Goal: Task Accomplishment & Management: Manage account settings

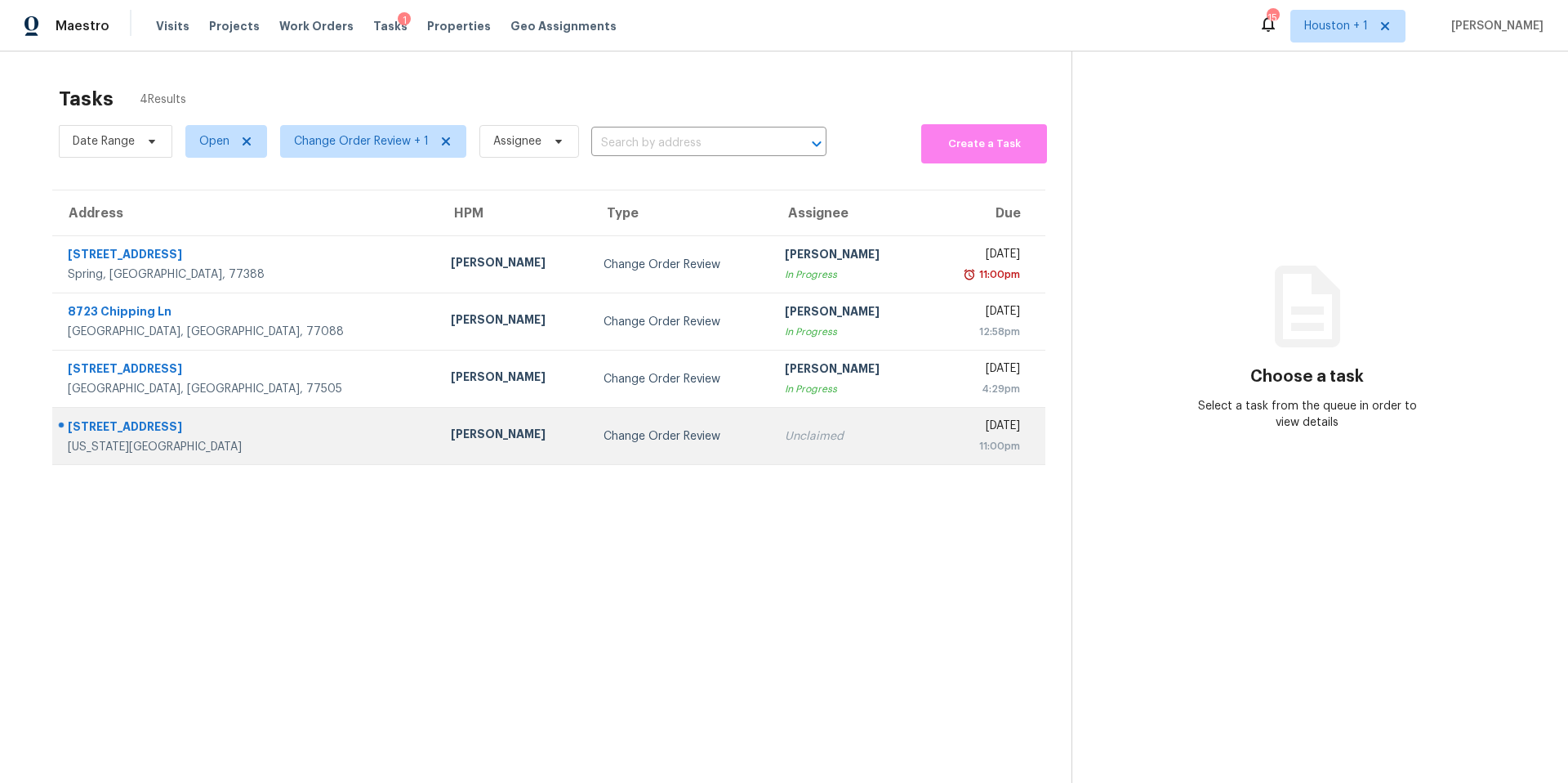
click at [451, 430] on div "[PERSON_NAME]" at bounding box center [514, 435] width 127 height 21
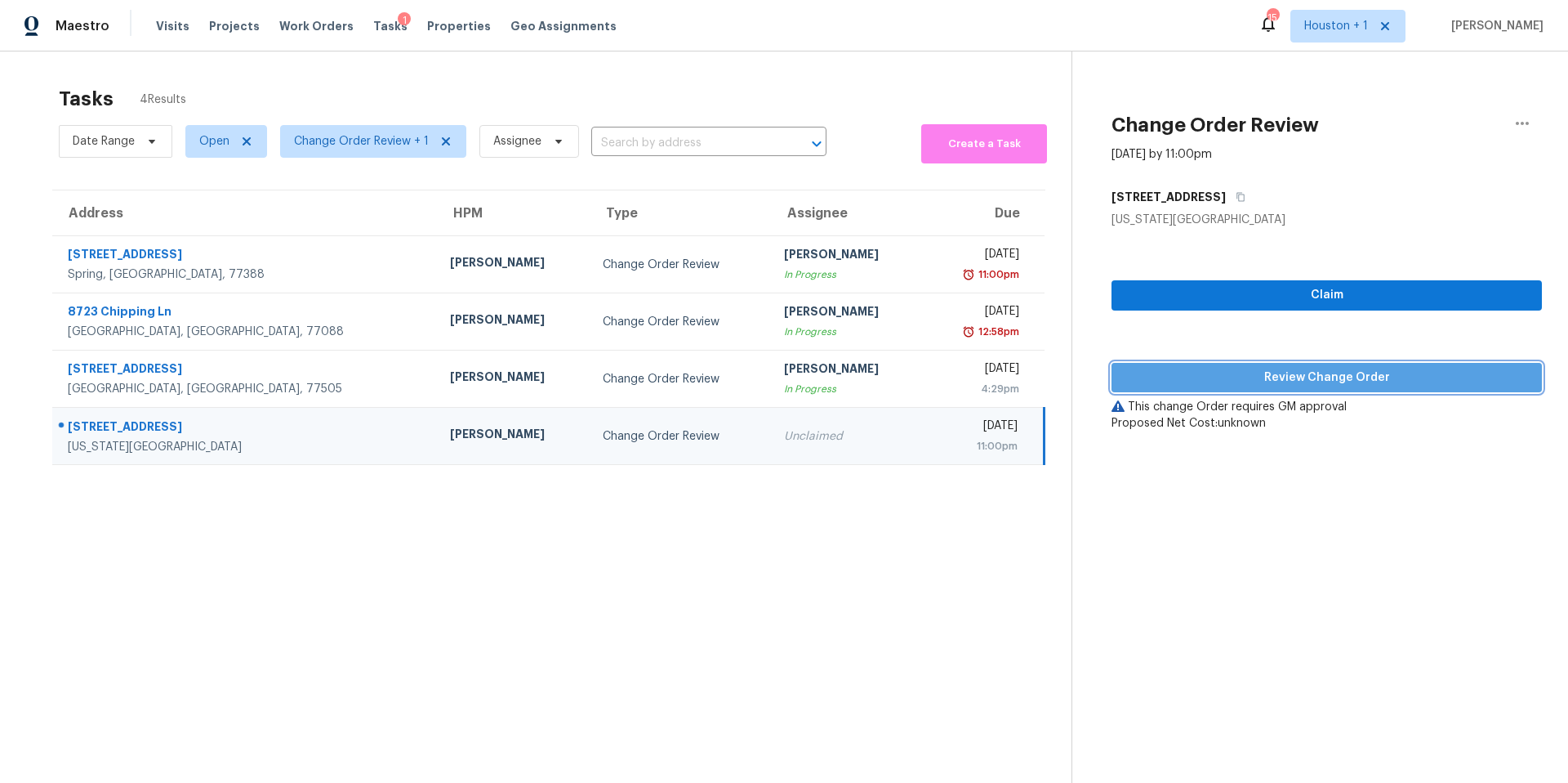
click at [1208, 382] on span "Review Change Order" at bounding box center [1327, 378] width 404 height 21
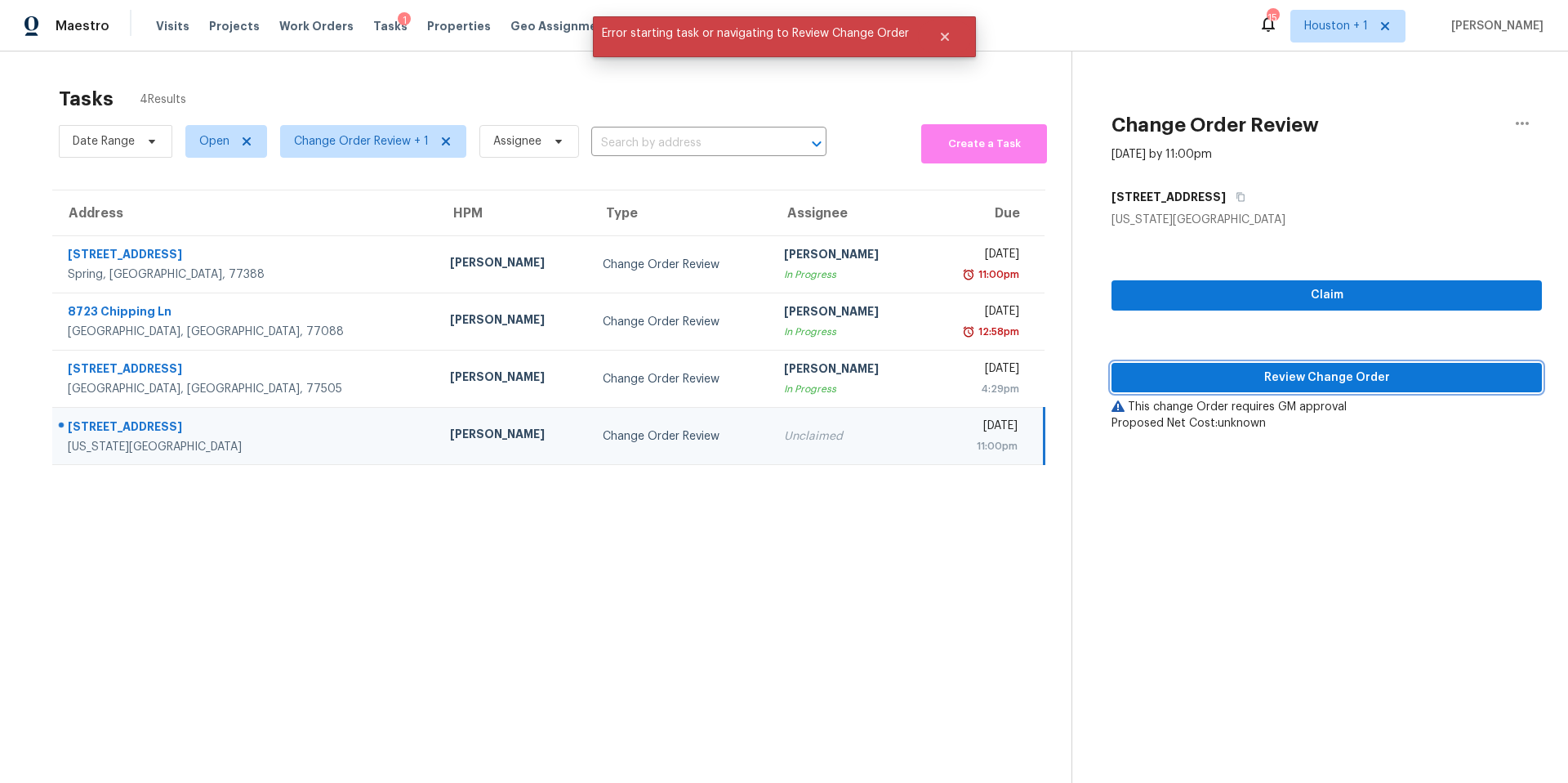
click at [1208, 385] on span "Review Change Order" at bounding box center [1327, 378] width 404 height 21
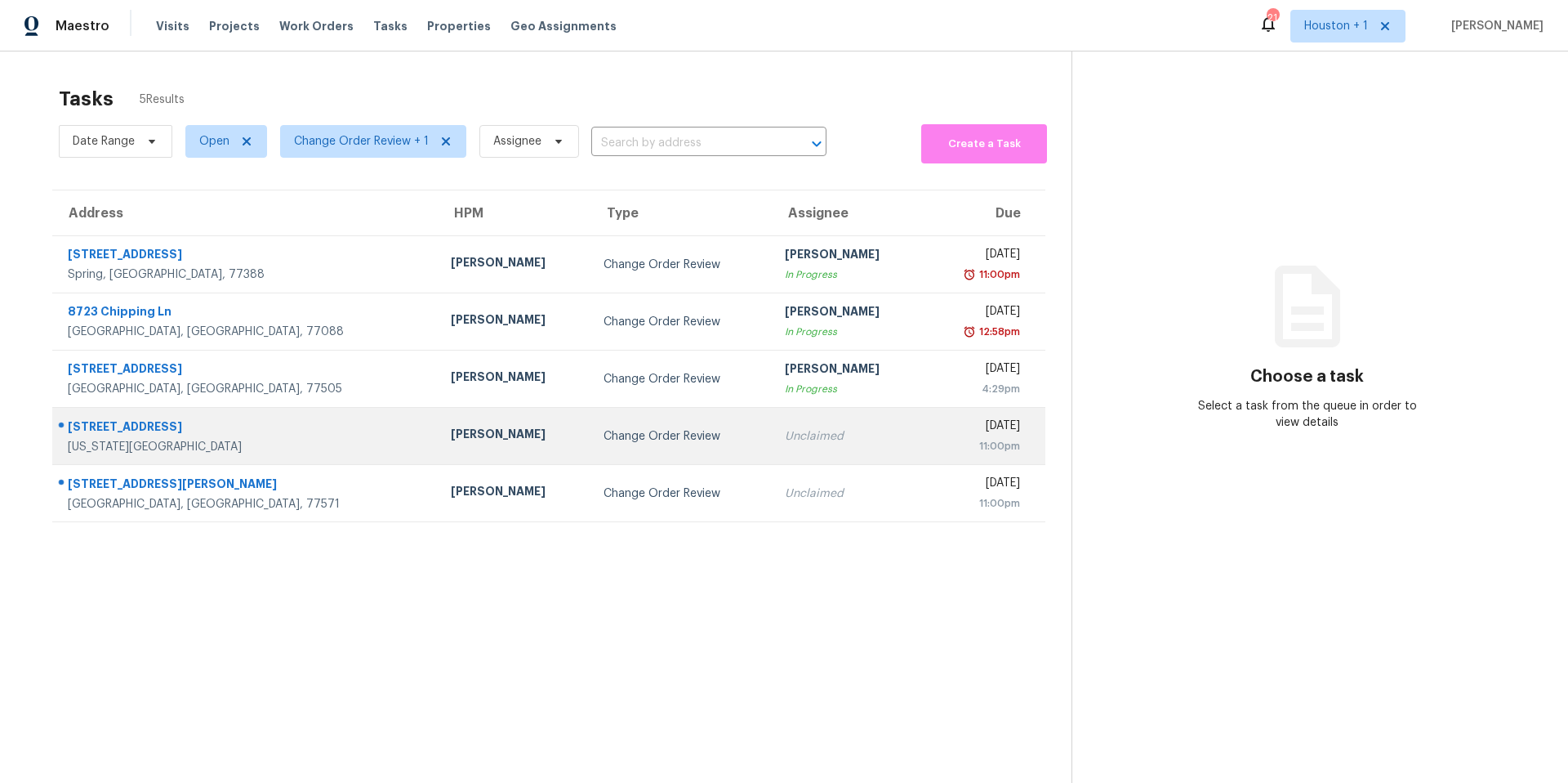
click at [591, 446] on td "Change Order Review" at bounding box center [681, 436] width 180 height 57
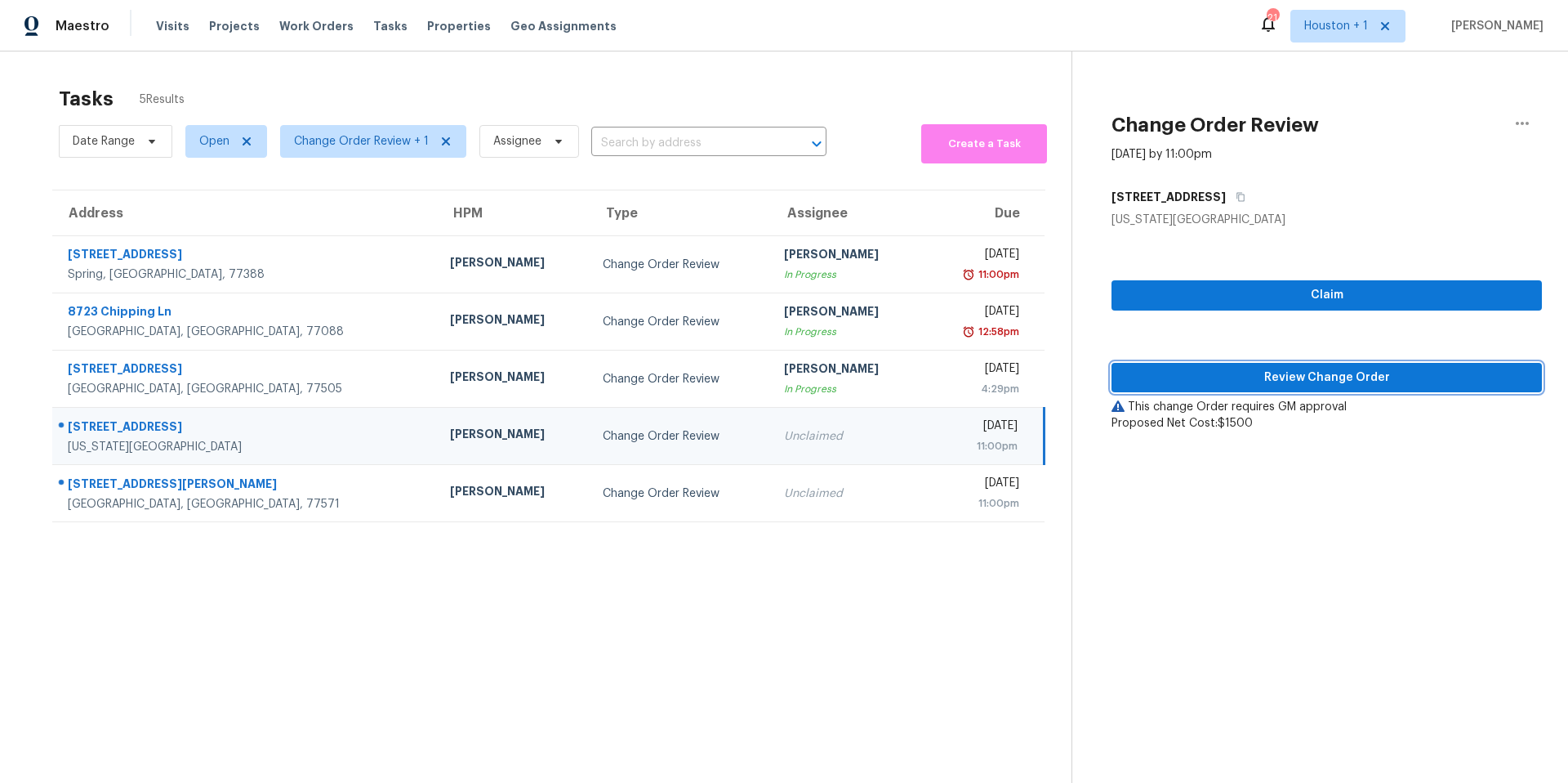
click at [1221, 372] on span "Review Change Order" at bounding box center [1327, 378] width 404 height 21
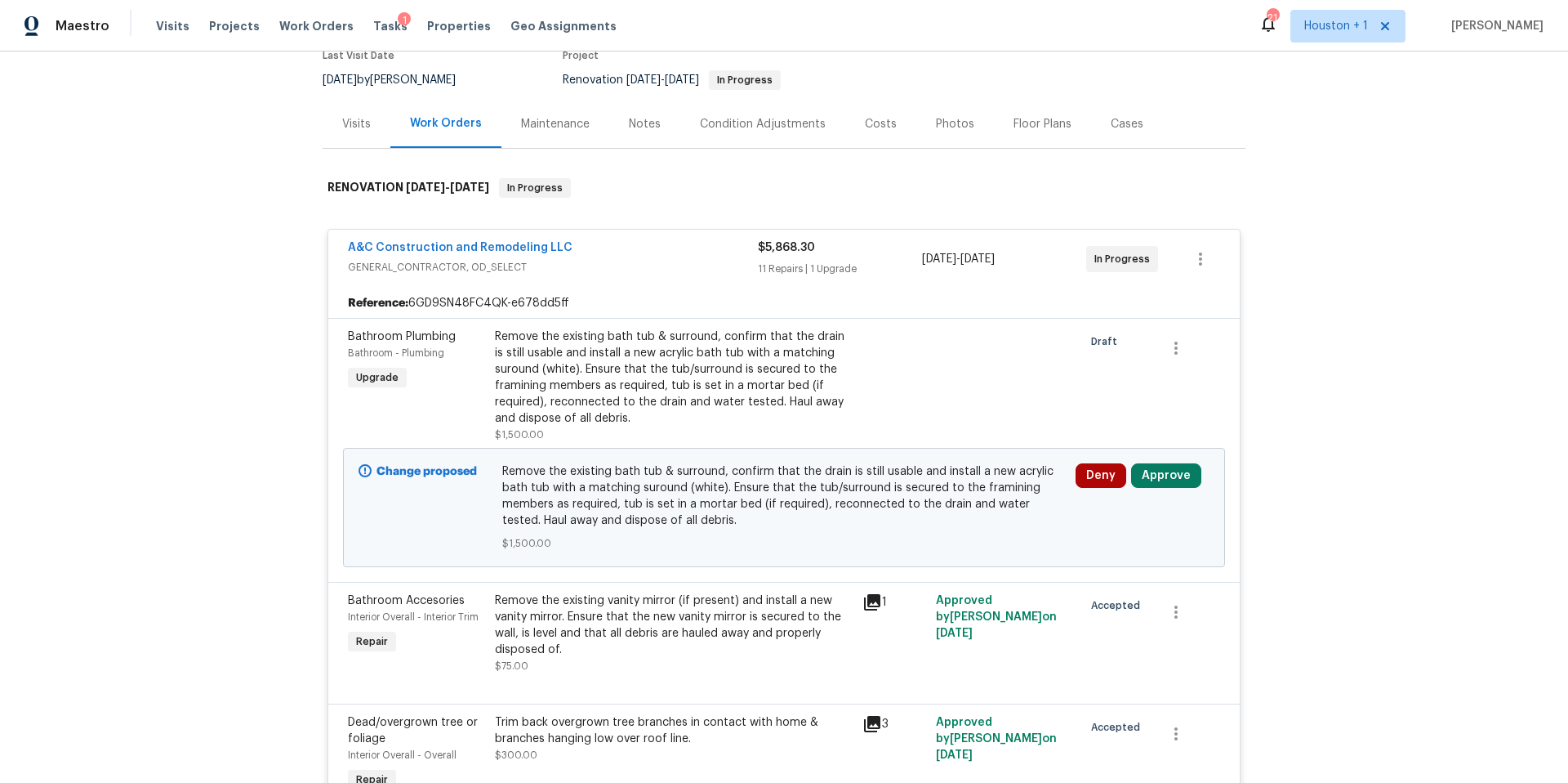
scroll to position [168, 0]
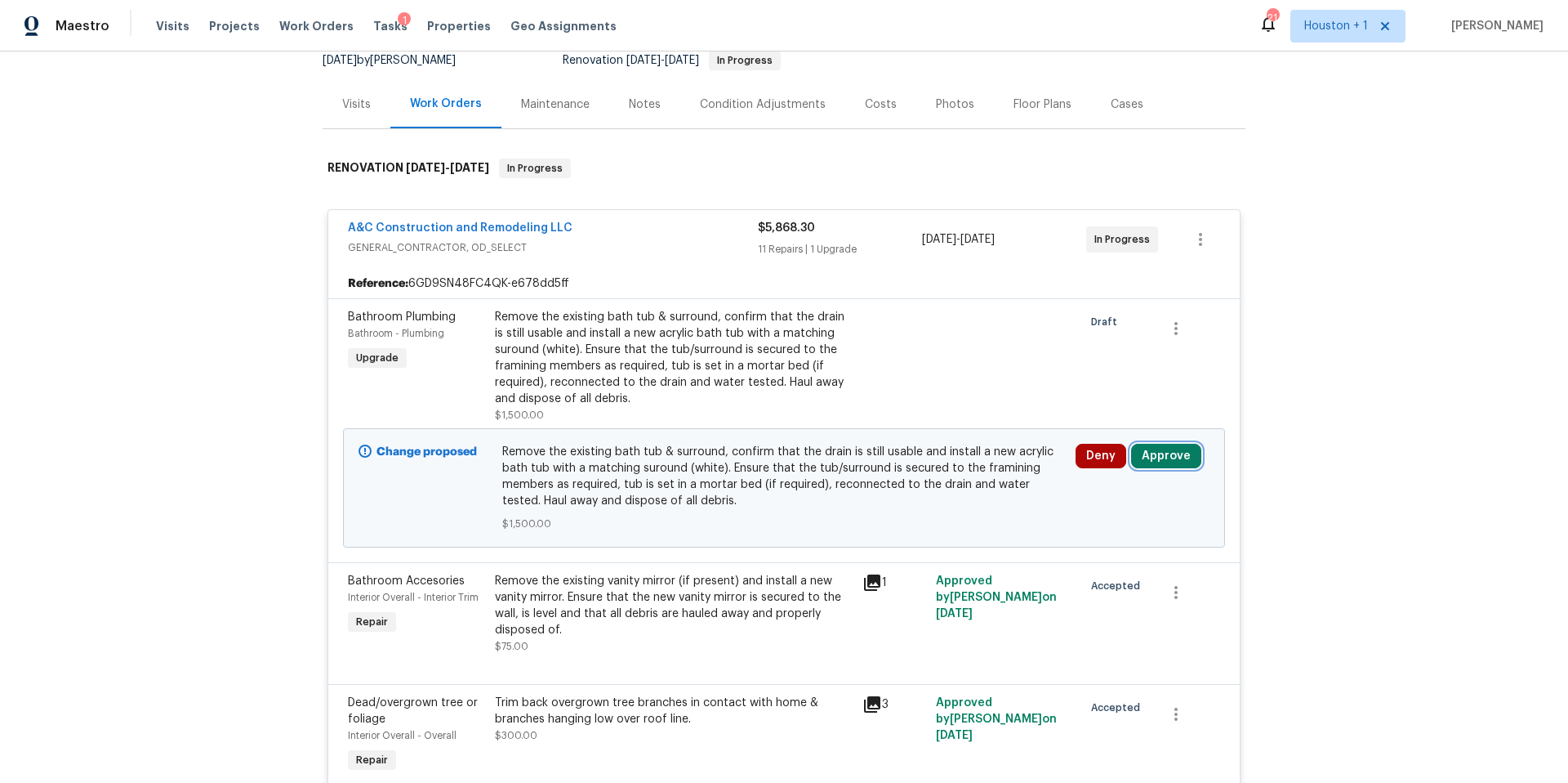
click at [1157, 452] on button "Approve" at bounding box center [1166, 455] width 70 height 24
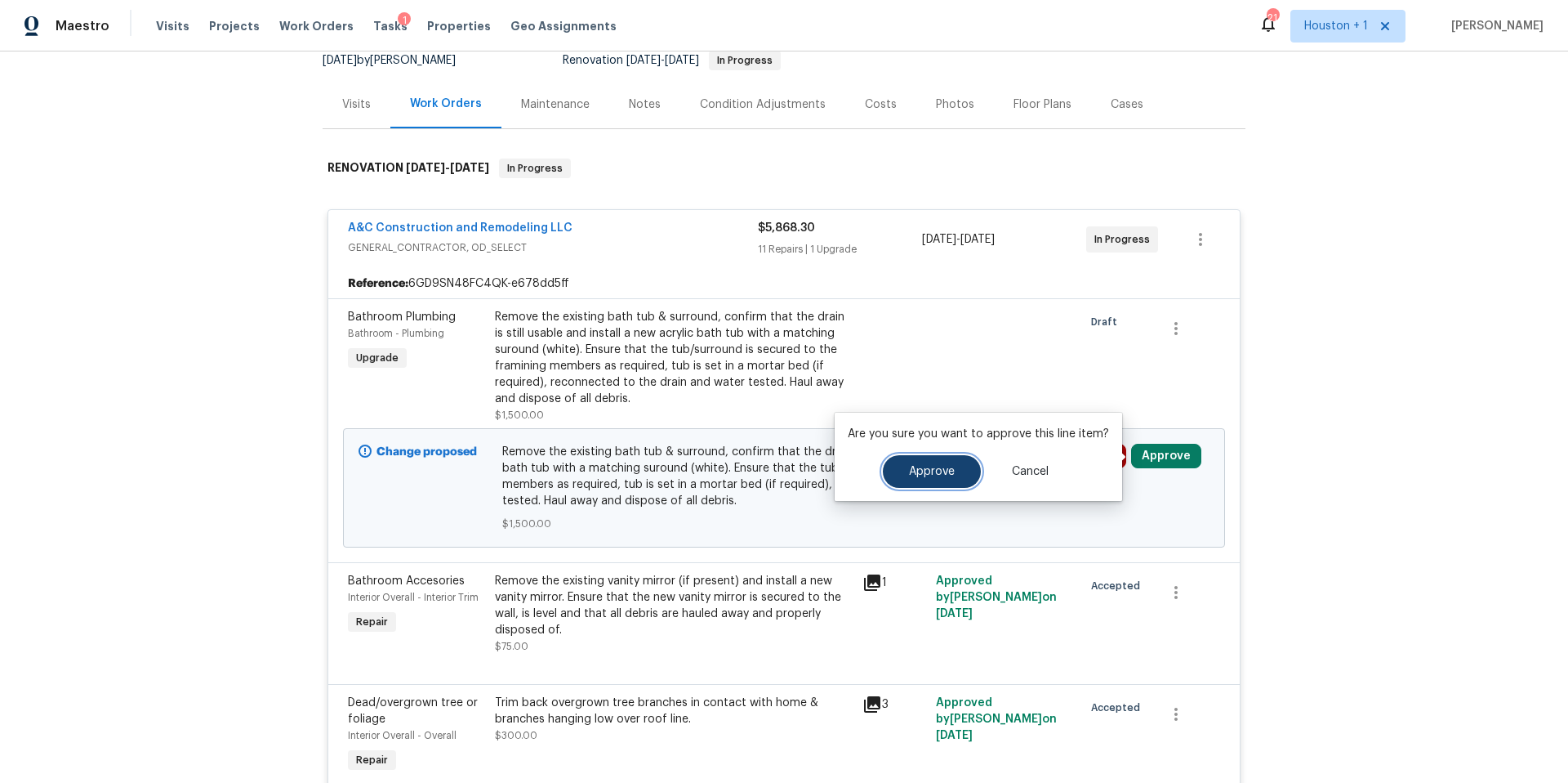
click at [949, 470] on span "Approve" at bounding box center [931, 472] width 46 height 13
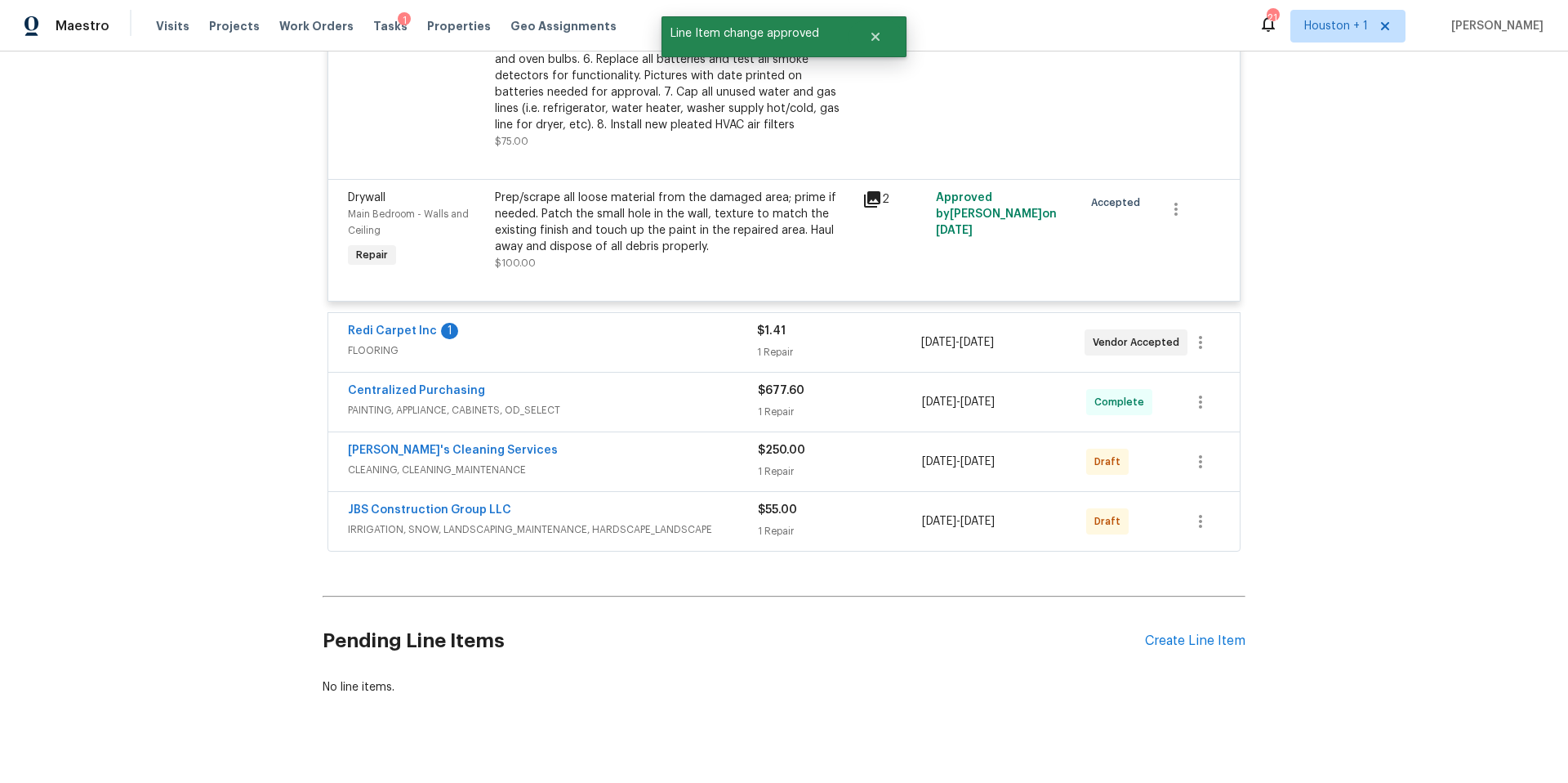
scroll to position [1982, 0]
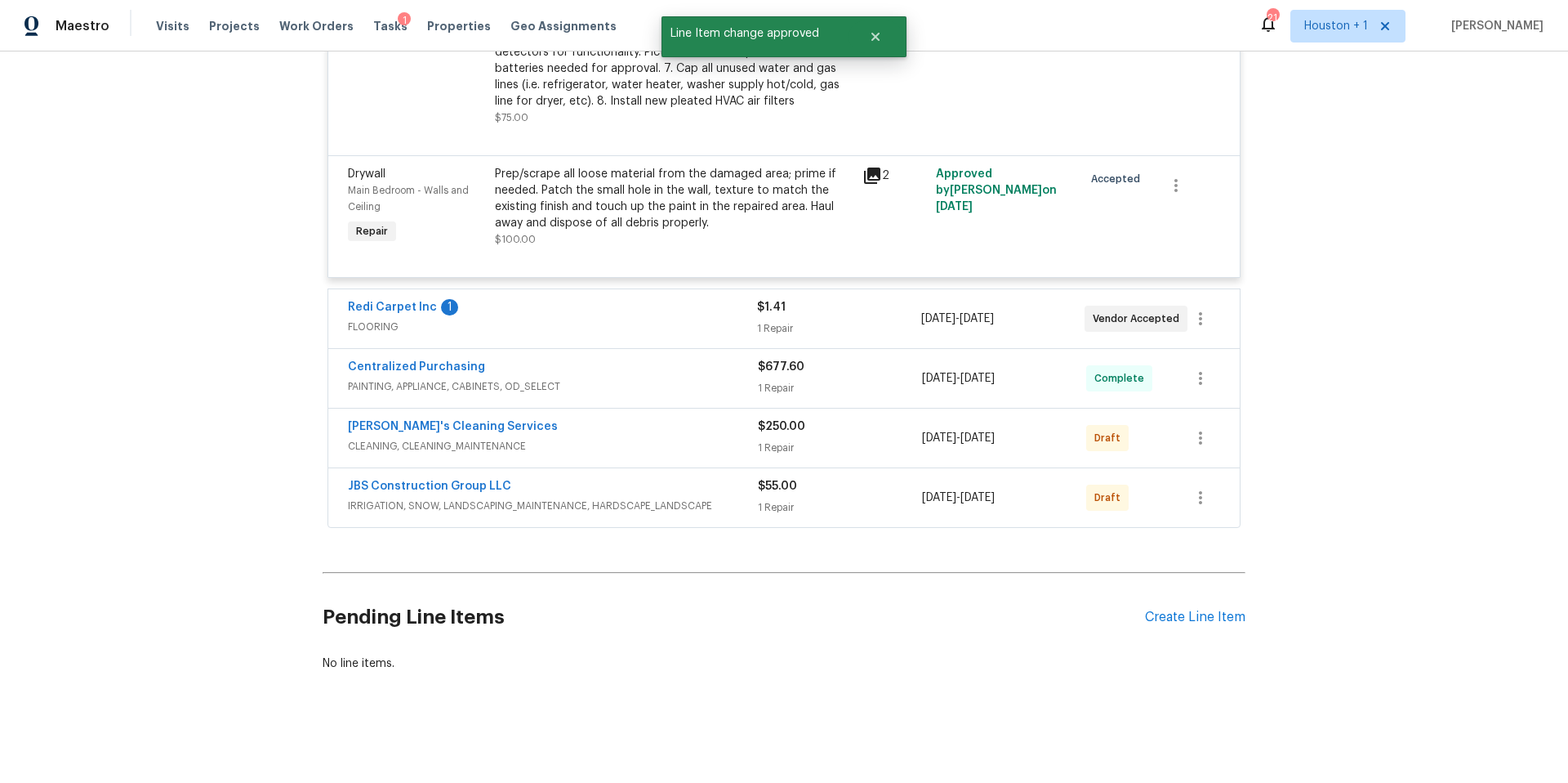
click at [588, 322] on span "FLOORING" at bounding box center [552, 327] width 409 height 16
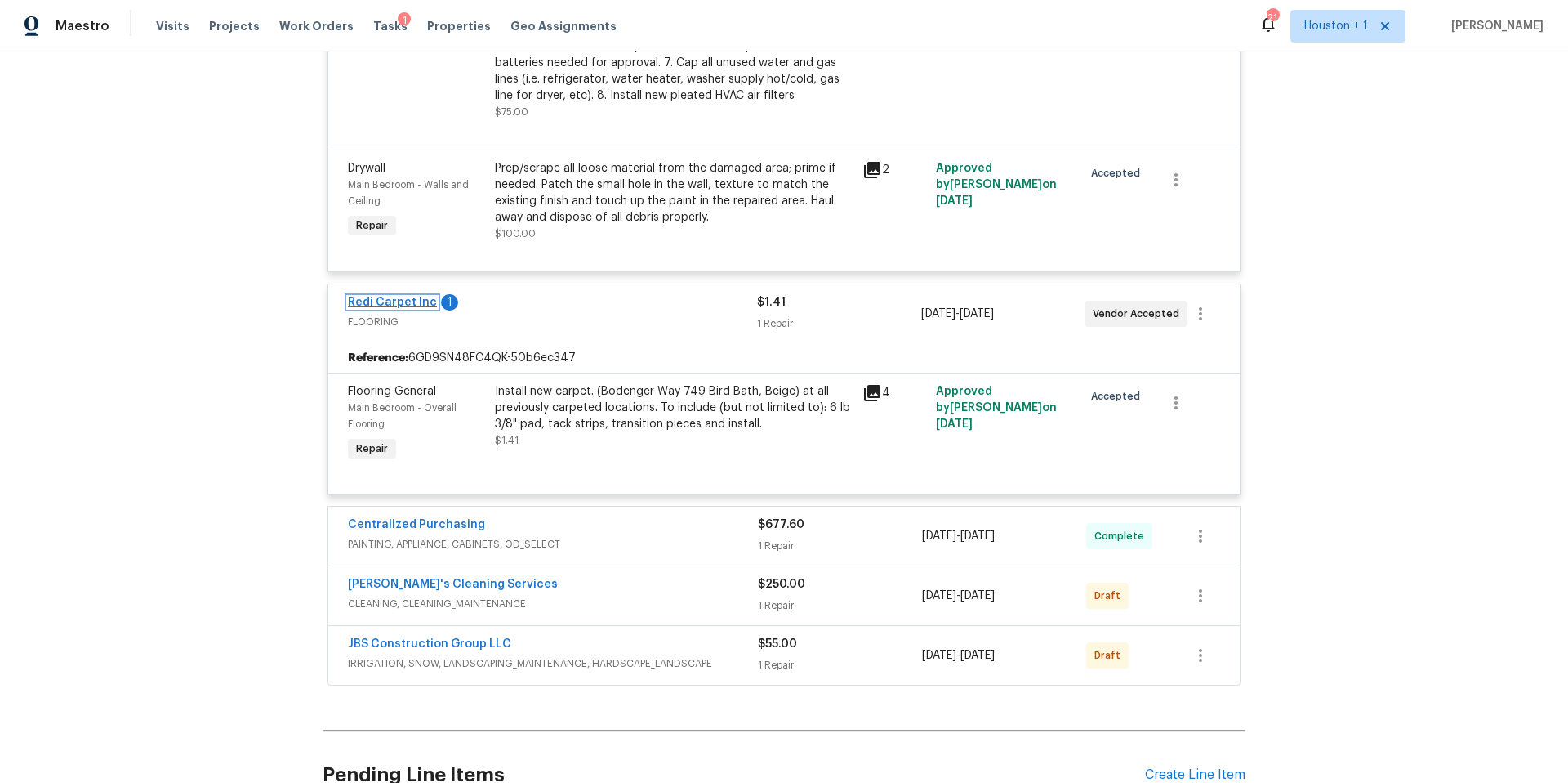
click at [389, 306] on link "Redi Carpet Inc" at bounding box center [392, 302] width 89 height 12
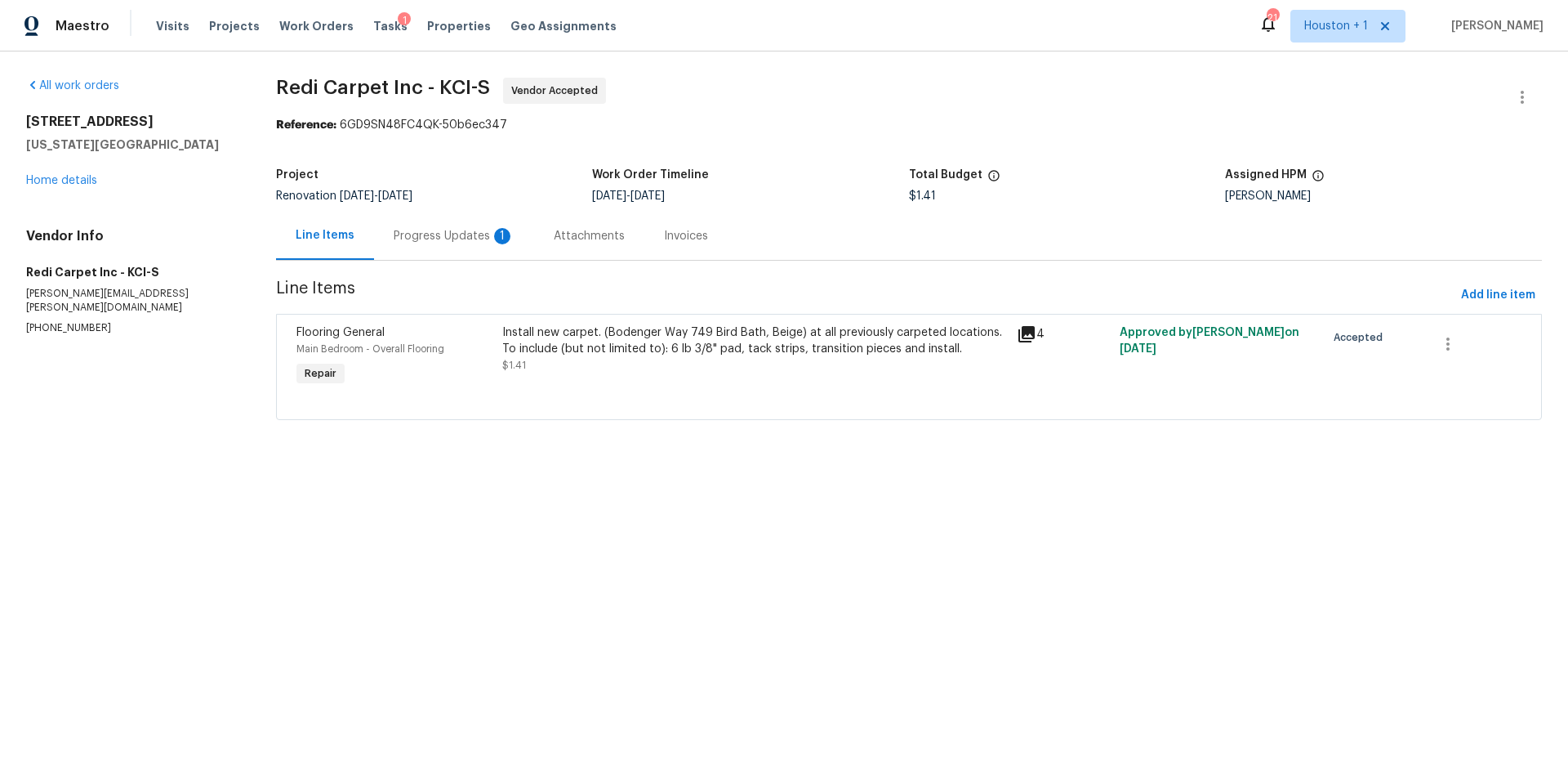
click at [438, 233] on div "Progress Updates 1" at bounding box center [454, 236] width 121 height 16
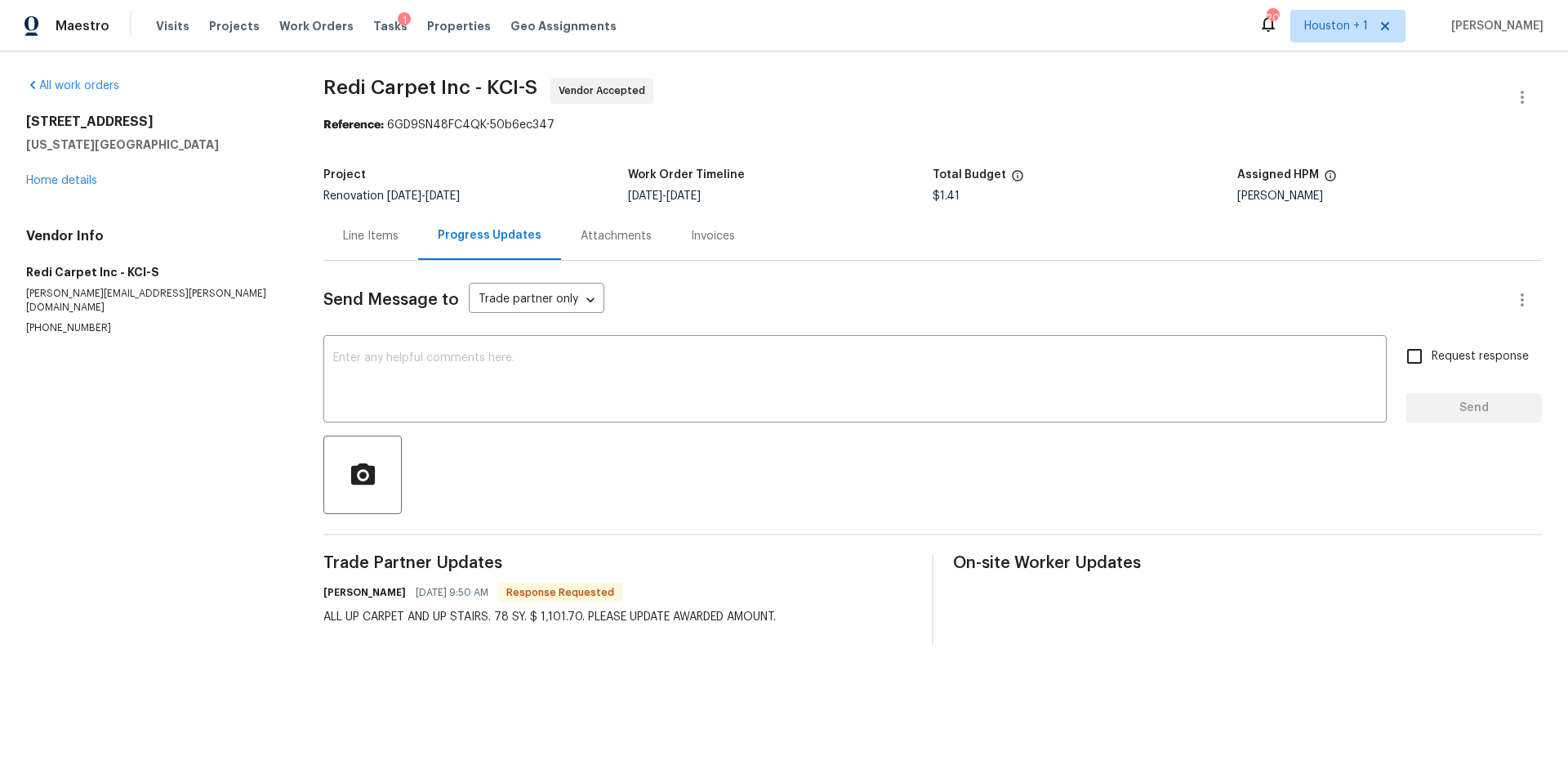
click at [366, 238] on div "Line Items" at bounding box center [371, 236] width 56 height 16
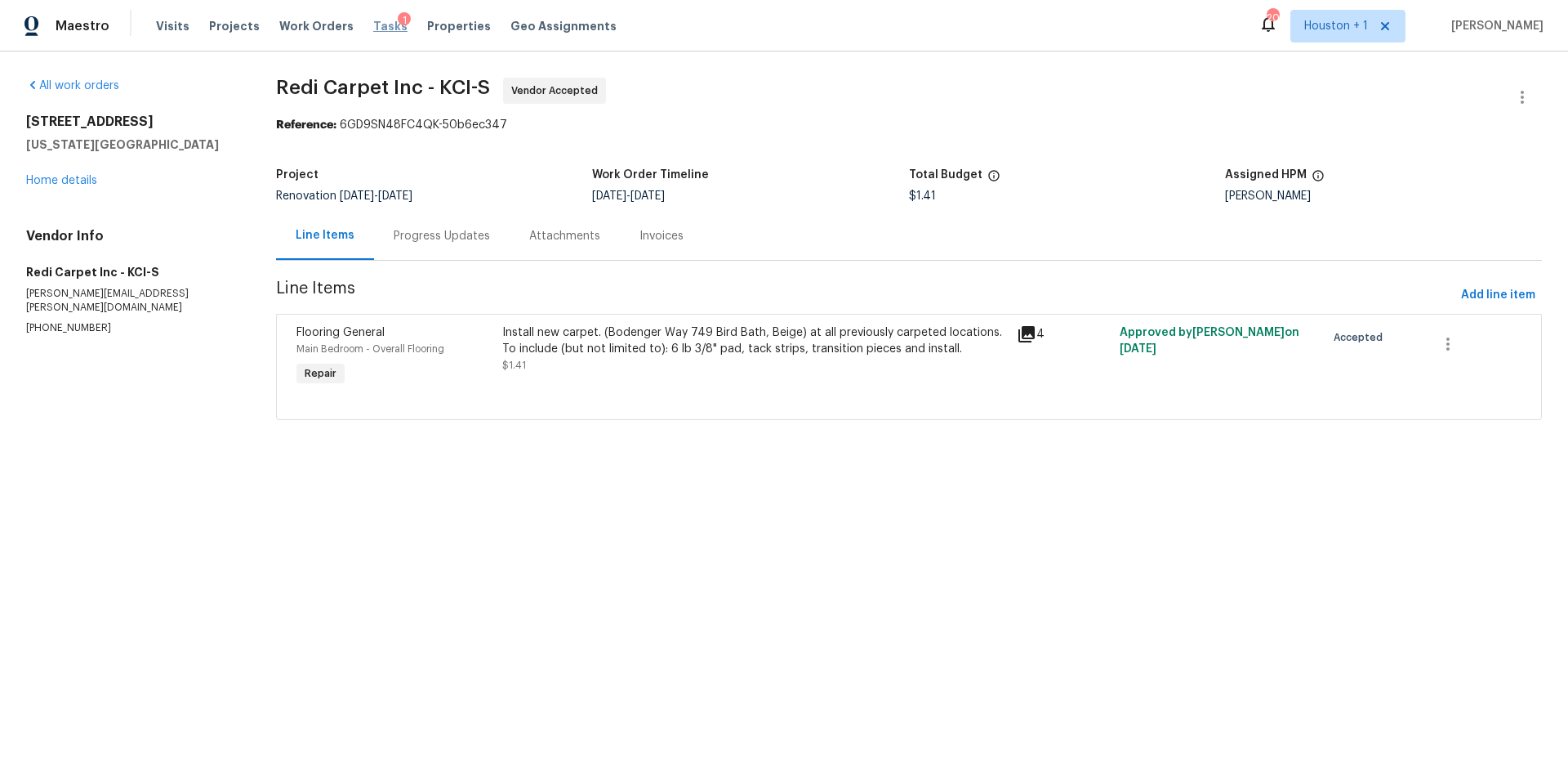
click at [373, 30] on span "Tasks" at bounding box center [390, 26] width 34 height 12
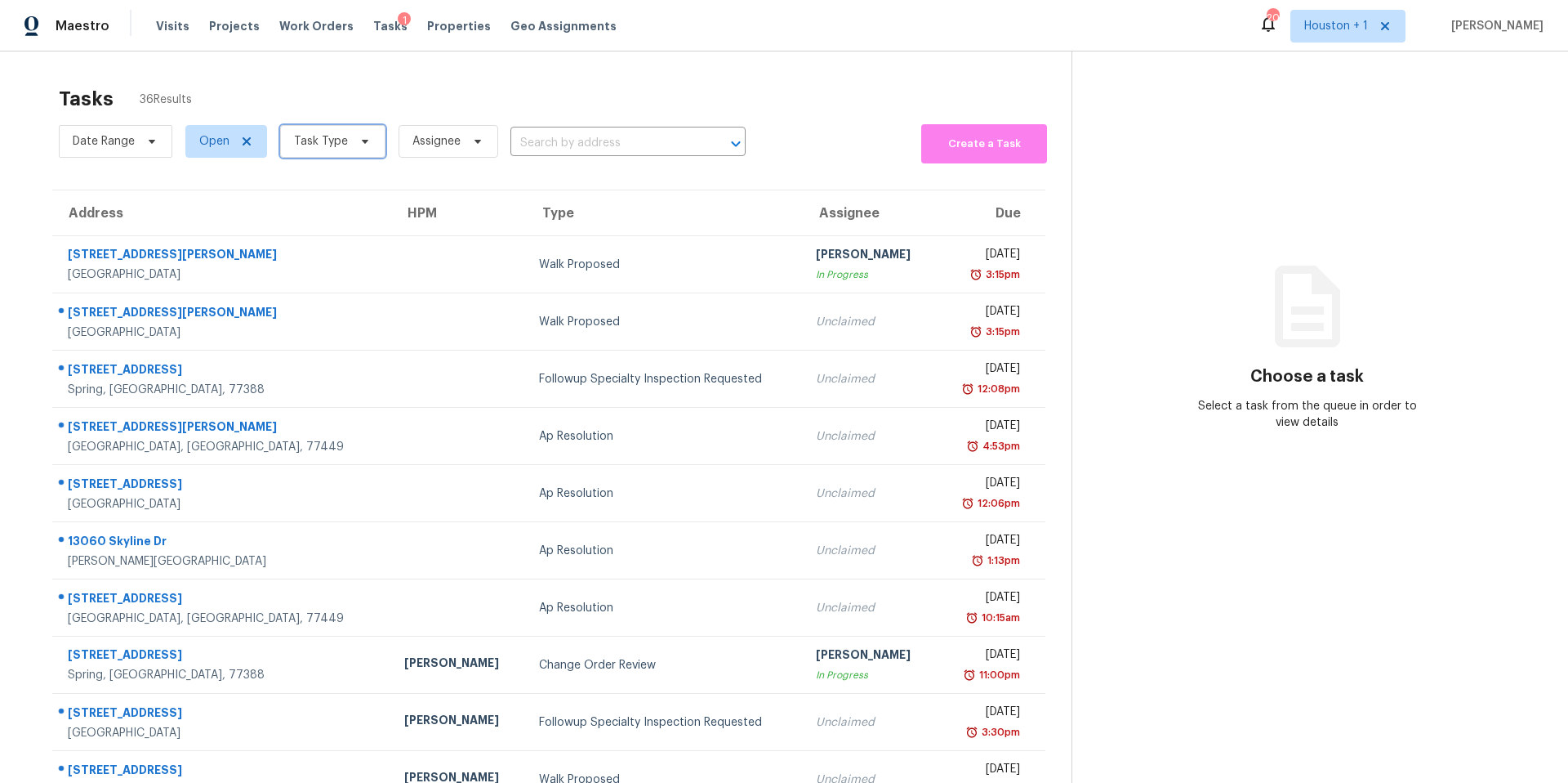
click at [322, 148] on span "Task Type" at bounding box center [321, 141] width 54 height 16
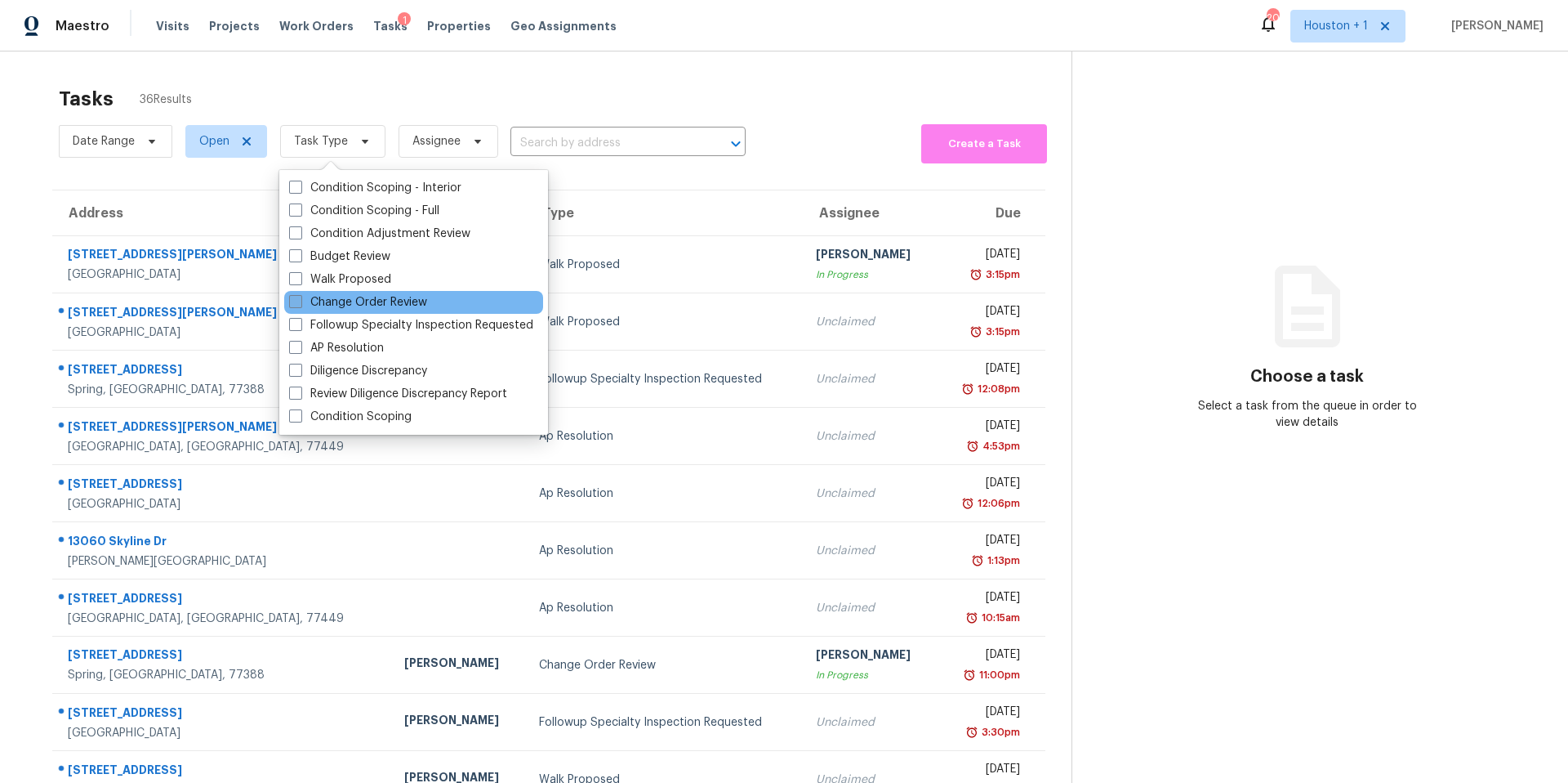
click at [320, 294] on label "Change Order Review" at bounding box center [358, 302] width 138 height 16
click at [300, 294] on input "Change Order Review" at bounding box center [295, 299] width 11 height 11
checkbox input "true"
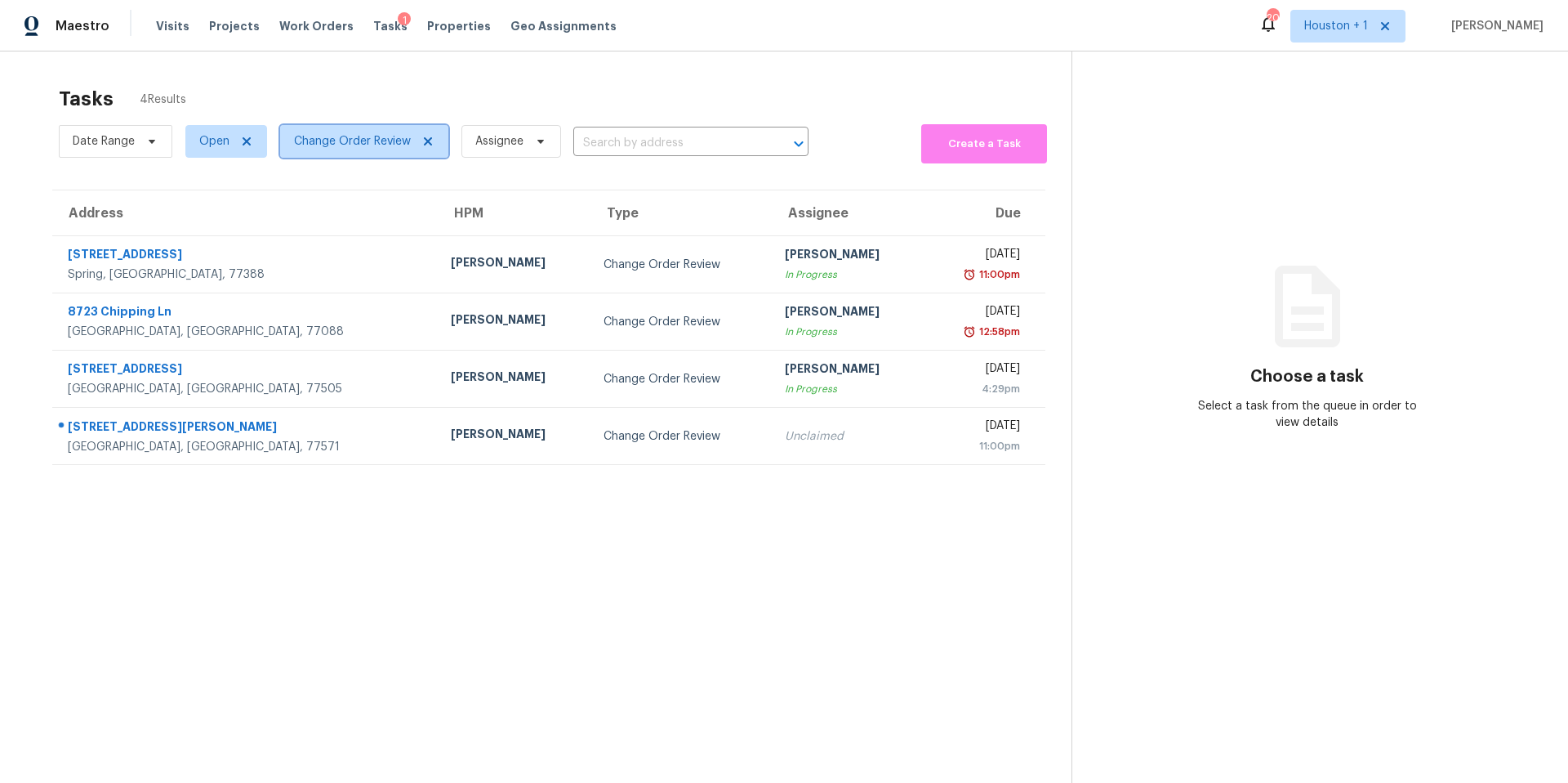
click at [343, 148] on span "Change Order Review" at bounding box center [352, 141] width 117 height 16
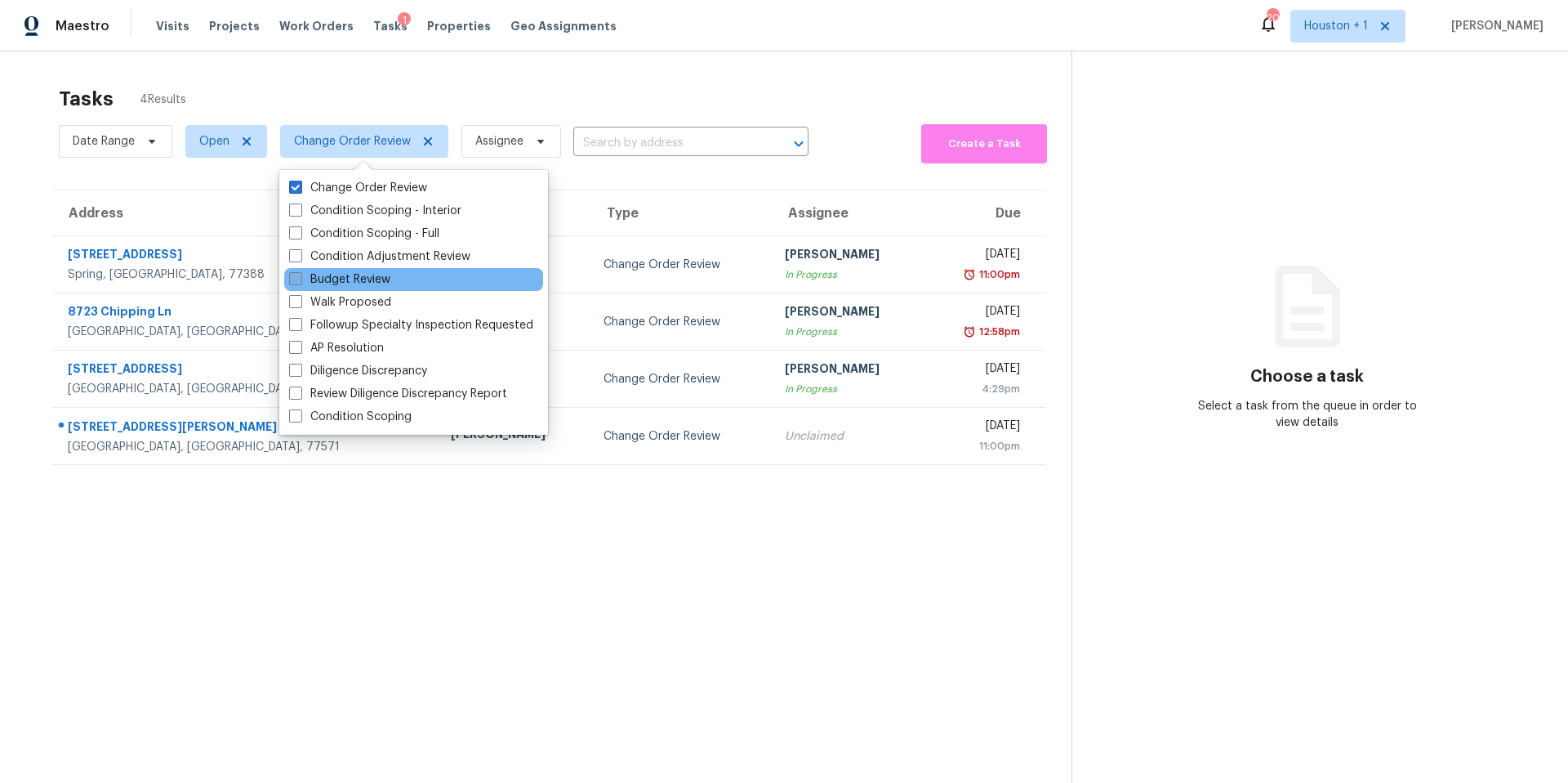
click at [329, 285] on label "Budget Review" at bounding box center [340, 279] width 101 height 16
click at [300, 282] on input "Budget Review" at bounding box center [295, 277] width 11 height 11
checkbox input "true"
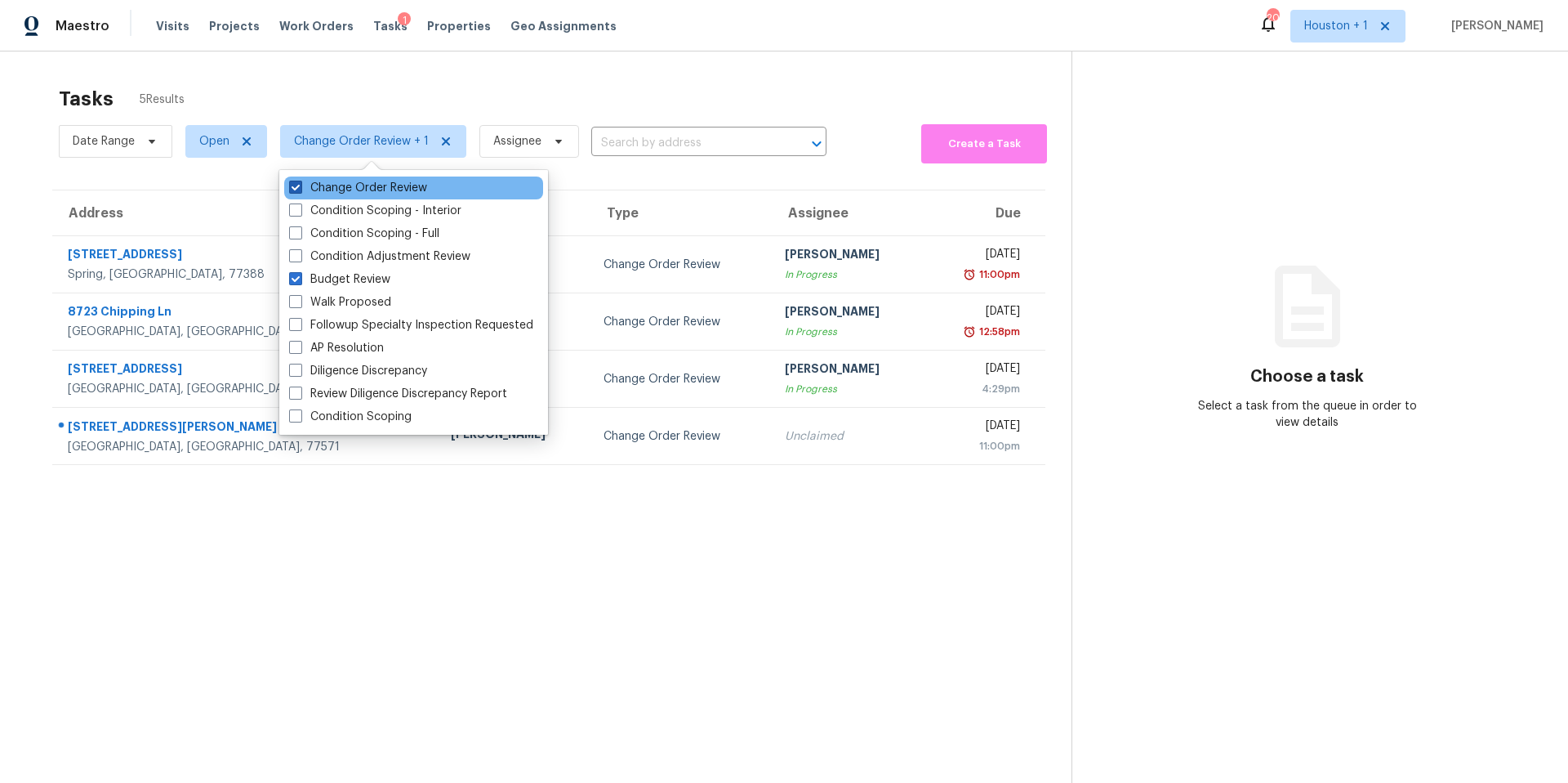
click at [304, 192] on label "Change Order Review" at bounding box center [358, 188] width 138 height 16
click at [300, 190] on input "Change Order Review" at bounding box center [295, 186] width 11 height 11
checkbox input "false"
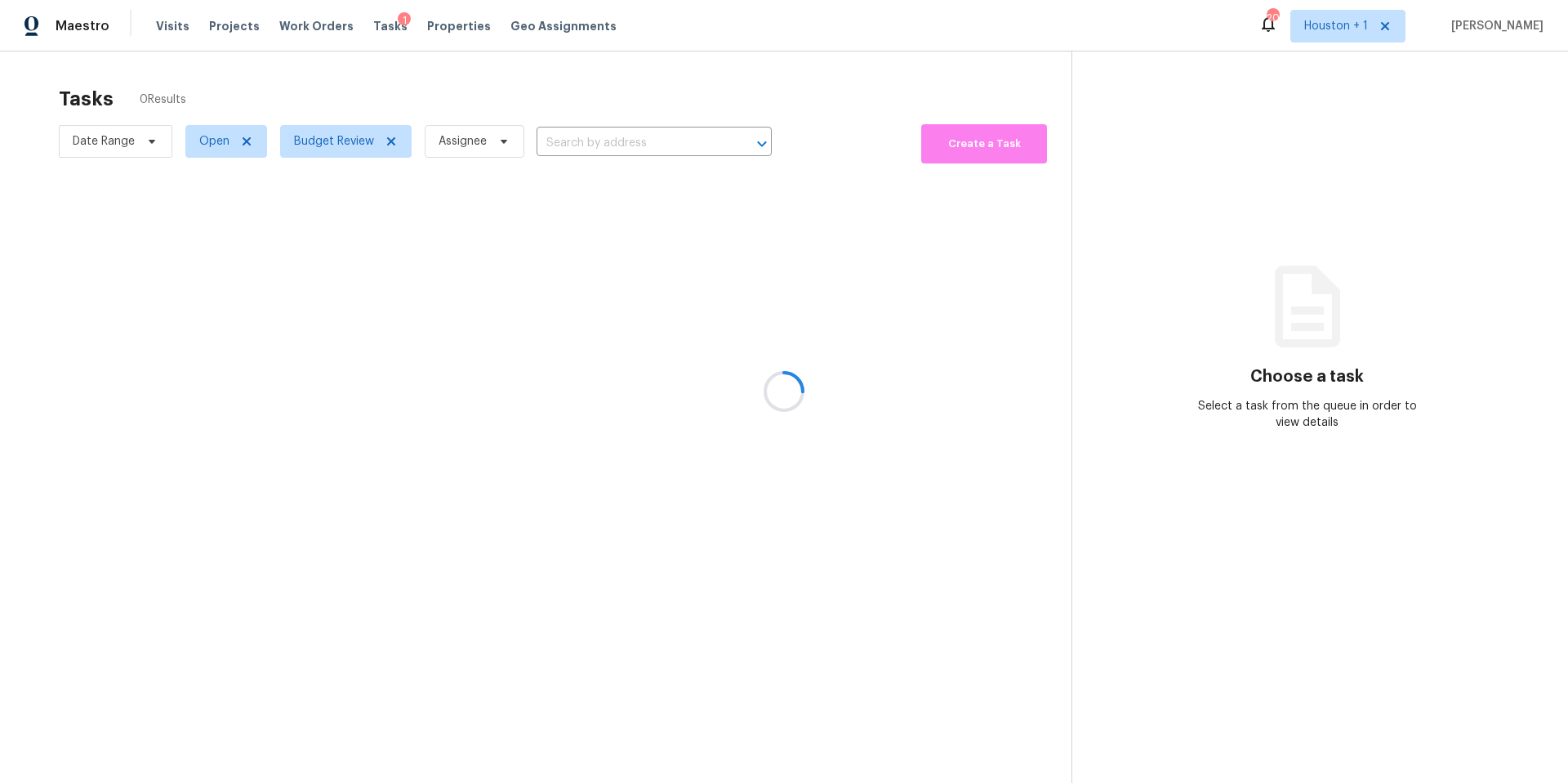
click at [348, 95] on div at bounding box center [784, 391] width 1568 height 783
click at [174, 22] on span "Visits" at bounding box center [172, 26] width 33 height 16
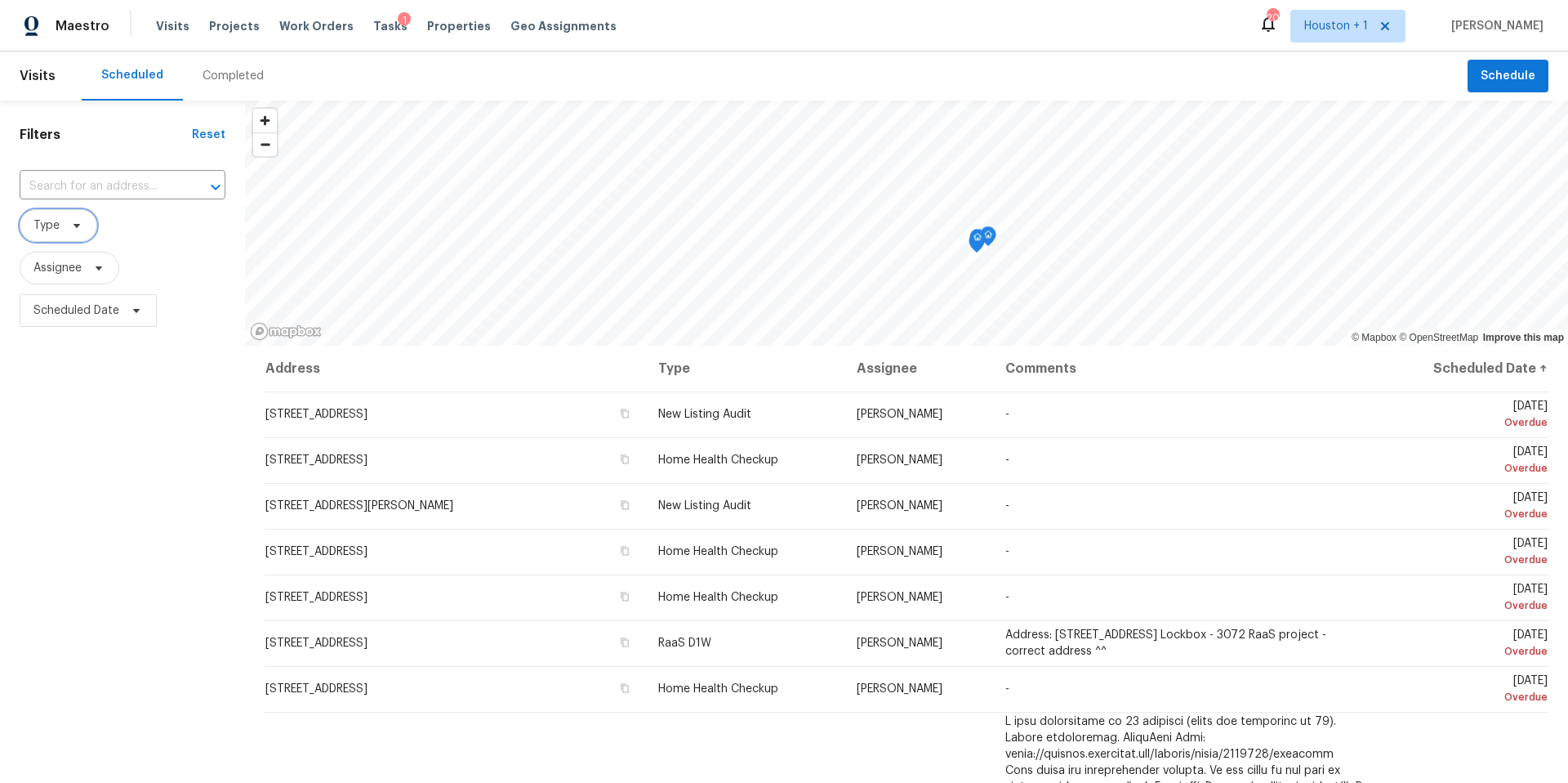
click at [76, 223] on icon at bounding box center [77, 225] width 6 height 5
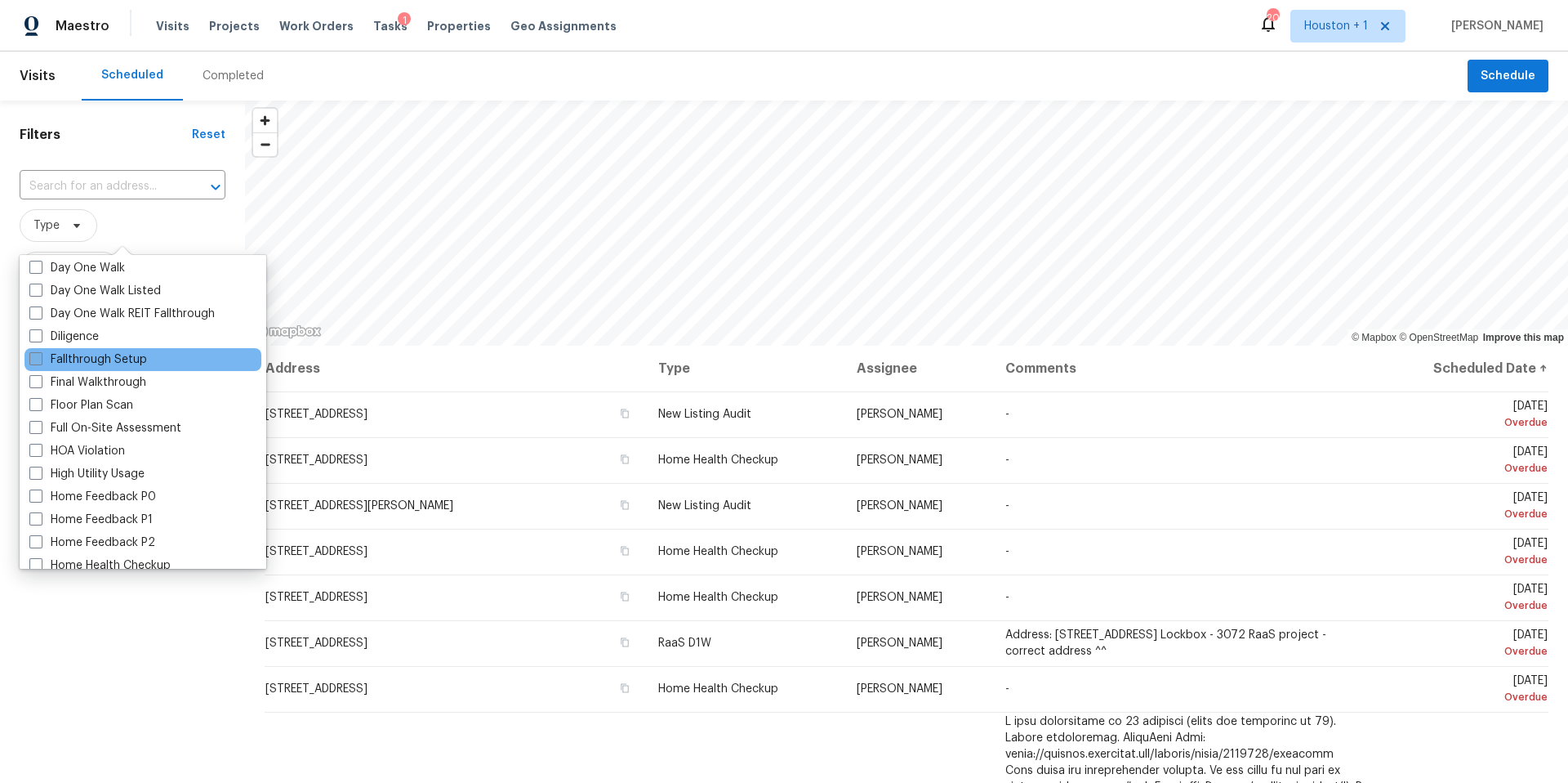
scroll to position [296, 0]
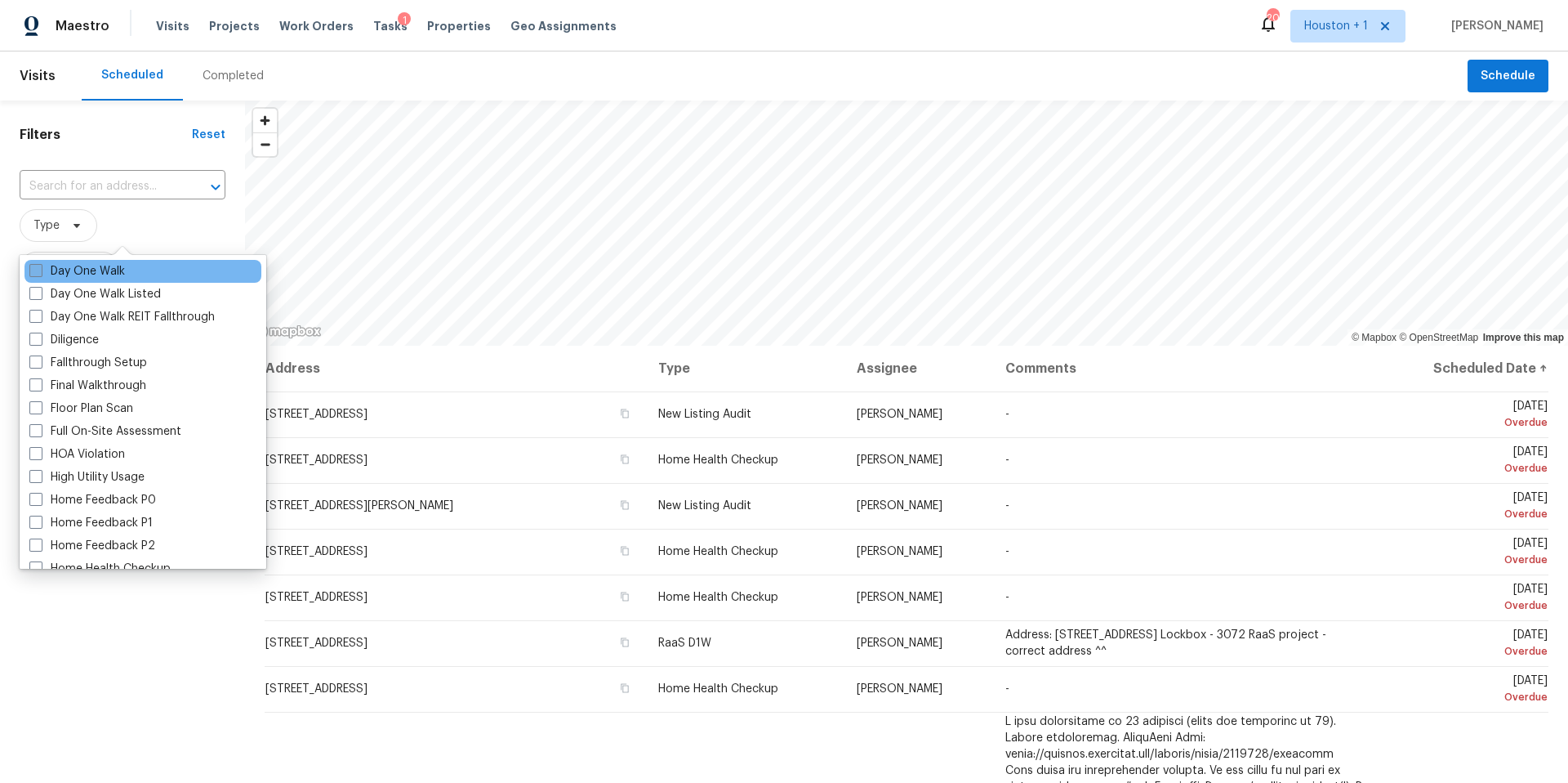
click at [104, 273] on label "Day One Walk" at bounding box center [77, 271] width 95 height 16
click at [40, 273] on input "Day One Walk" at bounding box center [35, 269] width 11 height 11
checkbox input "true"
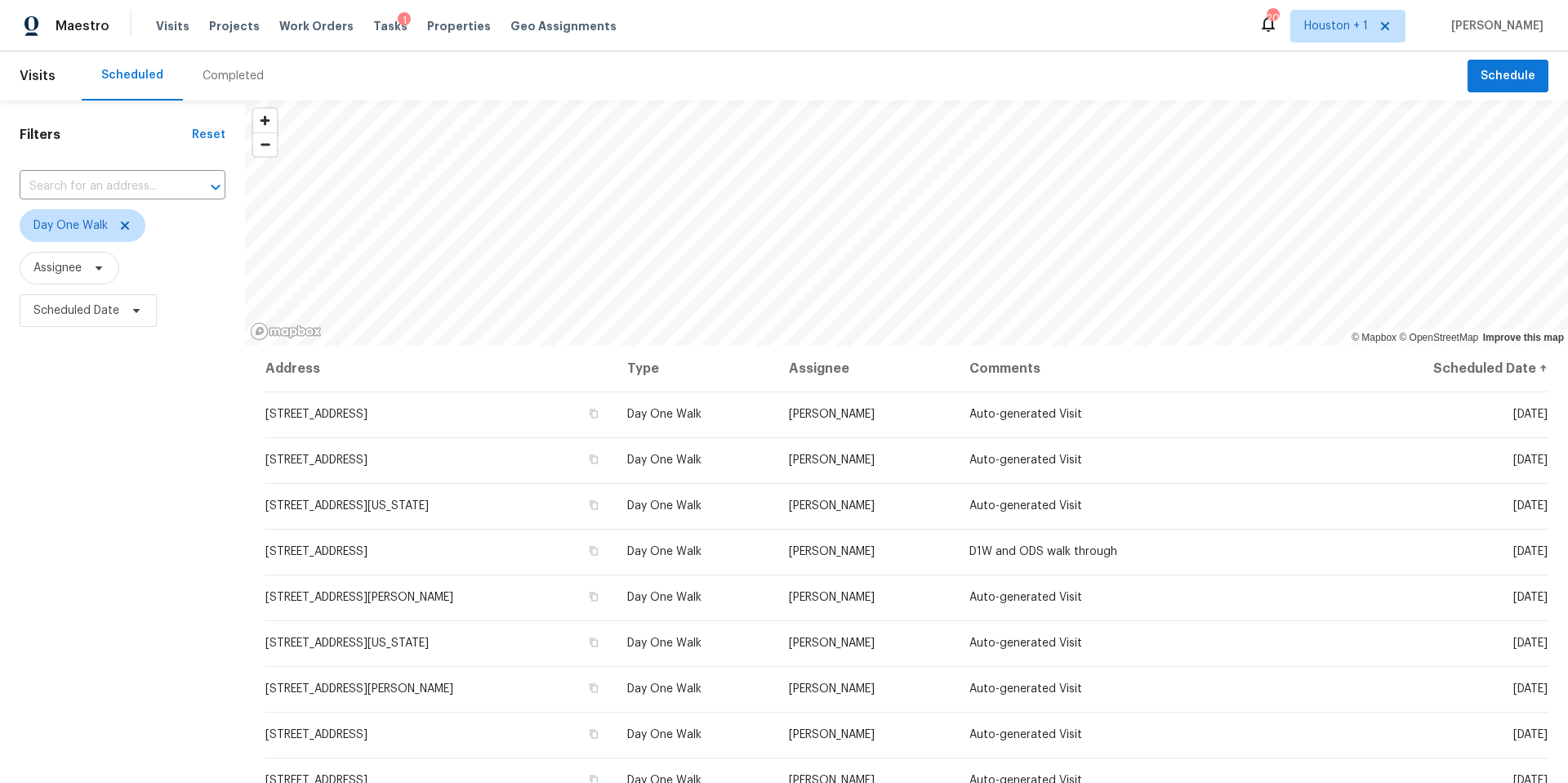
click at [61, 732] on div "Filters Reset ​ Day One Walk Assignee Scheduled Date" at bounding box center [122, 536] width 245 height 871
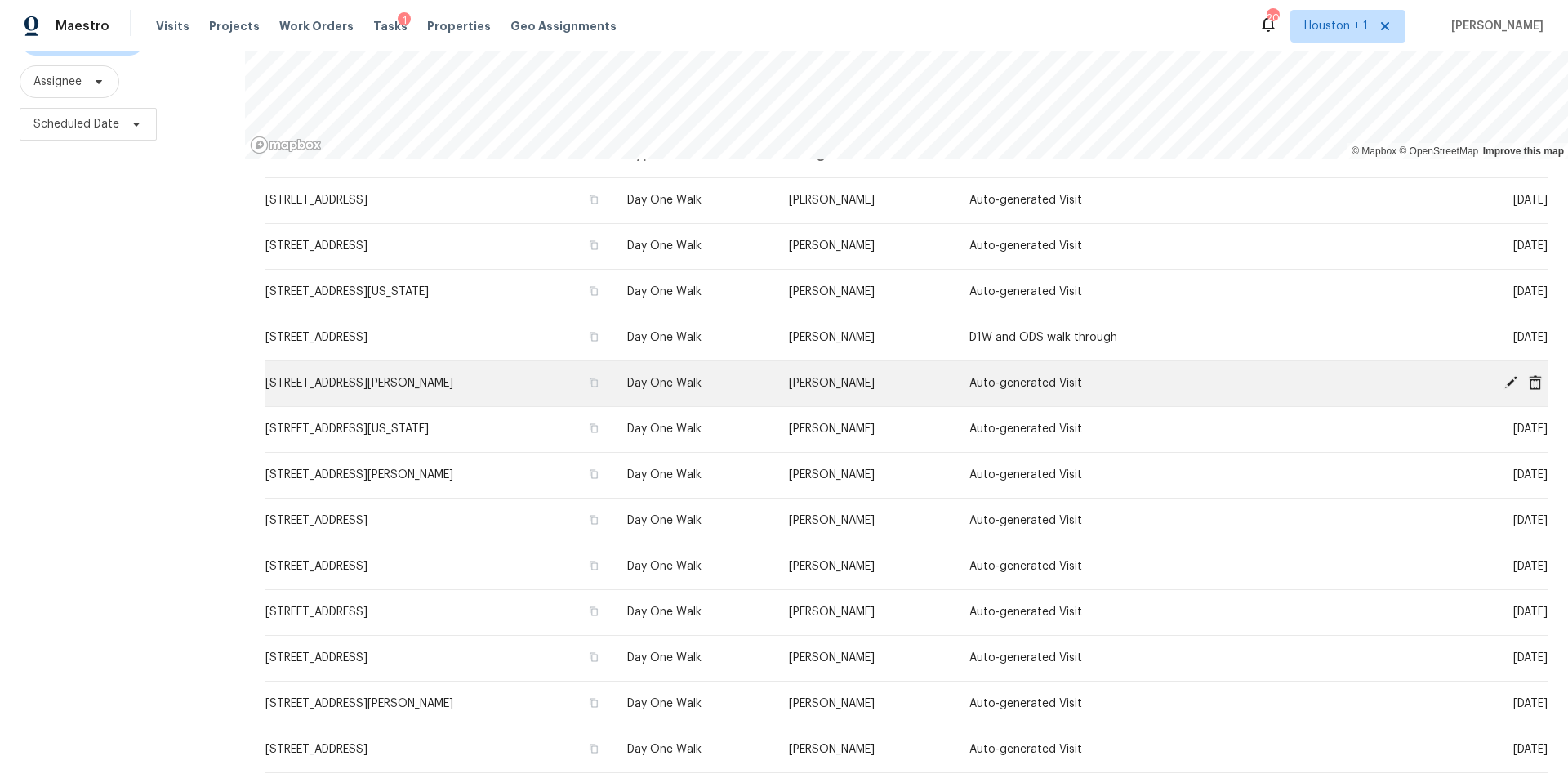
scroll to position [188, 0]
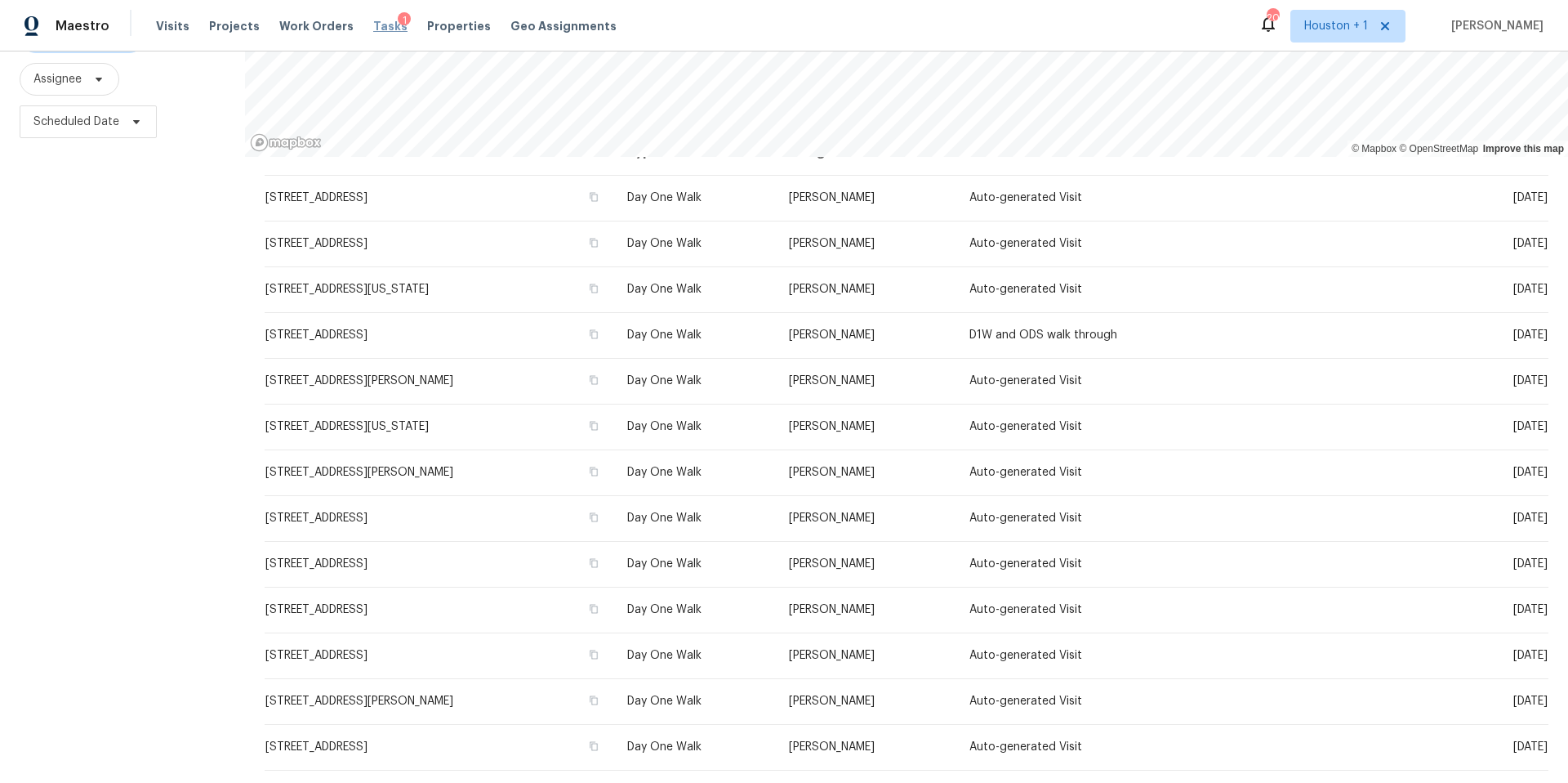
click at [374, 26] on span "Tasks" at bounding box center [390, 26] width 34 height 12
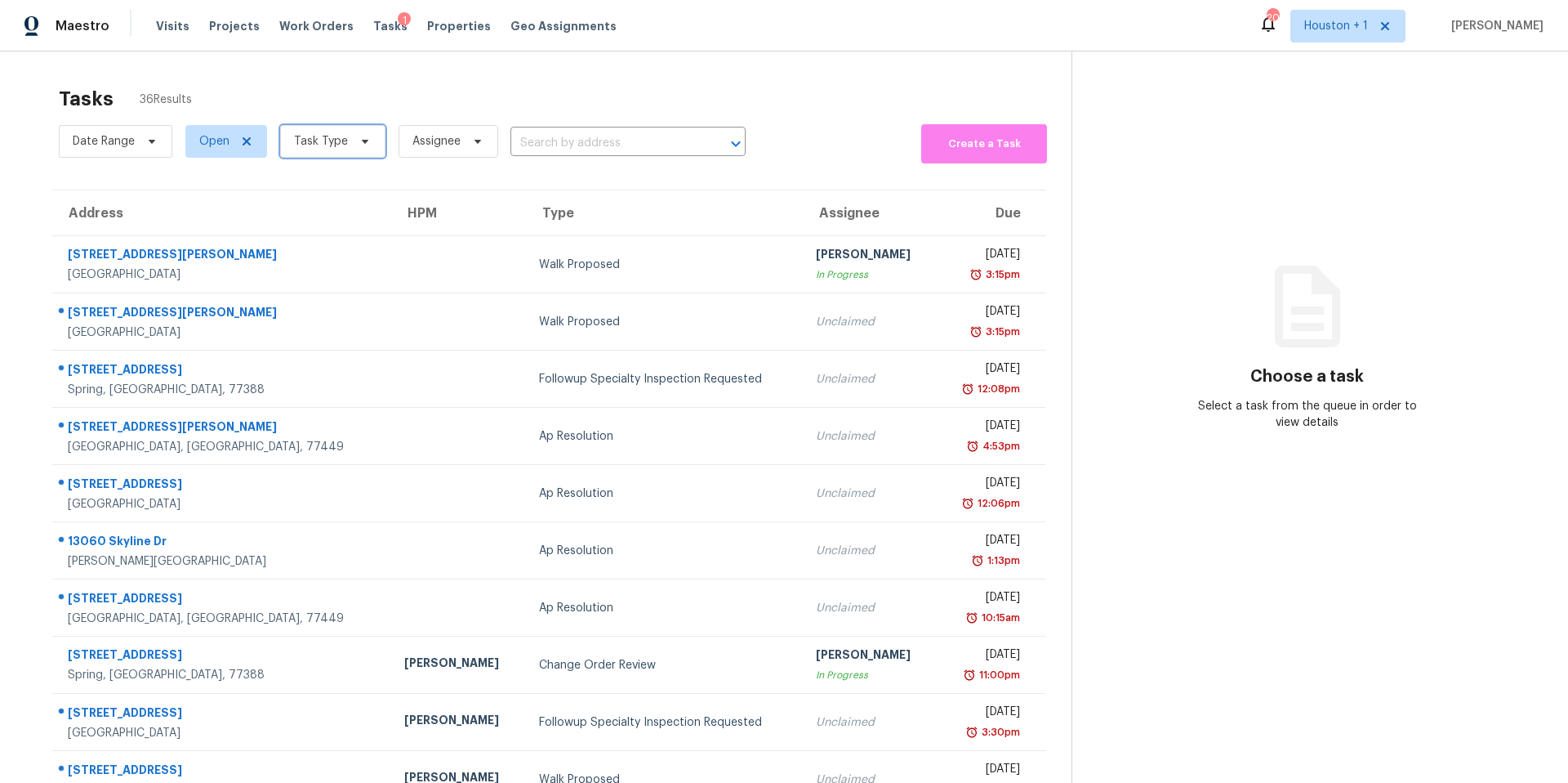
click at [347, 158] on span "Task Type" at bounding box center [332, 141] width 105 height 32
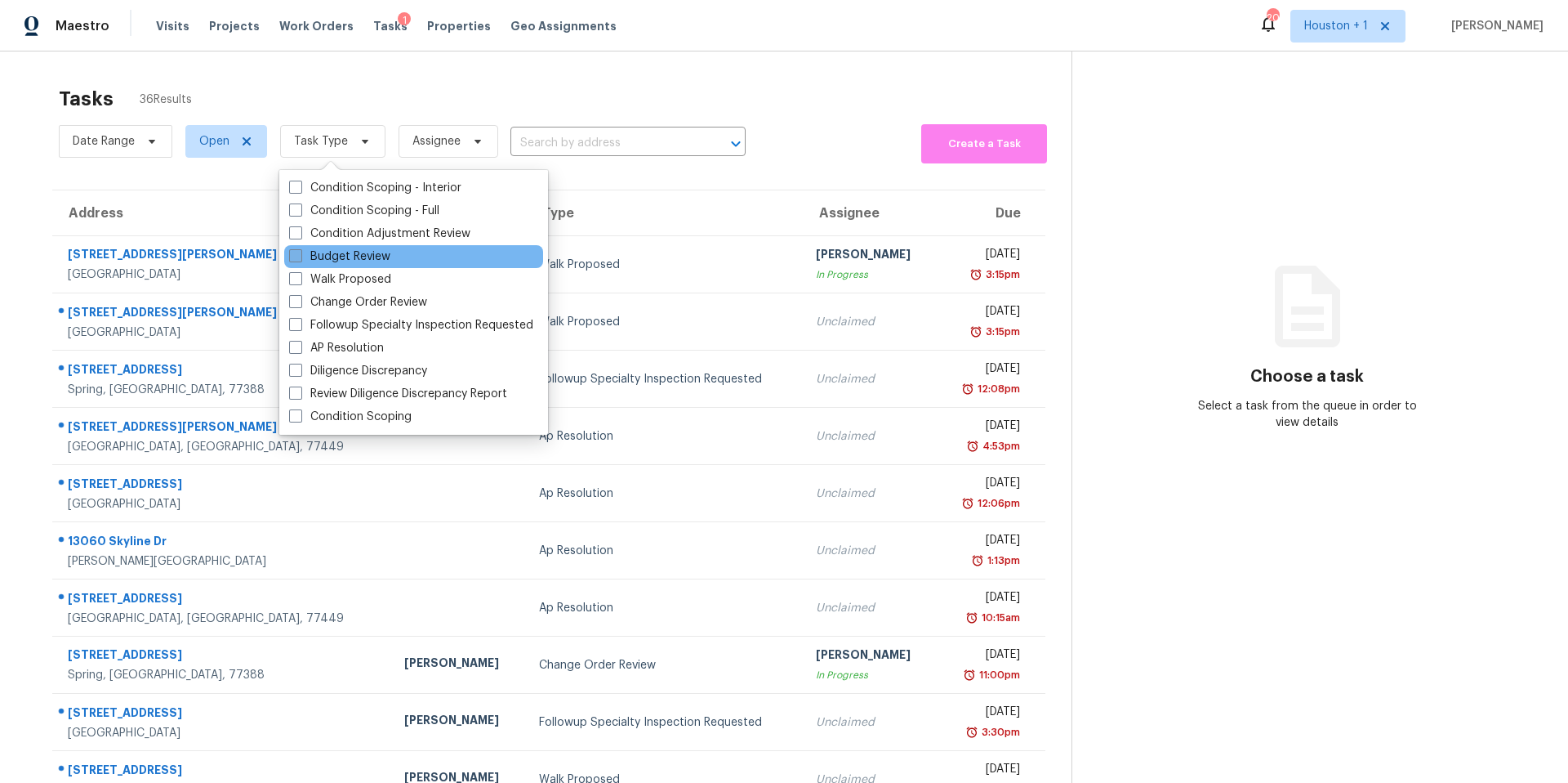
click at [334, 256] on label "Budget Review" at bounding box center [340, 257] width 101 height 16
click at [300, 256] on input "Budget Review" at bounding box center [295, 254] width 11 height 11
checkbox input "true"
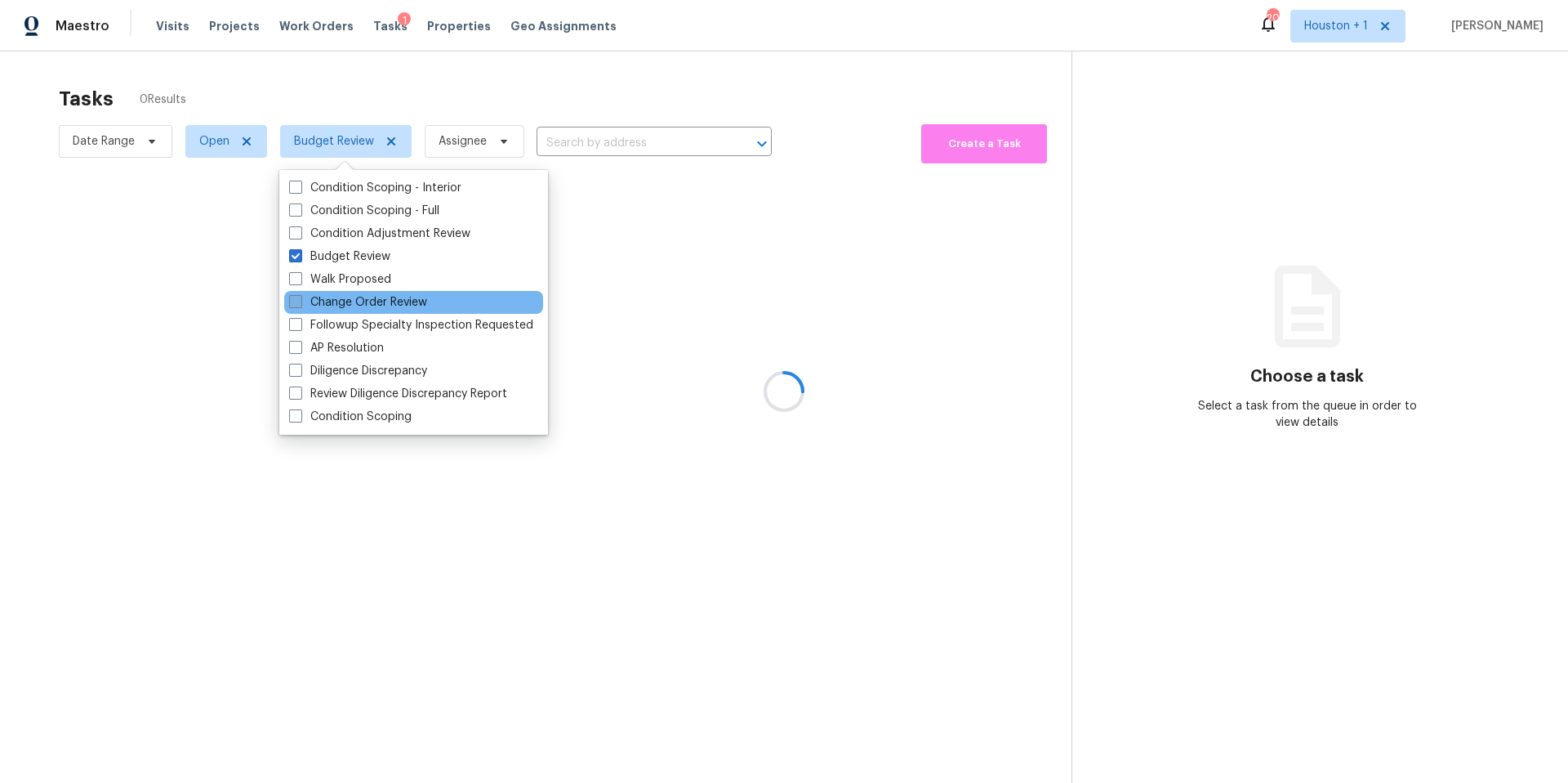
click at [335, 303] on label "Change Order Review" at bounding box center [358, 302] width 138 height 16
click at [300, 303] on input "Change Order Review" at bounding box center [295, 299] width 11 height 11
checkbox input "true"
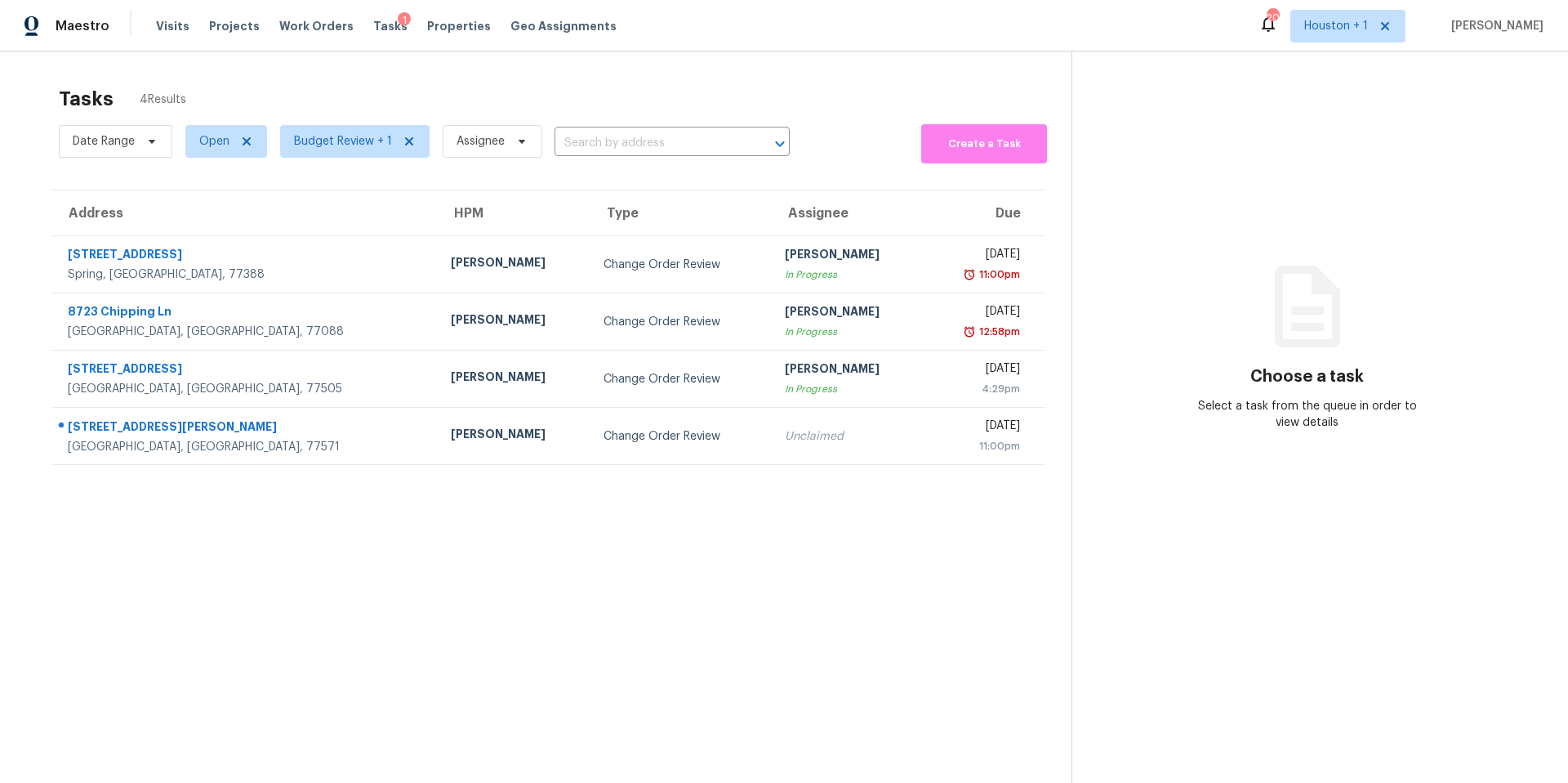
click at [441, 69] on div "Tasks 4 Results Date Range Open Budget Review + 1 Assignee ​ Create a Task Addr…" at bounding box center [784, 442] width 1568 height 783
click at [440, 22] on span "Properties" at bounding box center [458, 26] width 64 height 16
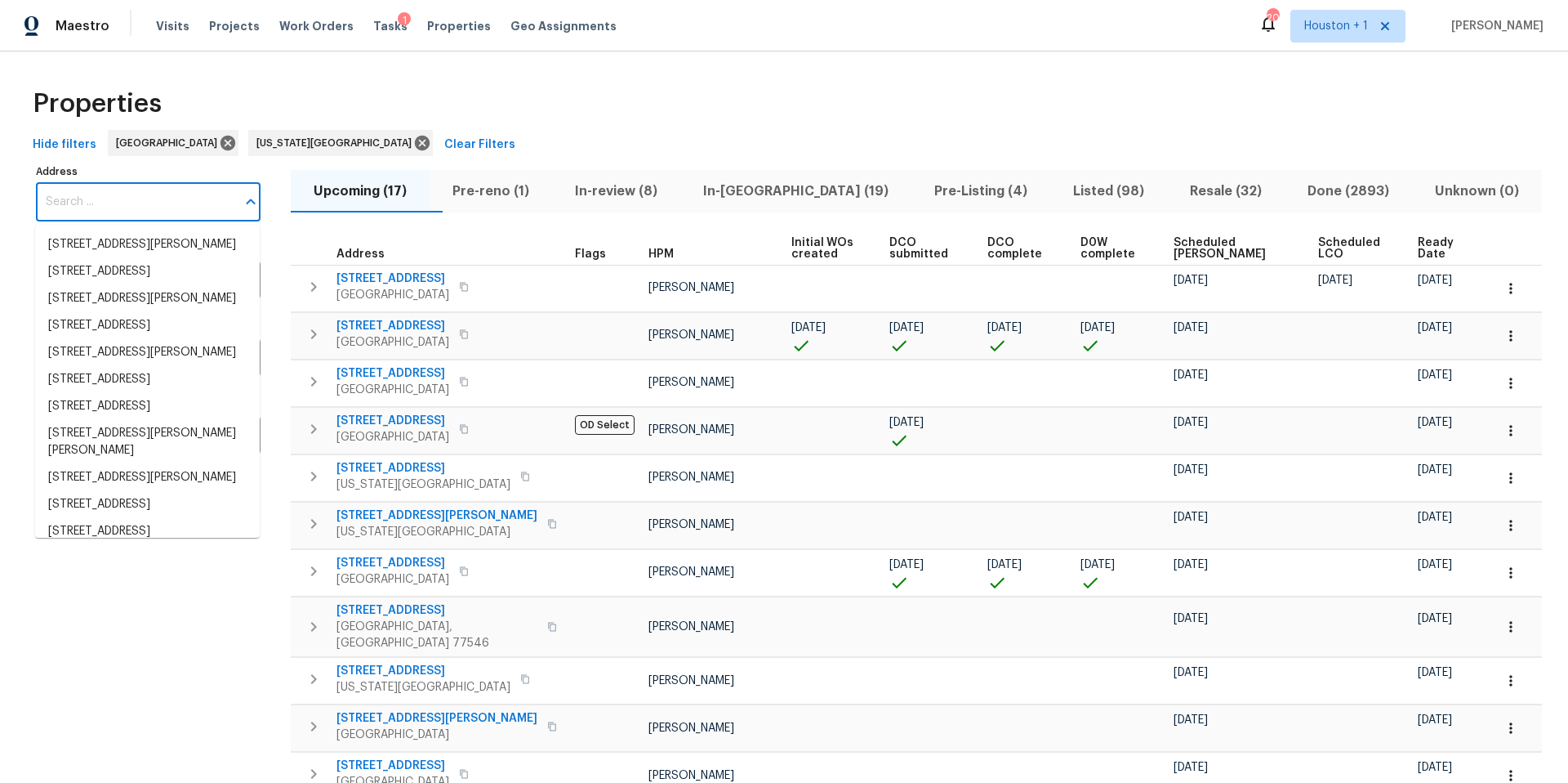
click at [101, 202] on input "Address" at bounding box center [136, 202] width 200 height 39
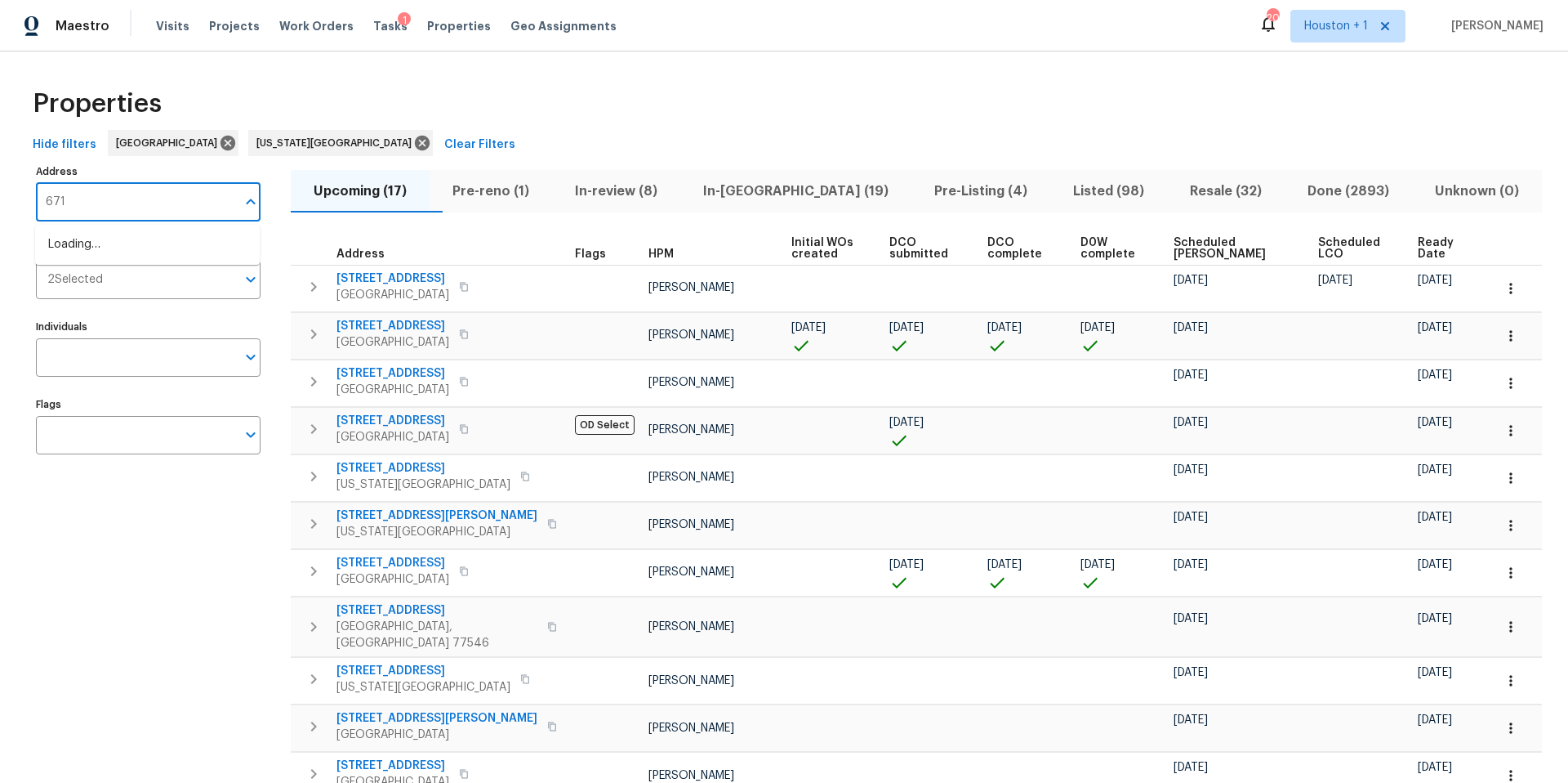
type input "6719"
click at [86, 286] on li "6719 Trimstone Dr Pasadena TX 77505" at bounding box center [147, 272] width 224 height 27
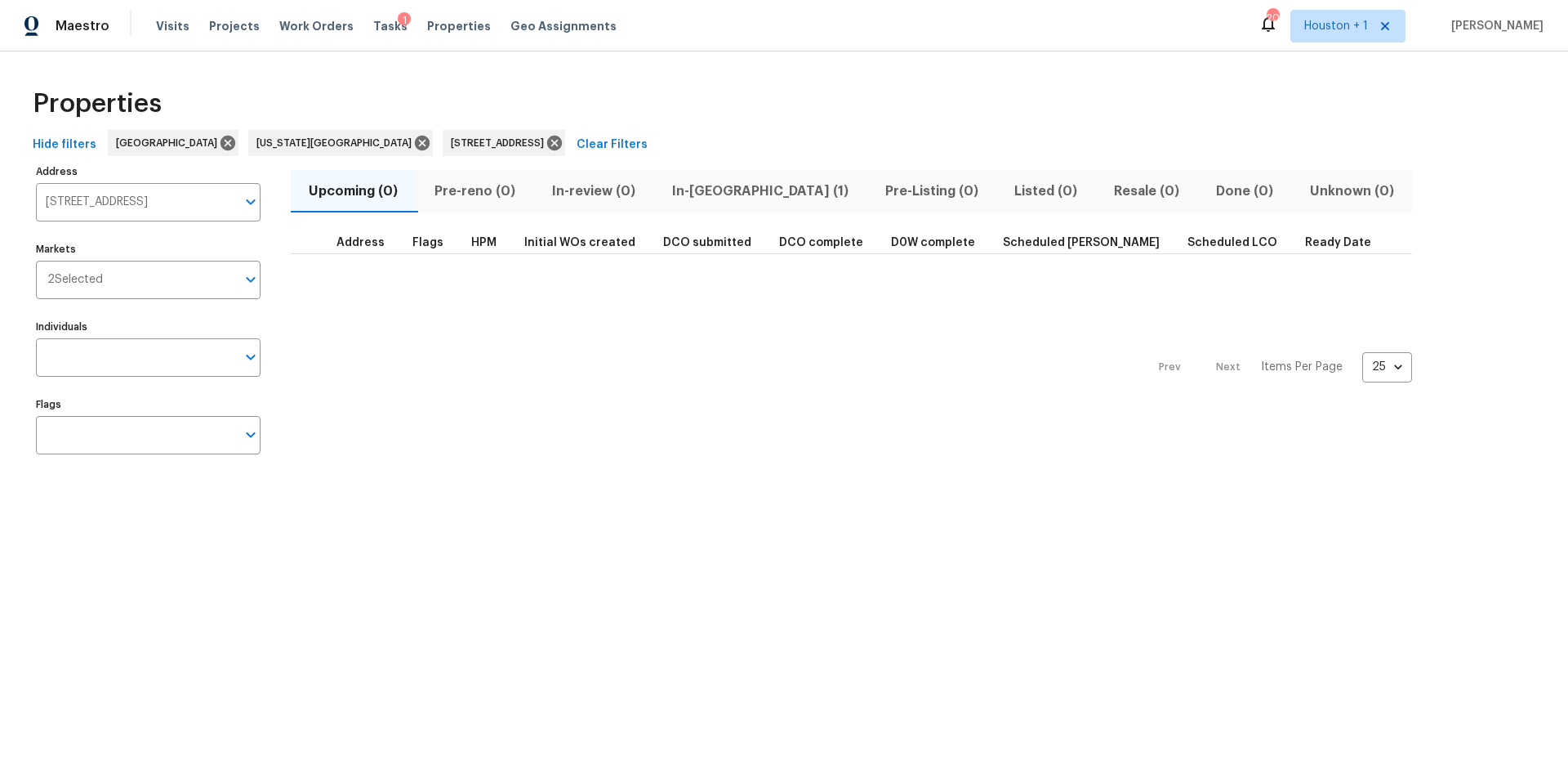
click at [704, 192] on span "In-reno (1)" at bounding box center [759, 191] width 194 height 23
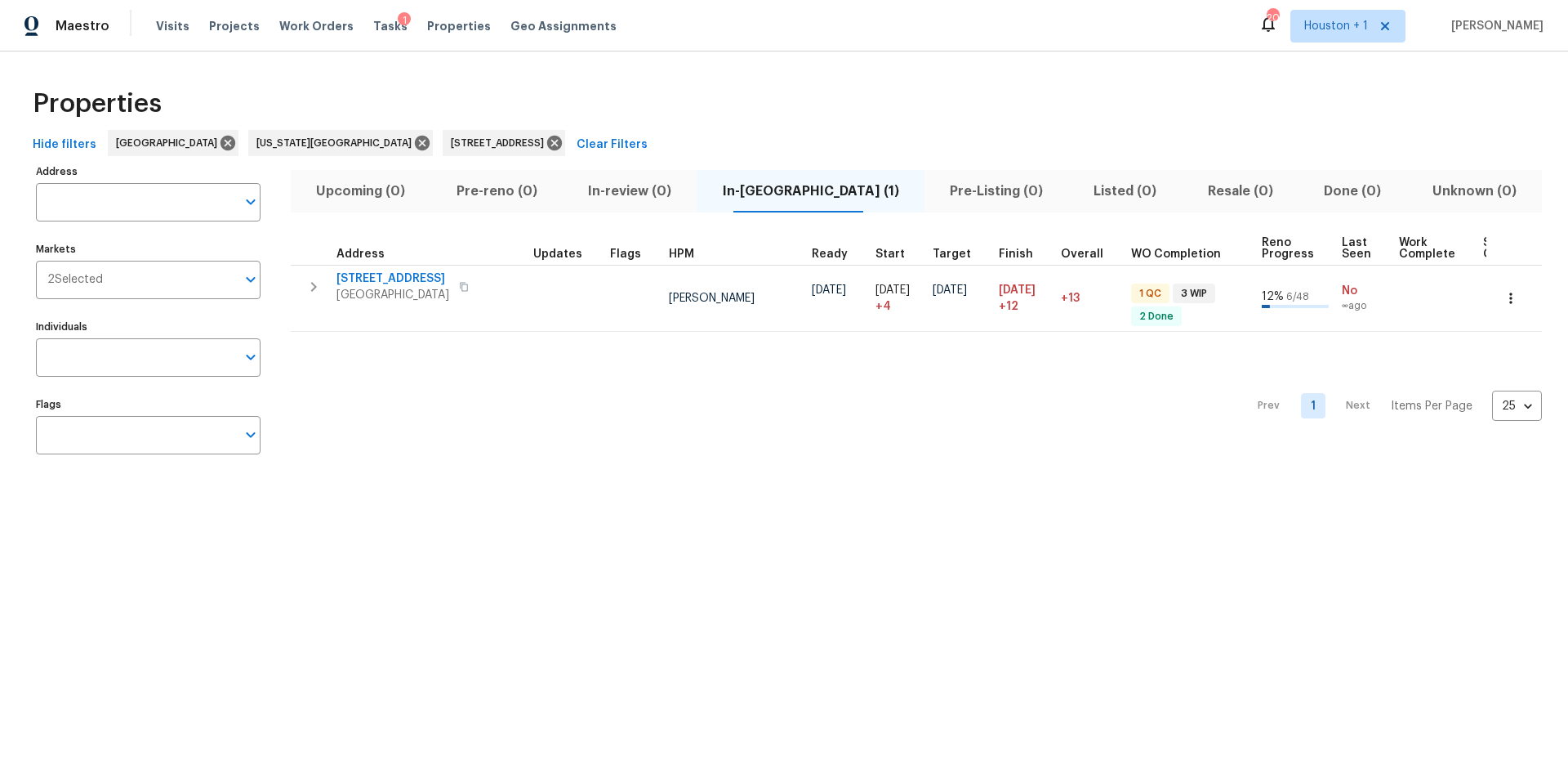
type input "6719 Trimstone Dr Pasadena TX 77505"
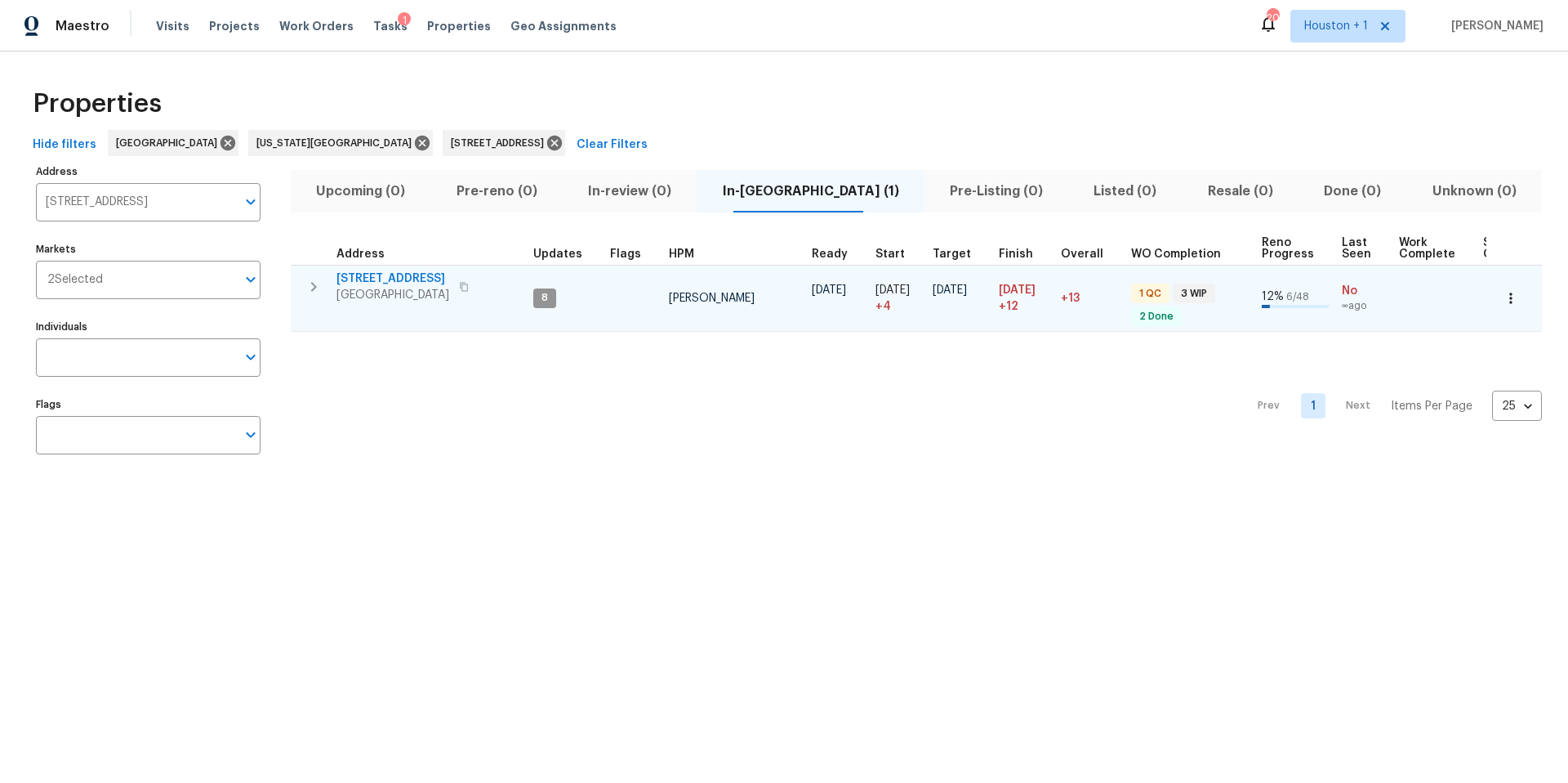
click at [390, 279] on span "6719 Trimstone Dr" at bounding box center [393, 278] width 113 height 16
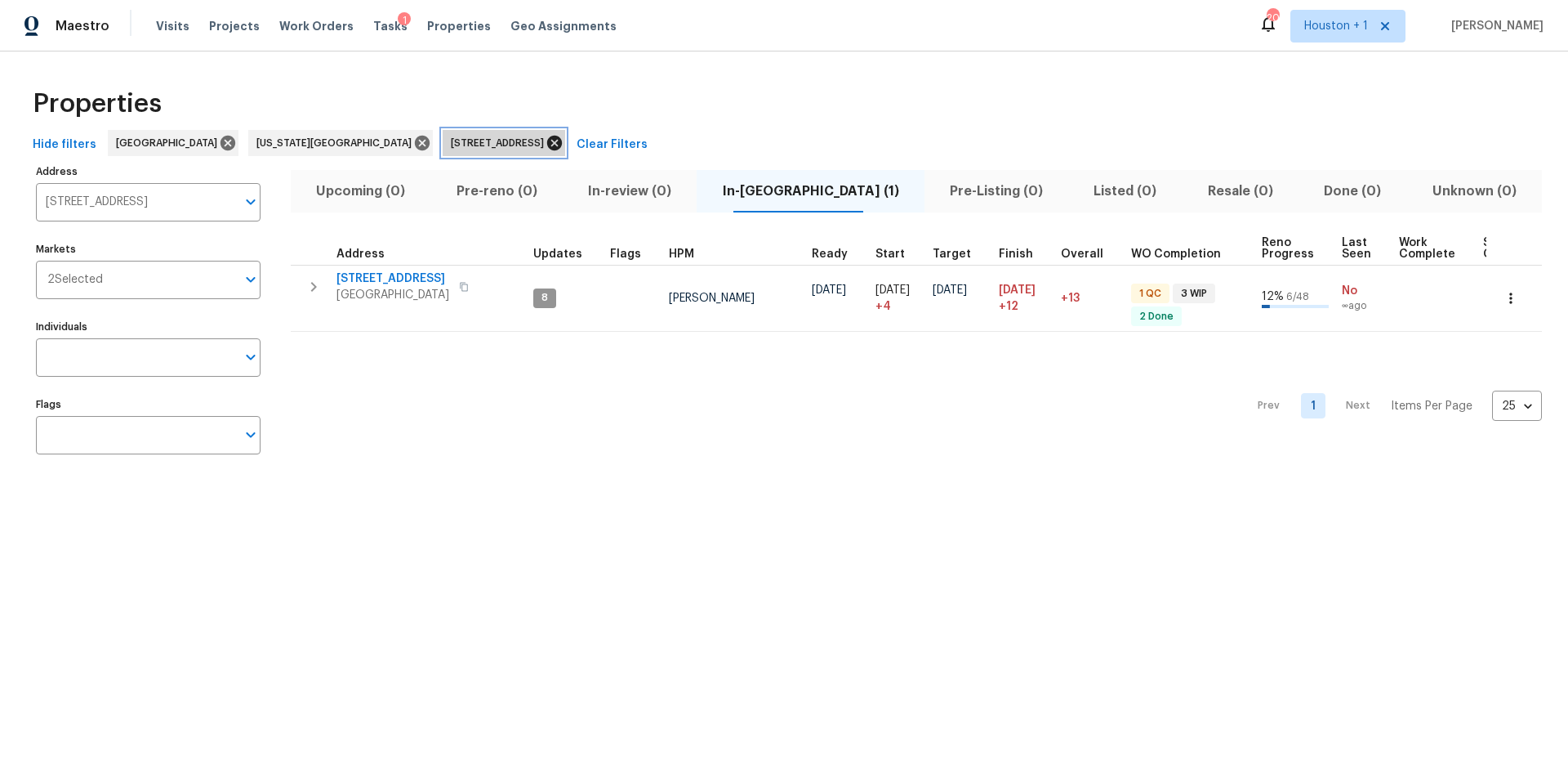
click at [548, 138] on icon at bounding box center [555, 143] width 14 height 14
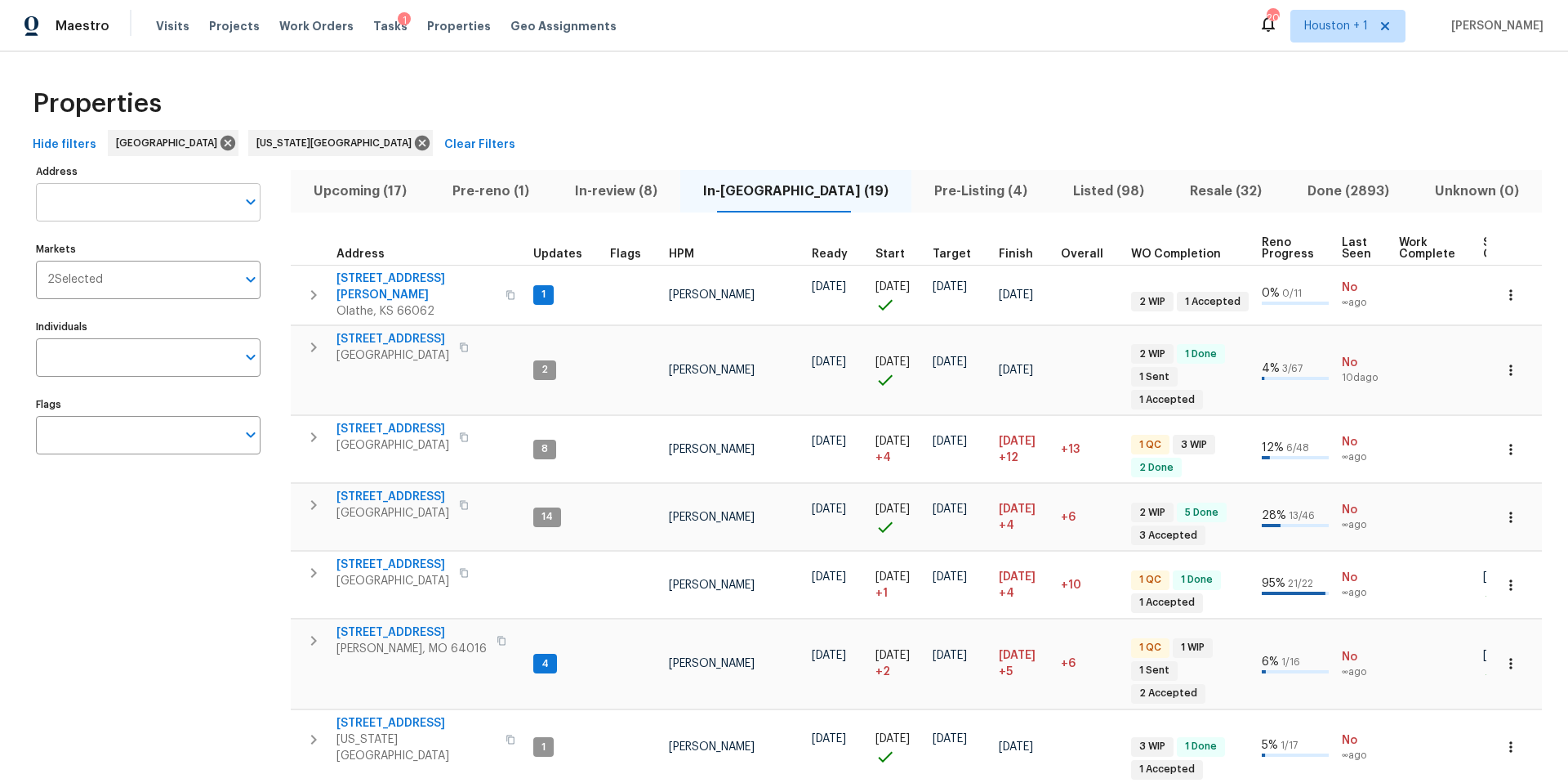
click at [159, 202] on input "Address" at bounding box center [136, 202] width 200 height 39
type input "1571"
click at [138, 246] on li "1571 Mission Springs Dr Katy TX 77450" at bounding box center [147, 245] width 224 height 27
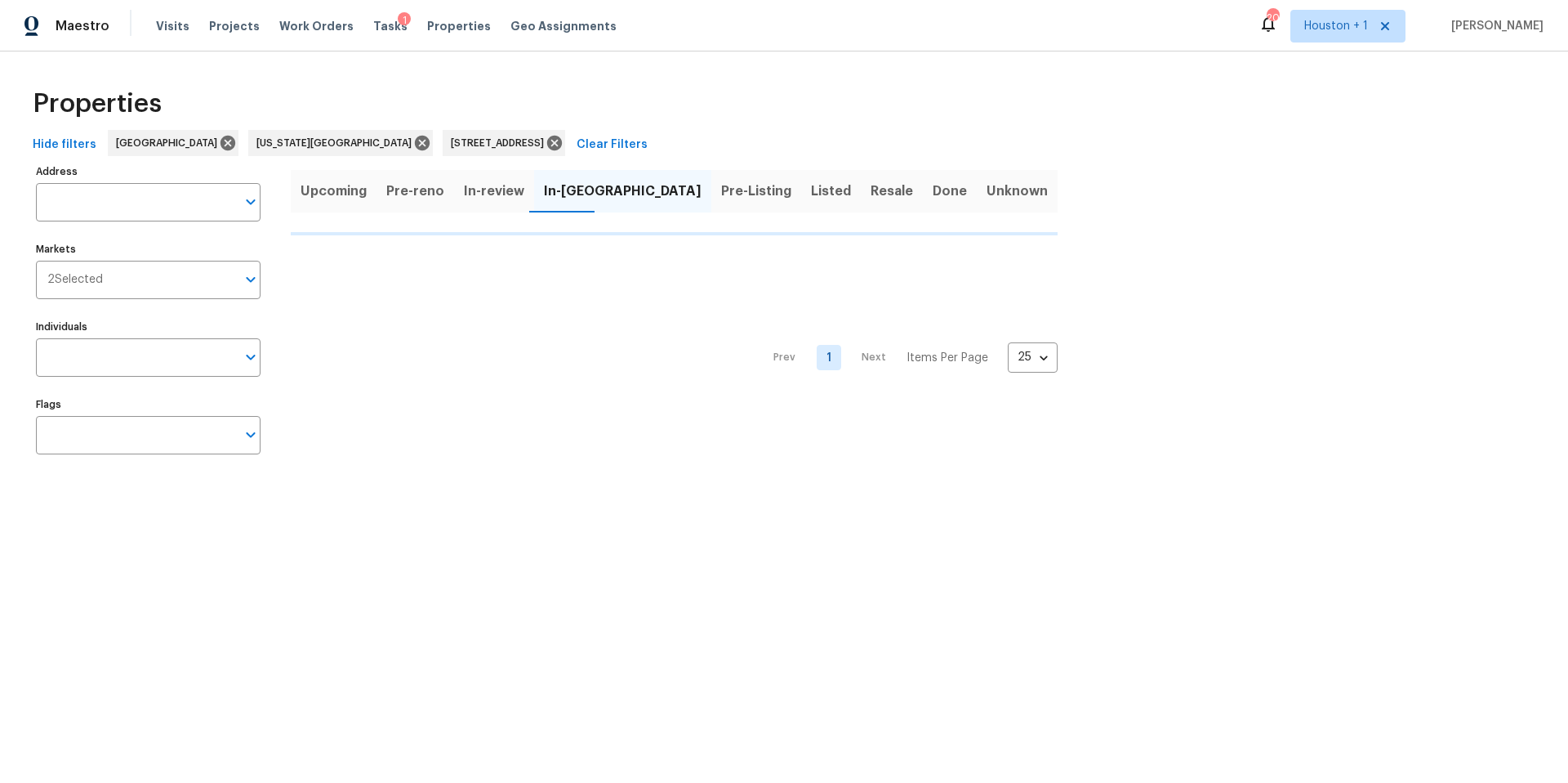
type input "1571 Mission Springs Dr Katy TX 77450"
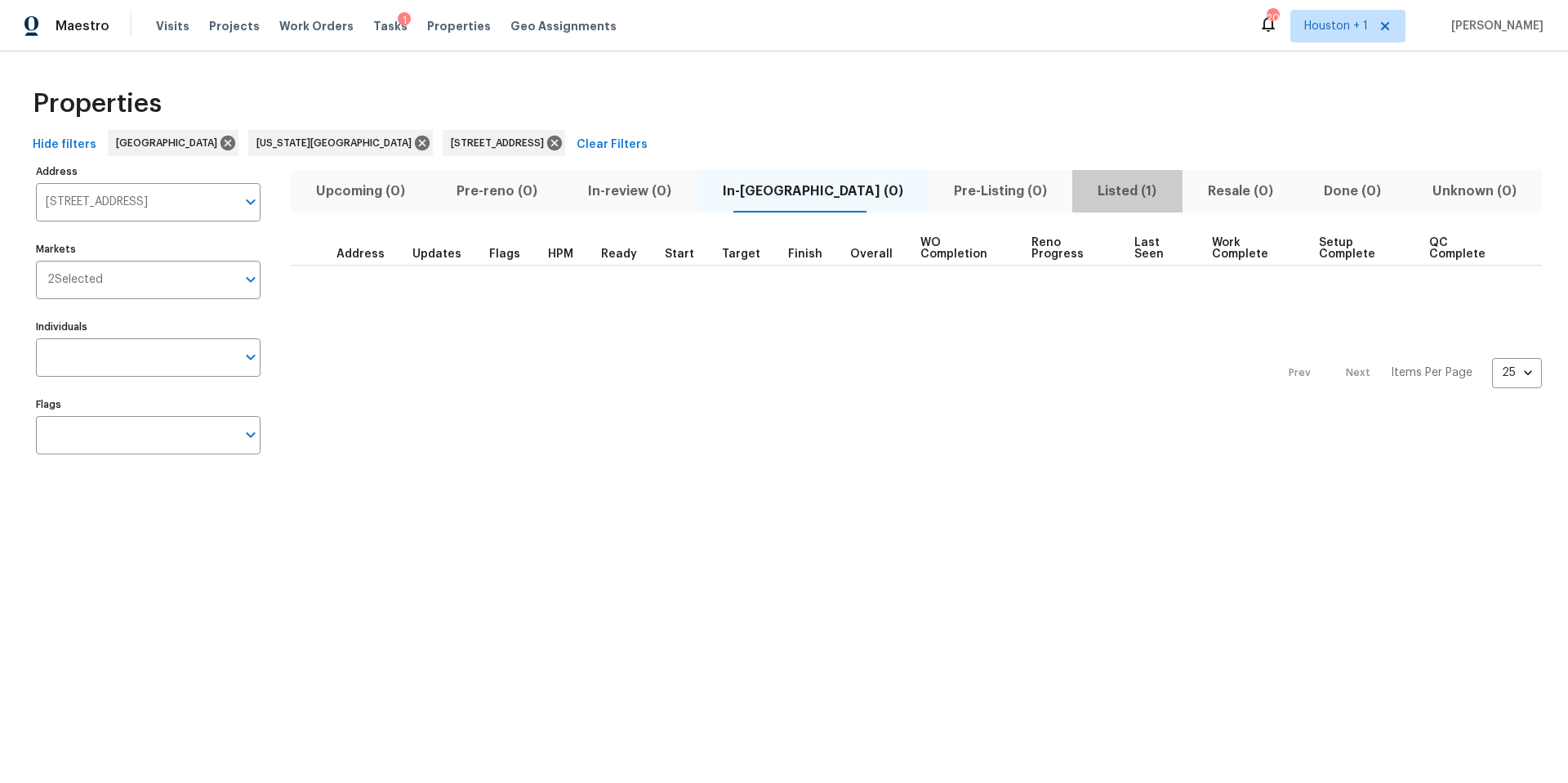
click at [1083, 187] on span "Listed (1)" at bounding box center [1128, 191] width 90 height 23
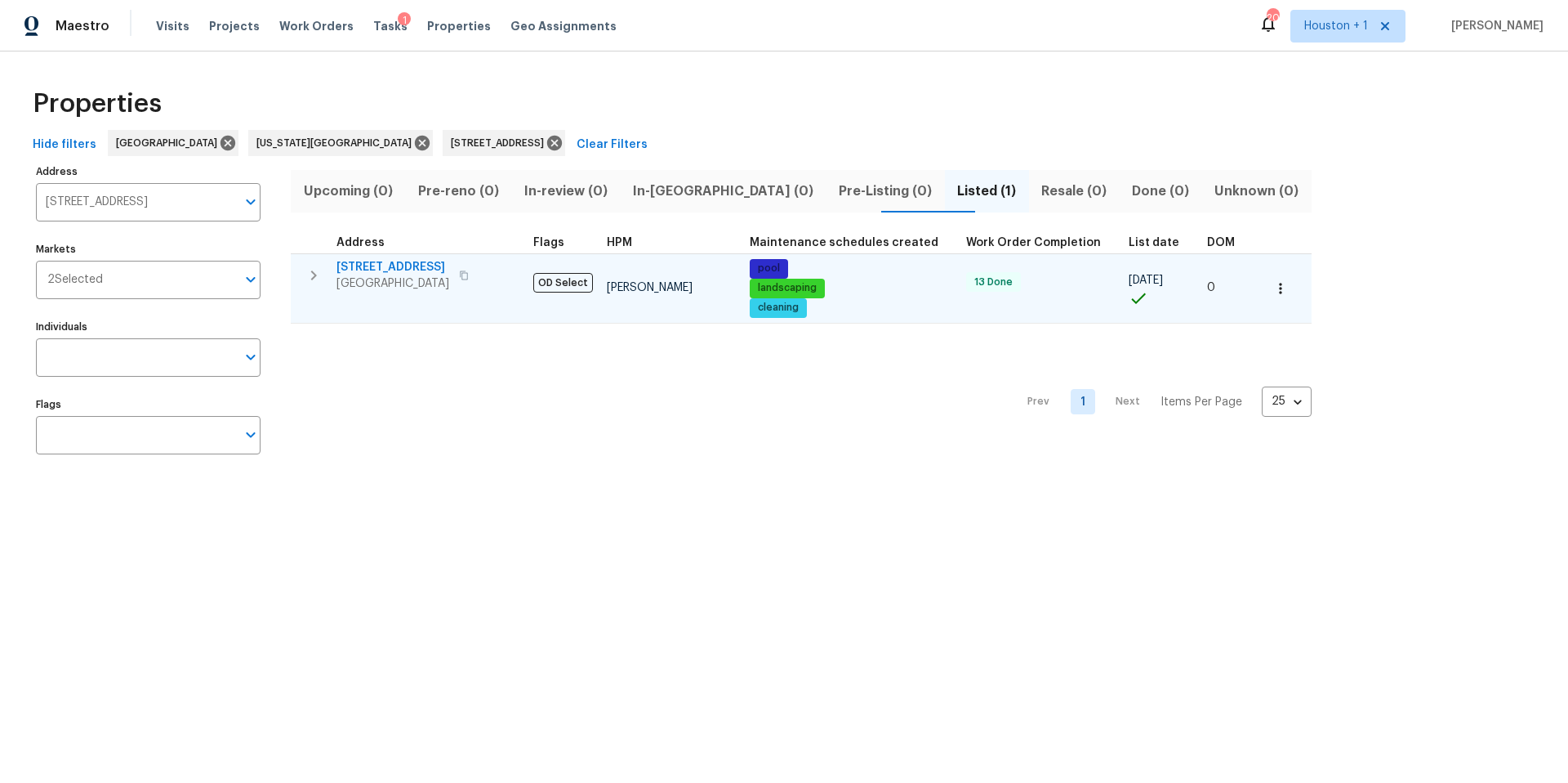
click at [393, 287] on span "Katy, TX 77450" at bounding box center [393, 284] width 113 height 16
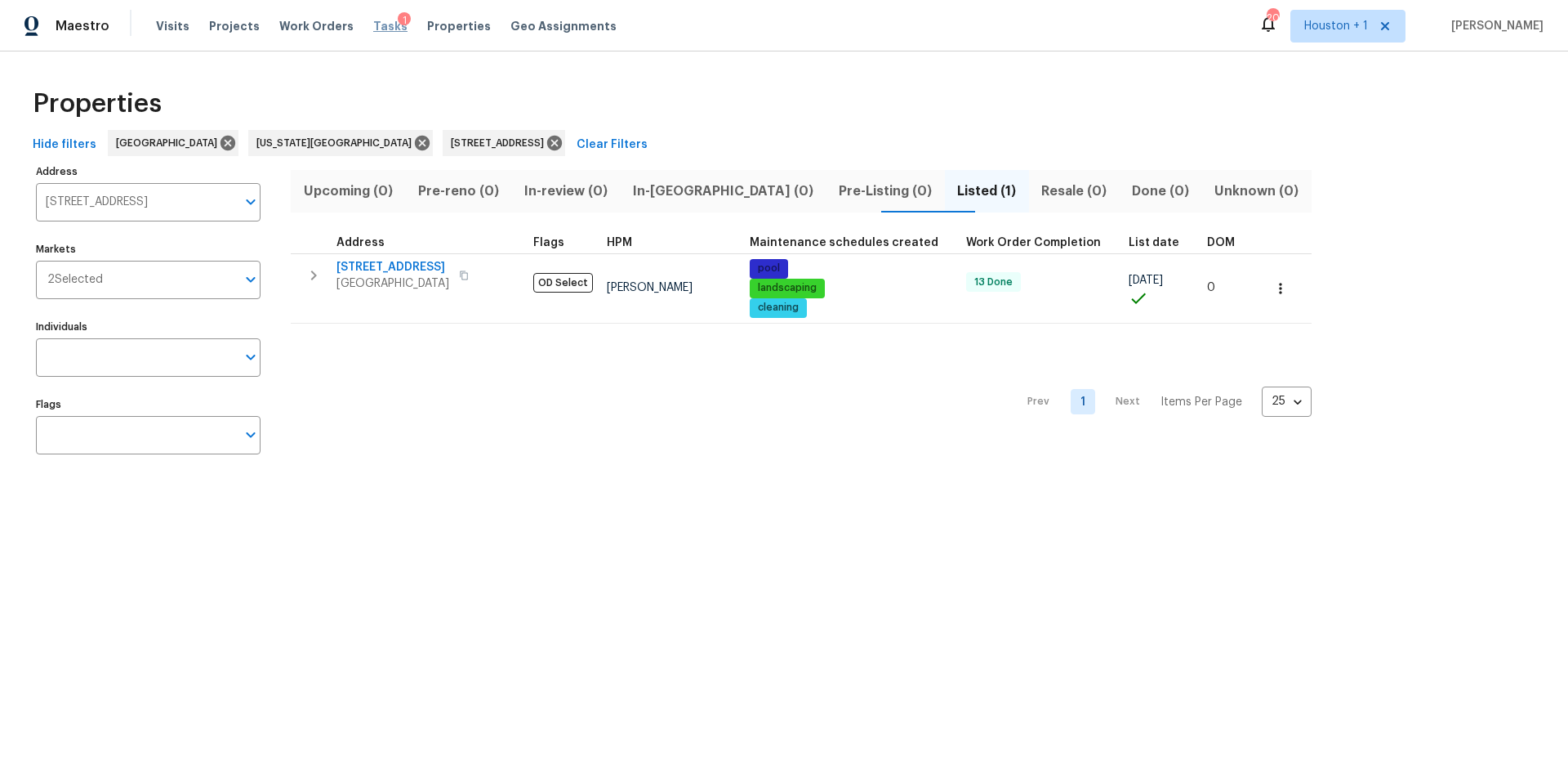
click at [373, 21] on span "Tasks" at bounding box center [390, 26] width 34 height 12
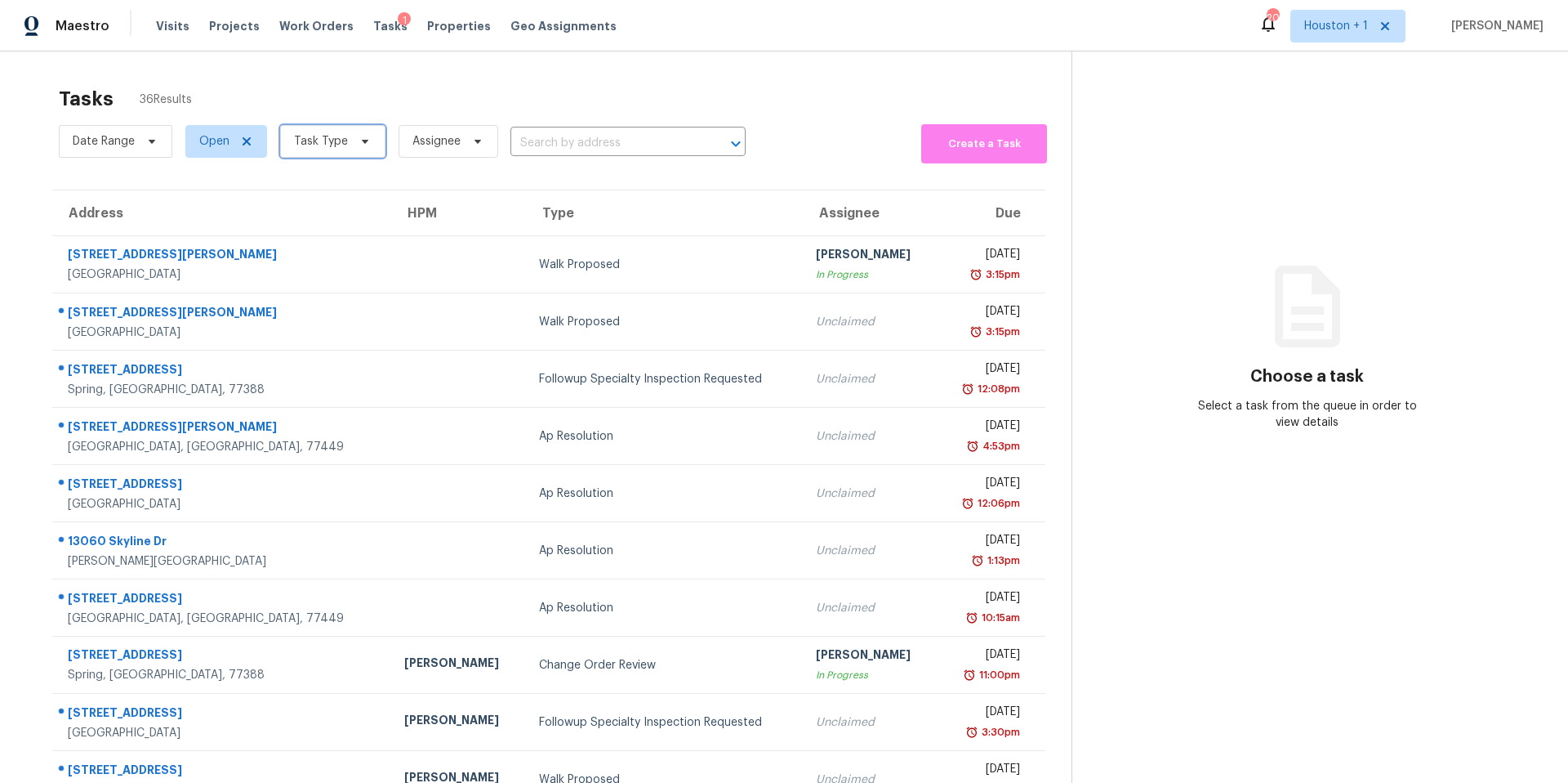
click at [330, 148] on span "Task Type" at bounding box center [321, 141] width 54 height 16
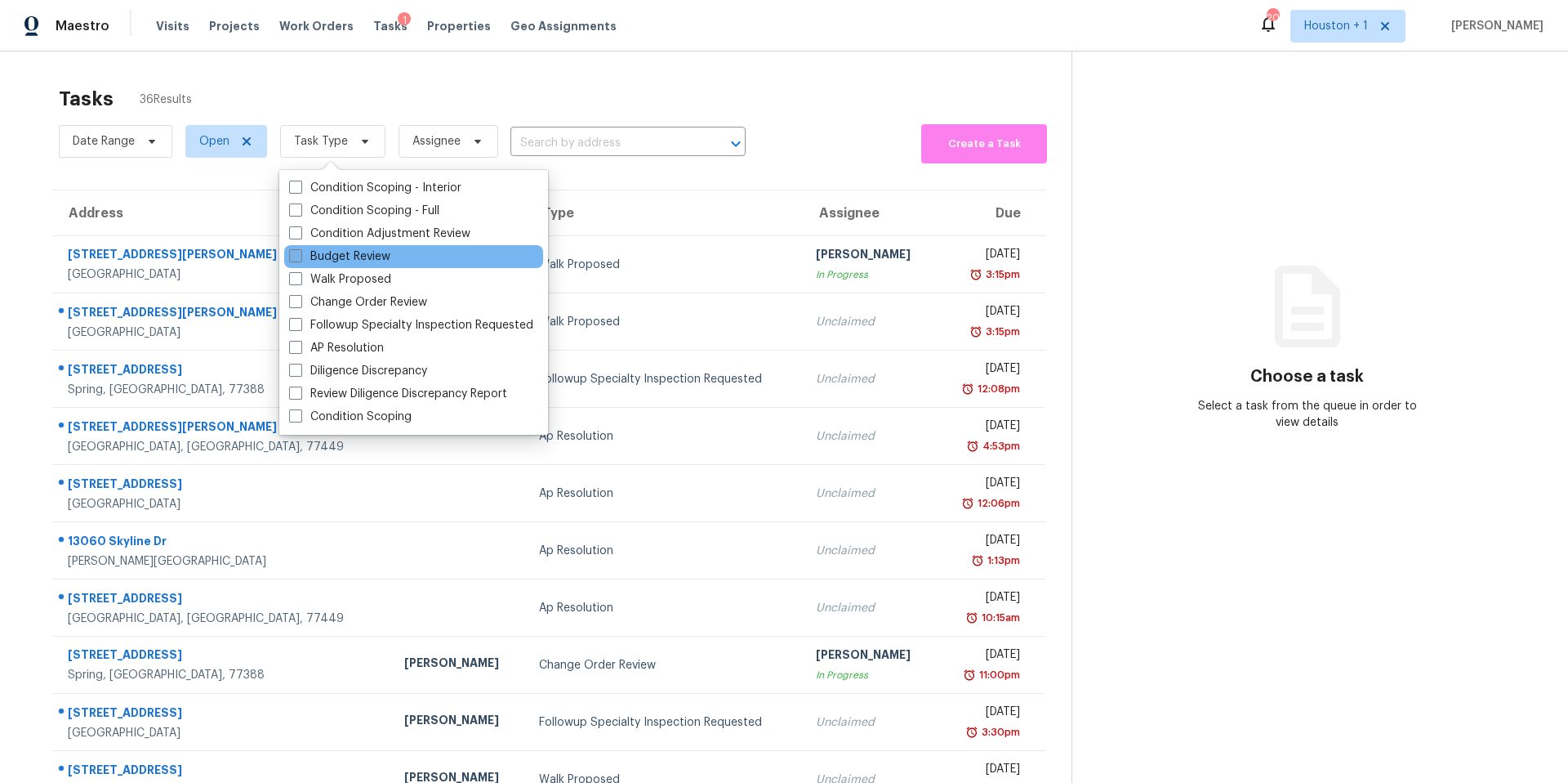
click at [306, 252] on label "Budget Review" at bounding box center [340, 257] width 101 height 16
click at [300, 252] on input "Budget Review" at bounding box center [295, 254] width 11 height 11
checkbox input "true"
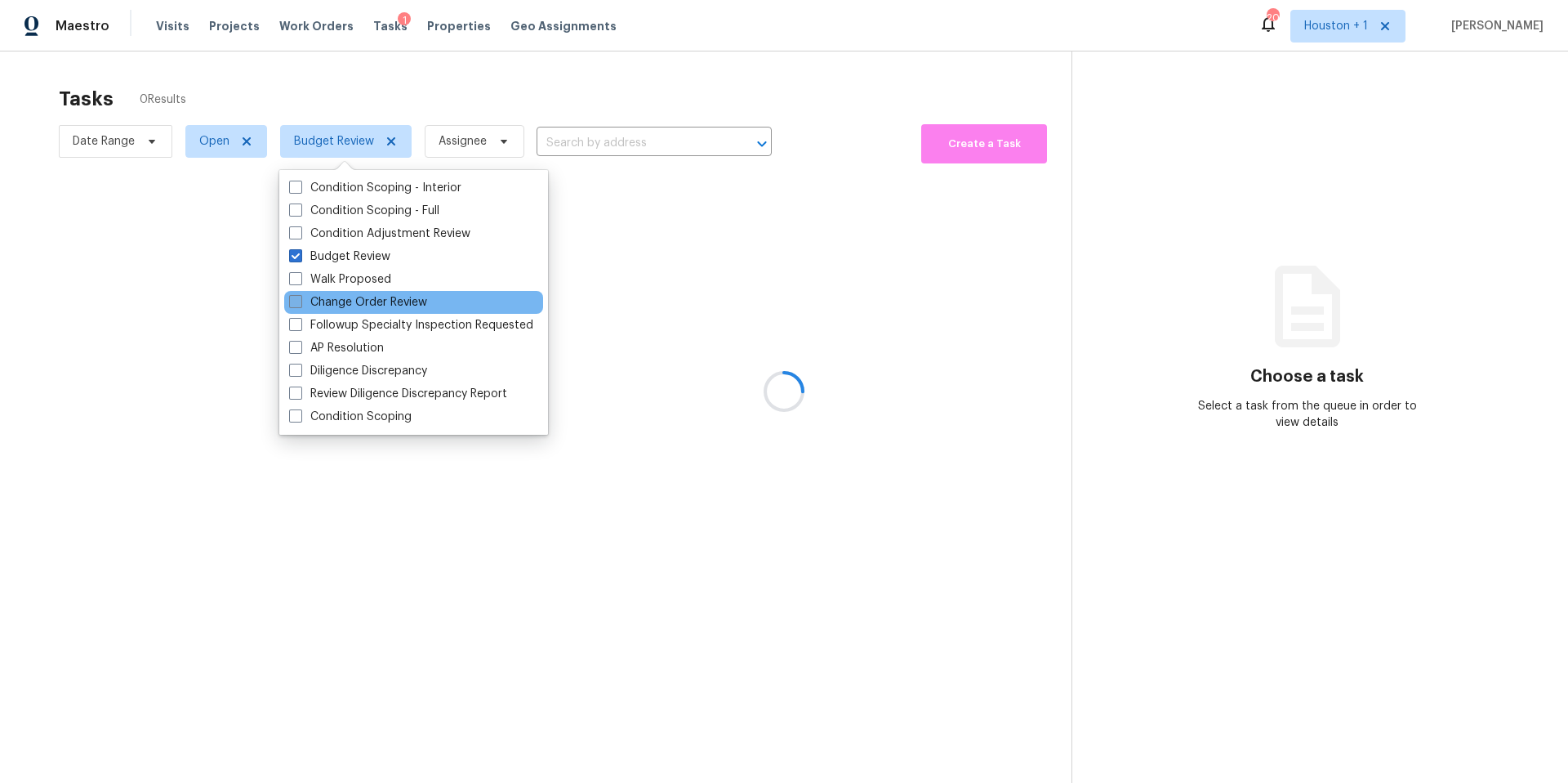
click at [304, 303] on label "Change Order Review" at bounding box center [358, 302] width 138 height 16
click at [300, 303] on input "Change Order Review" at bounding box center [295, 299] width 11 height 11
checkbox input "true"
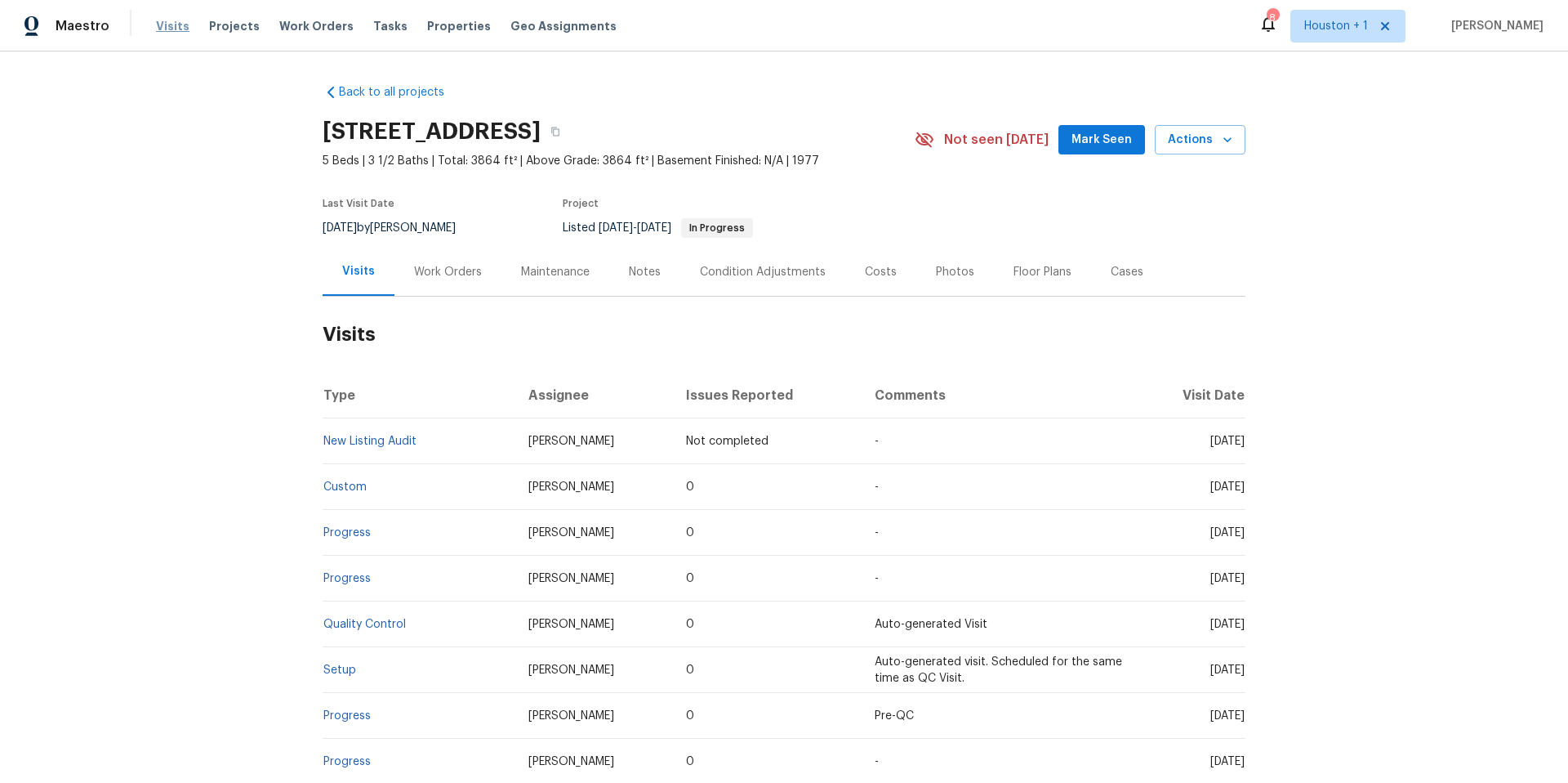
click at [174, 22] on span "Visits" at bounding box center [172, 26] width 33 height 16
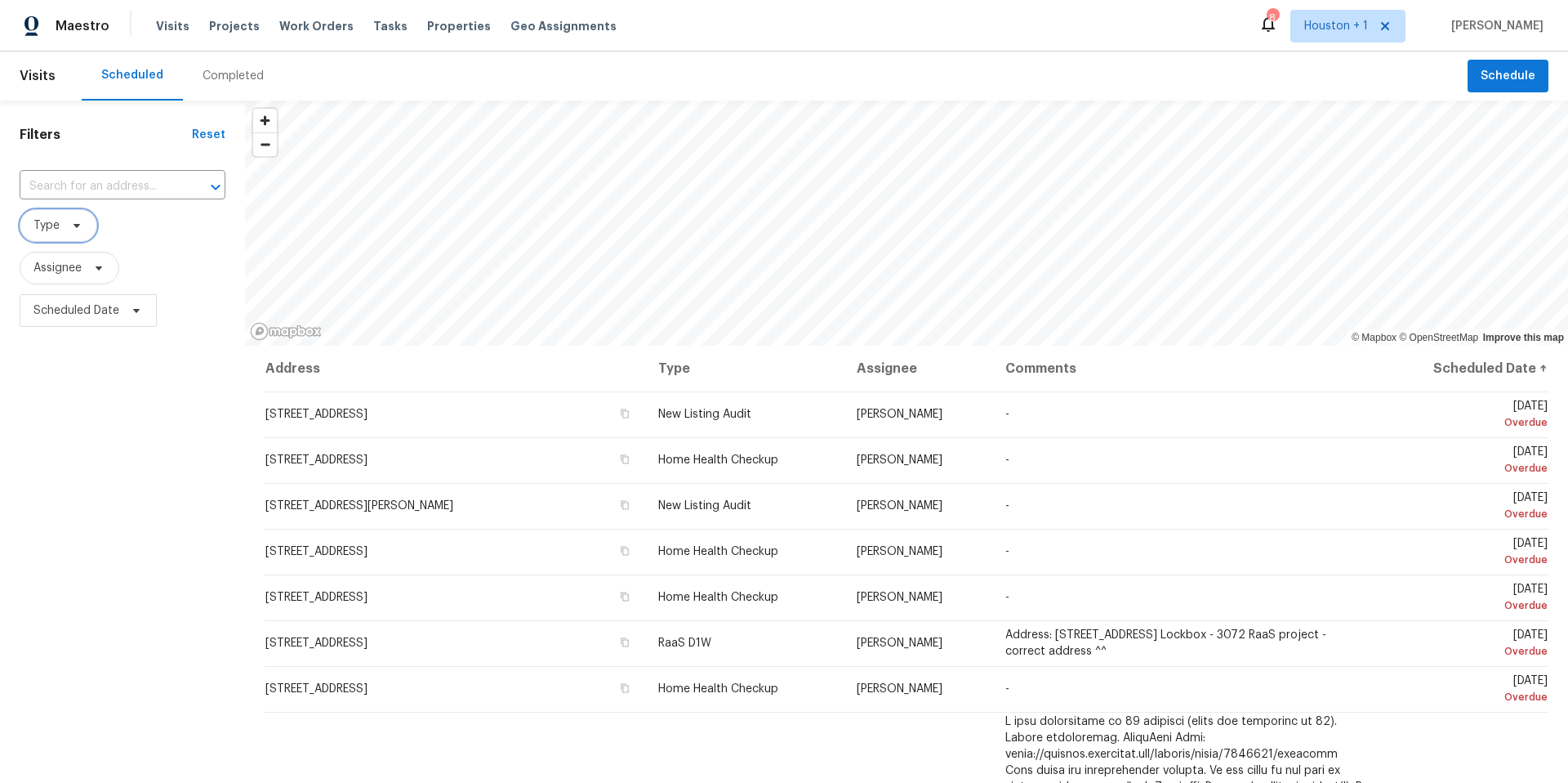
click at [79, 230] on icon at bounding box center [77, 225] width 14 height 14
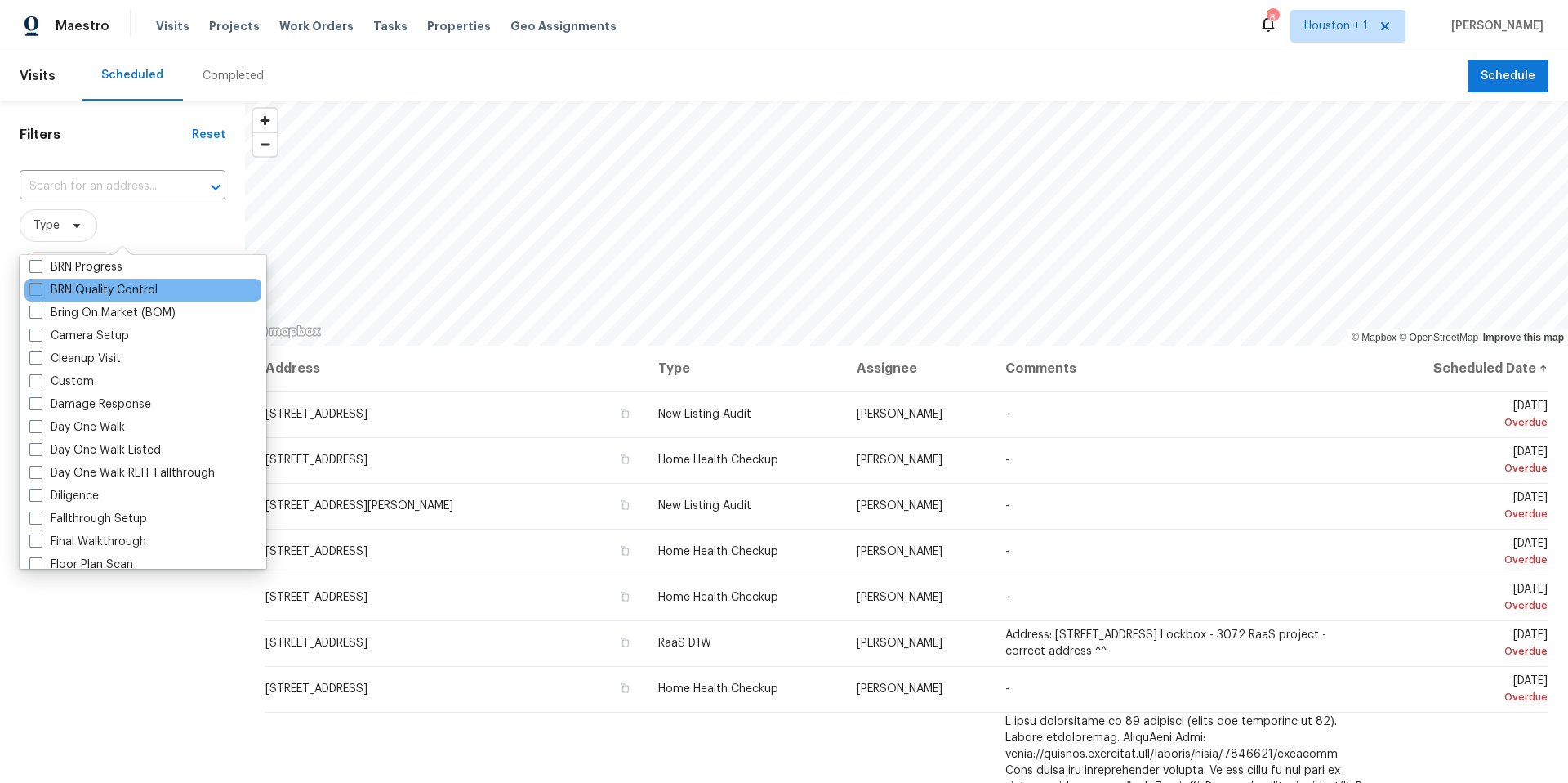
scroll to position [153, 0]
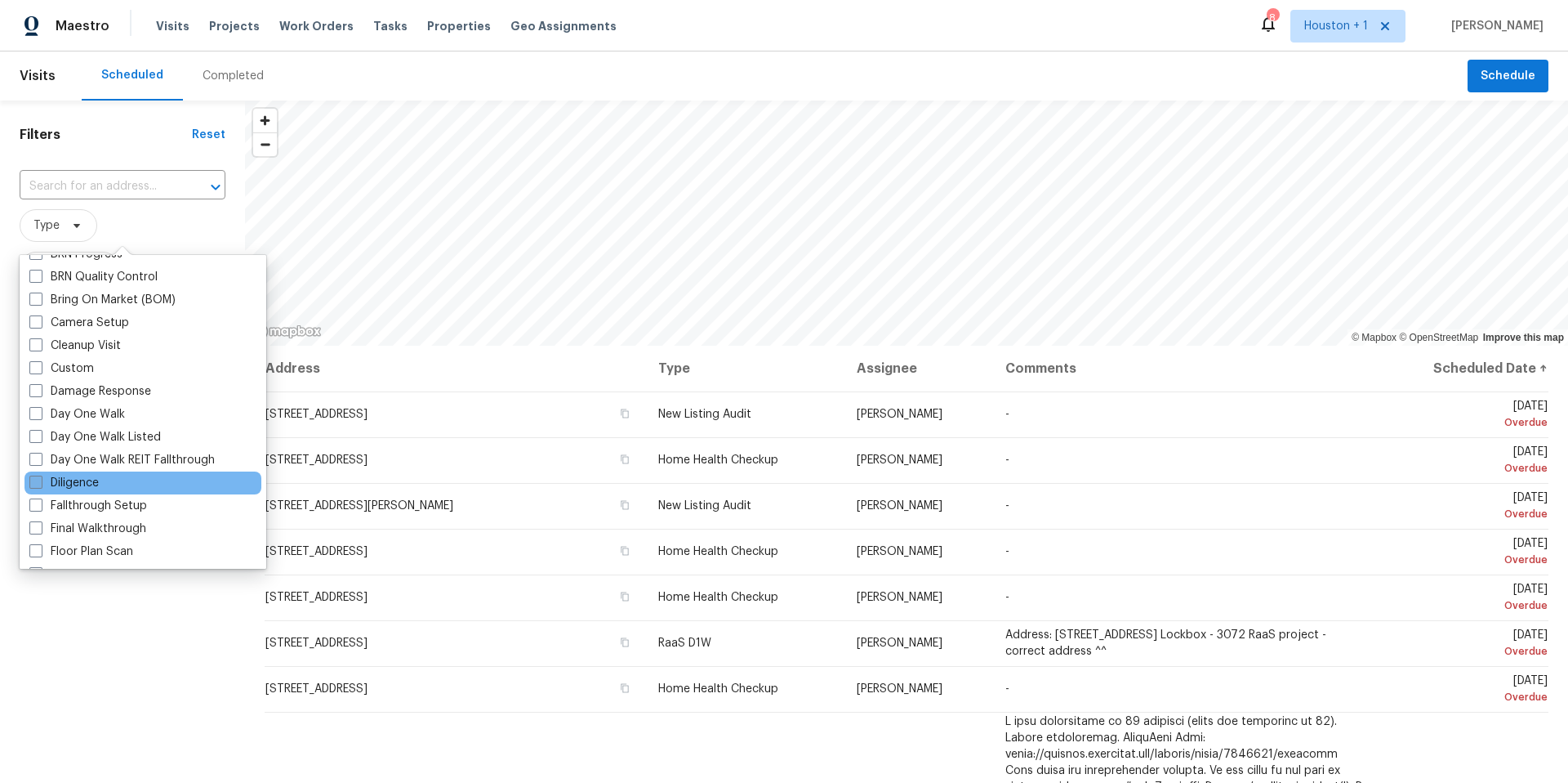
click at [88, 487] on label "Diligence" at bounding box center [64, 483] width 69 height 16
click at [40, 486] on input "Diligence" at bounding box center [35, 480] width 11 height 11
checkbox input "true"
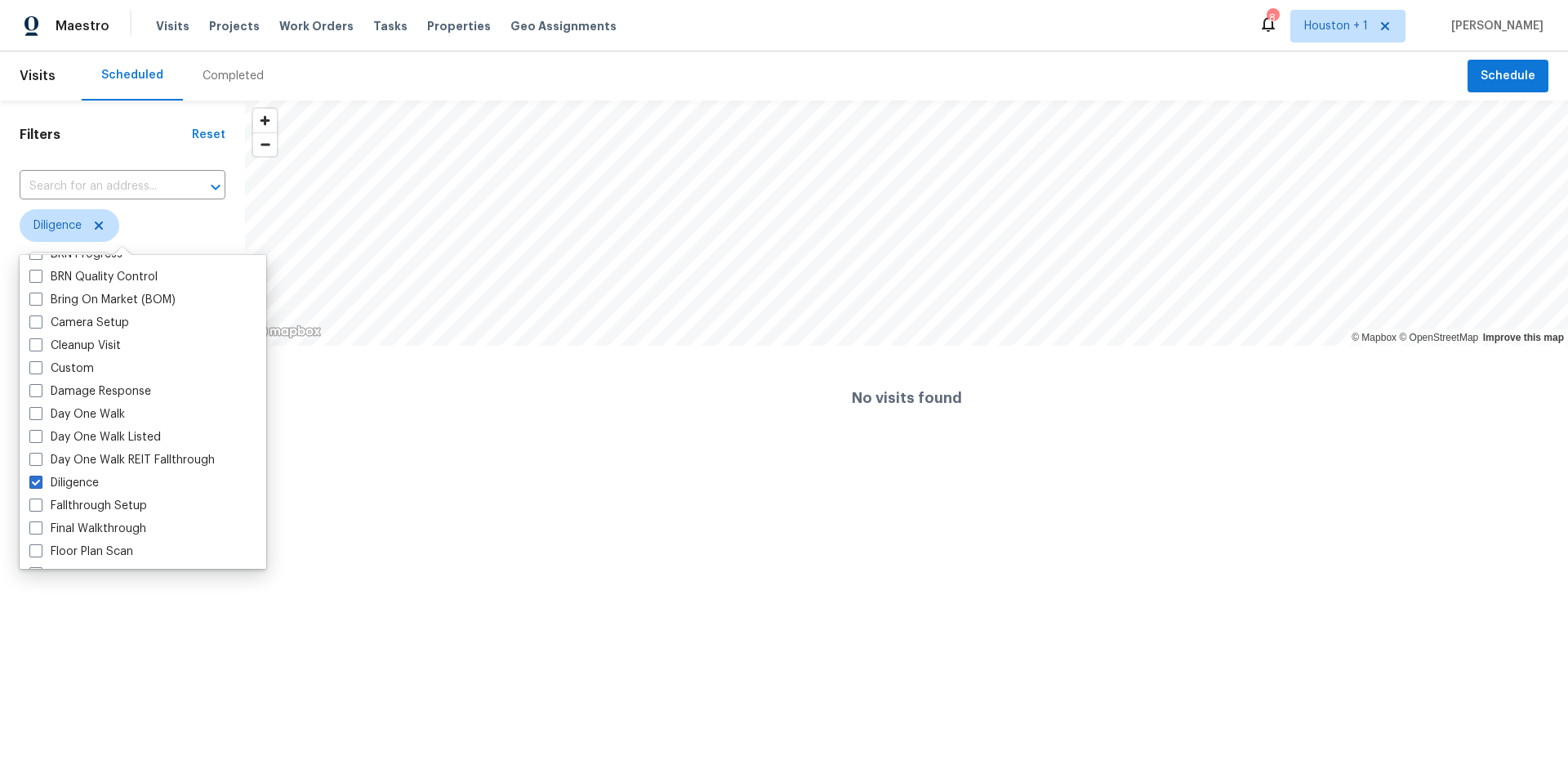
click at [104, 451] on html "Maestro Visits Projects Work Orders Tasks Properties Geo Assignments 8 Houston …" at bounding box center [784, 225] width 1568 height 451
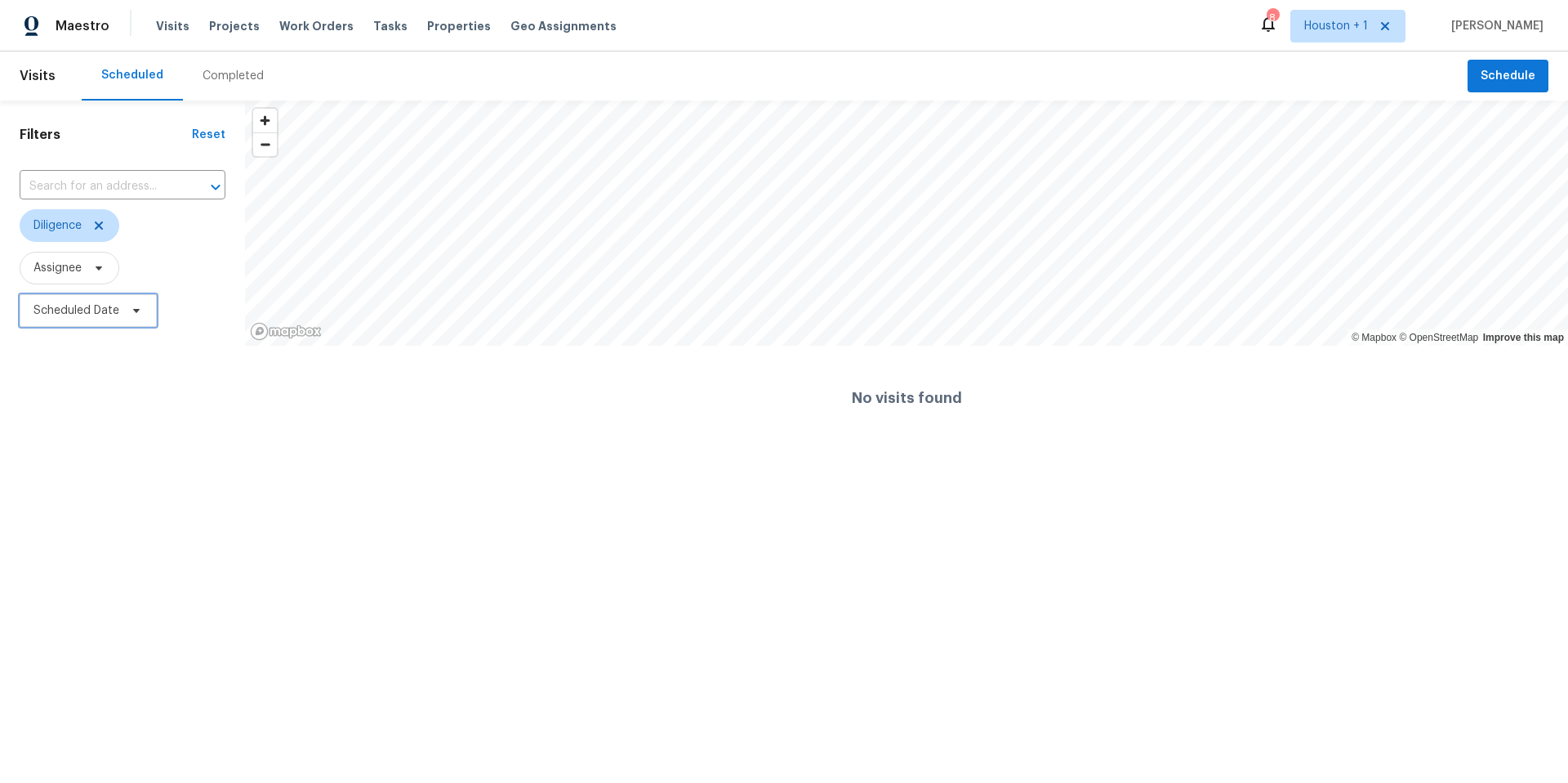
click at [133, 309] on icon at bounding box center [136, 311] width 6 height 5
click at [215, 377] on input "text" at bounding box center [272, 366] width 161 height 32
select select "8"
select select "2025"
select select "9"
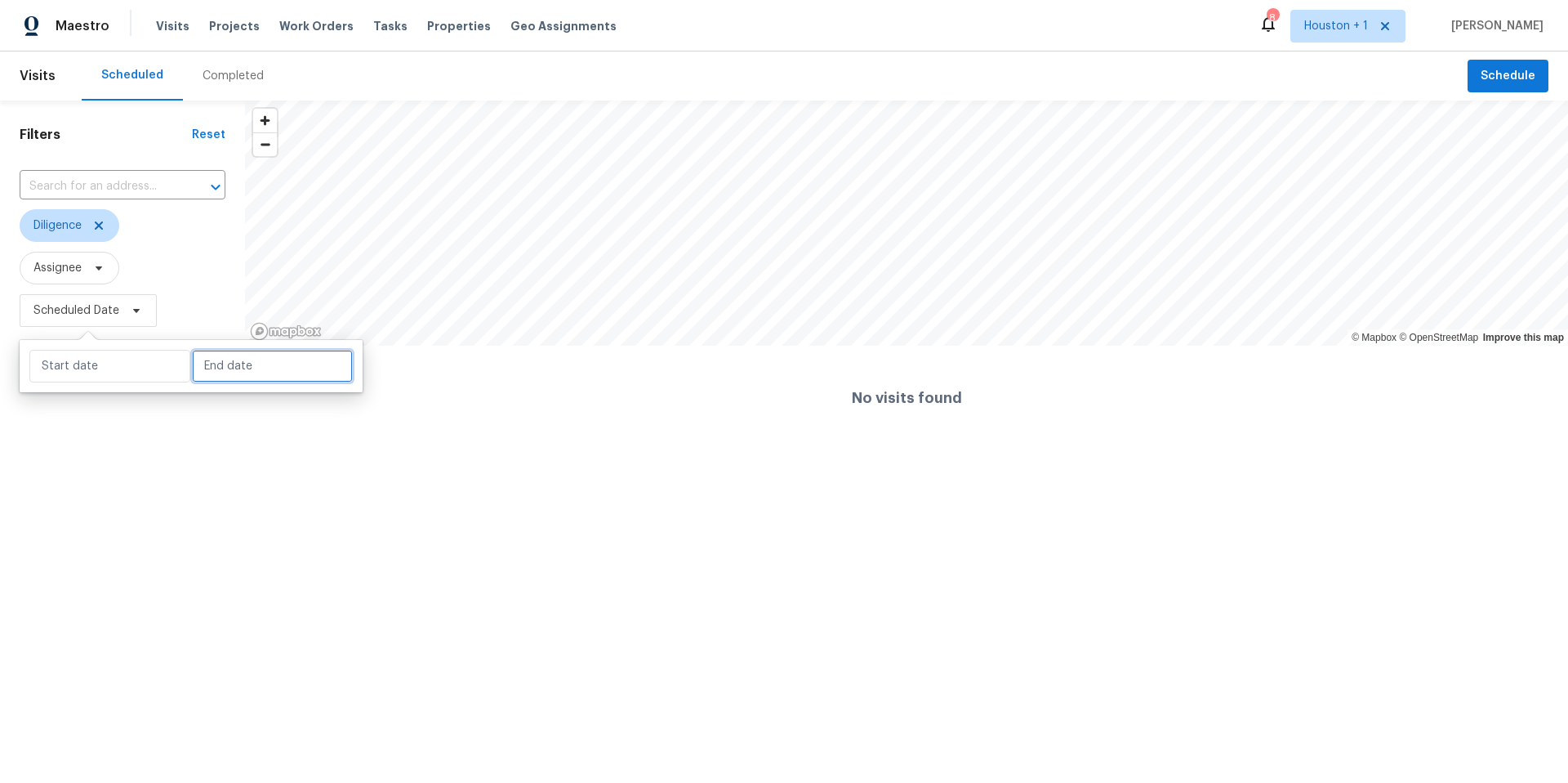
select select "2025"
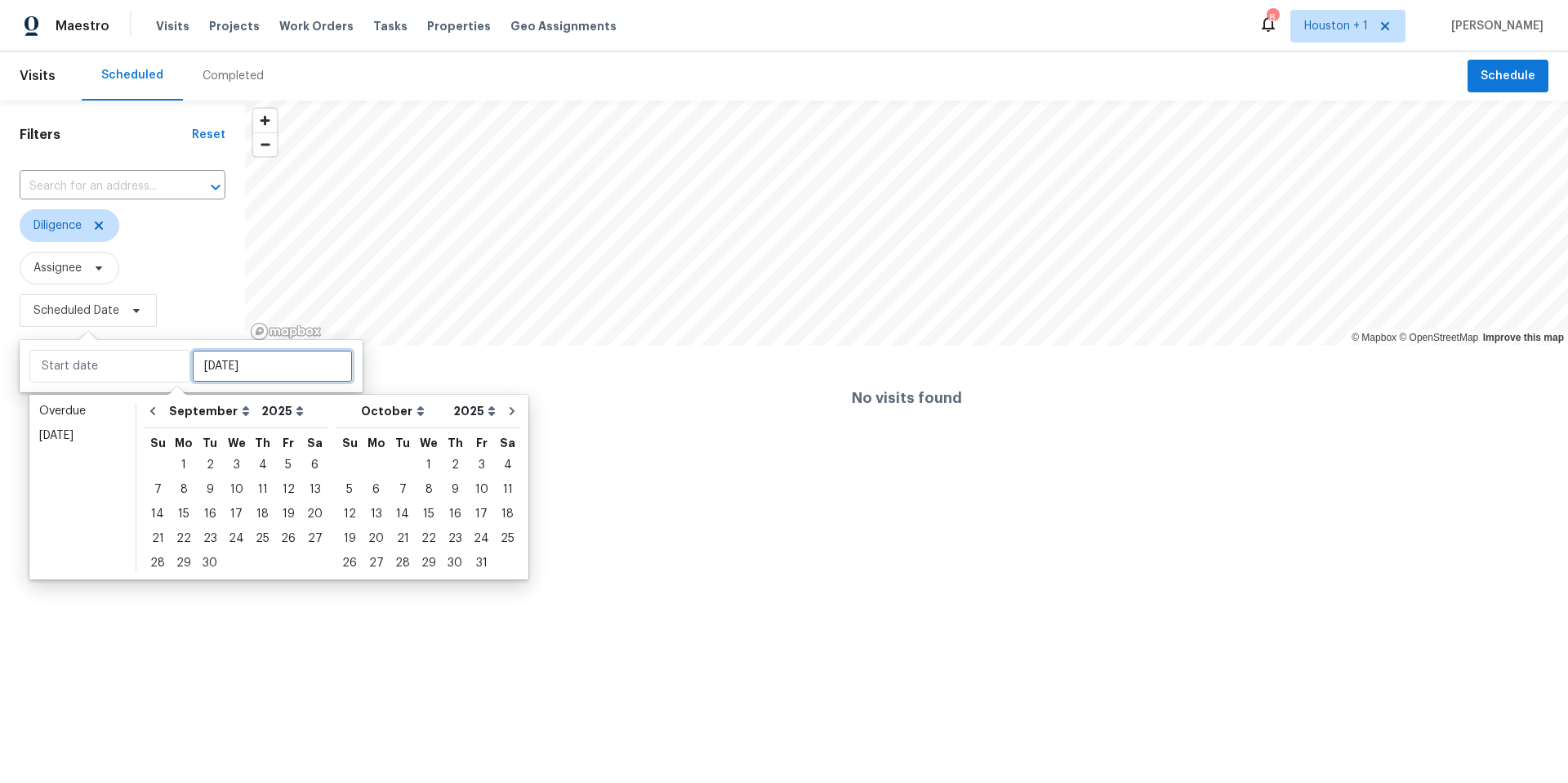
type input "Sat, Sep 27"
click at [156, 451] on html "Maestro Visits Projects Work Orders Tasks Properties Geo Assignments 8 Houston …" at bounding box center [784, 225] width 1568 height 451
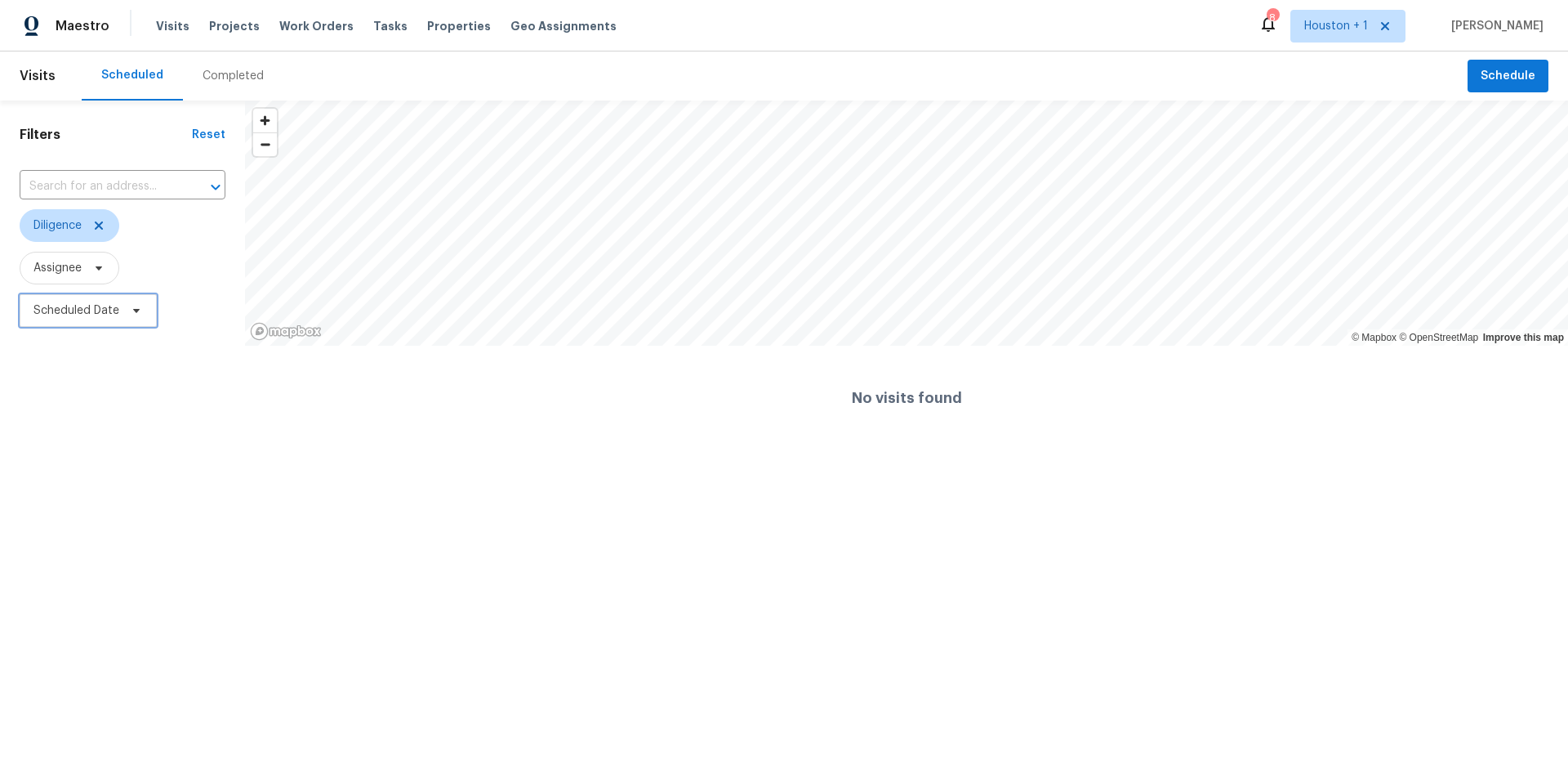
click at [117, 310] on span "Scheduled Date" at bounding box center [76, 311] width 86 height 16
select select "8"
select select "2025"
select select "9"
select select "2025"
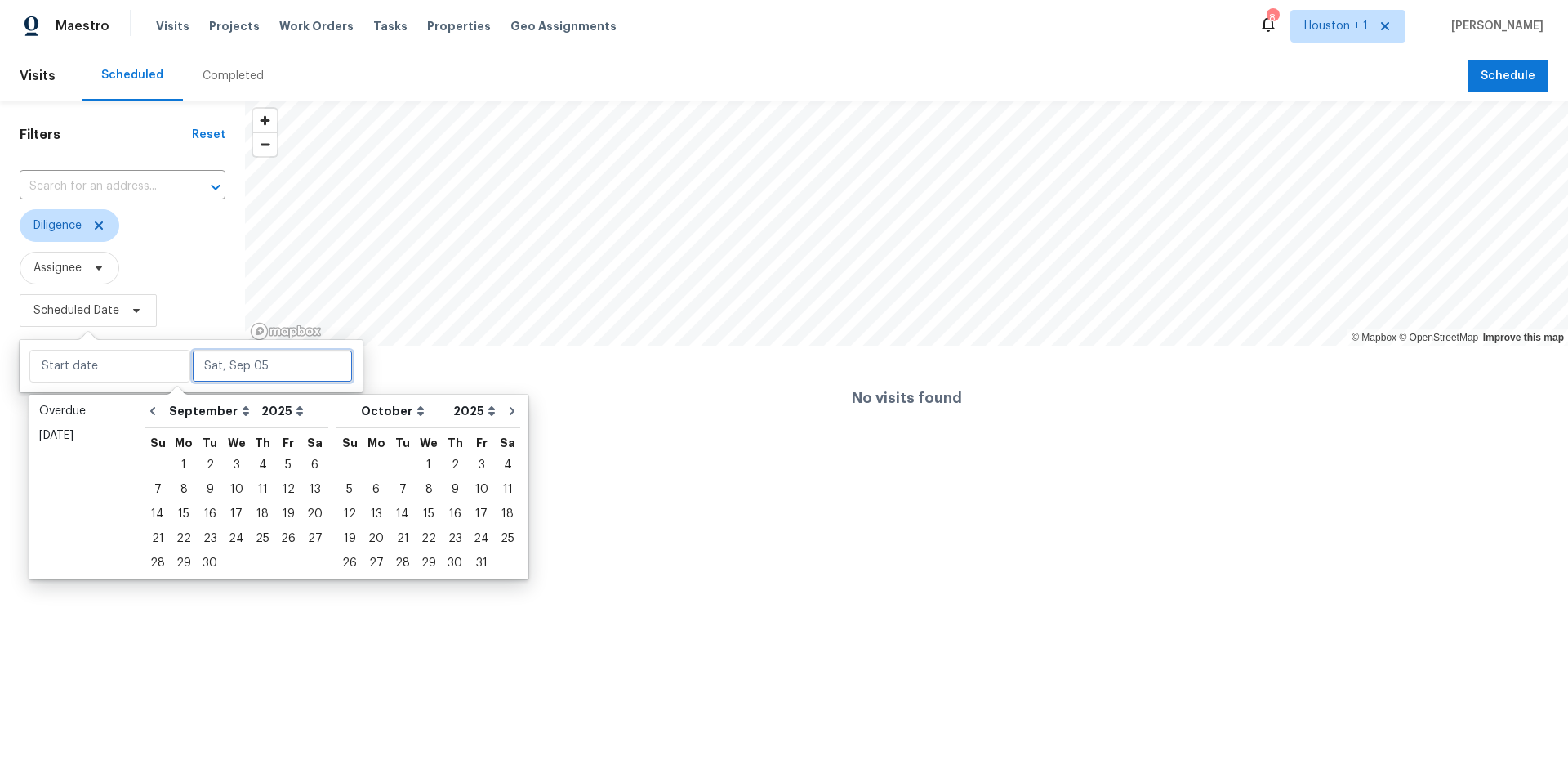
click at [232, 363] on input "text" at bounding box center [272, 366] width 161 height 32
type input "Fri, Sep 26"
click at [285, 541] on div "26" at bounding box center [288, 538] width 26 height 23
type input "Fri, Sep 26"
click at [229, 451] on html "Maestro Visits Projects Work Orders Tasks Properties Geo Assignments 8 Houston …" at bounding box center [784, 225] width 1568 height 451
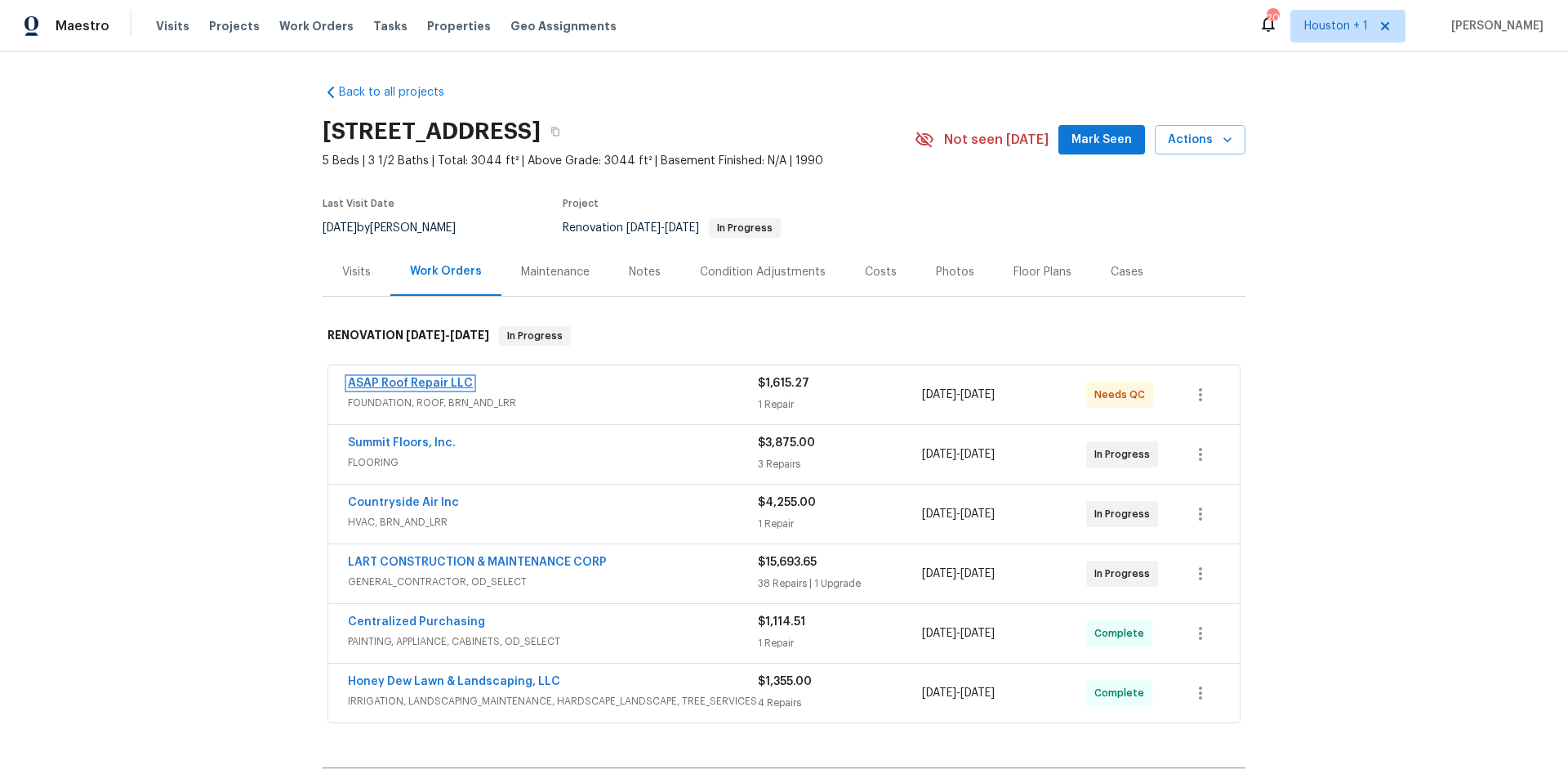
click at [421, 384] on link "ASAP Roof Repair LLC" at bounding box center [410, 383] width 125 height 12
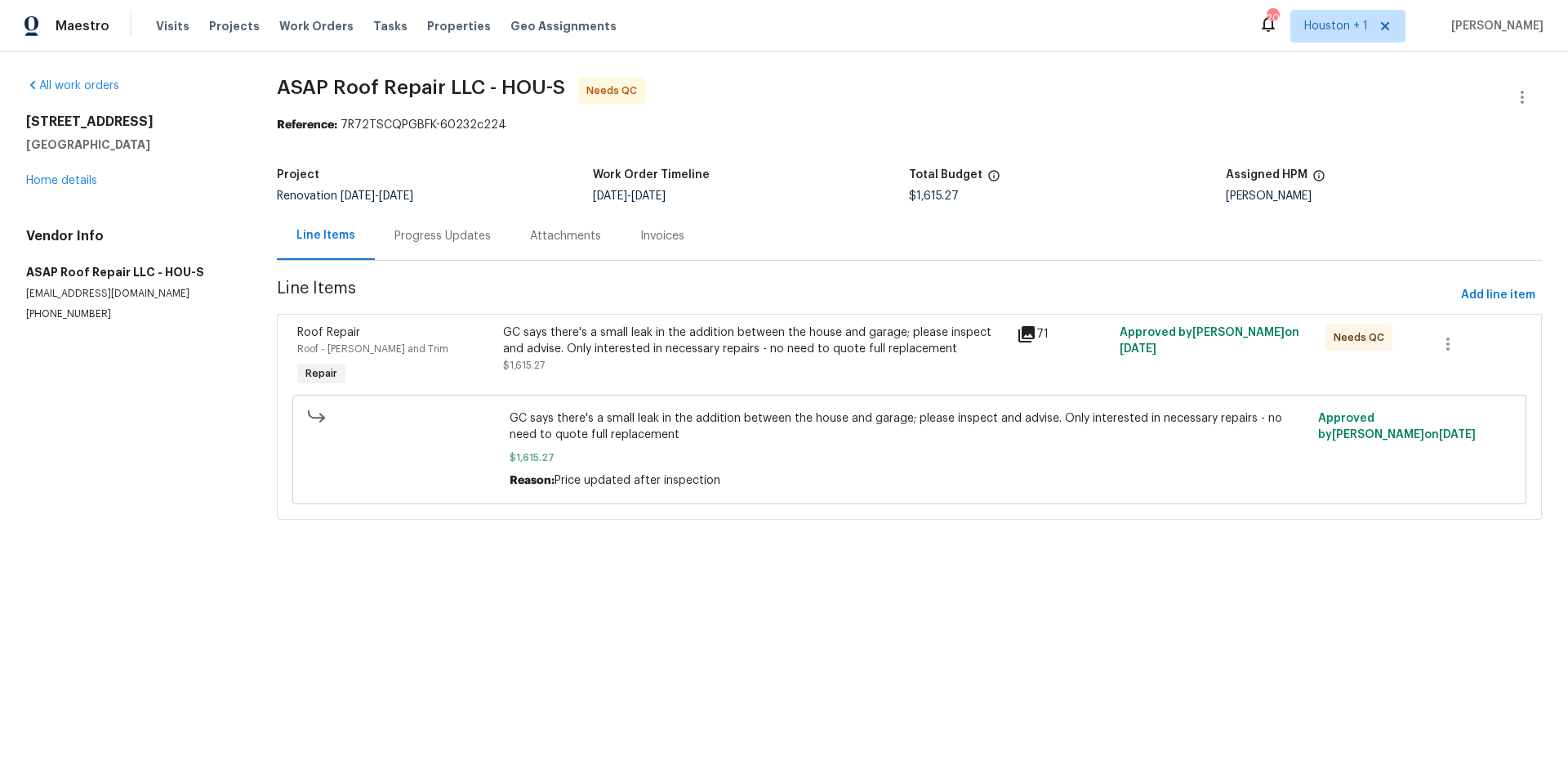
click at [619, 341] on div "GC says there's a small leak in the addition between the house and garage; plea…" at bounding box center [756, 341] width 504 height 32
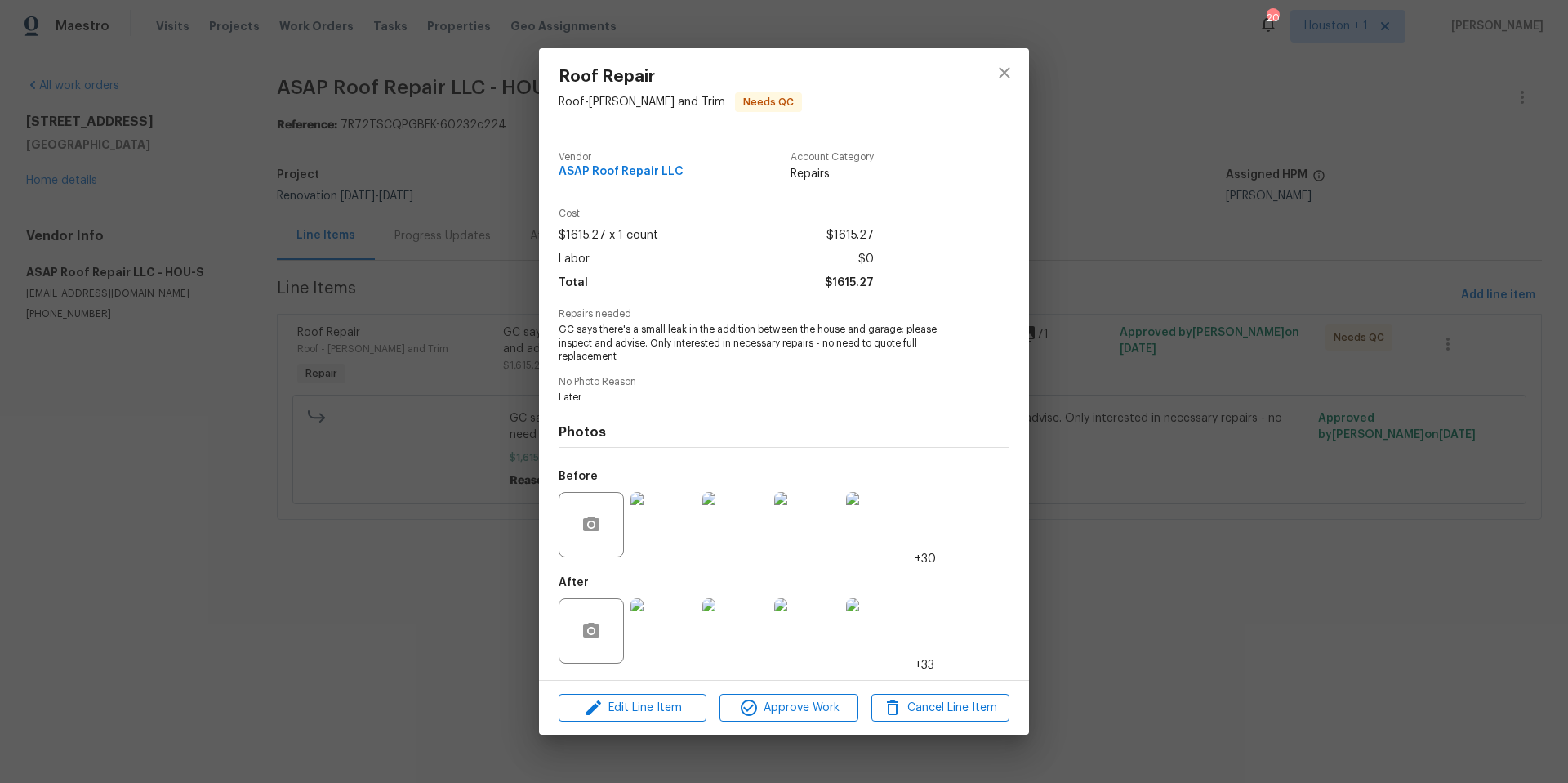
click at [671, 545] on img at bounding box center [663, 524] width 66 height 66
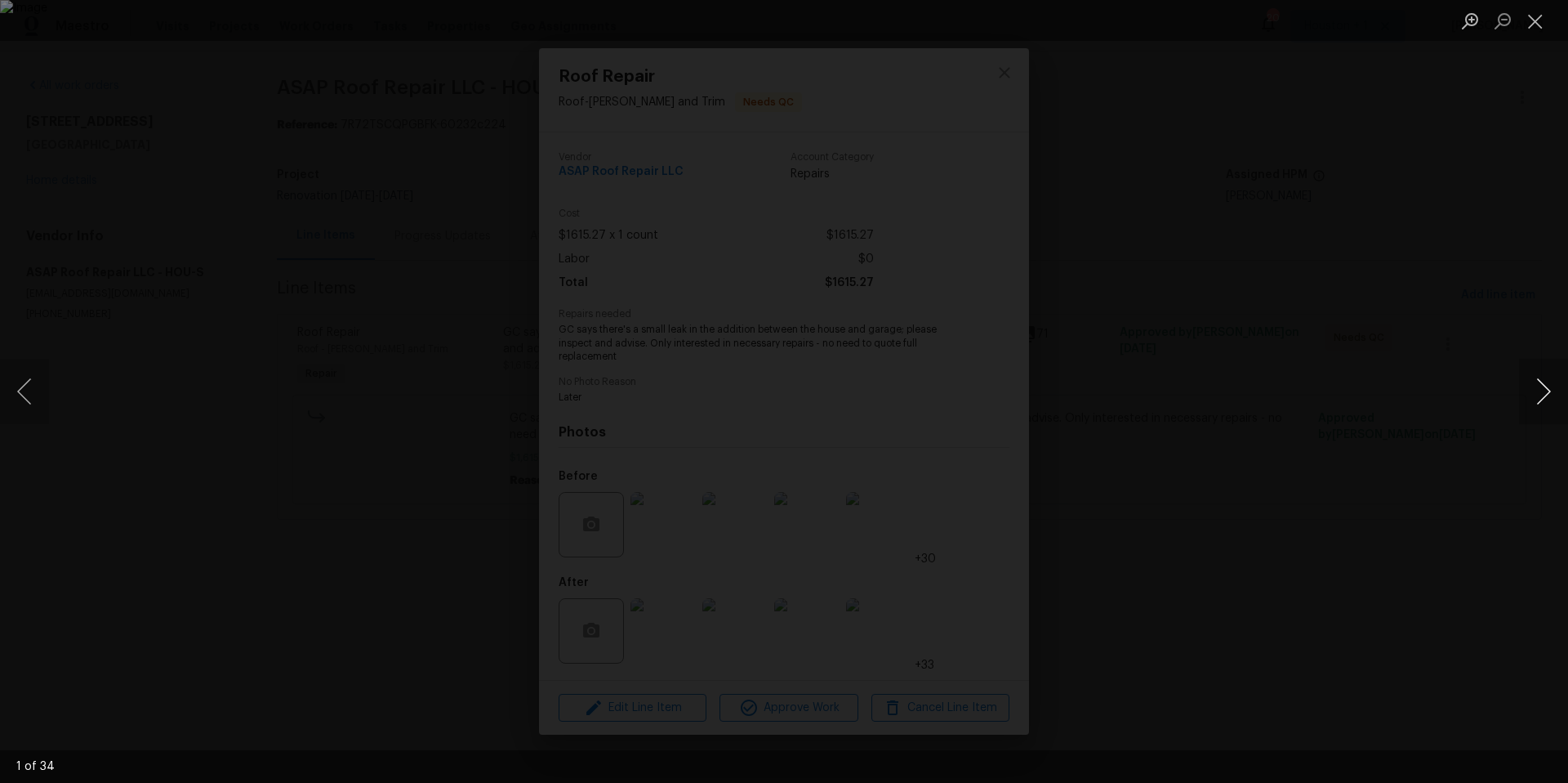
click at [1544, 404] on button "Next image" at bounding box center [1544, 391] width 49 height 66
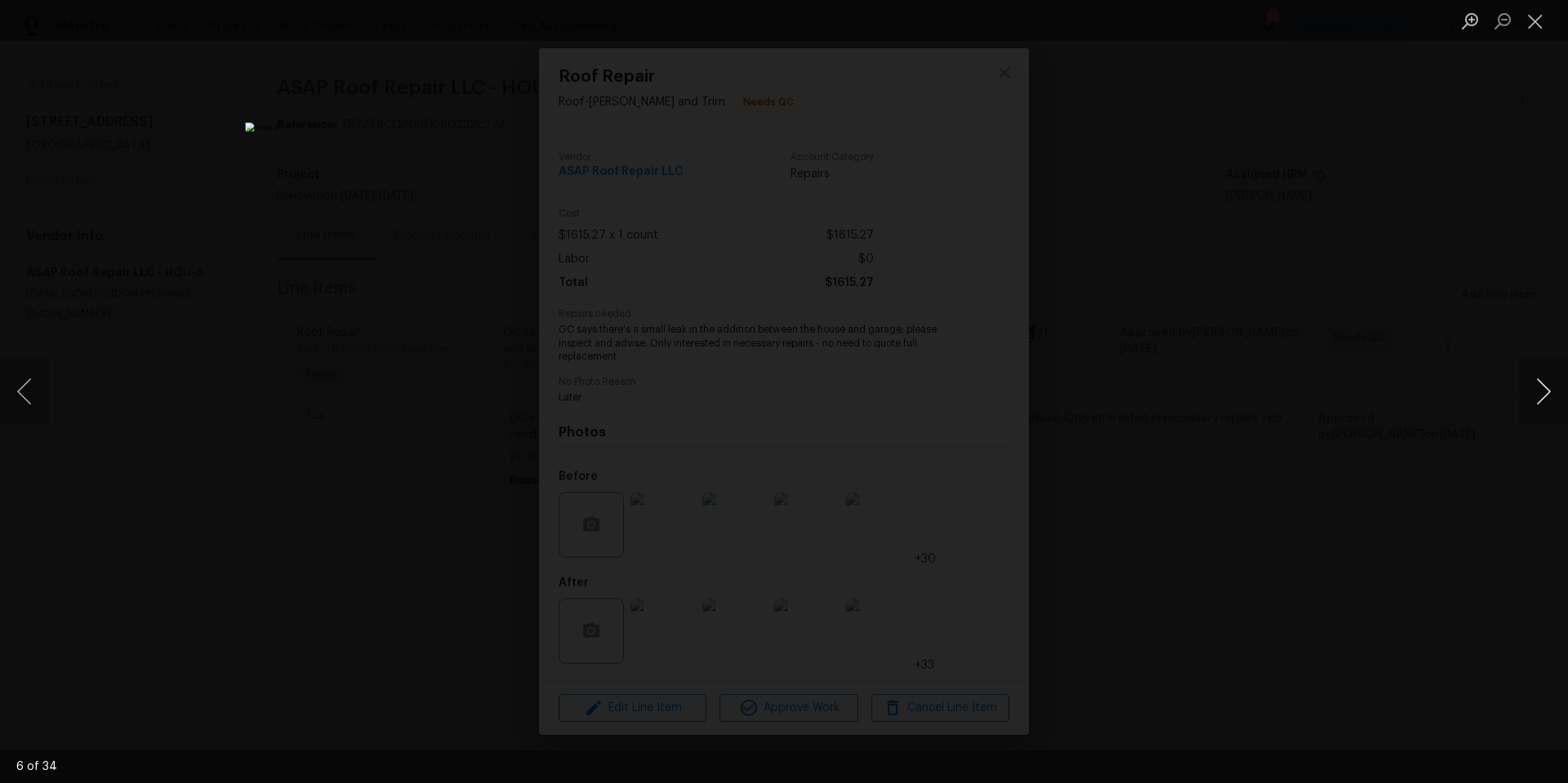
click at [1544, 404] on button "Next image" at bounding box center [1544, 391] width 49 height 66
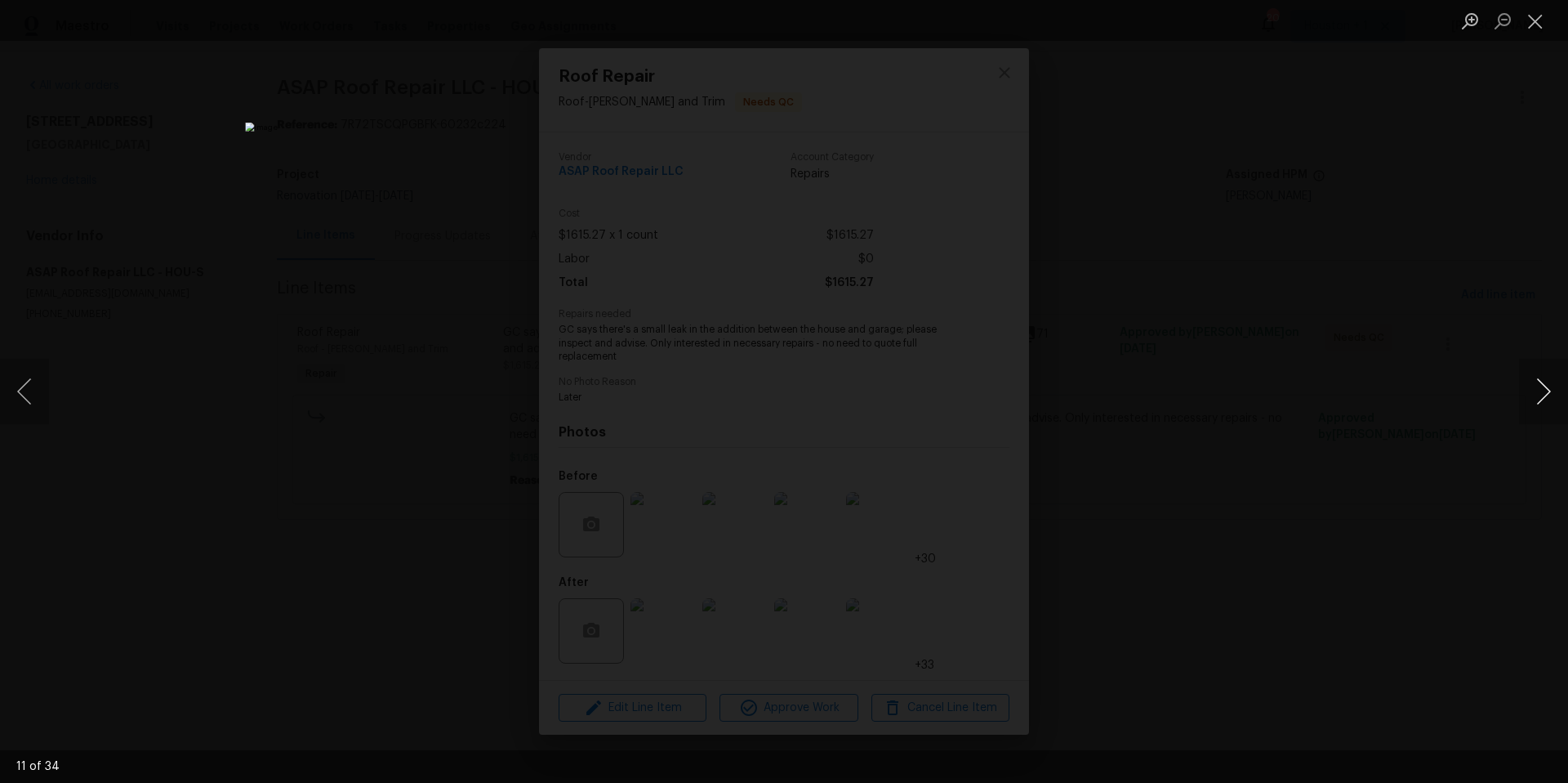
click at [1544, 404] on button "Next image" at bounding box center [1544, 391] width 49 height 66
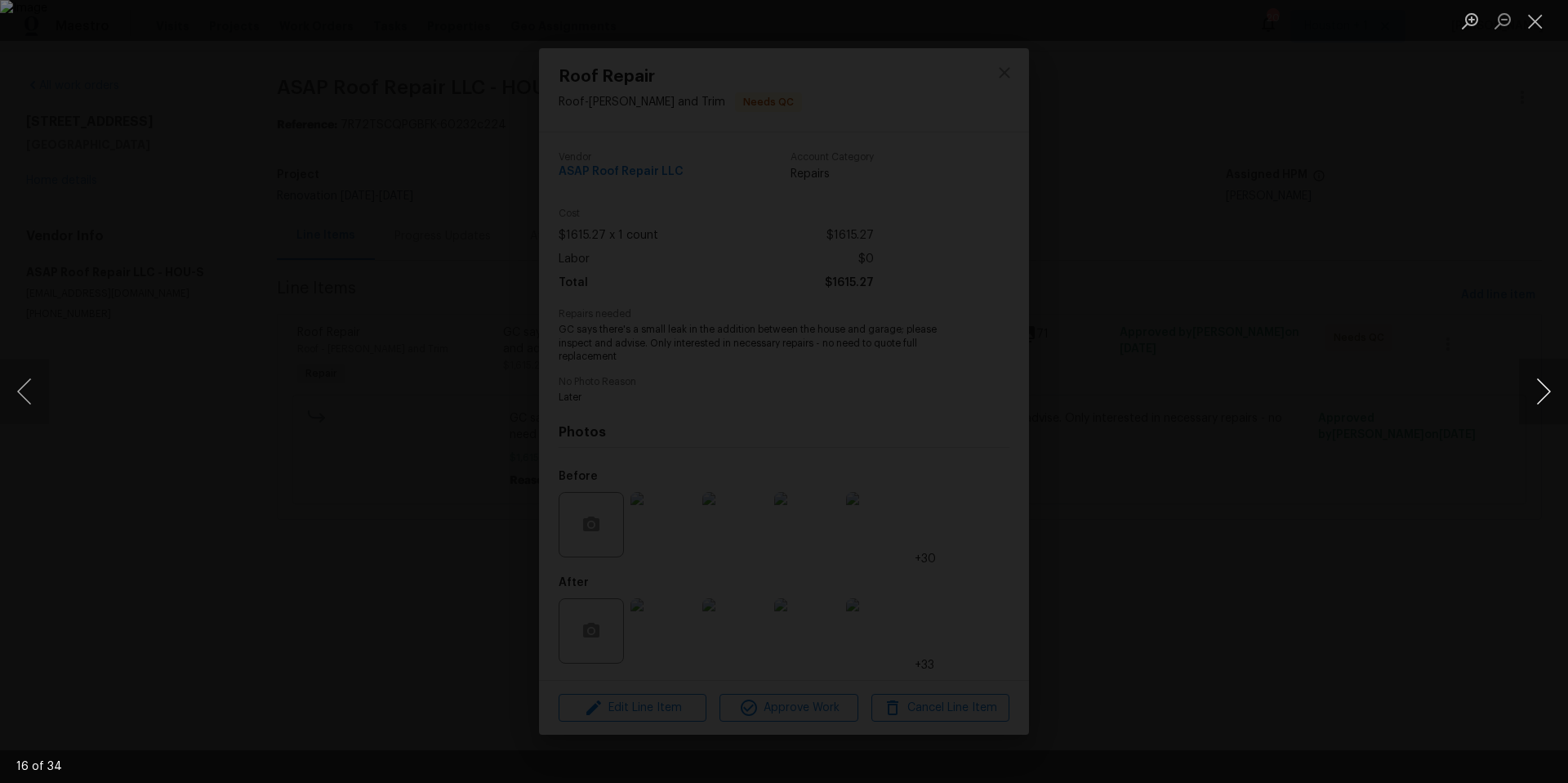
click at [1544, 404] on button "Next image" at bounding box center [1544, 391] width 49 height 66
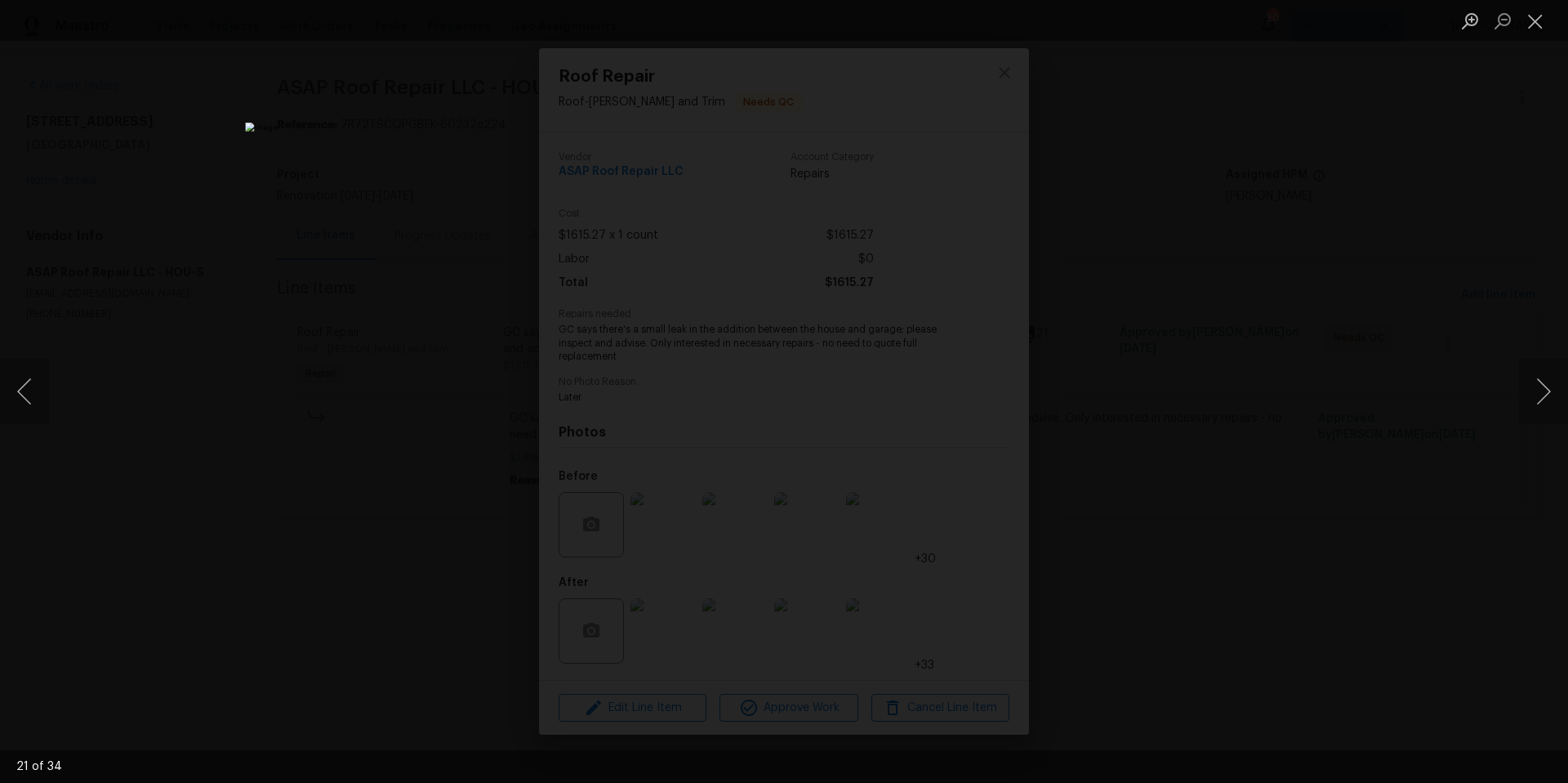
click at [1368, 345] on div "Lightbox" at bounding box center [784, 391] width 1568 height 783
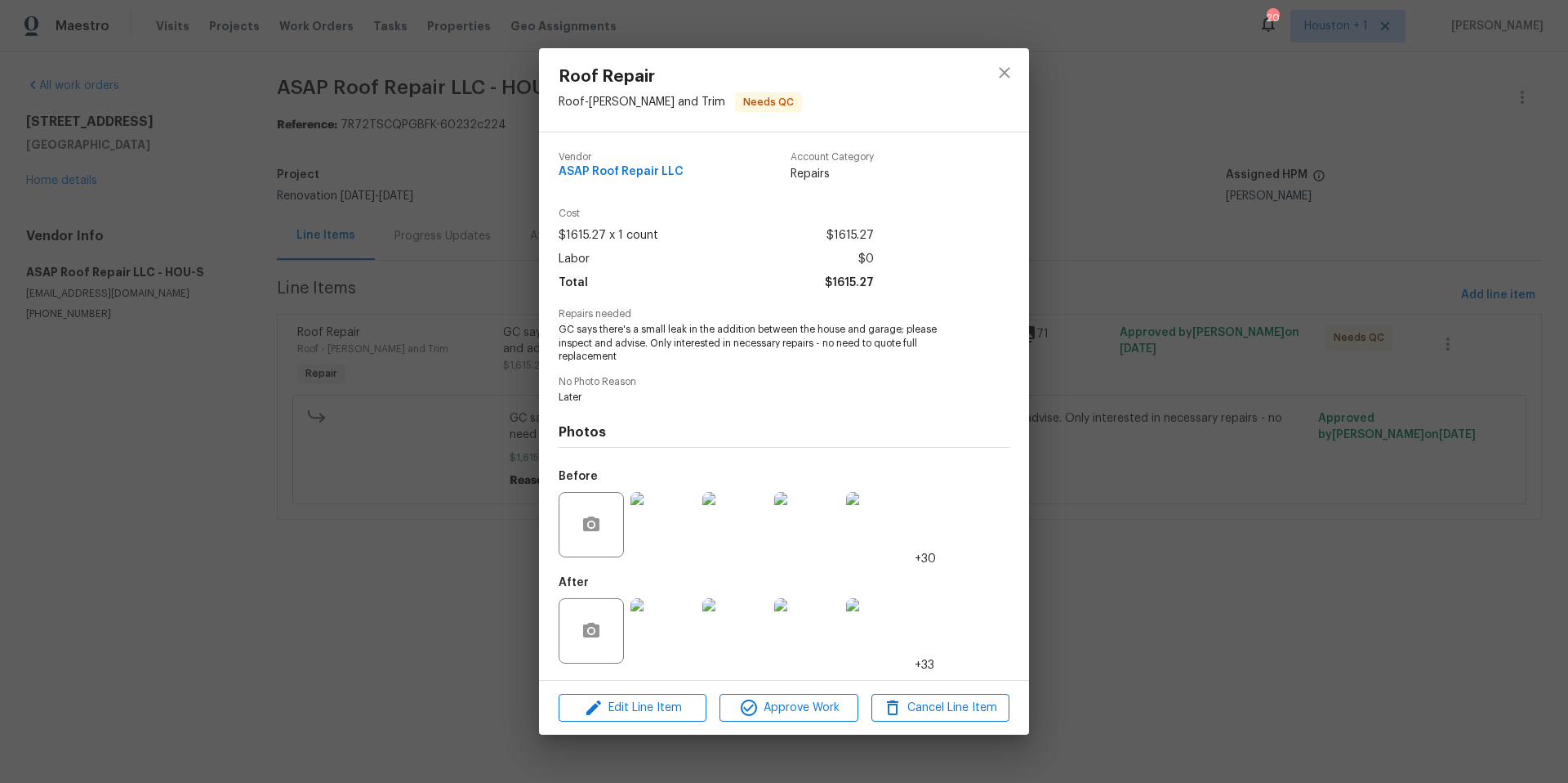
click at [654, 633] on img at bounding box center [663, 631] width 66 height 66
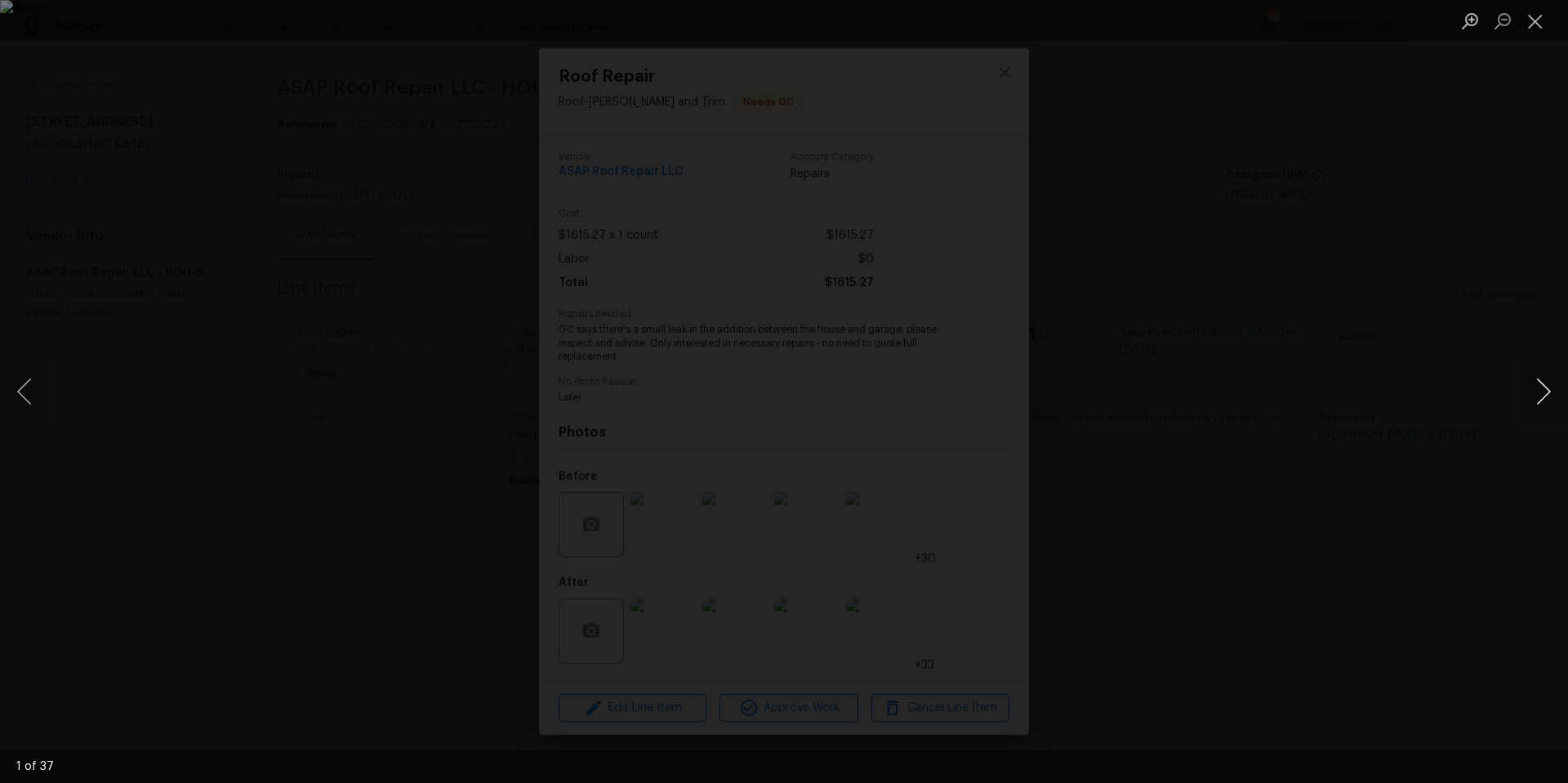
click at [1556, 401] on button "Next image" at bounding box center [1544, 391] width 49 height 66
click at [1552, 400] on button "Next image" at bounding box center [1544, 391] width 49 height 66
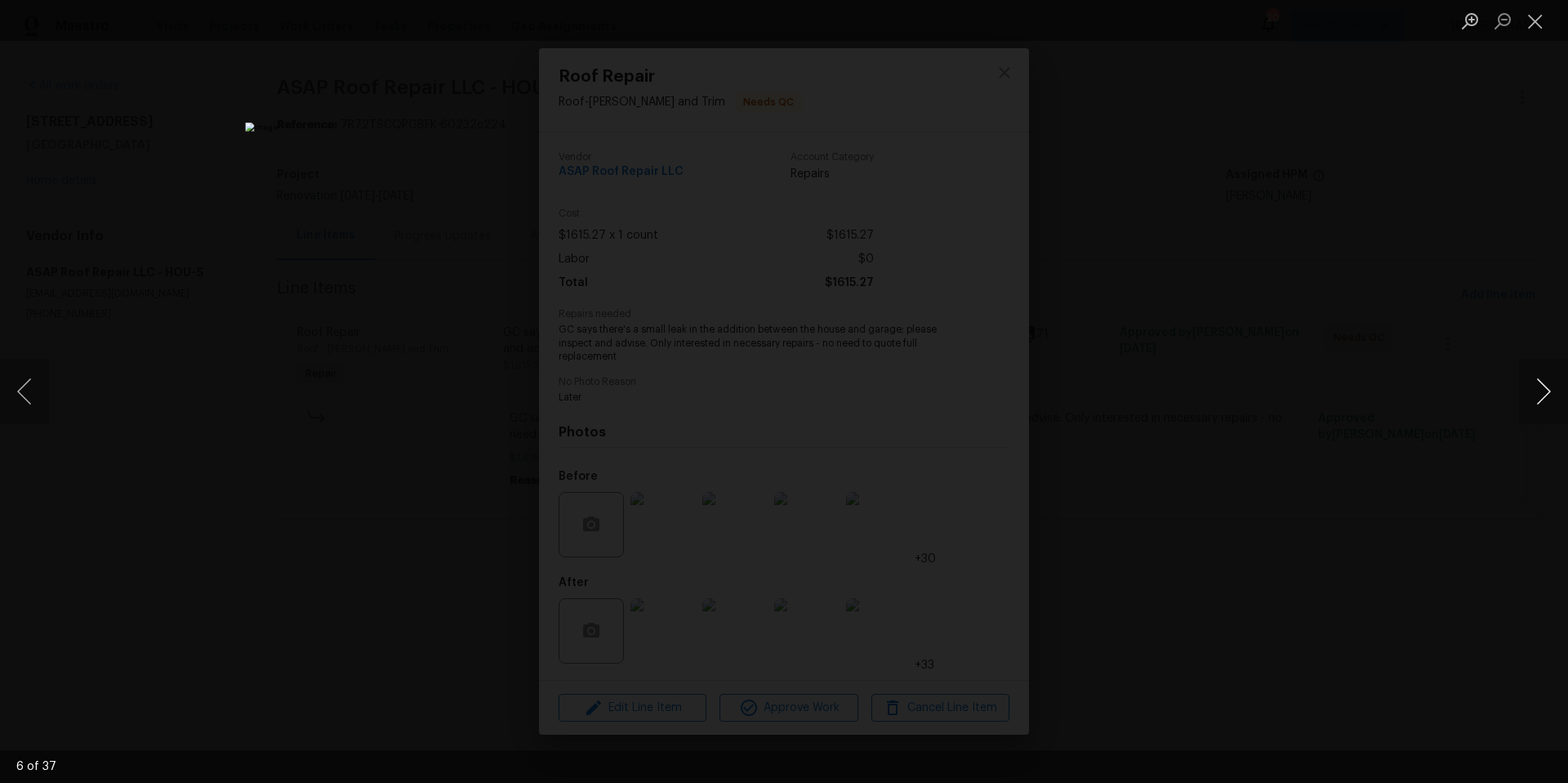
click at [1552, 400] on button "Next image" at bounding box center [1544, 391] width 49 height 66
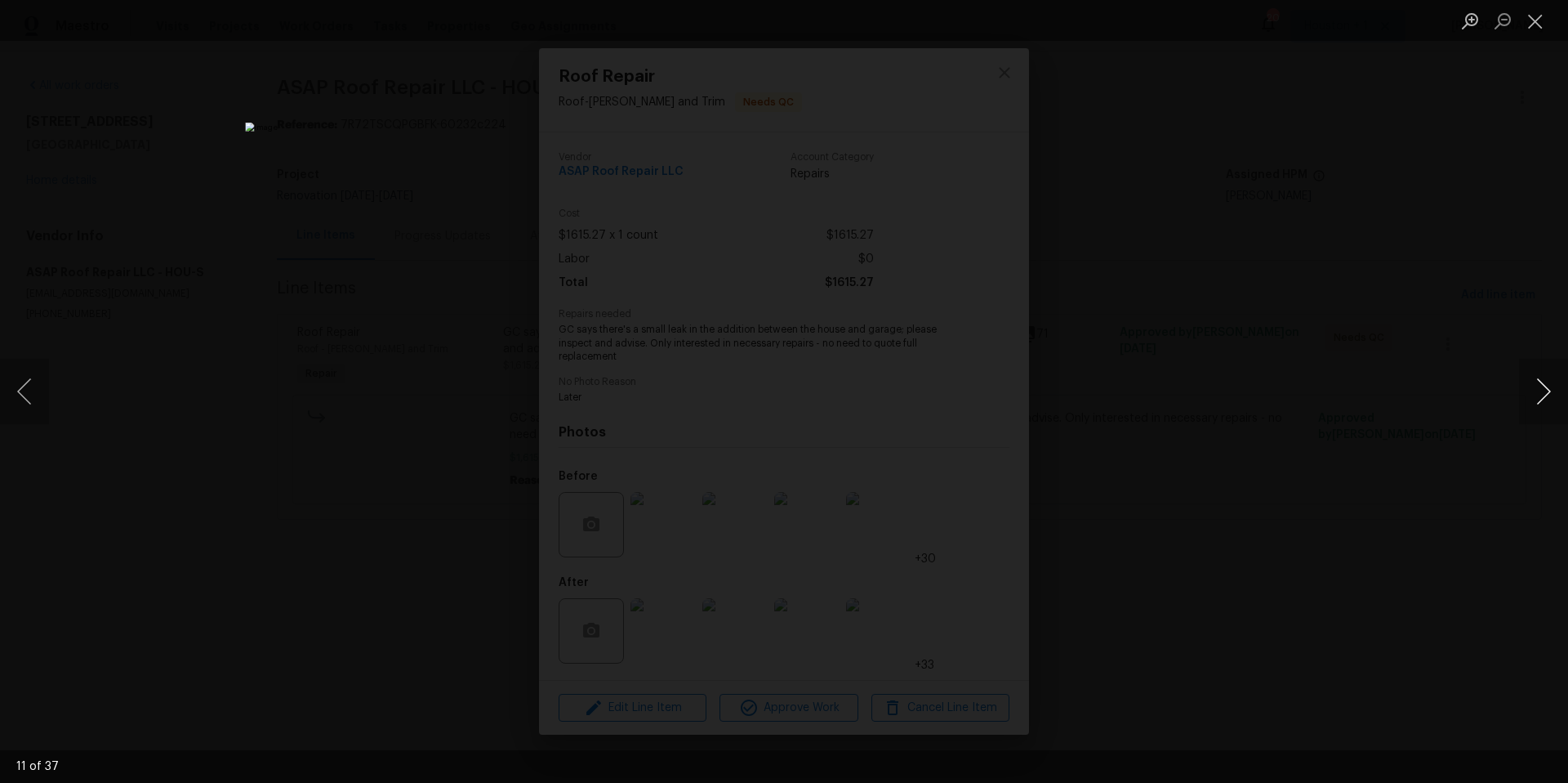
click at [1552, 400] on button "Next image" at bounding box center [1544, 391] width 49 height 66
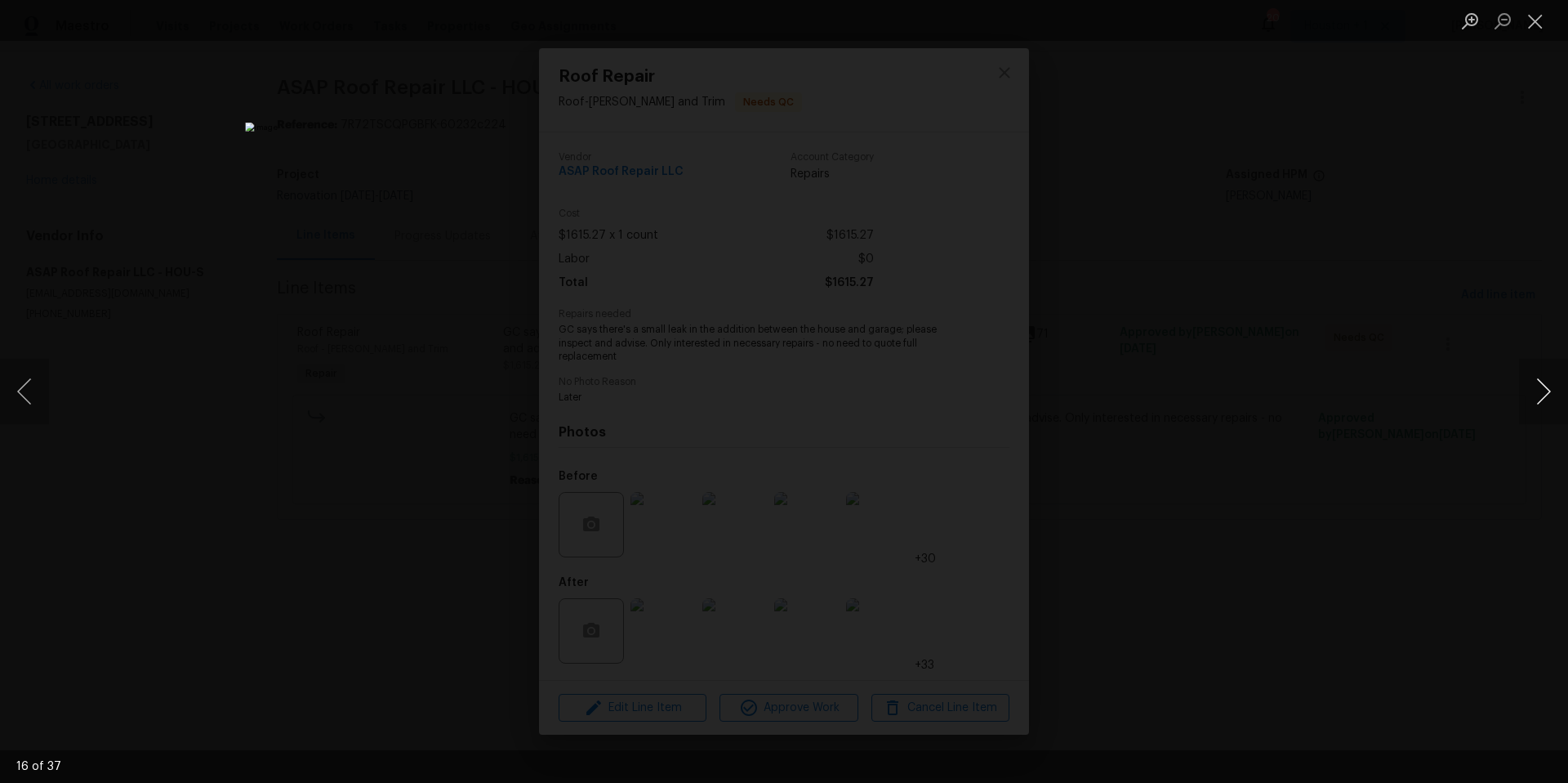
click at [1552, 400] on button "Next image" at bounding box center [1544, 391] width 49 height 66
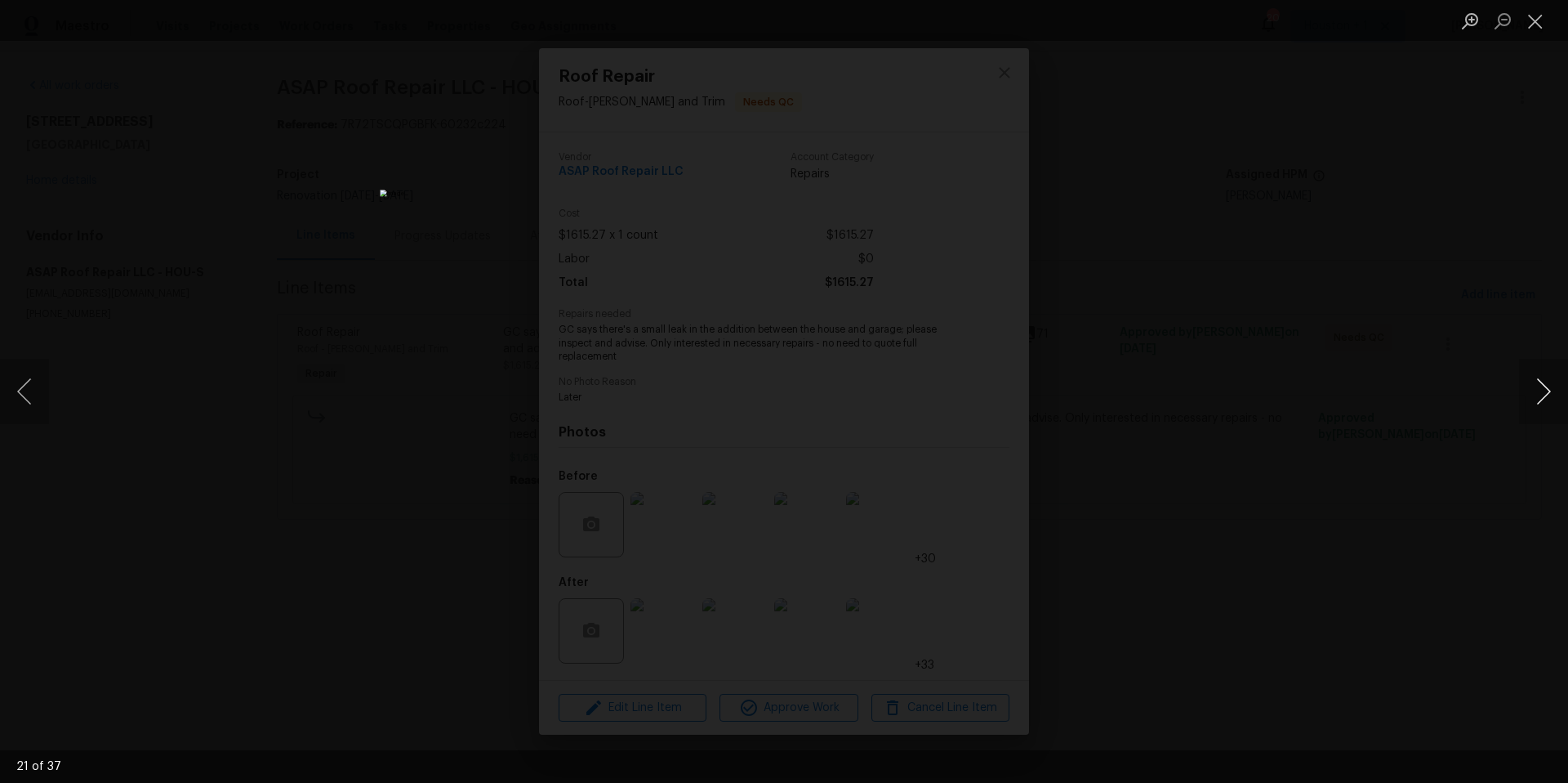
click at [1552, 400] on button "Next image" at bounding box center [1544, 391] width 49 height 66
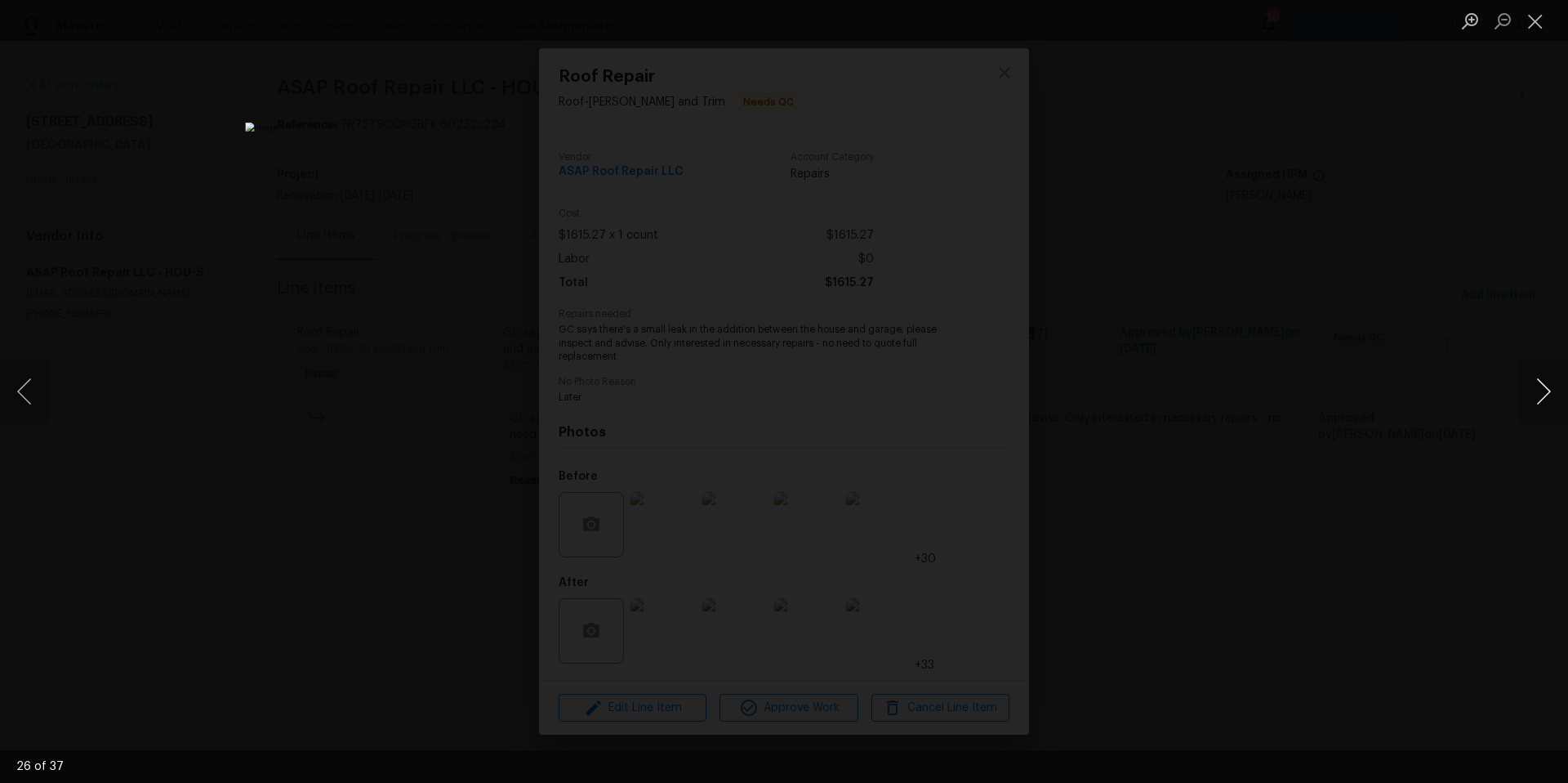
click at [1554, 403] on button "Next image" at bounding box center [1544, 391] width 49 height 66
click at [1554, 399] on button "Next image" at bounding box center [1544, 391] width 49 height 66
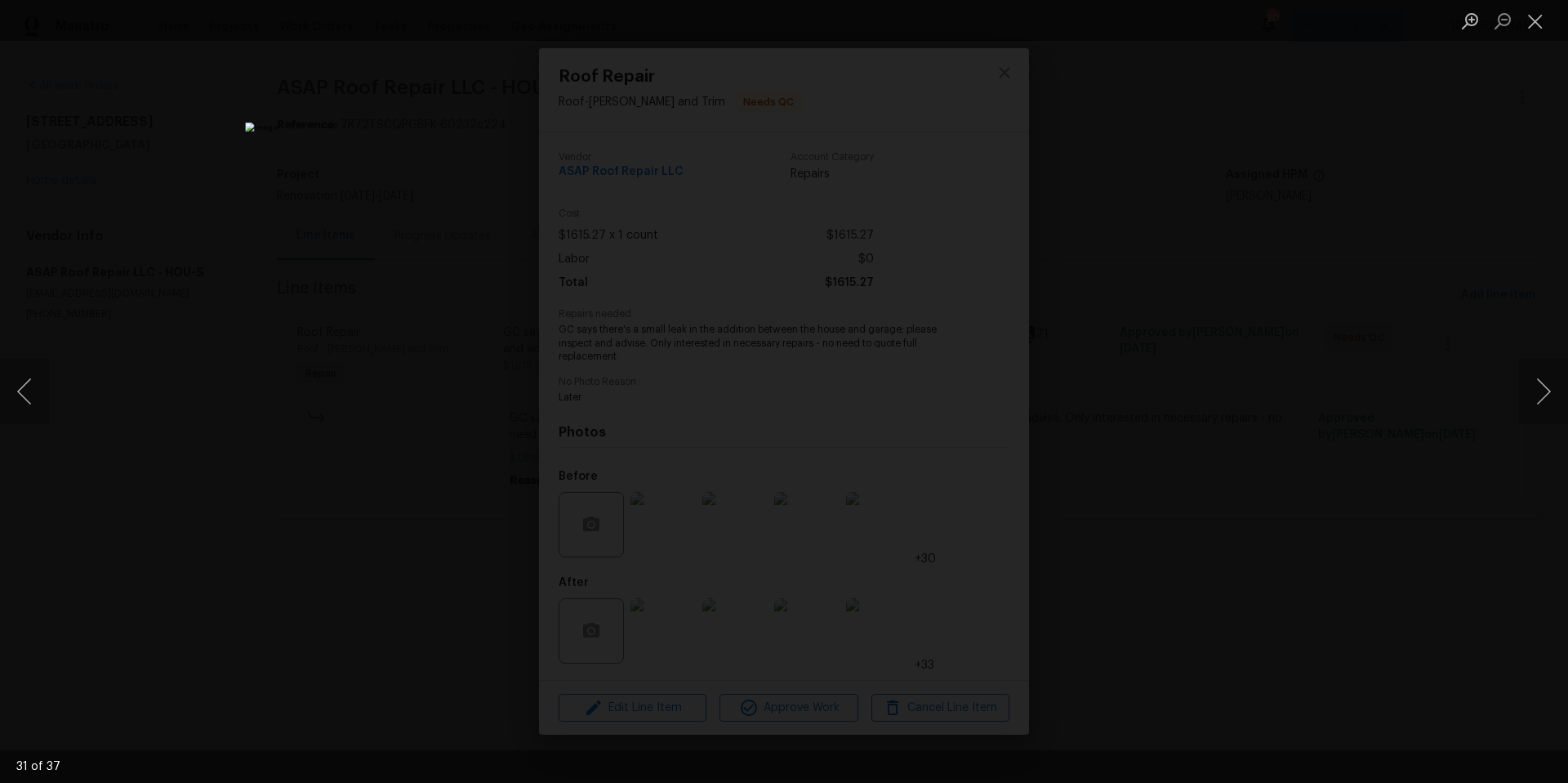
click at [1309, 259] on div "Lightbox" at bounding box center [784, 391] width 1568 height 783
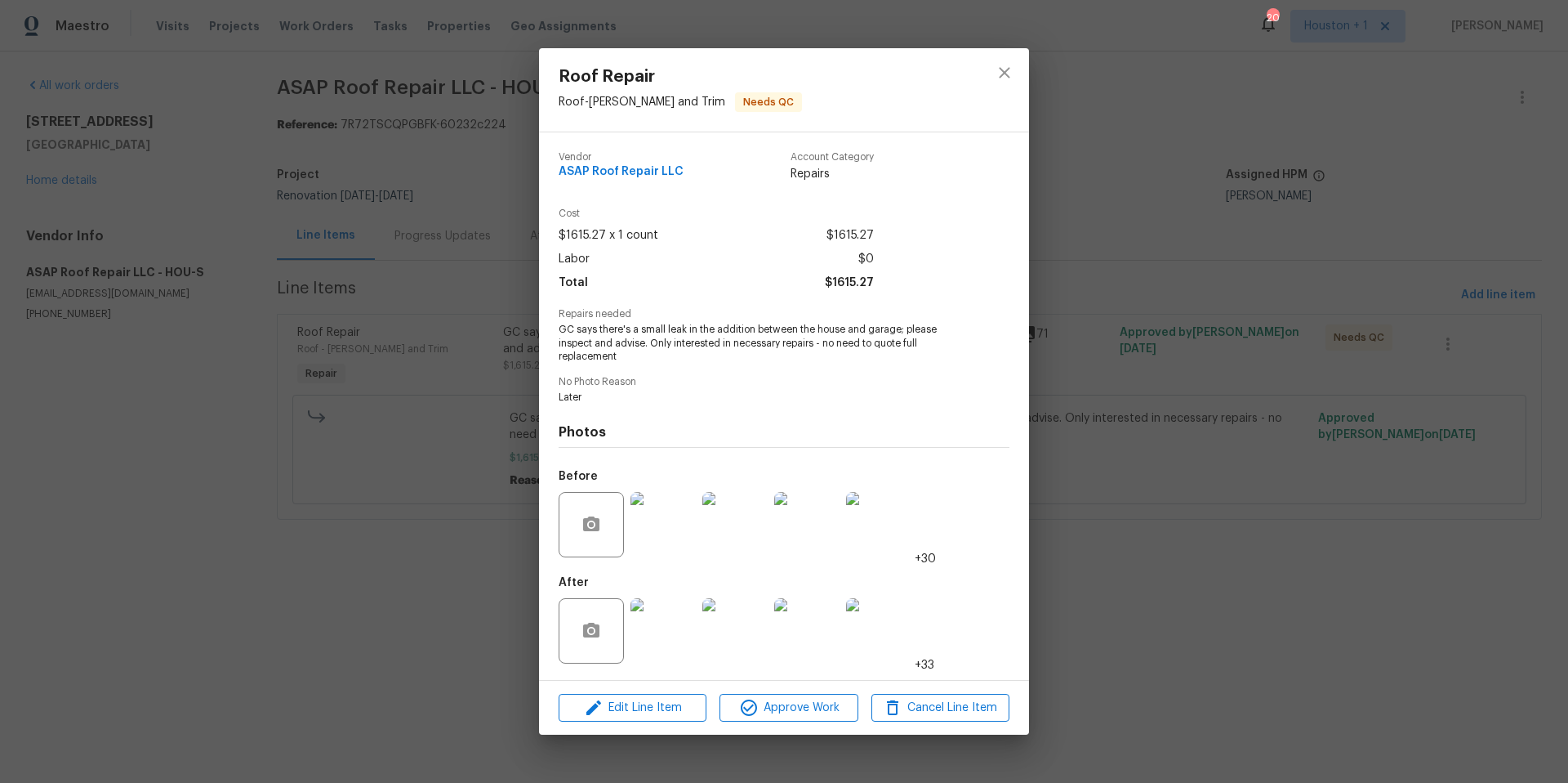
click at [866, 629] on img at bounding box center [879, 631] width 66 height 66
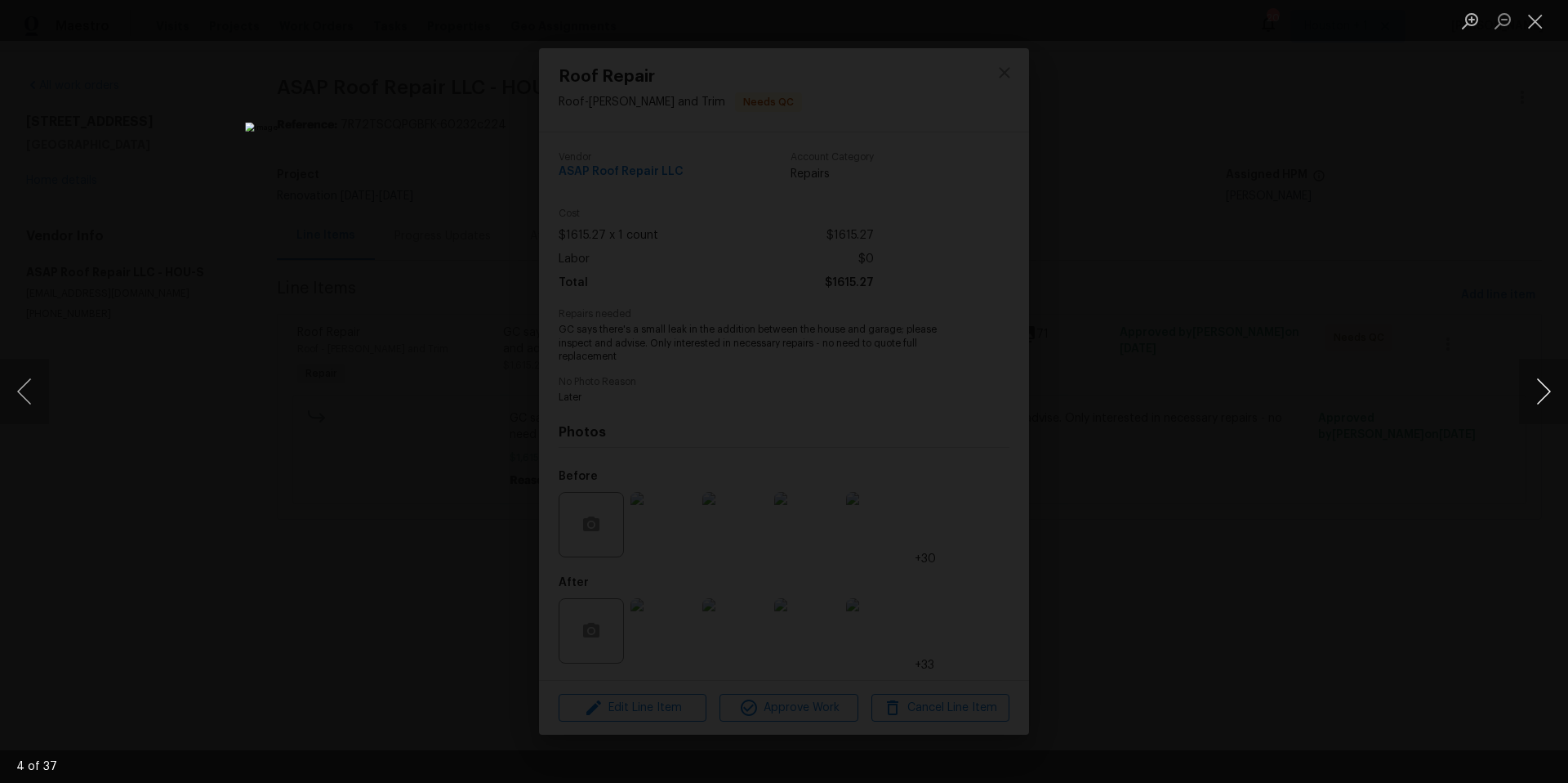
click at [1553, 402] on button "Next image" at bounding box center [1544, 391] width 49 height 66
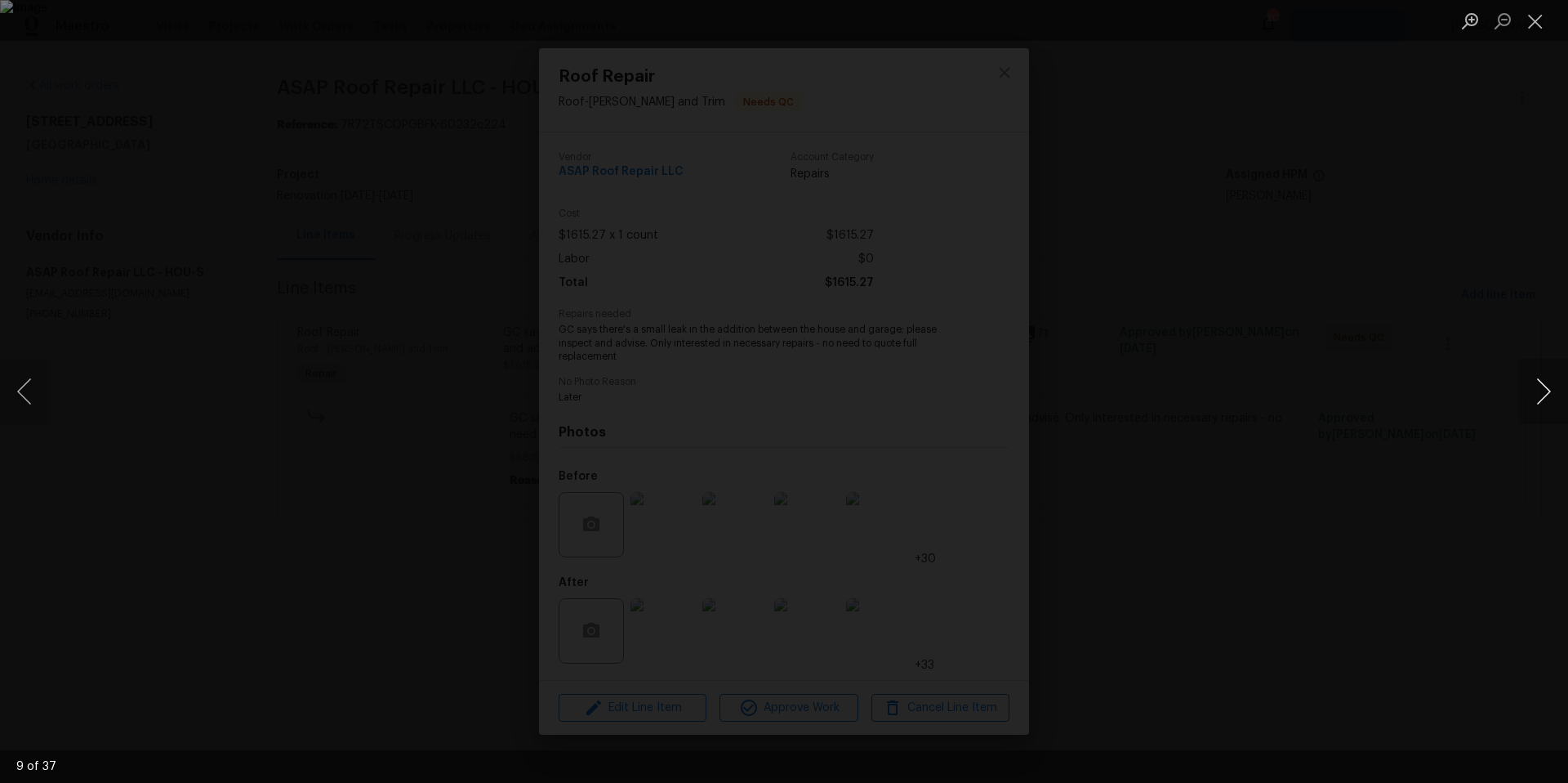
click at [1553, 402] on button "Next image" at bounding box center [1544, 391] width 49 height 66
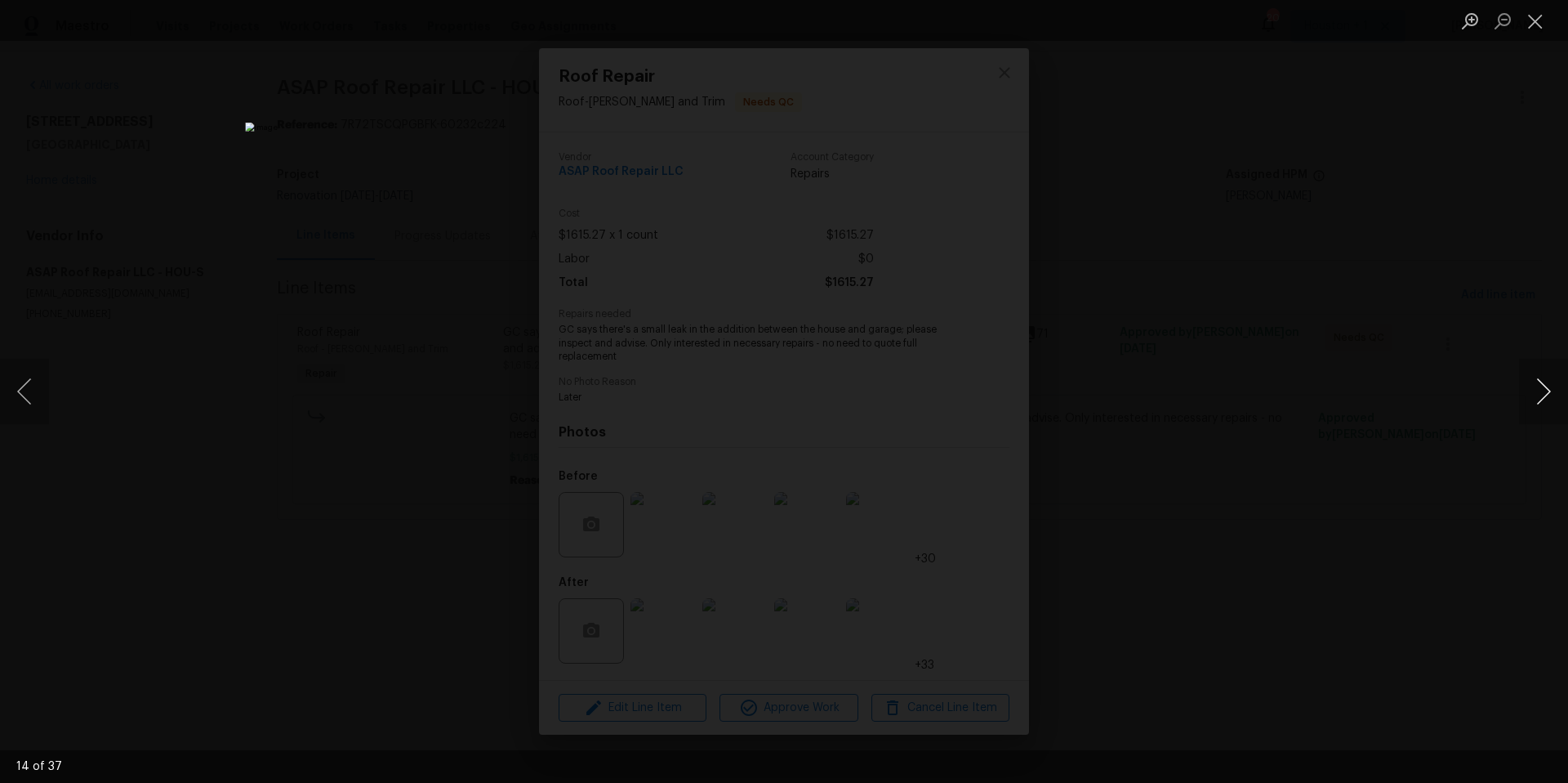
click at [1553, 402] on button "Next image" at bounding box center [1544, 391] width 49 height 66
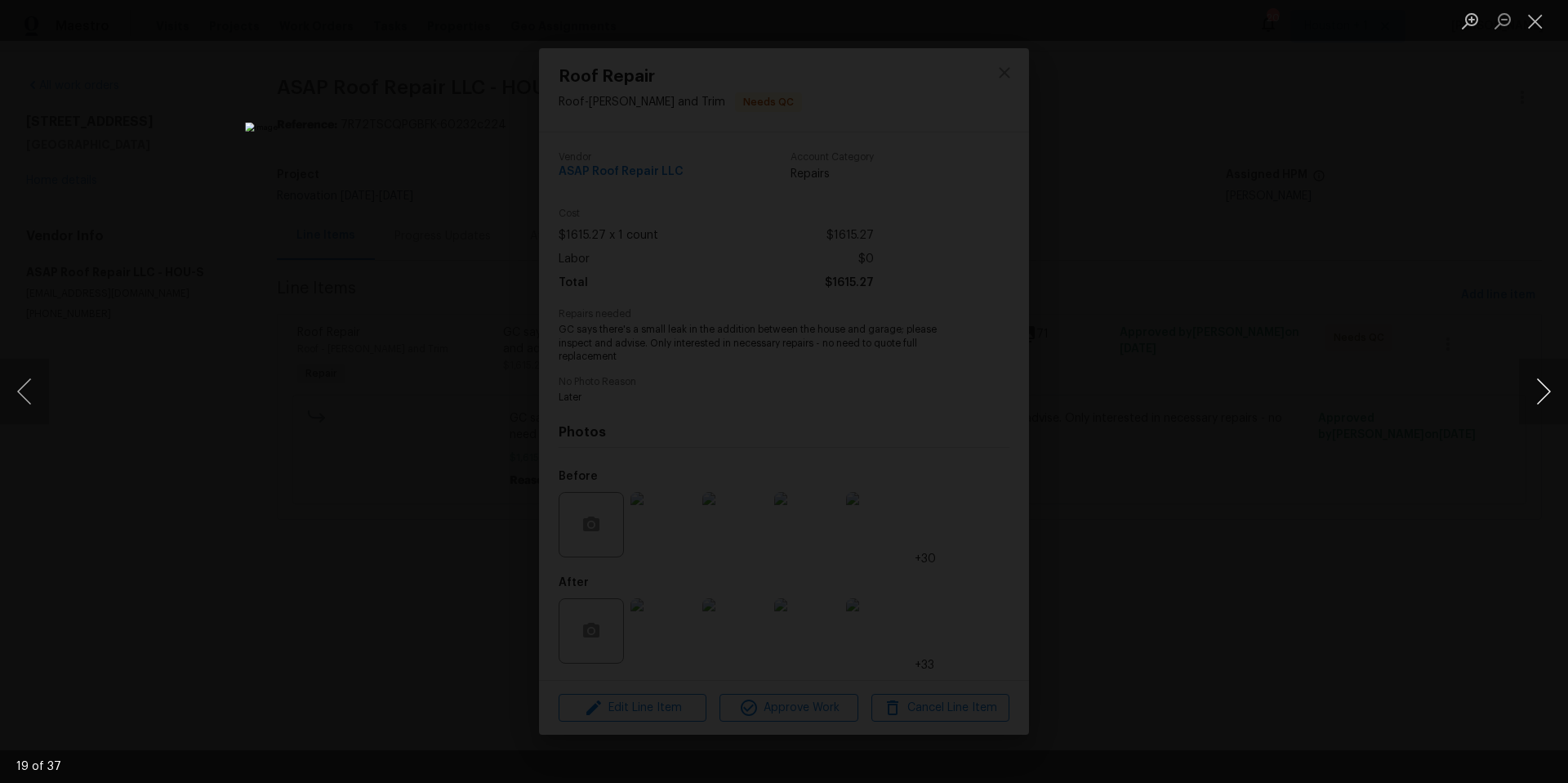
click at [1553, 402] on button "Next image" at bounding box center [1544, 391] width 49 height 66
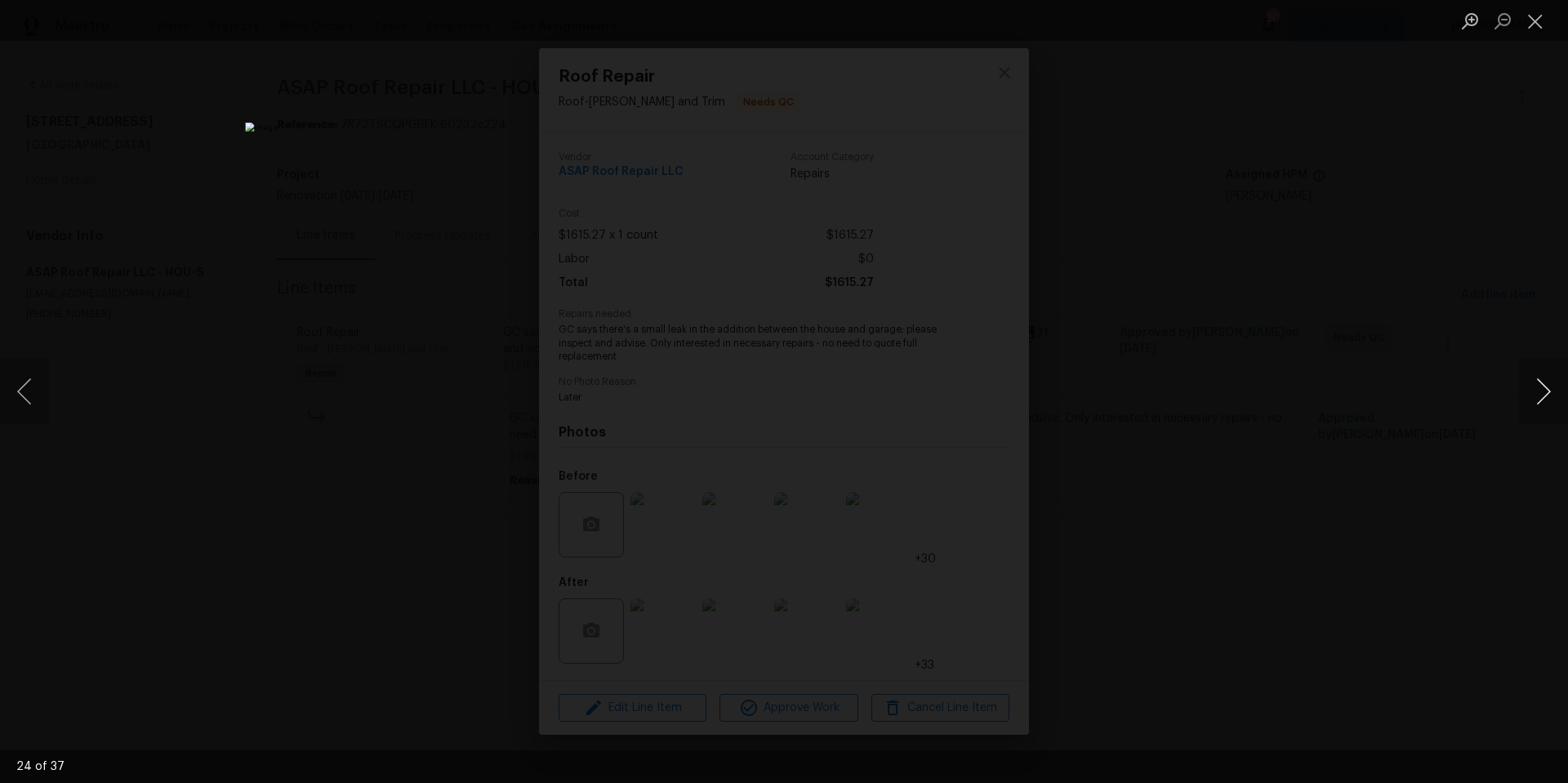
click at [1553, 402] on button "Next image" at bounding box center [1544, 391] width 49 height 66
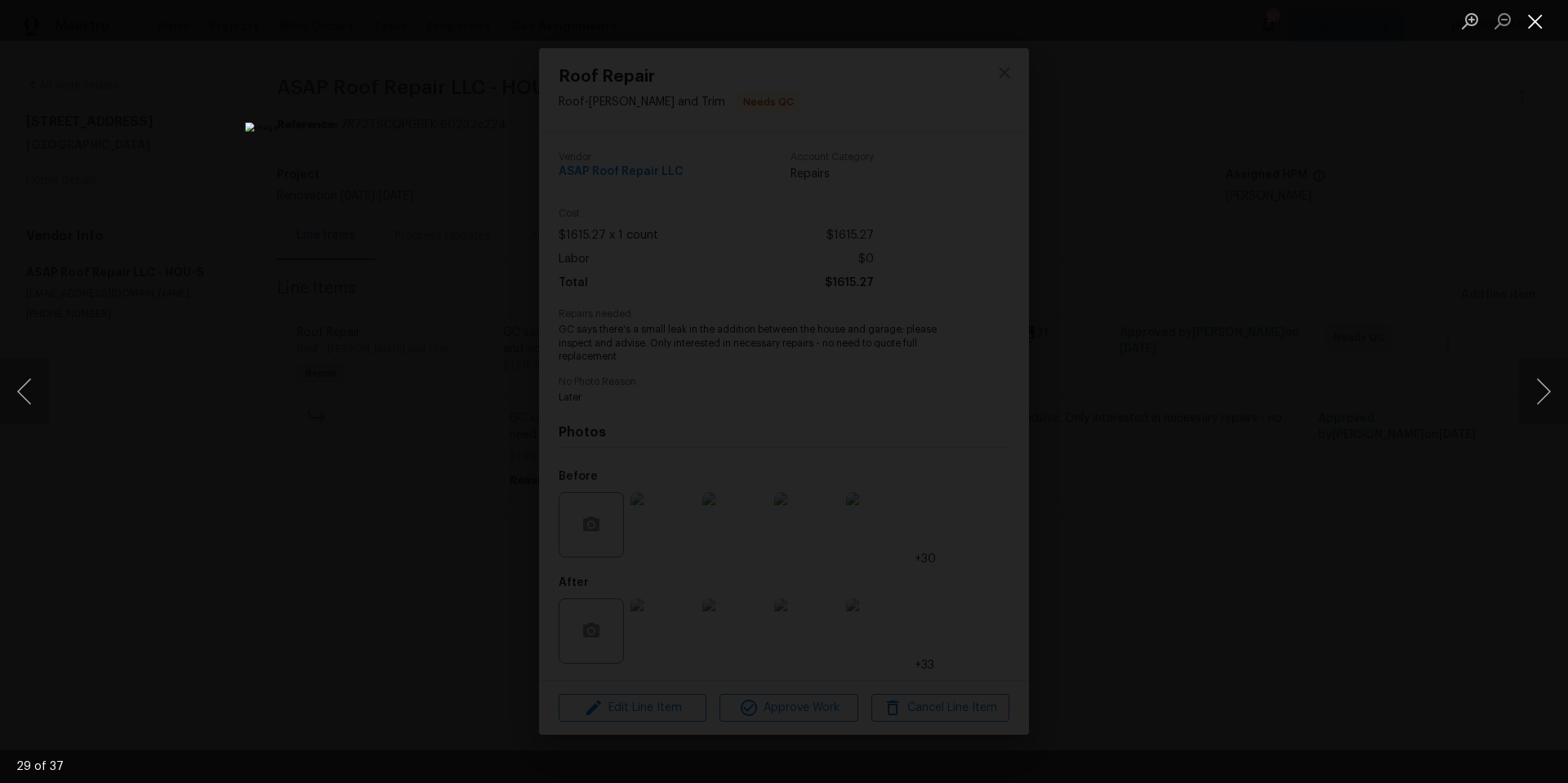
click at [1540, 24] on button "Close lightbox" at bounding box center [1536, 21] width 32 height 29
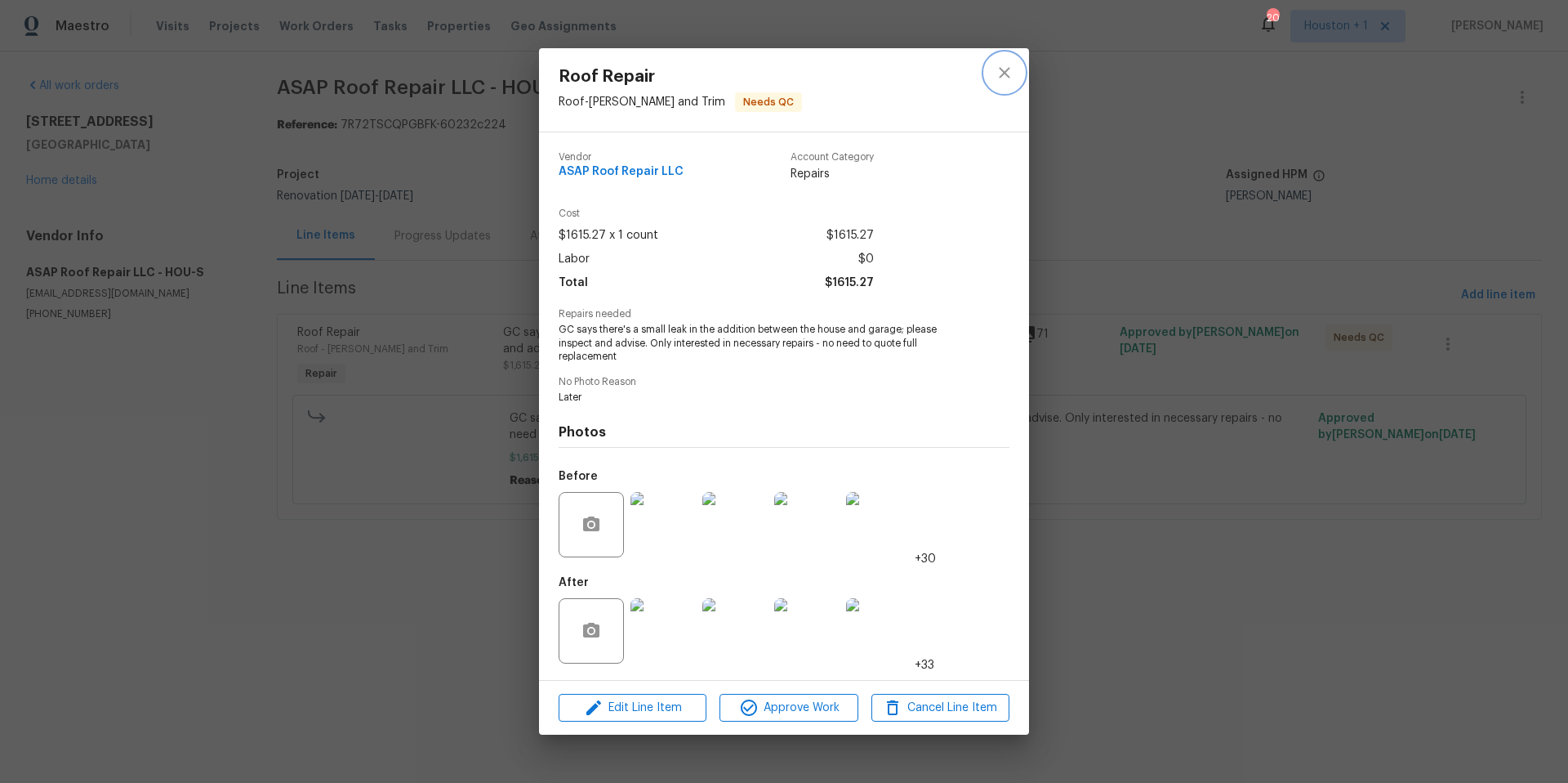
click at [1007, 81] on icon "close" at bounding box center [1005, 73] width 20 height 20
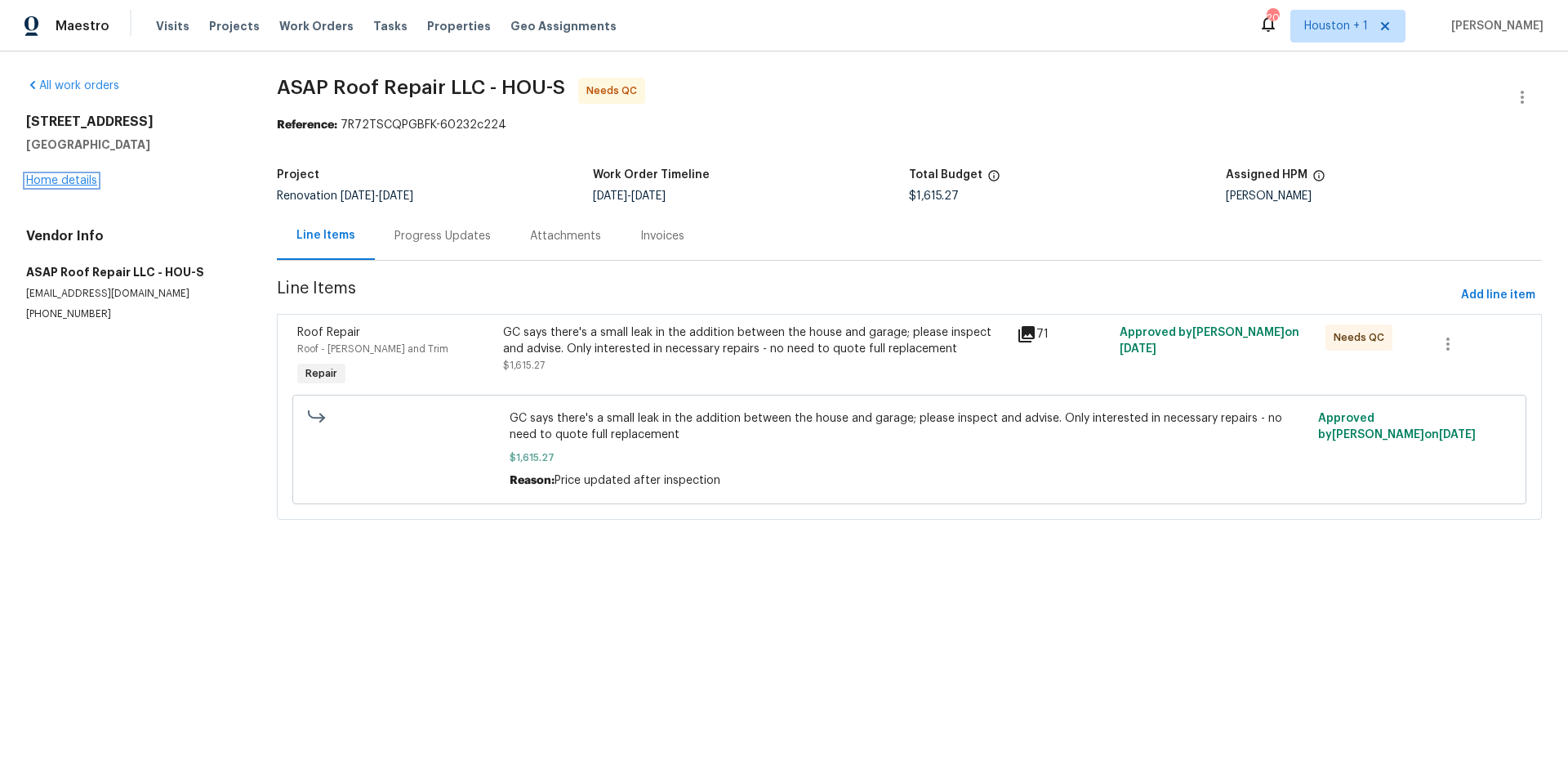
click at [84, 178] on link "Home details" at bounding box center [61, 180] width 71 height 12
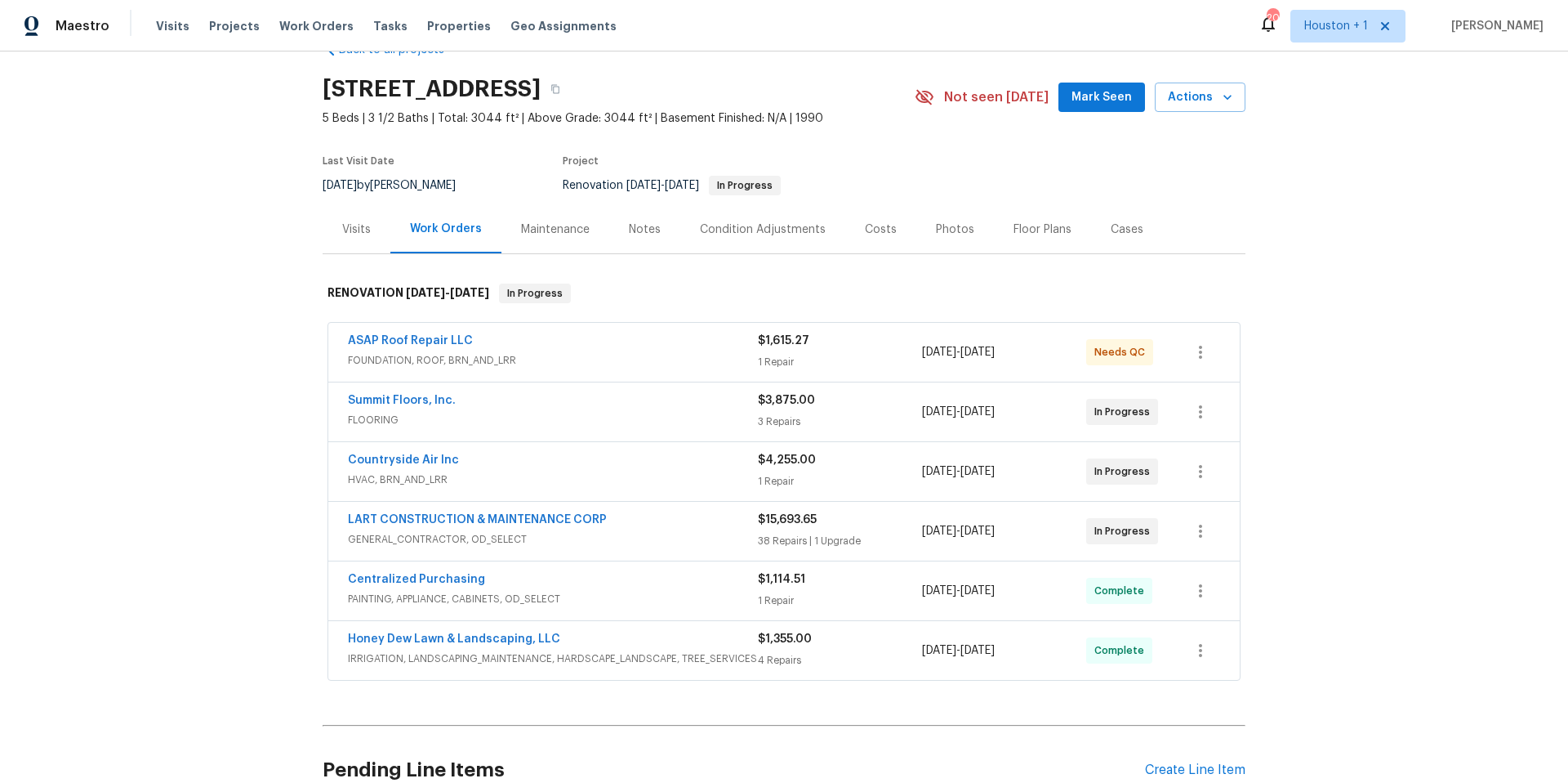
scroll to position [58, 0]
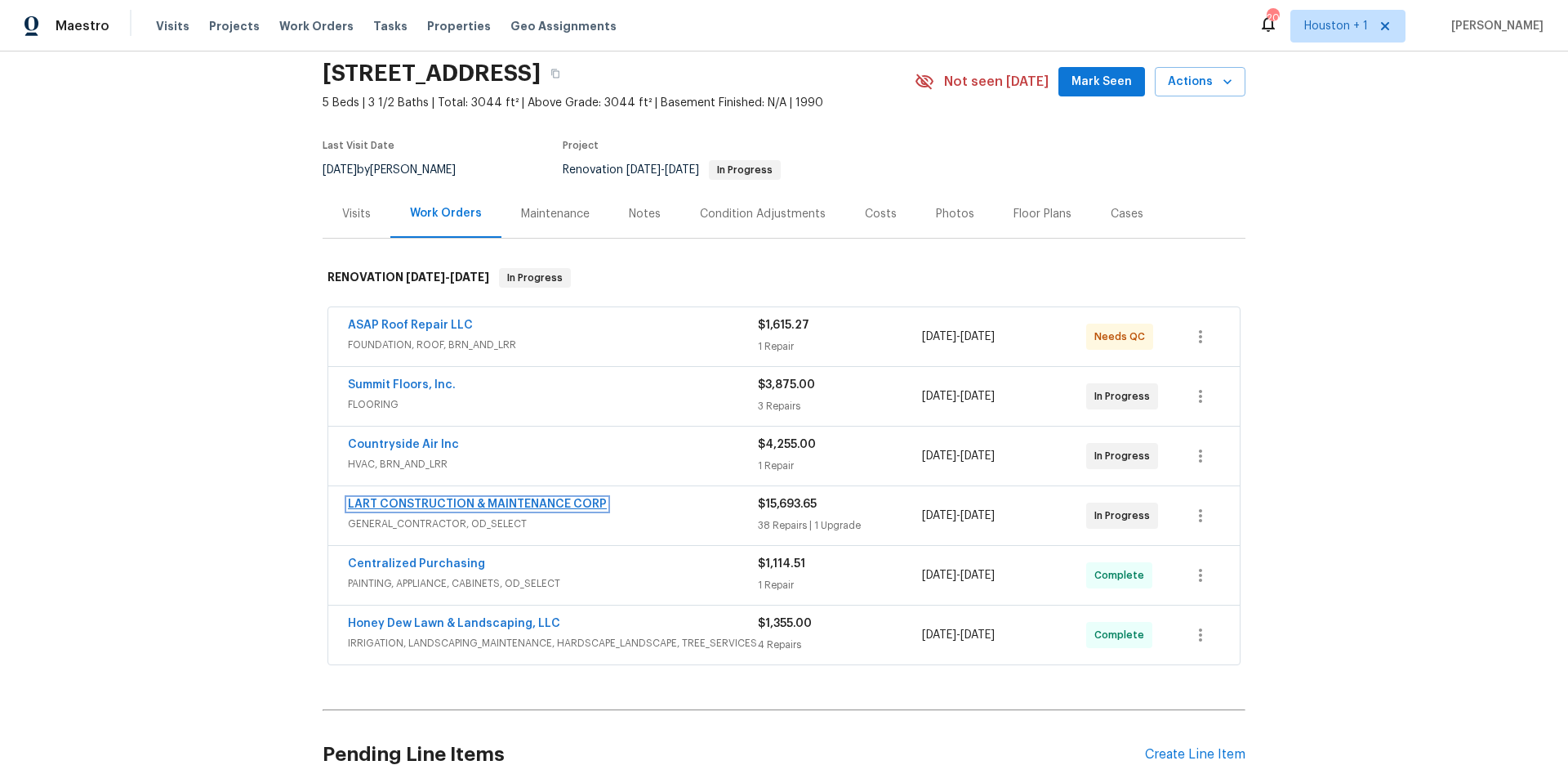
click at [492, 501] on link "LART CONSTRUCTION & MAINTENANCE CORP" at bounding box center [476, 504] width 258 height 12
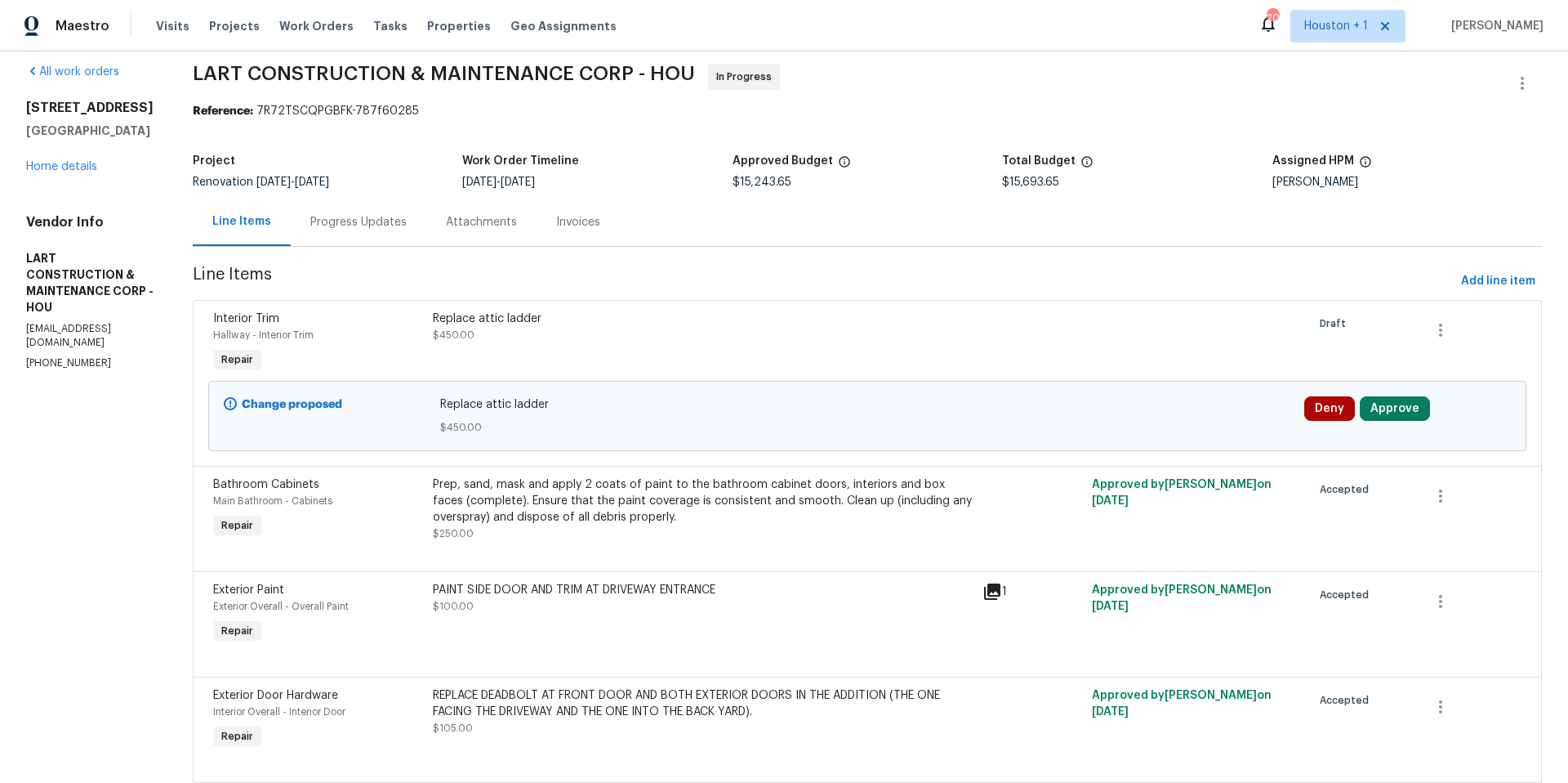
scroll to position [20, 0]
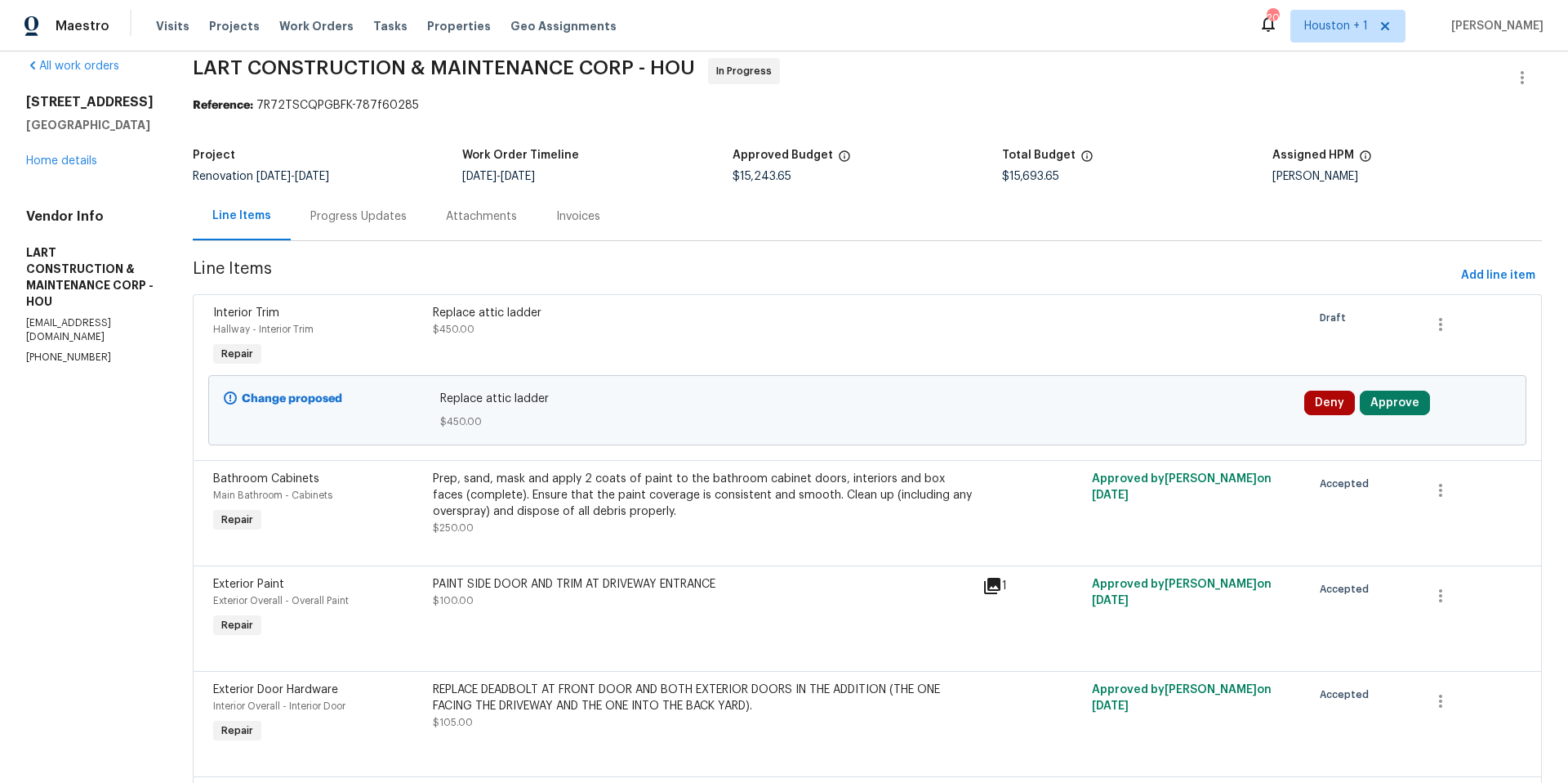
click at [521, 314] on div "Replace attic ladder" at bounding box center [702, 313] width 539 height 16
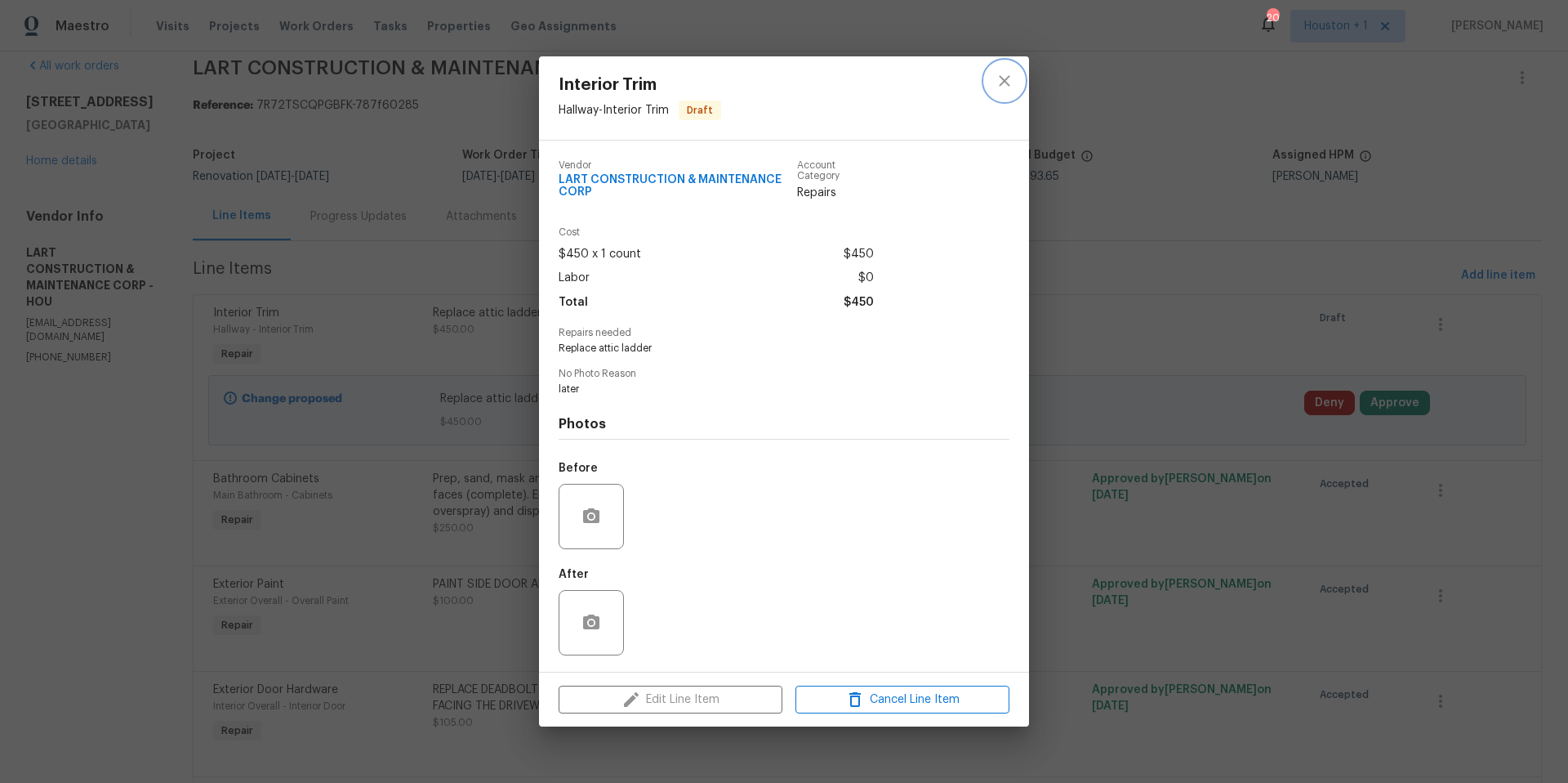
click at [1001, 74] on icon "close" at bounding box center [1005, 81] width 20 height 20
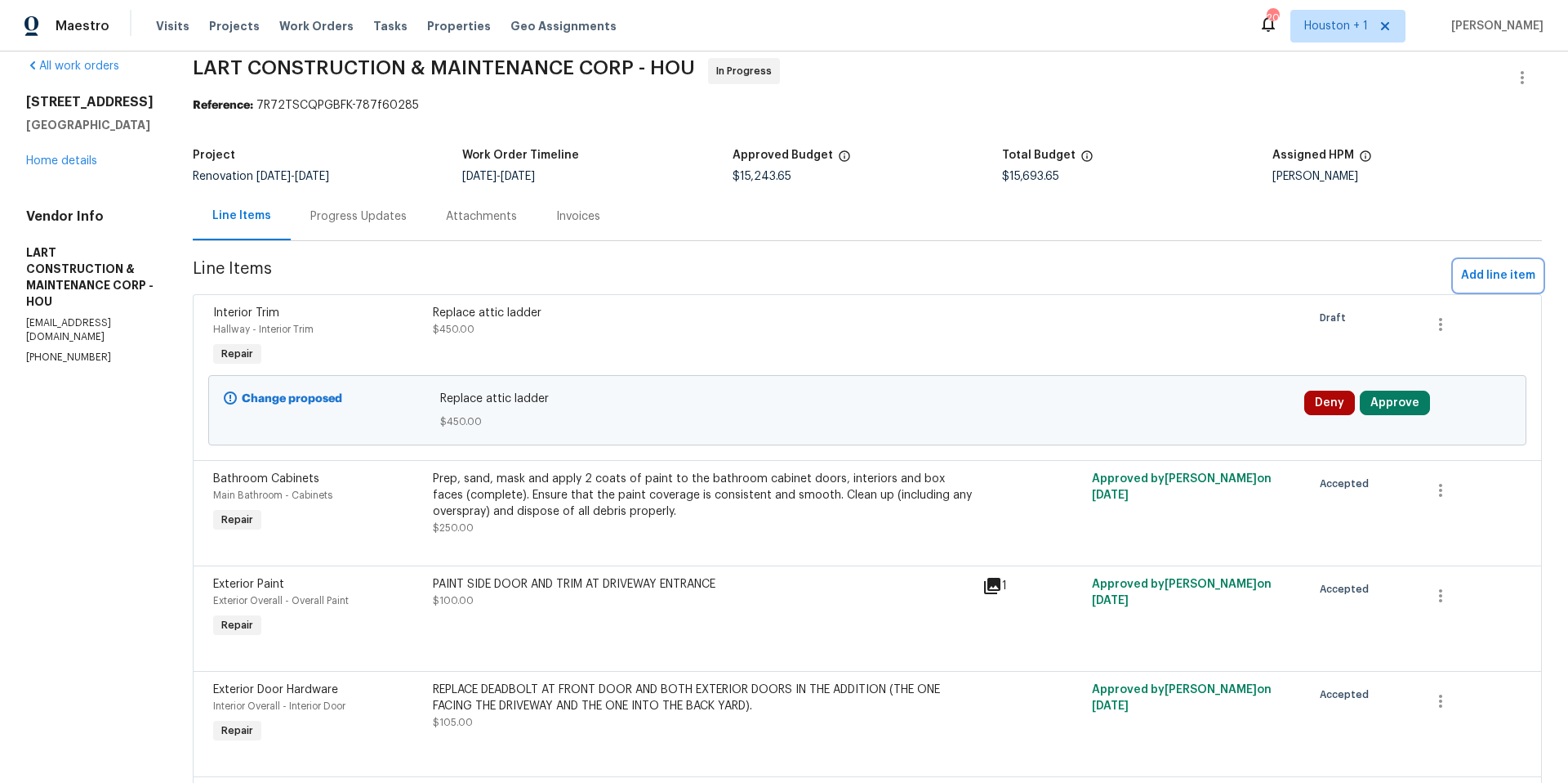
click at [1503, 277] on span "Add line item" at bounding box center [1498, 276] width 75 height 21
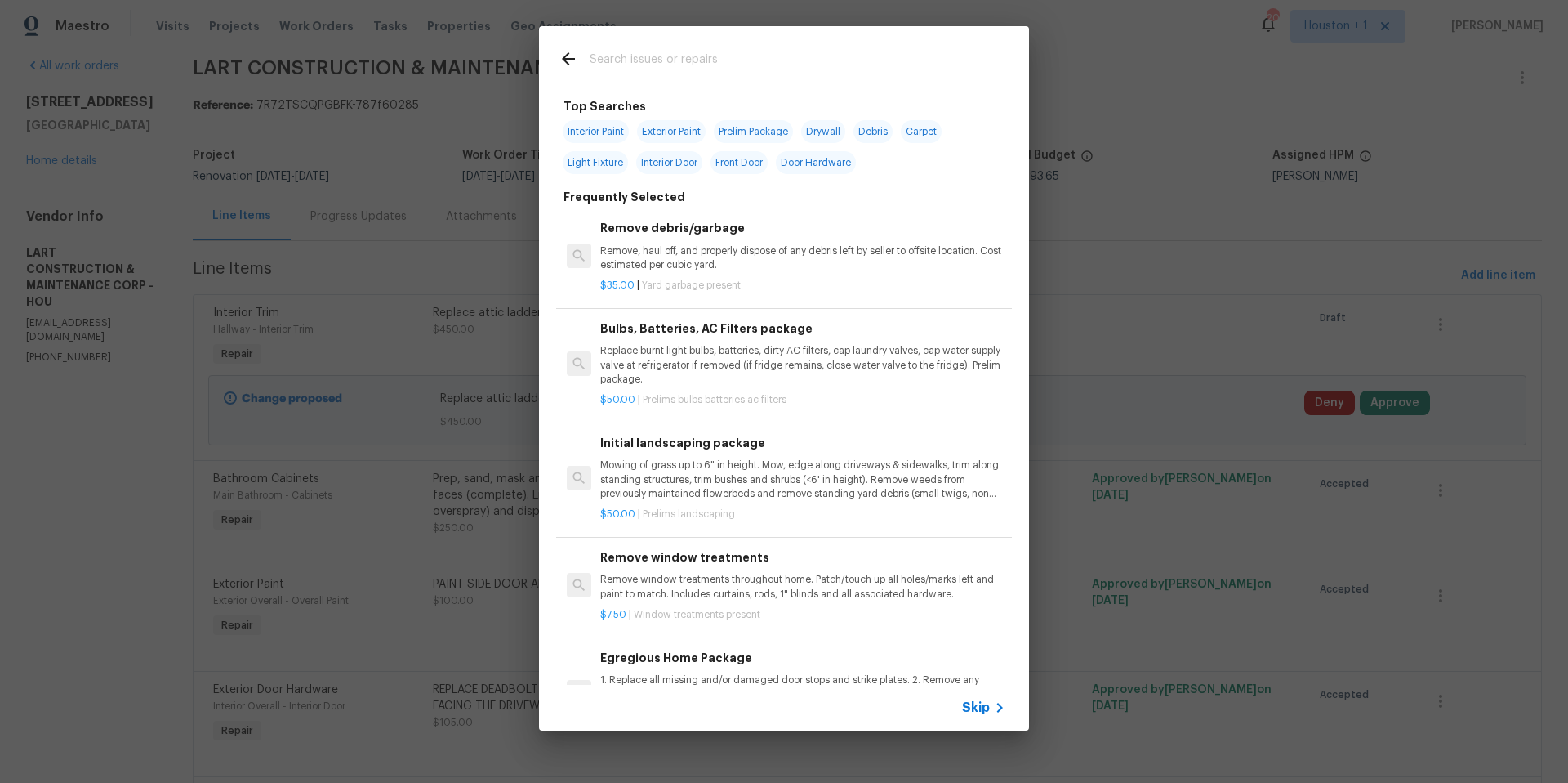
click at [637, 59] on input "text" at bounding box center [763, 60] width 347 height 24
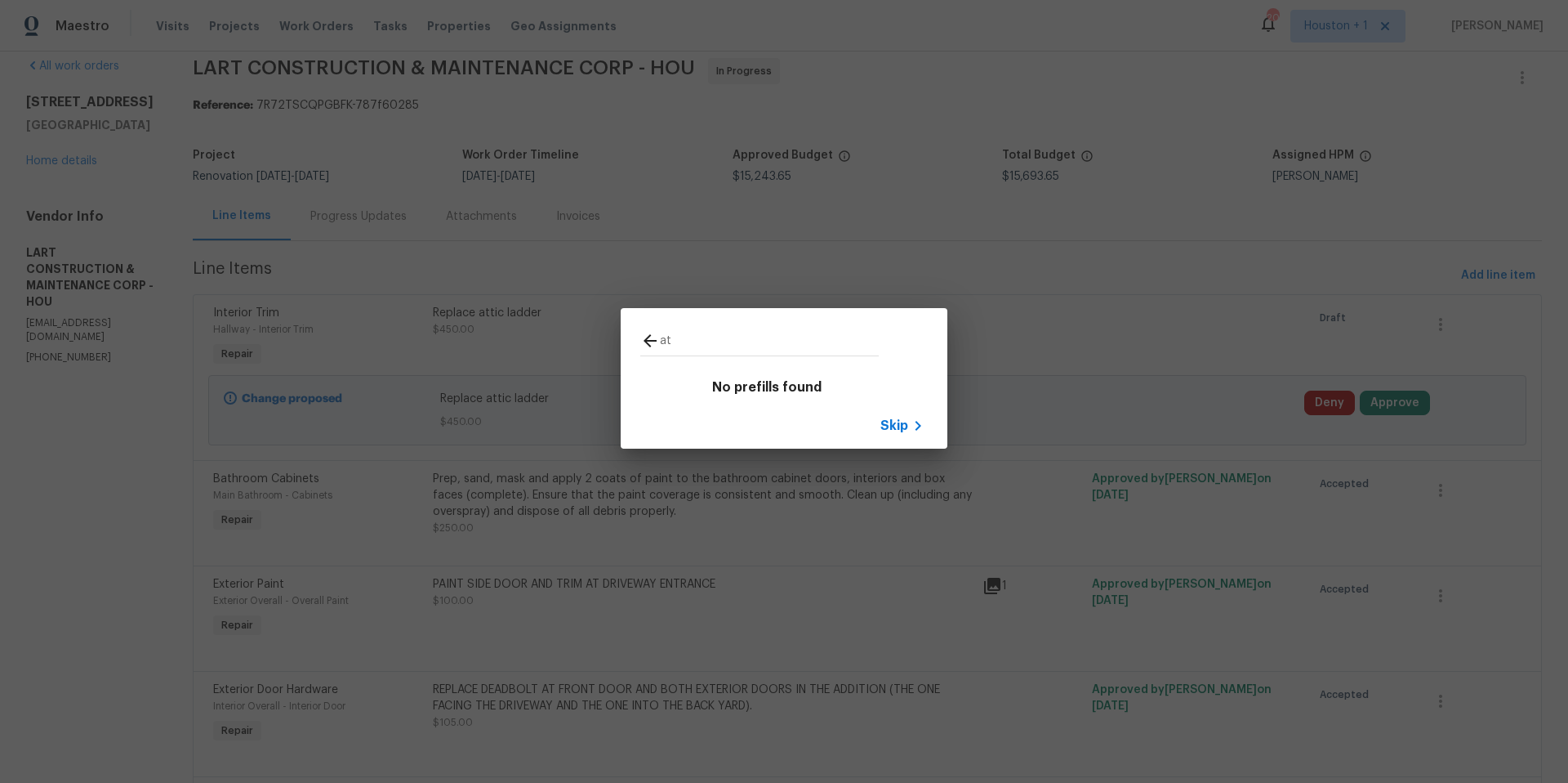
type input "a"
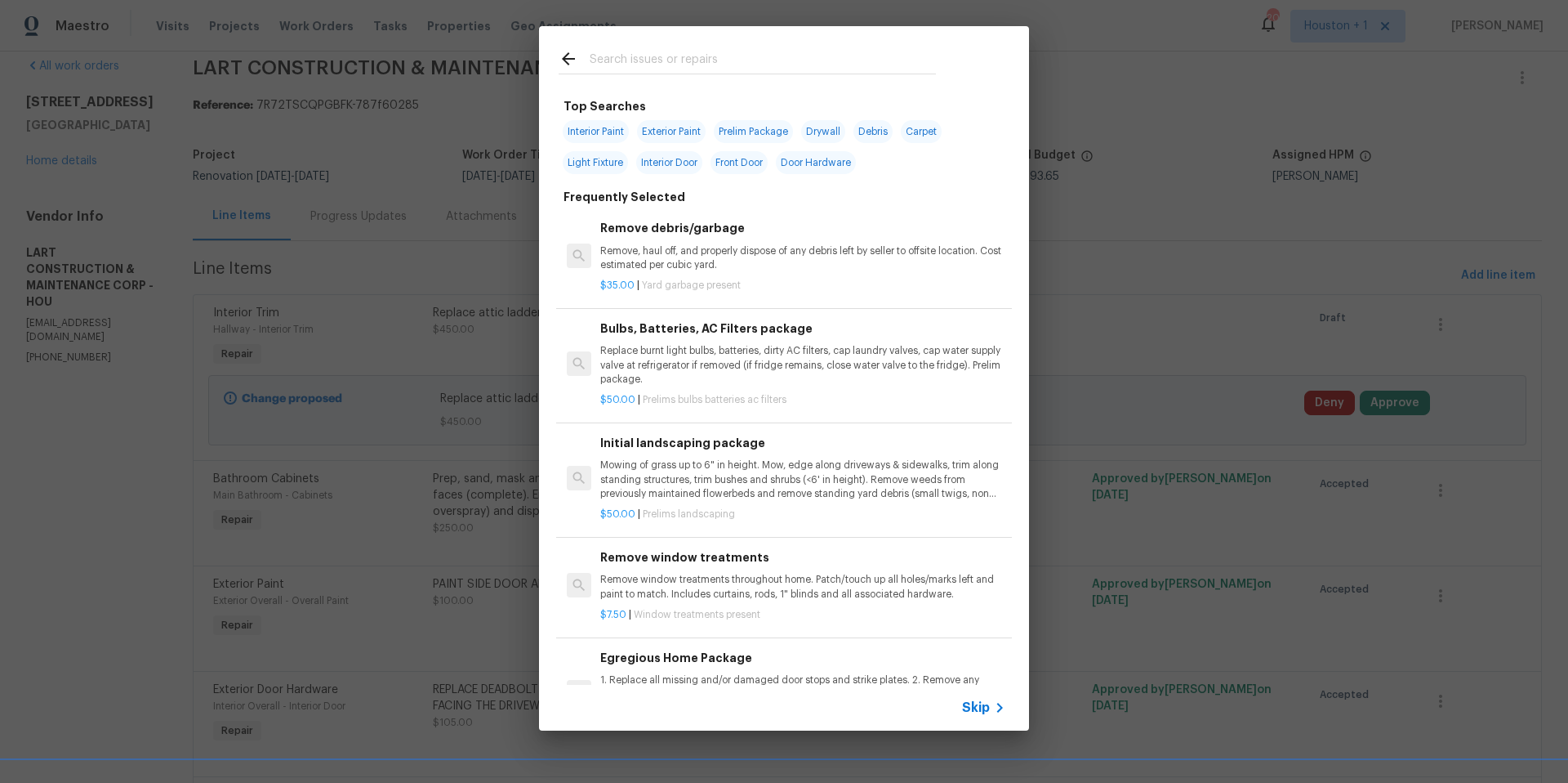
click at [982, 702] on span "Skip" at bounding box center [975, 707] width 28 height 16
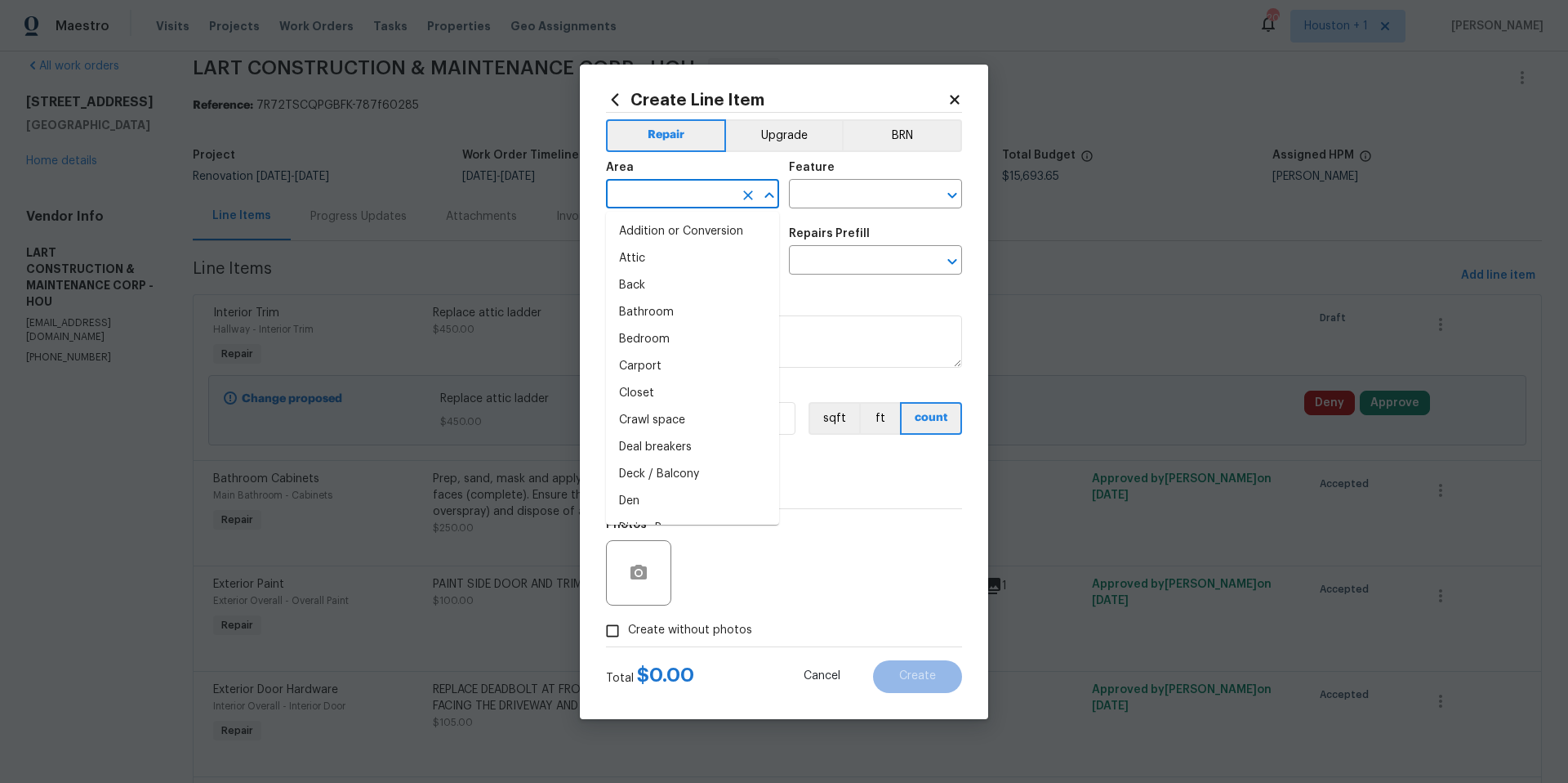
click at [644, 192] on input "text" at bounding box center [669, 196] width 127 height 25
click at [624, 253] on li "Attic" at bounding box center [693, 259] width 173 height 27
type input "Attic"
click at [815, 189] on input "text" at bounding box center [852, 196] width 127 height 25
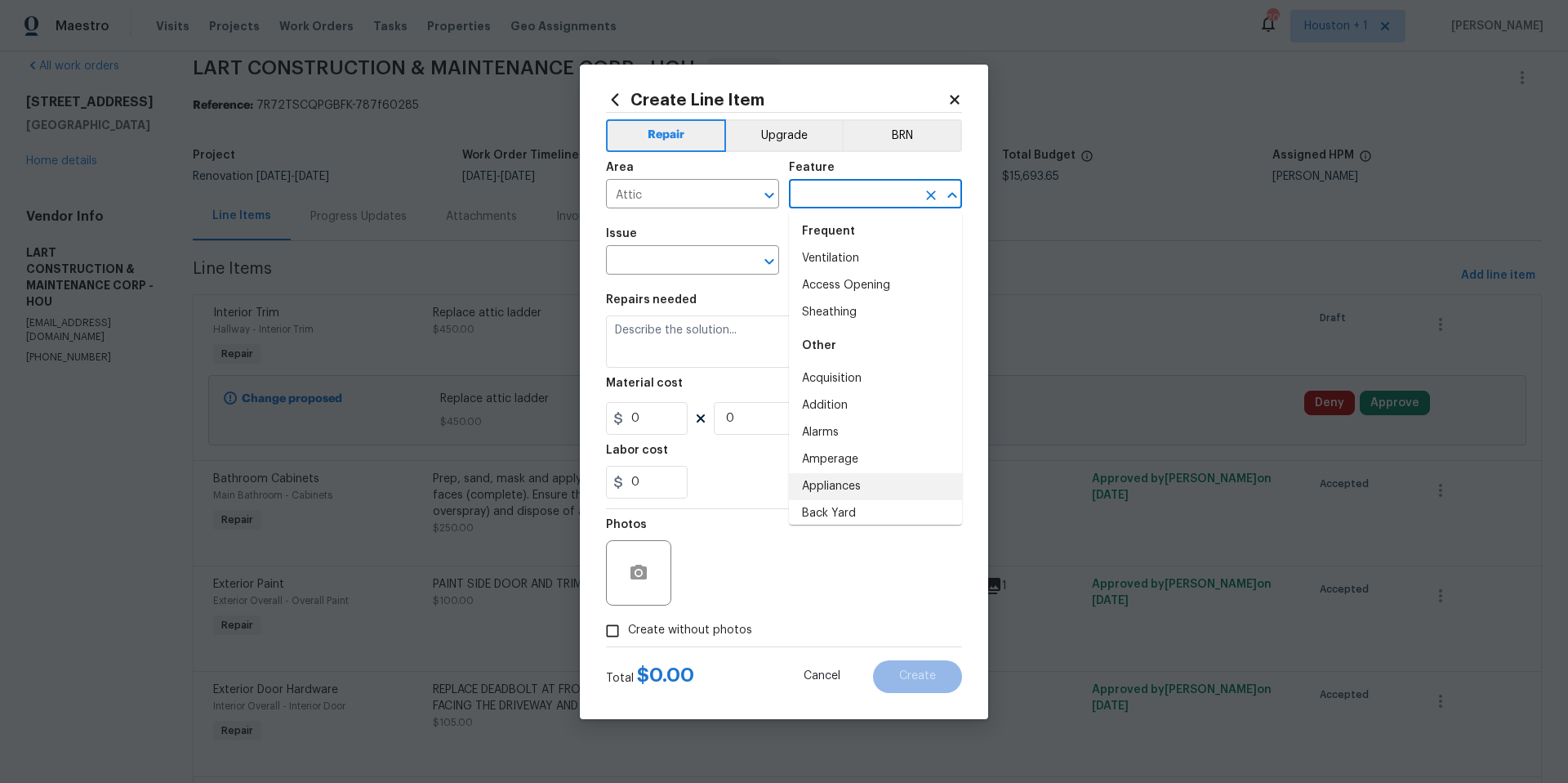
scroll to position [0, 0]
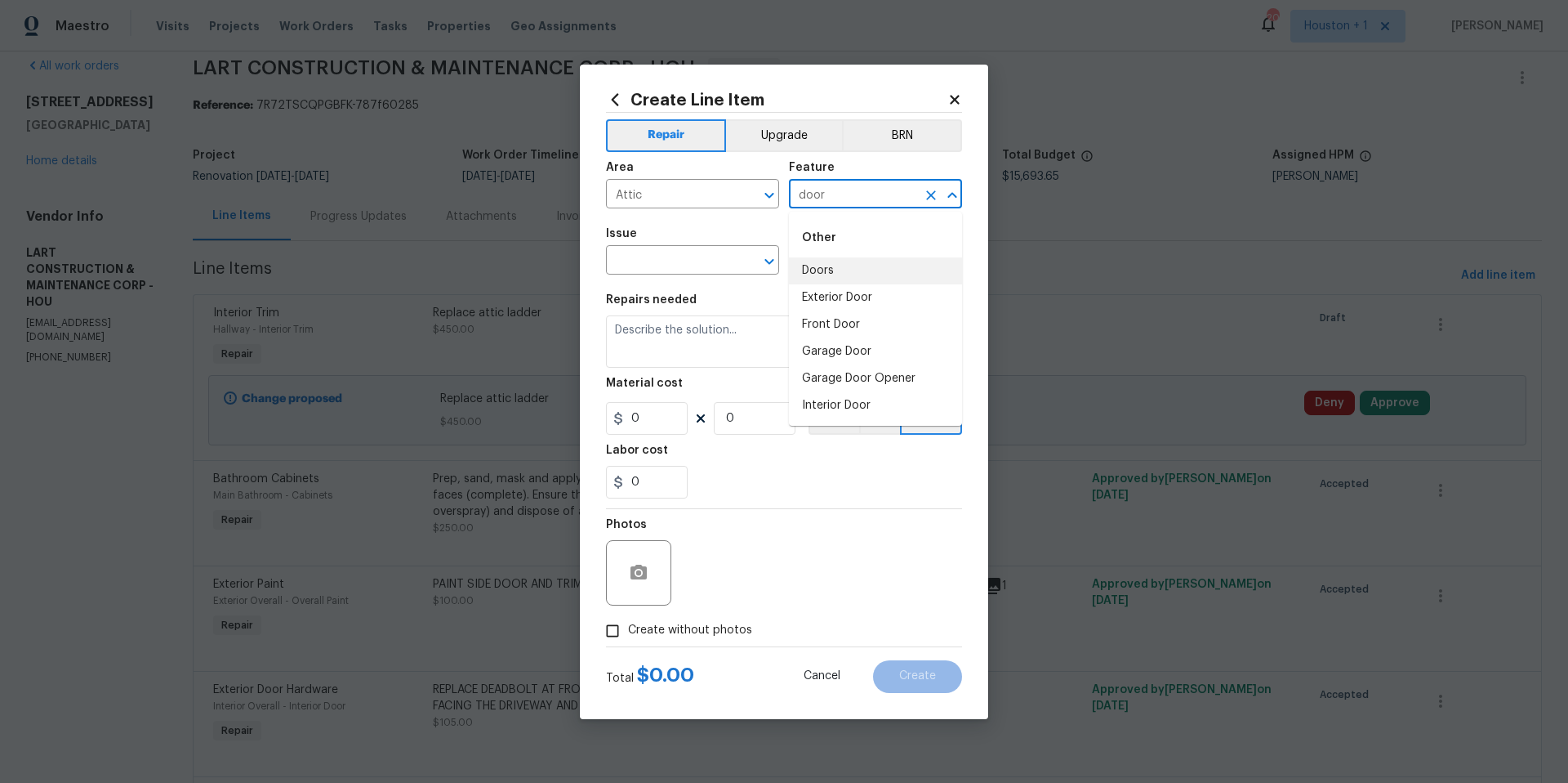
click at [815, 268] on li "Doors" at bounding box center [875, 271] width 173 height 27
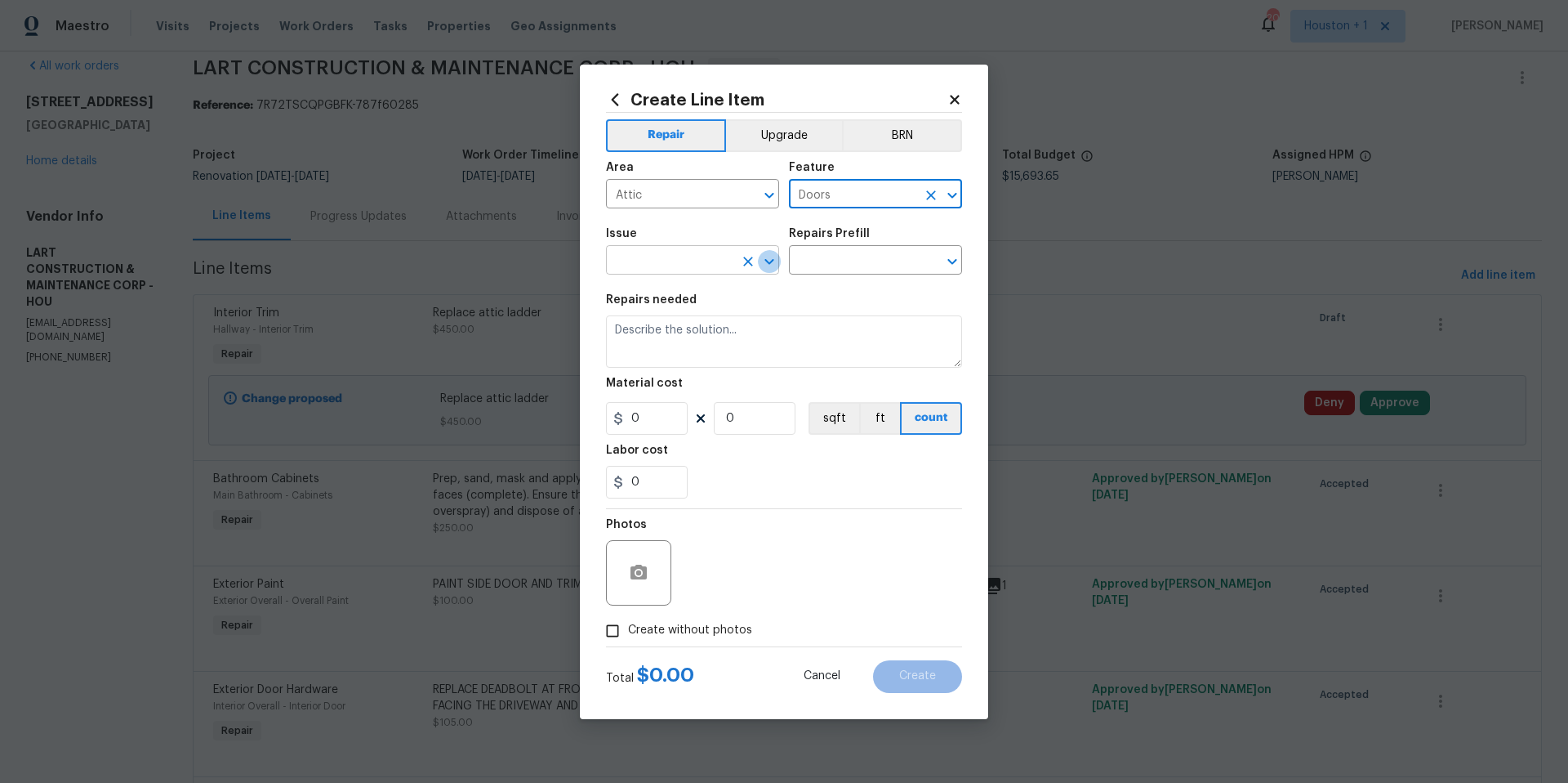
click at [765, 260] on icon "Open" at bounding box center [769, 261] width 9 height 5
type input "Doors"
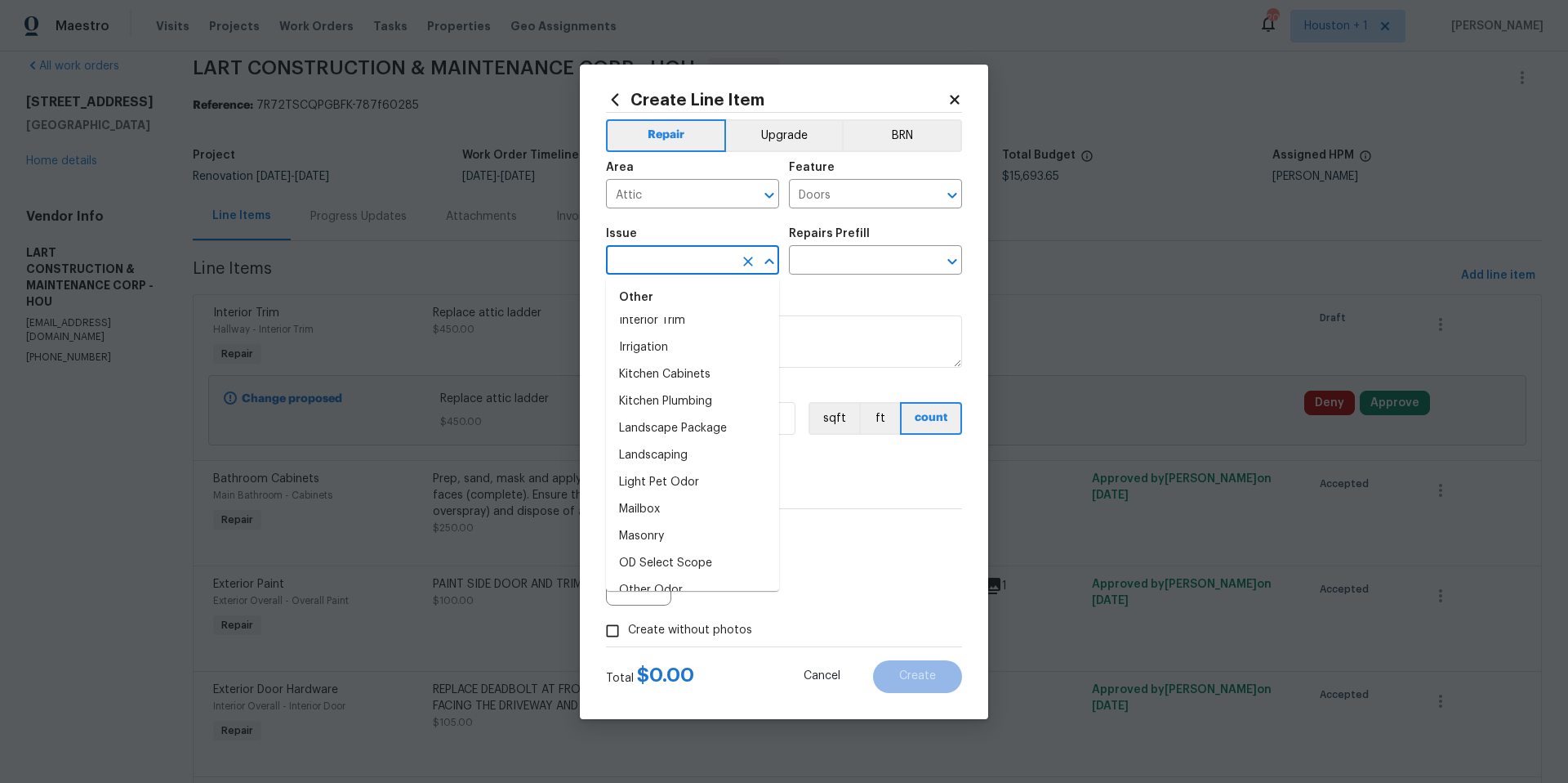
scroll to position [2437, 0]
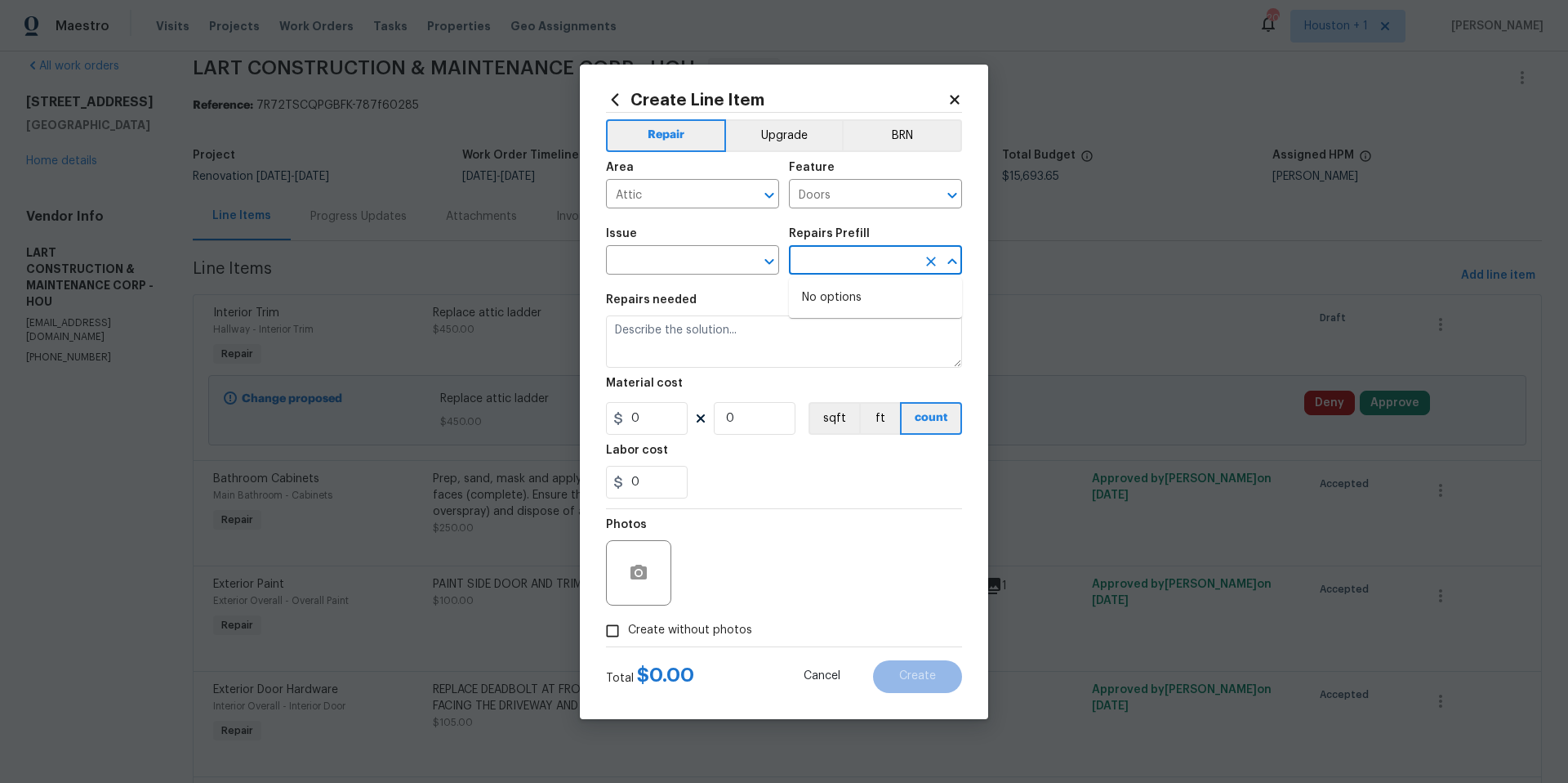
click at [842, 259] on input "text" at bounding box center [852, 262] width 127 height 25
type input "att"
click at [689, 268] on input "text" at bounding box center [669, 262] width 127 height 25
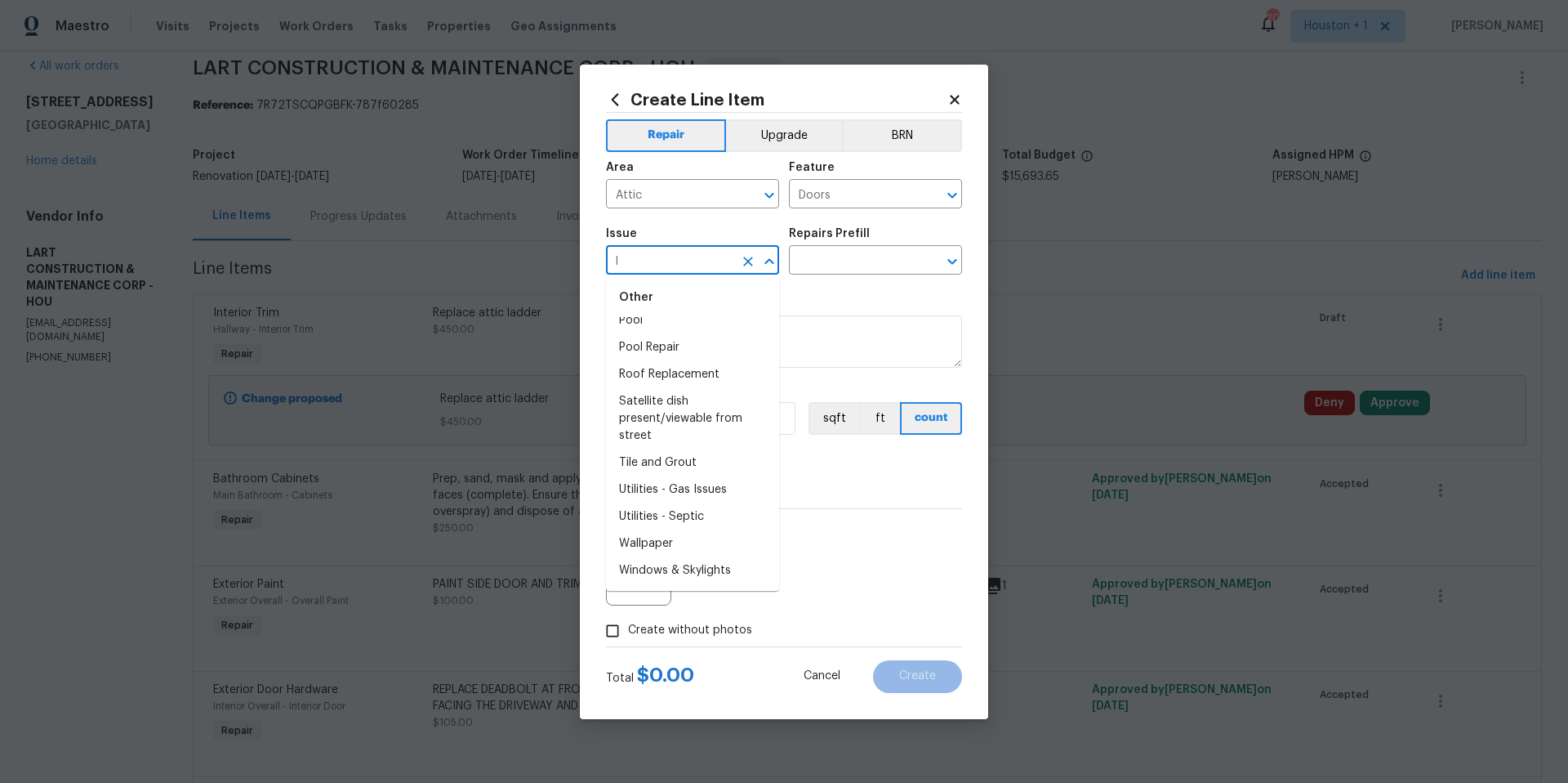
scroll to position [0, 0]
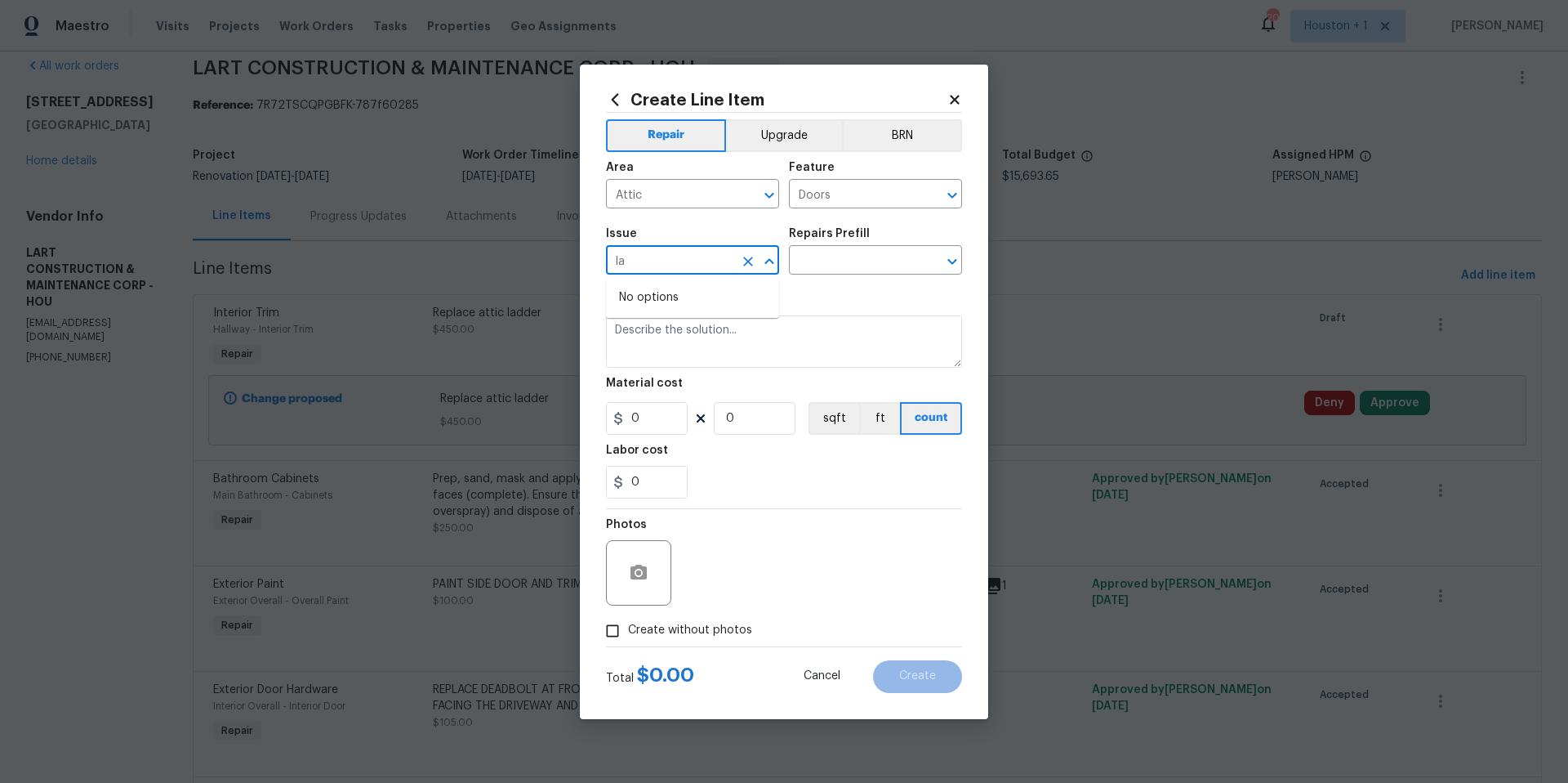
type input "l"
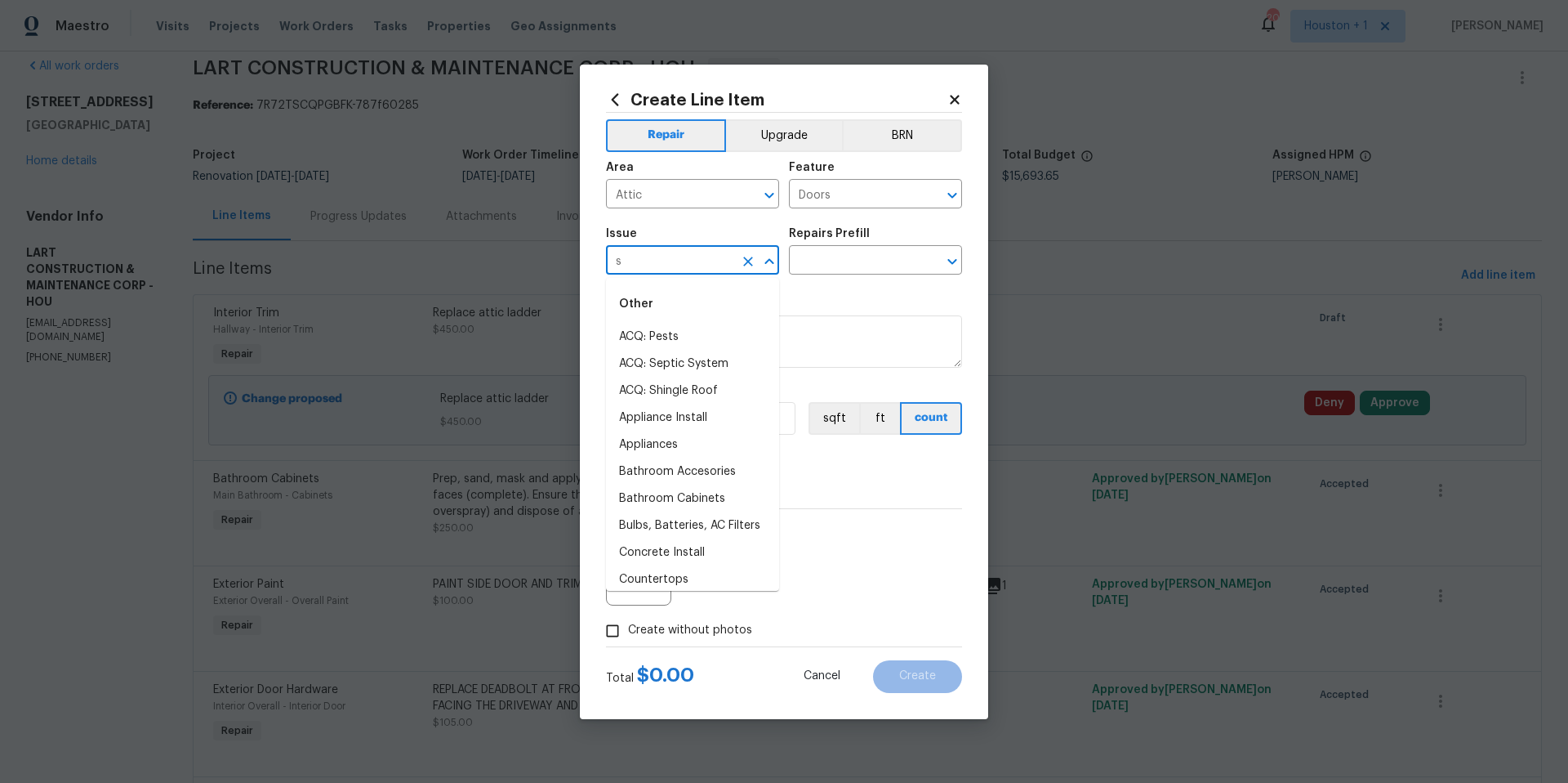
type input "s"
click at [959, 98] on icon at bounding box center [955, 99] width 14 height 14
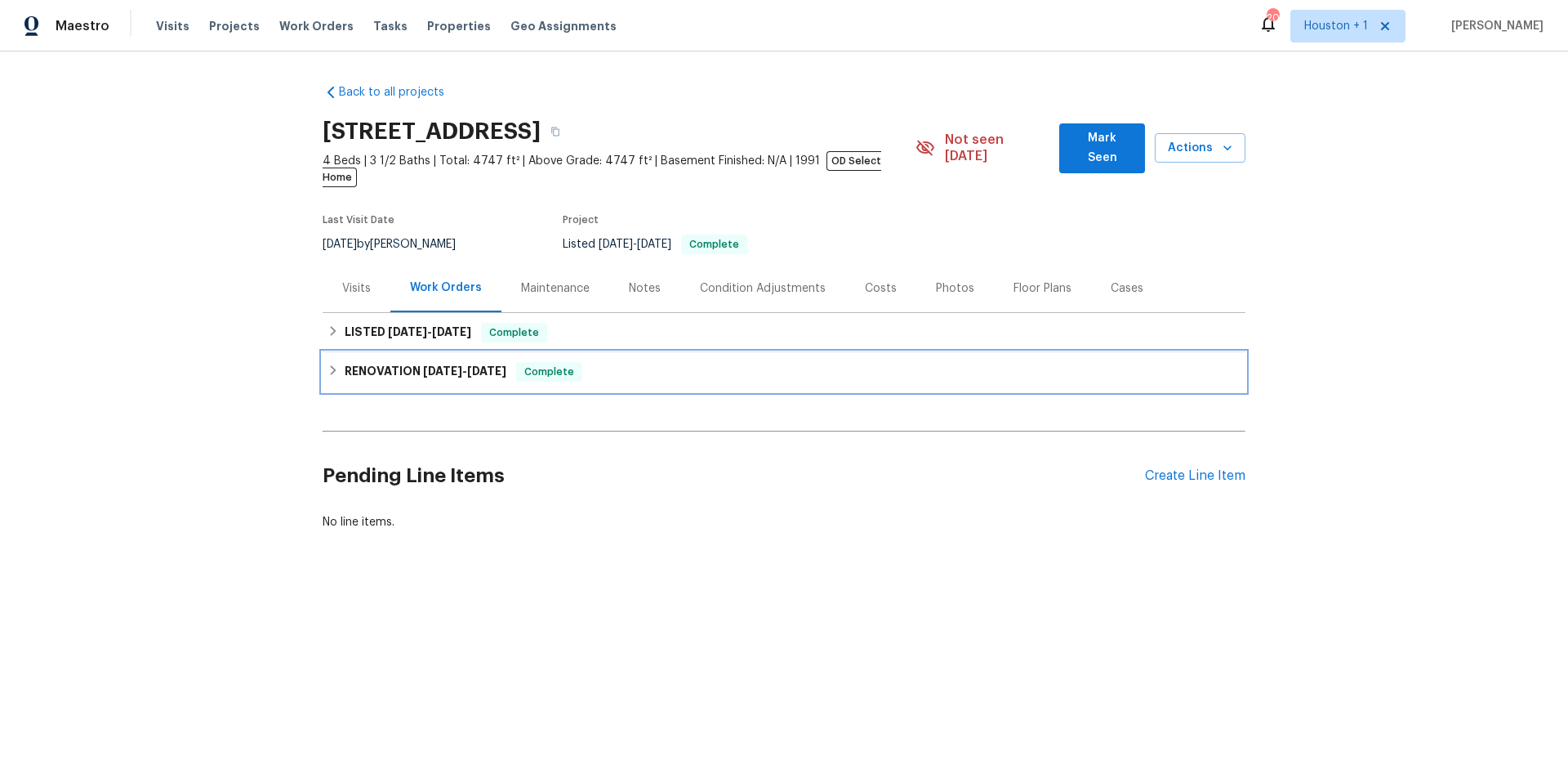
click at [349, 362] on h6 "RENOVATION [DATE] - [DATE]" at bounding box center [426, 372] width 162 height 20
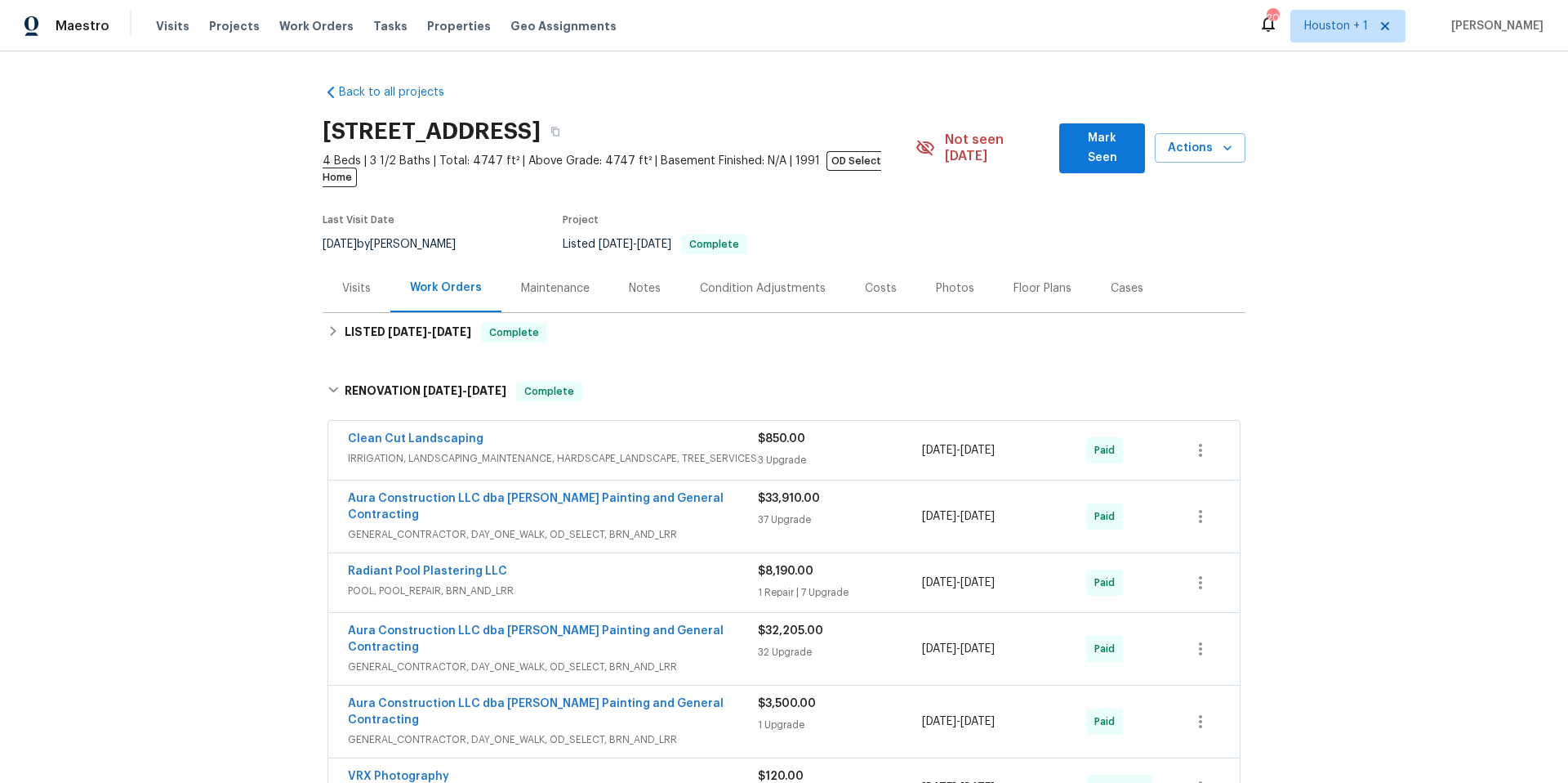
click at [358, 264] on div "Visits" at bounding box center [356, 288] width 68 height 49
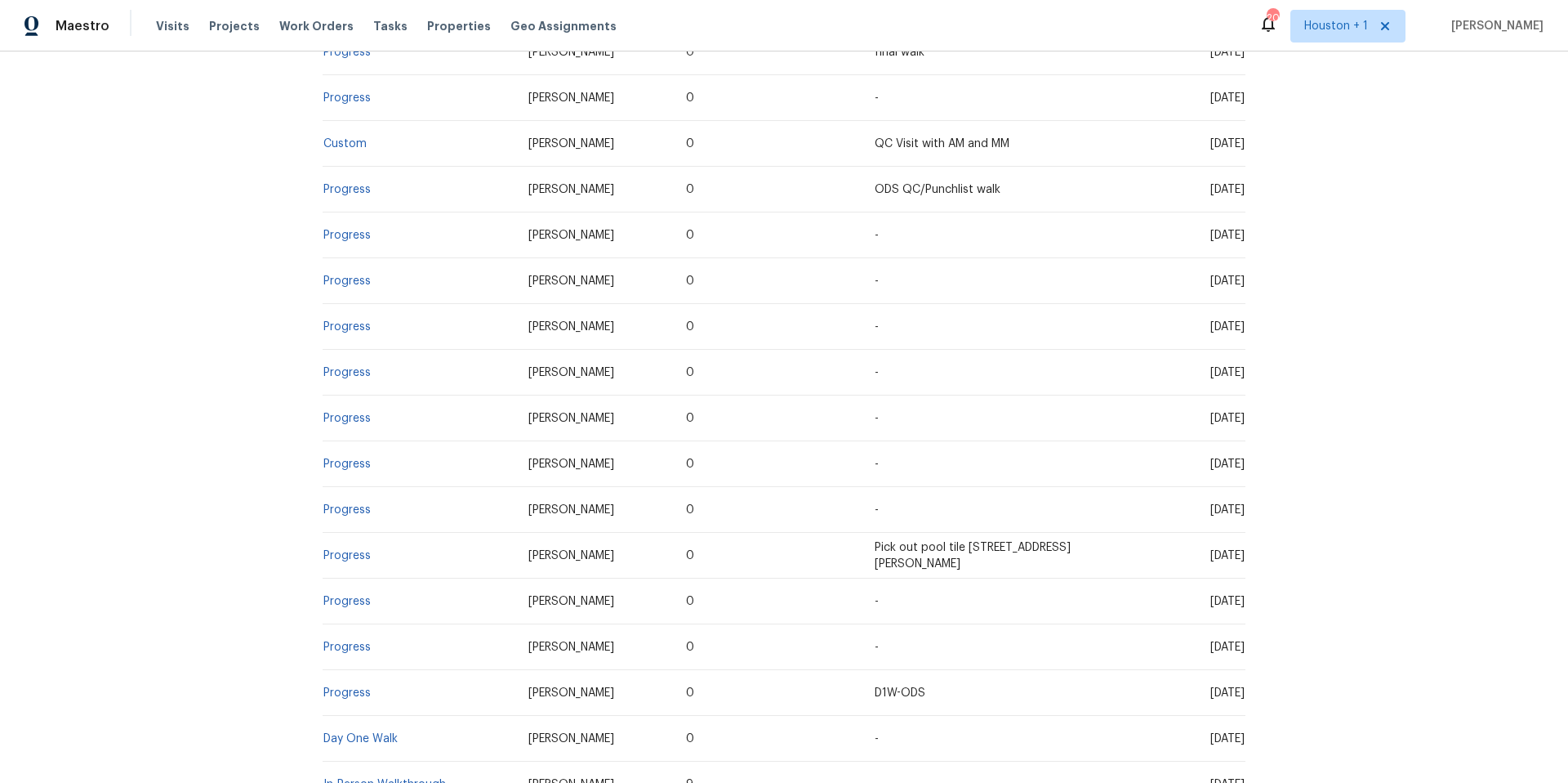
scroll to position [846, 0]
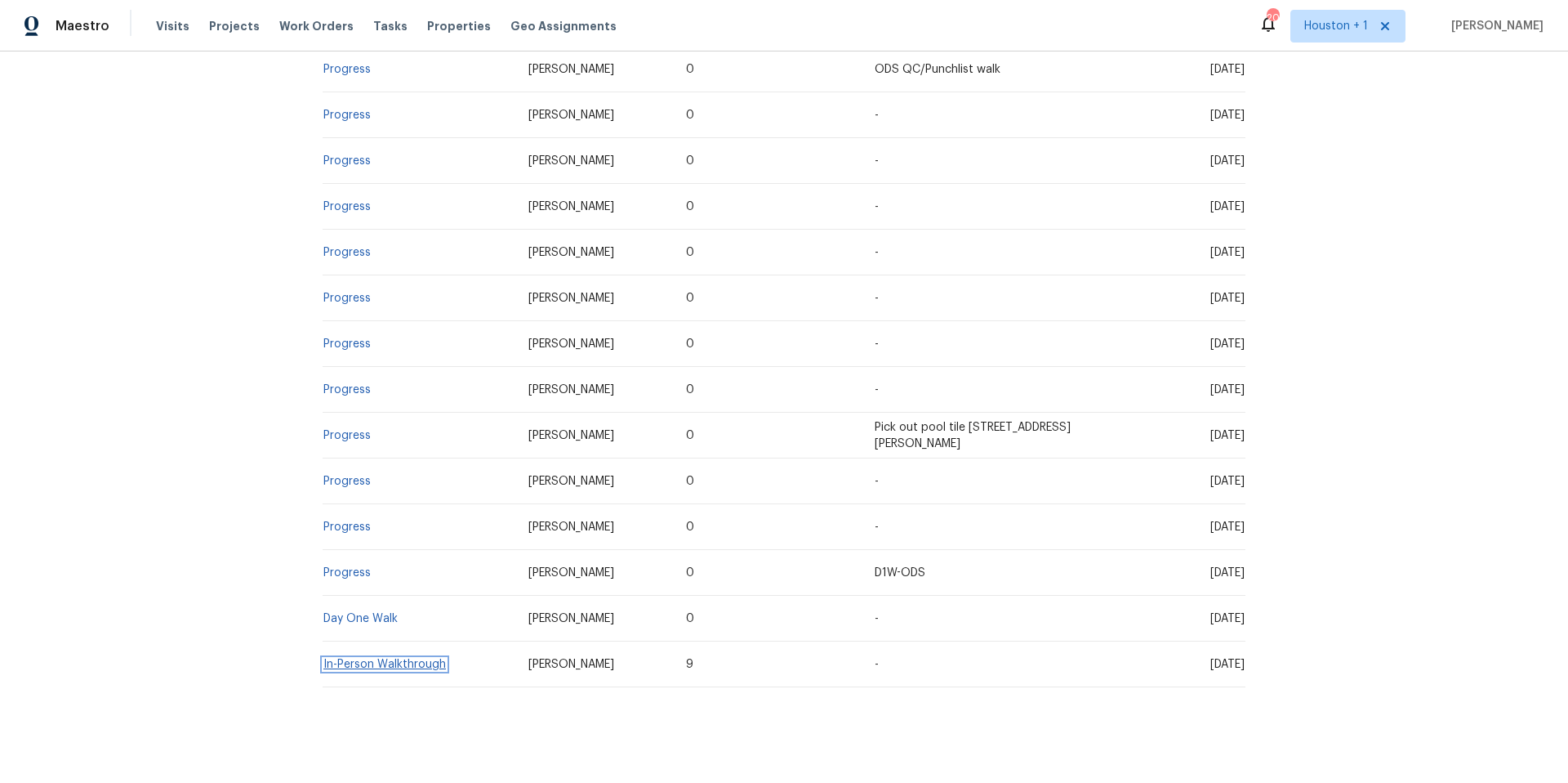
click at [351, 659] on link "In-Person Walkthrough" at bounding box center [385, 664] width 122 height 12
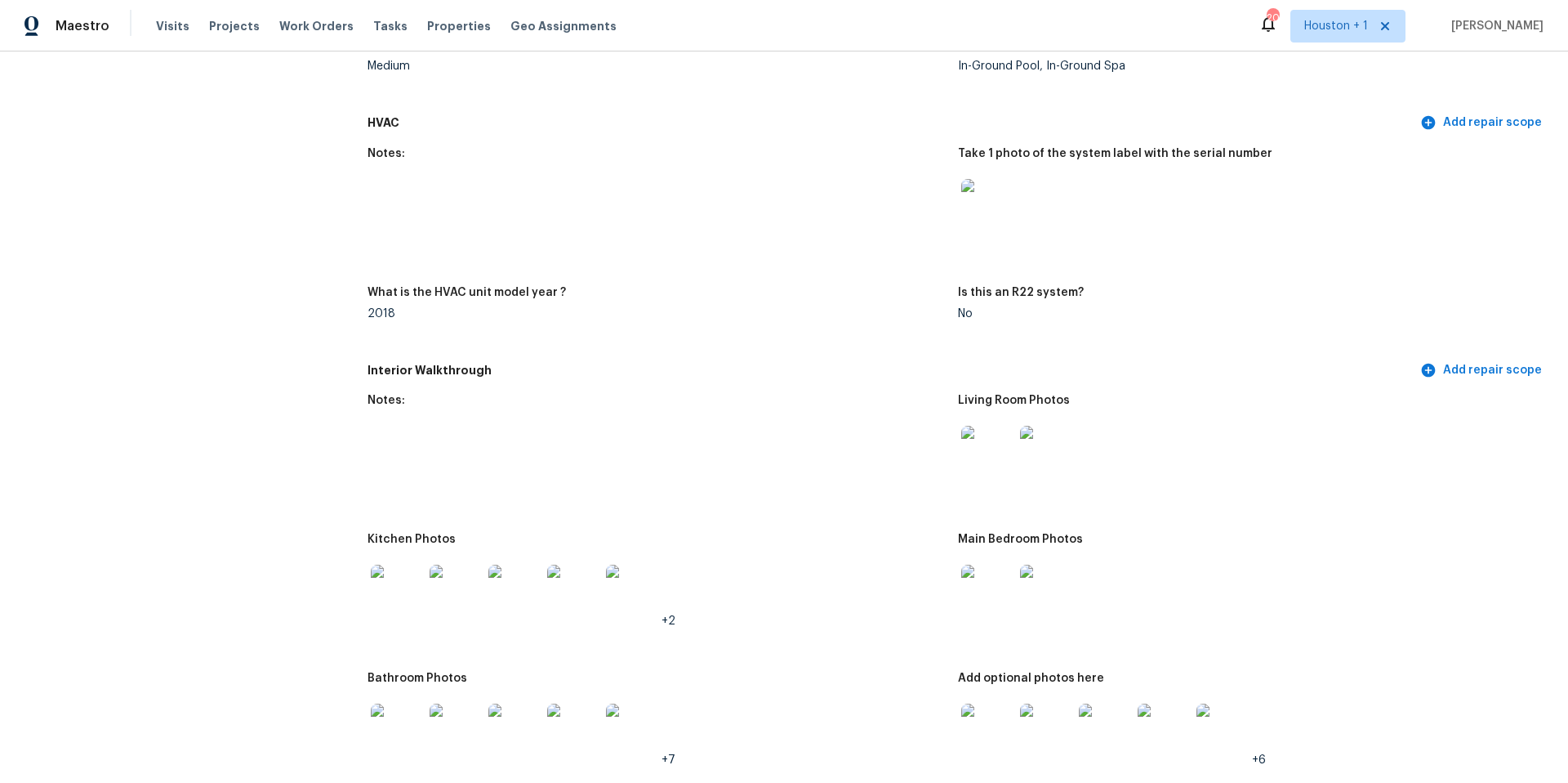
scroll to position [1764, 0]
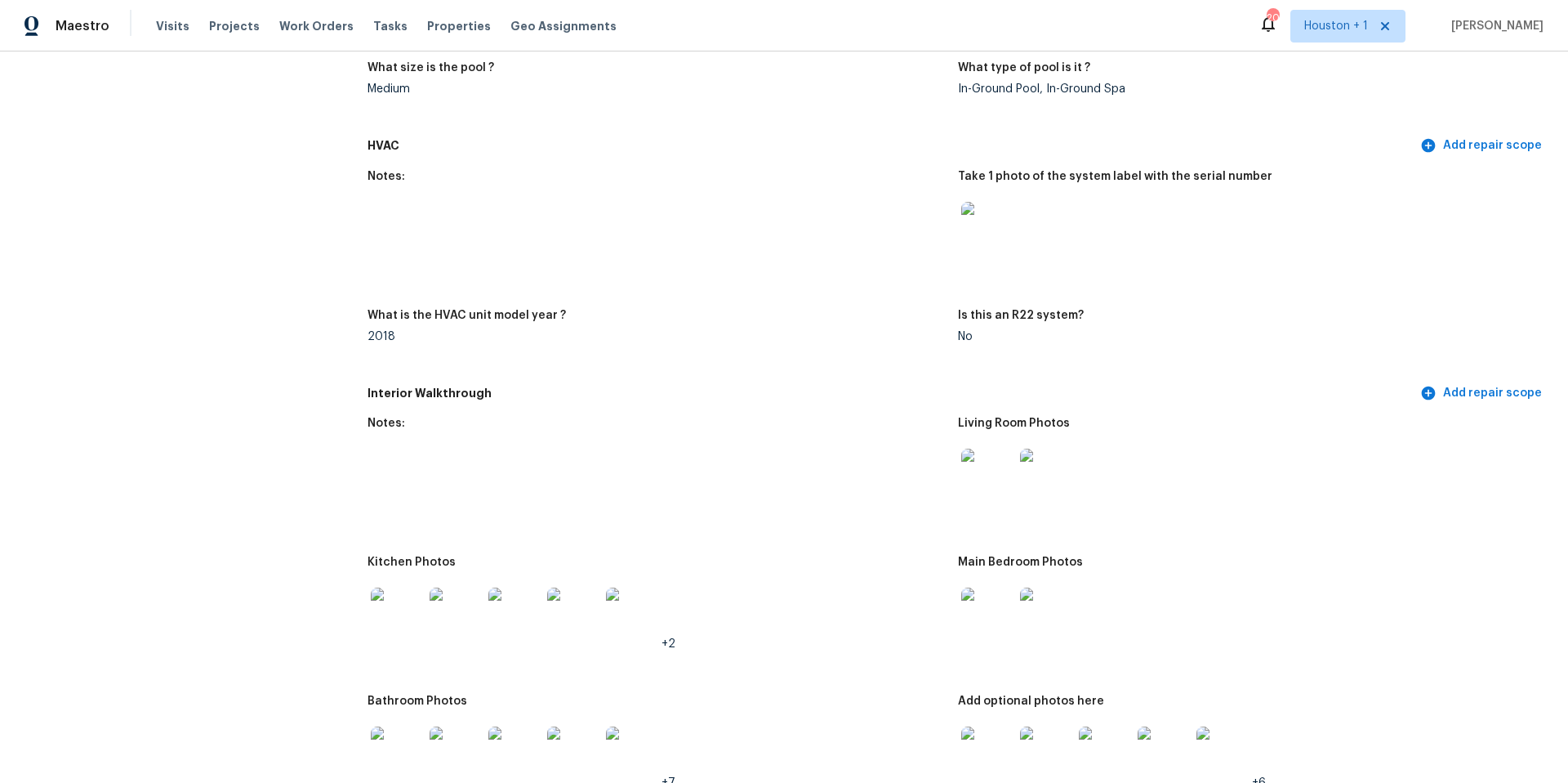
click at [1002, 223] on img at bounding box center [987, 228] width 52 height 52
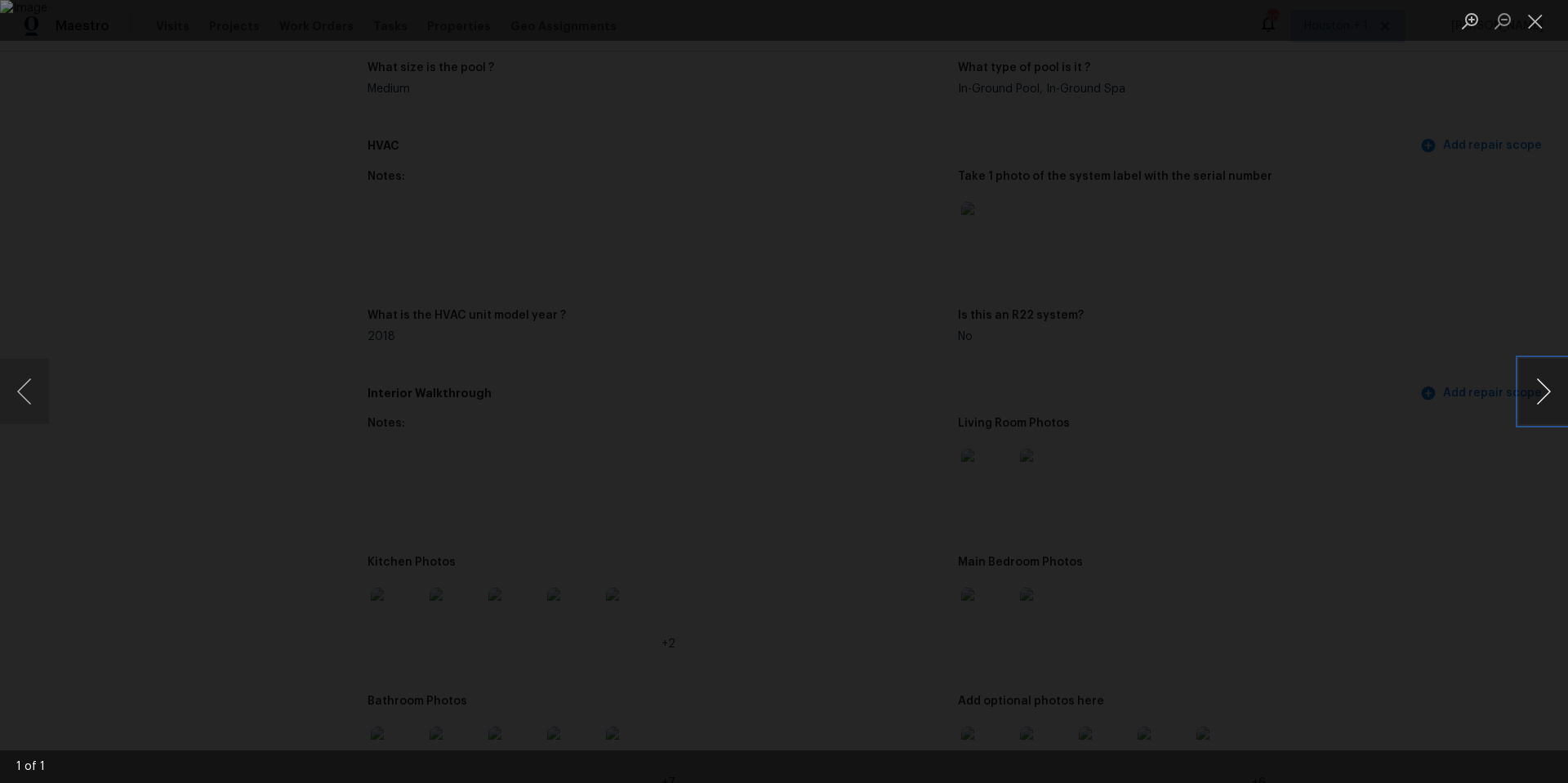
click at [1537, 393] on button "Next image" at bounding box center [1544, 391] width 49 height 66
click at [1452, 370] on div "Lightbox" at bounding box center [784, 391] width 1568 height 783
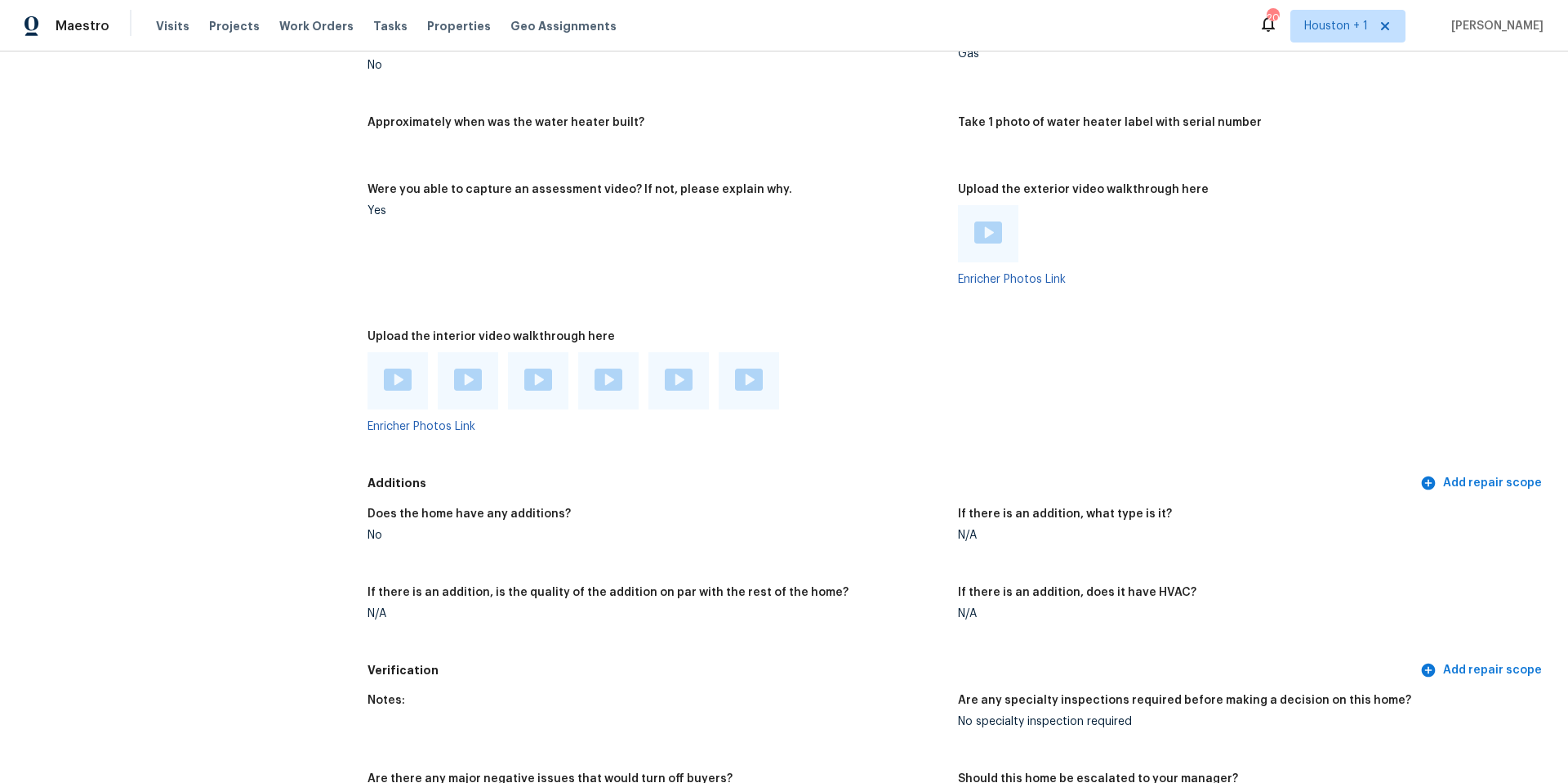
scroll to position [3216, 0]
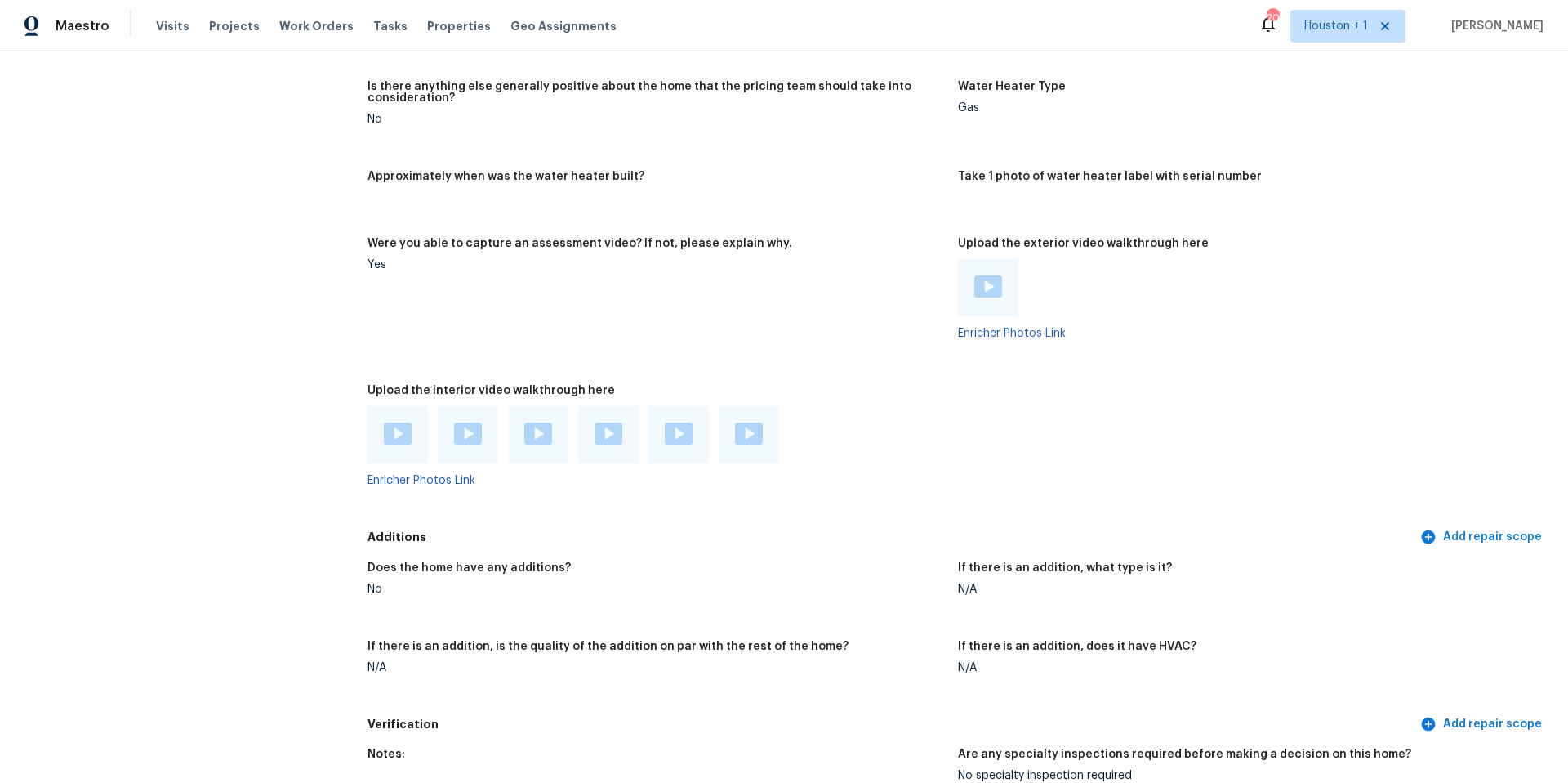
click at [1002, 278] on img at bounding box center [988, 287] width 28 height 22
click at [173, 26] on span "Visits" at bounding box center [172, 26] width 33 height 16
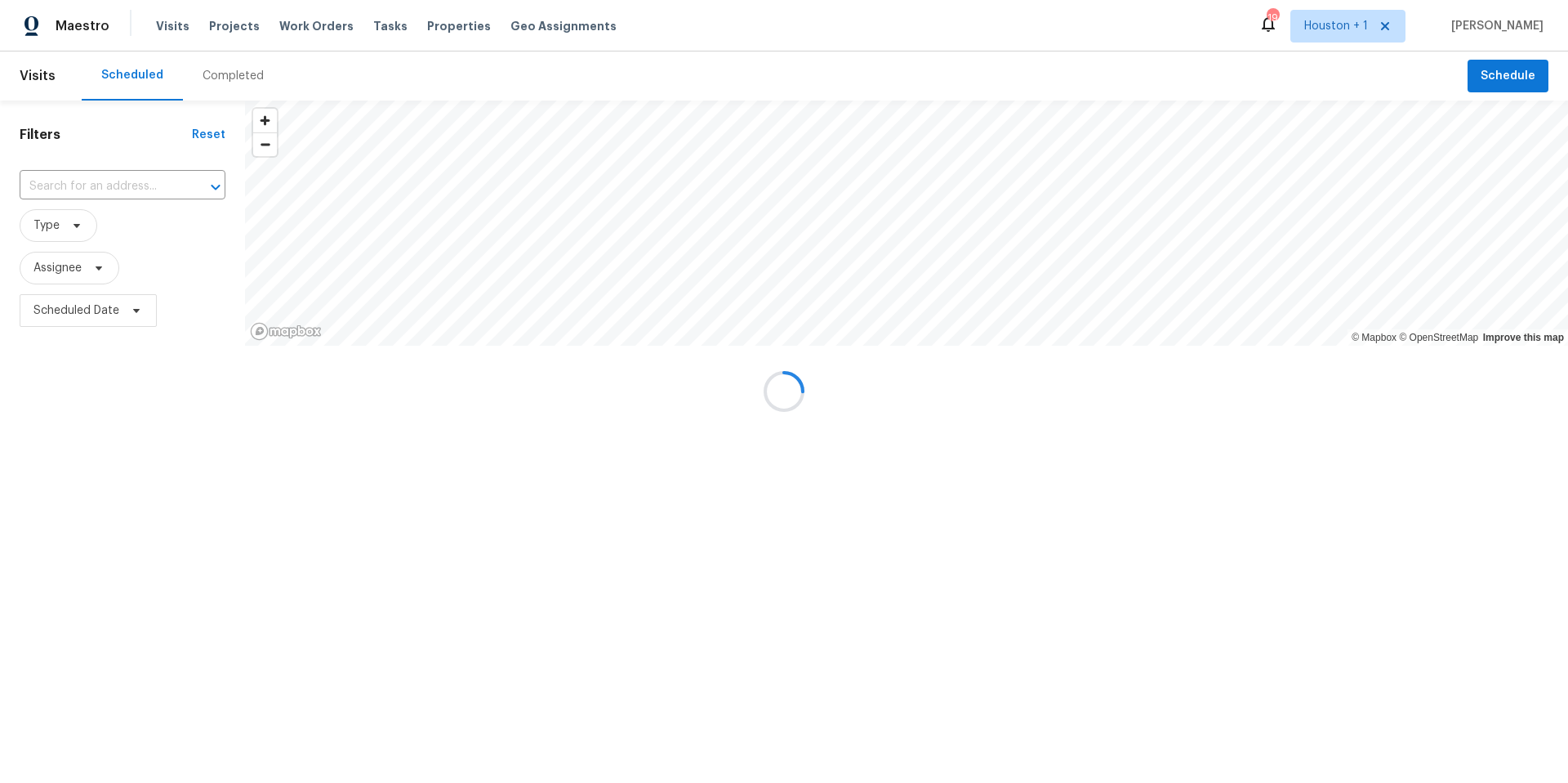
click at [227, 69] on div "Completed" at bounding box center [233, 76] width 61 height 16
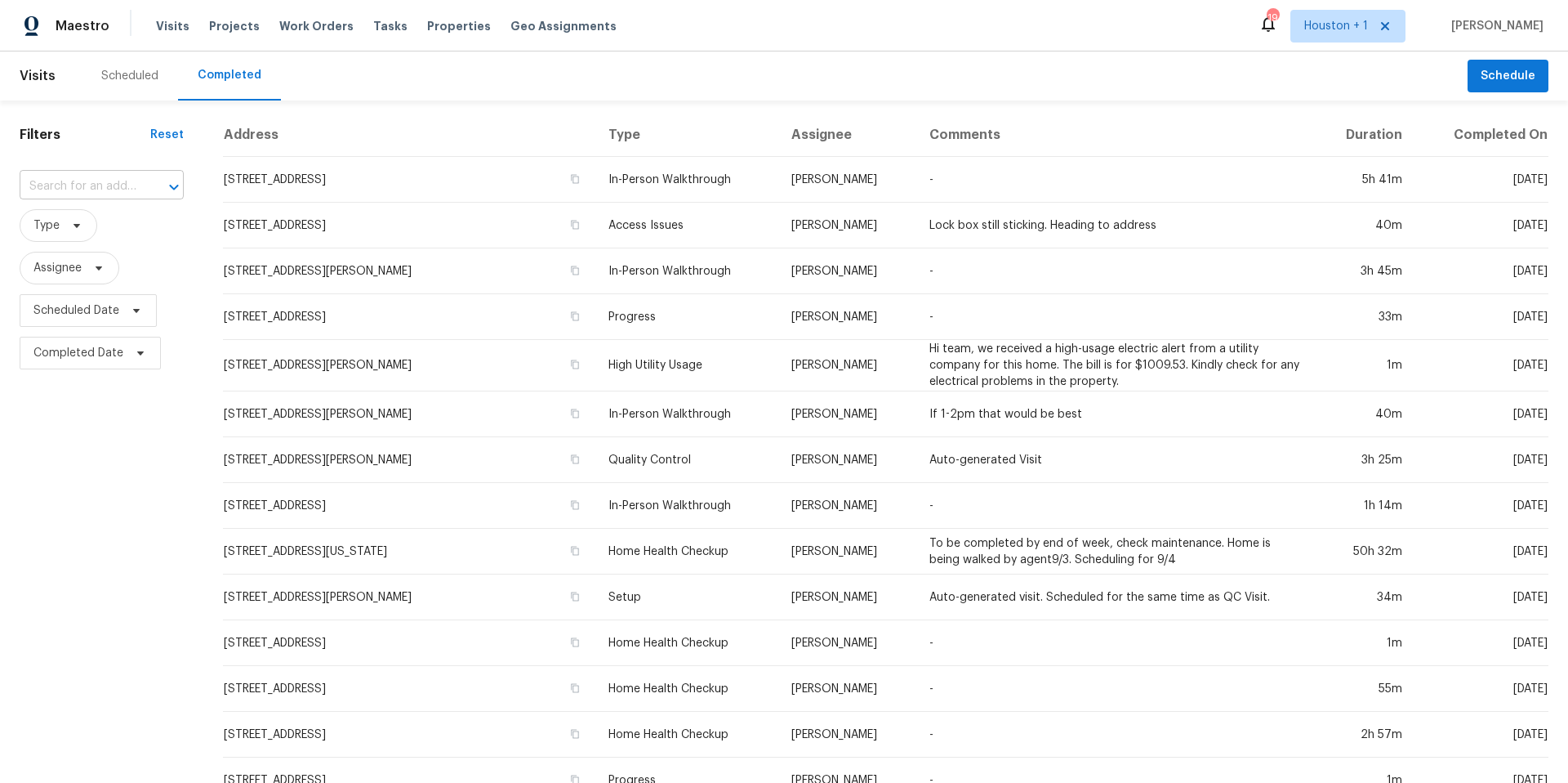
click at [83, 179] on input "text" at bounding box center [78, 187] width 118 height 25
paste input "[STREET_ADDRESS][PERSON_NAME][PERSON_NAME][PERSON_NAME]"
type input "[STREET_ADDRESS][PERSON_NAME][PERSON_NAME][PERSON_NAME]"
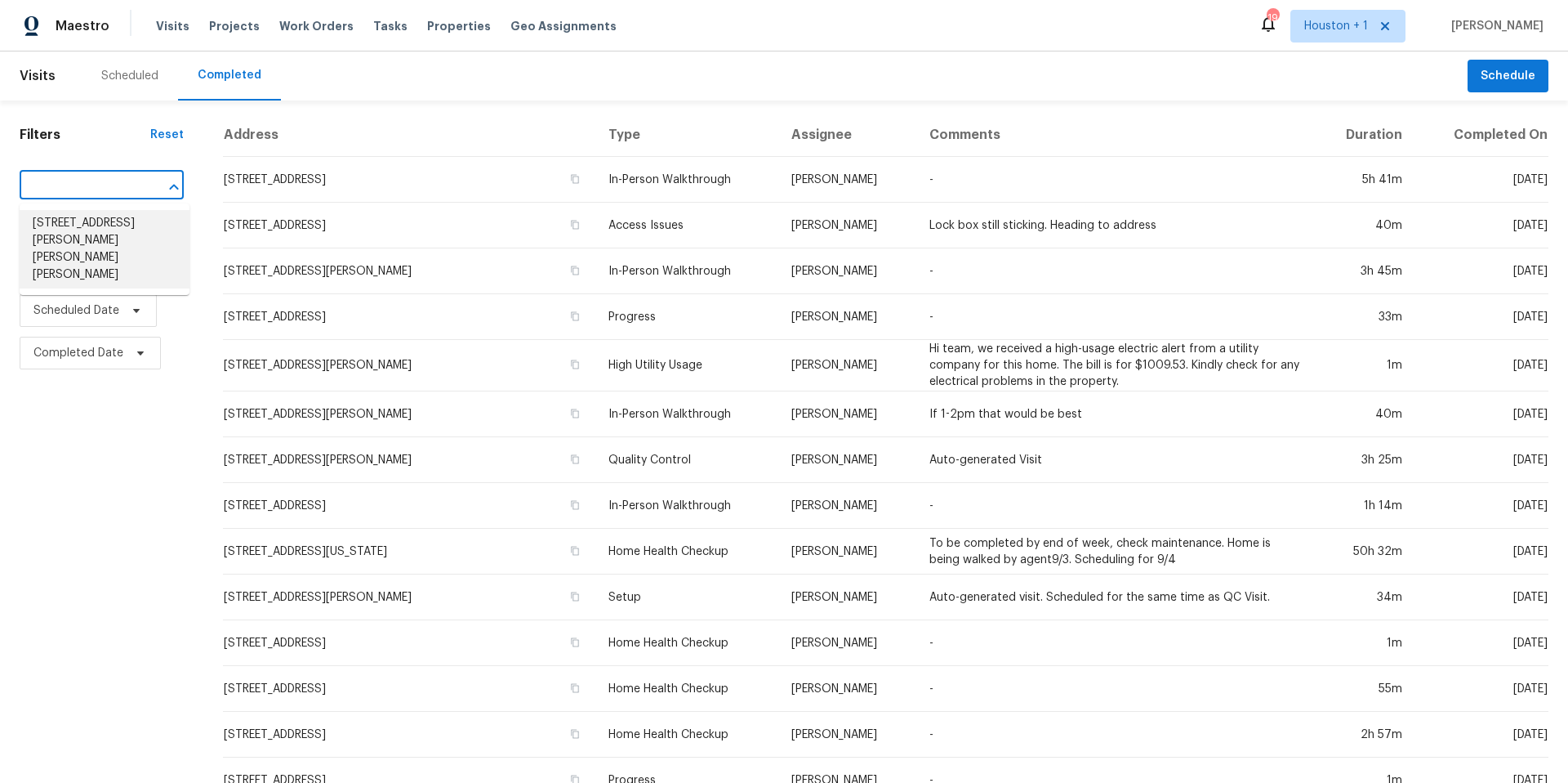
click at [92, 228] on li "[STREET_ADDRESS][PERSON_NAME][PERSON_NAME][PERSON_NAME]" at bounding box center [104, 249] width 170 height 78
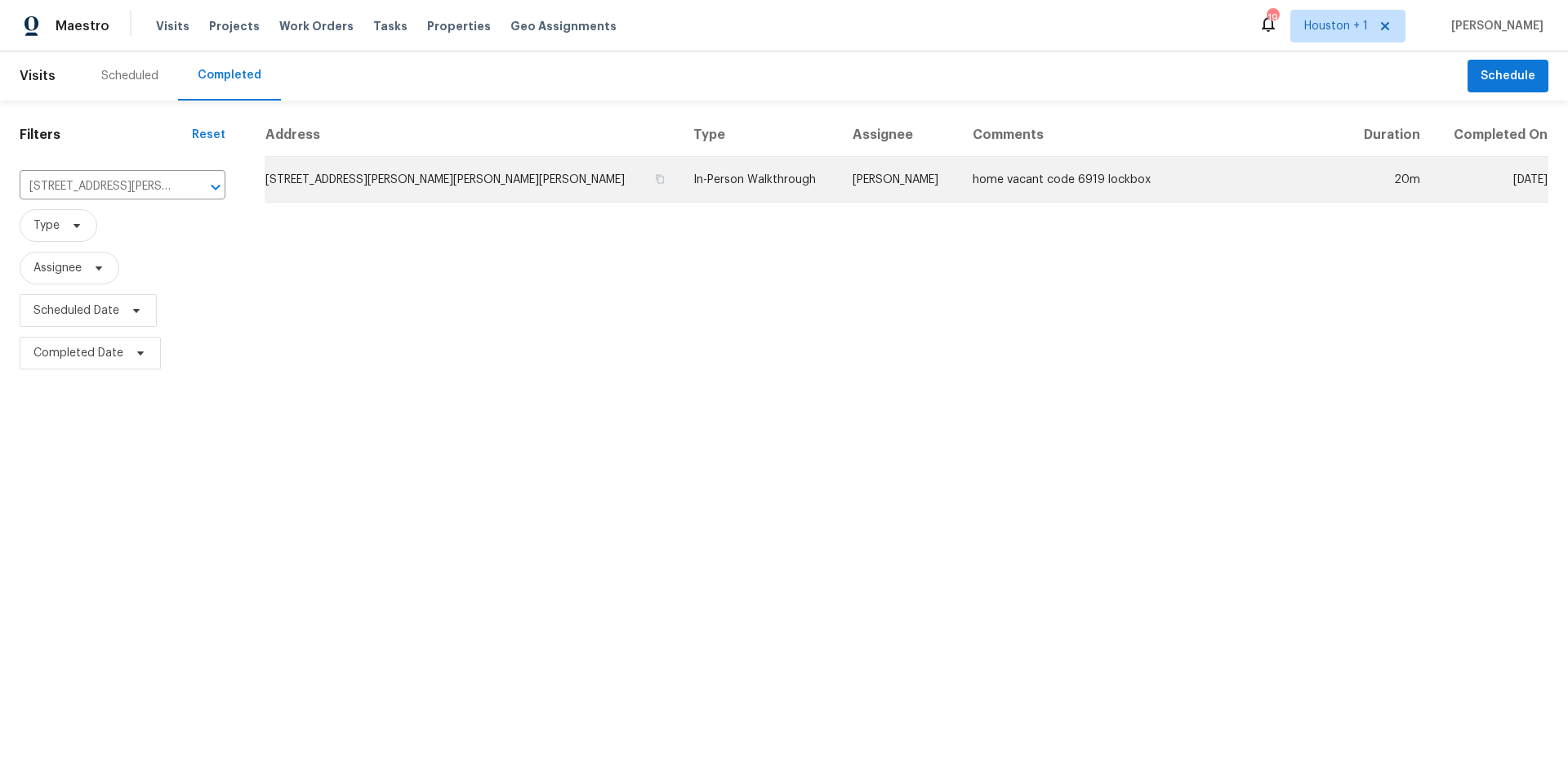
click at [329, 187] on td "[STREET_ADDRESS][PERSON_NAME][PERSON_NAME][PERSON_NAME]" at bounding box center [473, 179] width 416 height 46
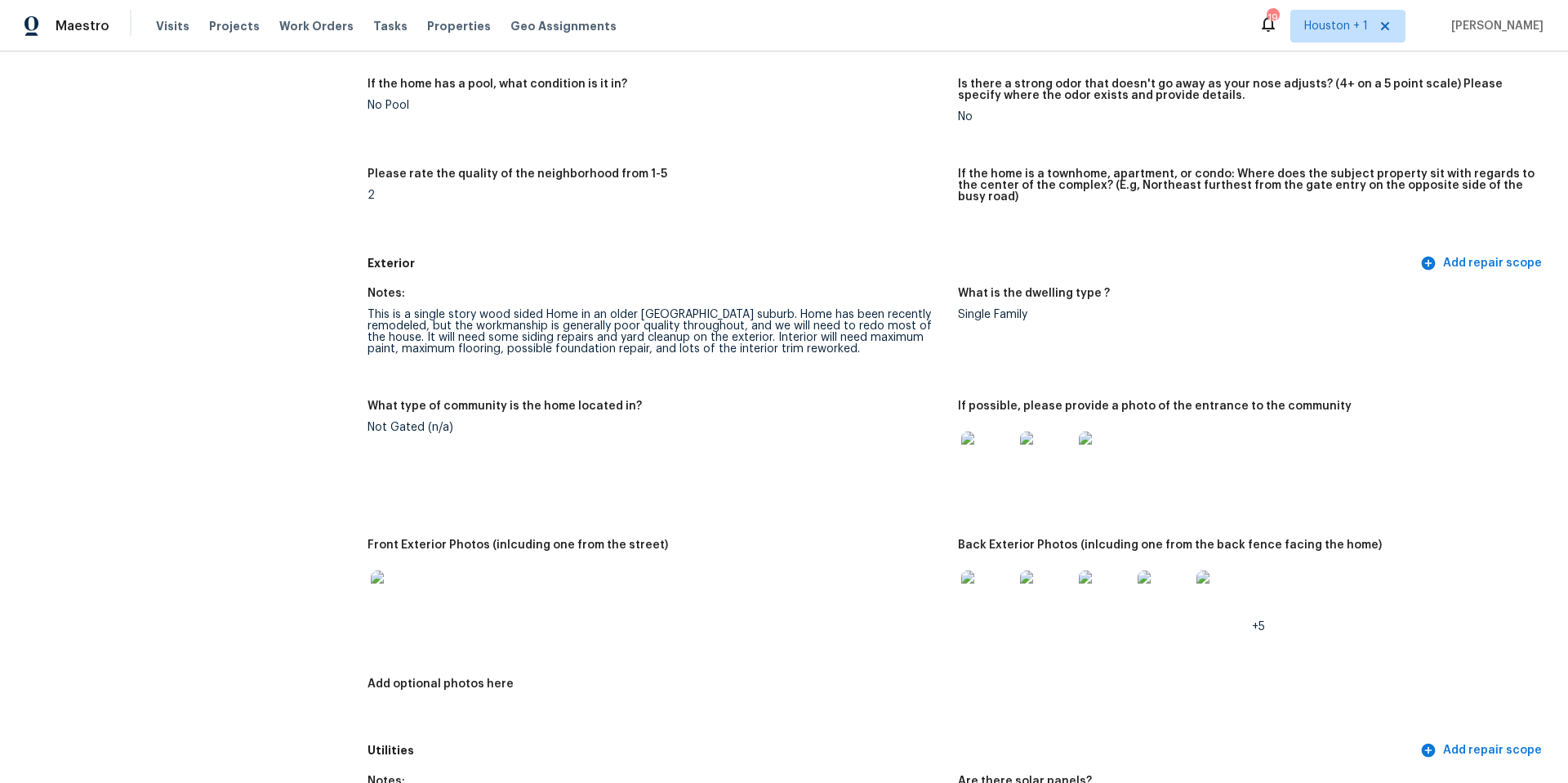
scroll to position [423, 0]
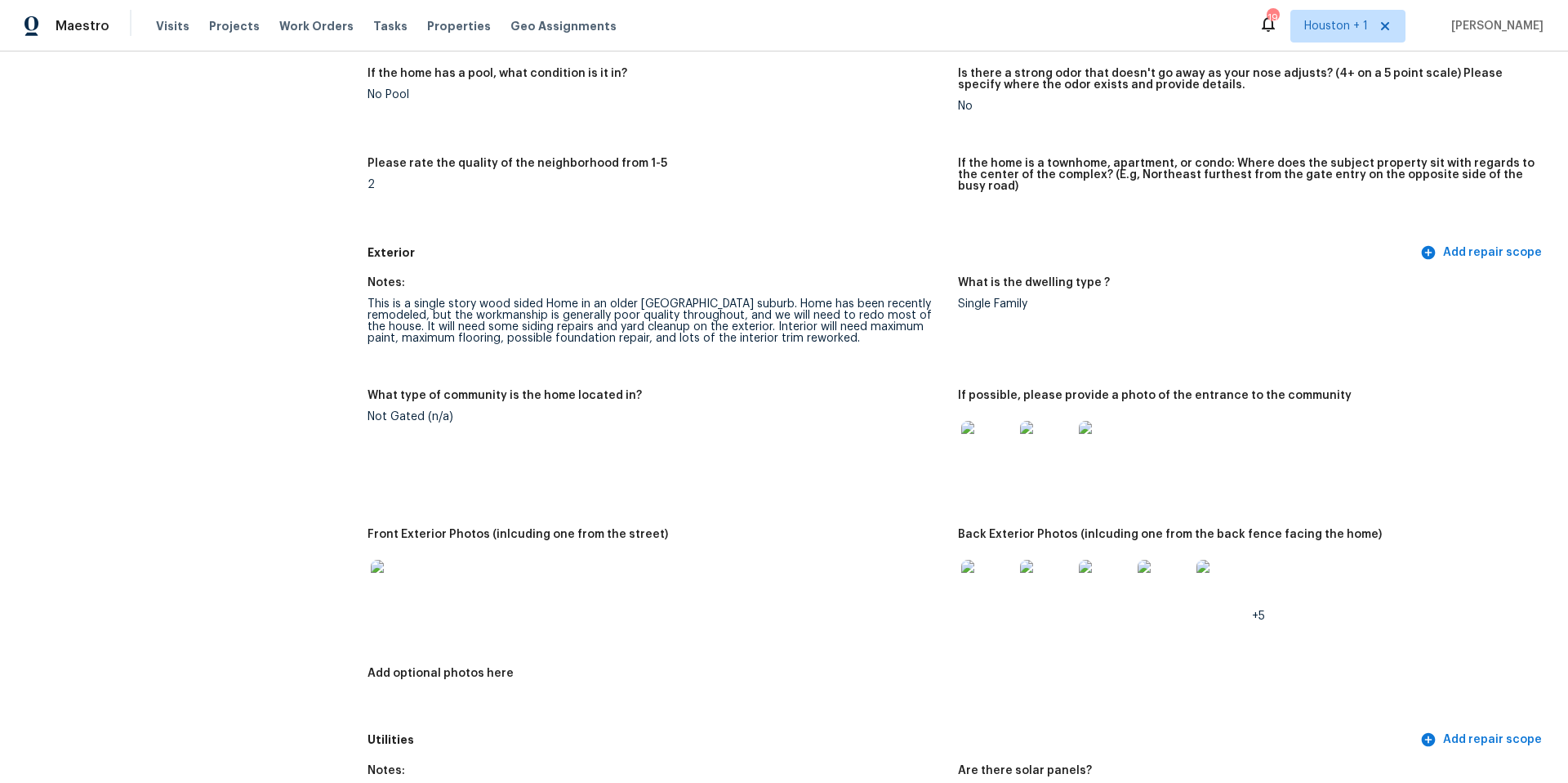
click at [385, 581] on img at bounding box center [397, 586] width 52 height 52
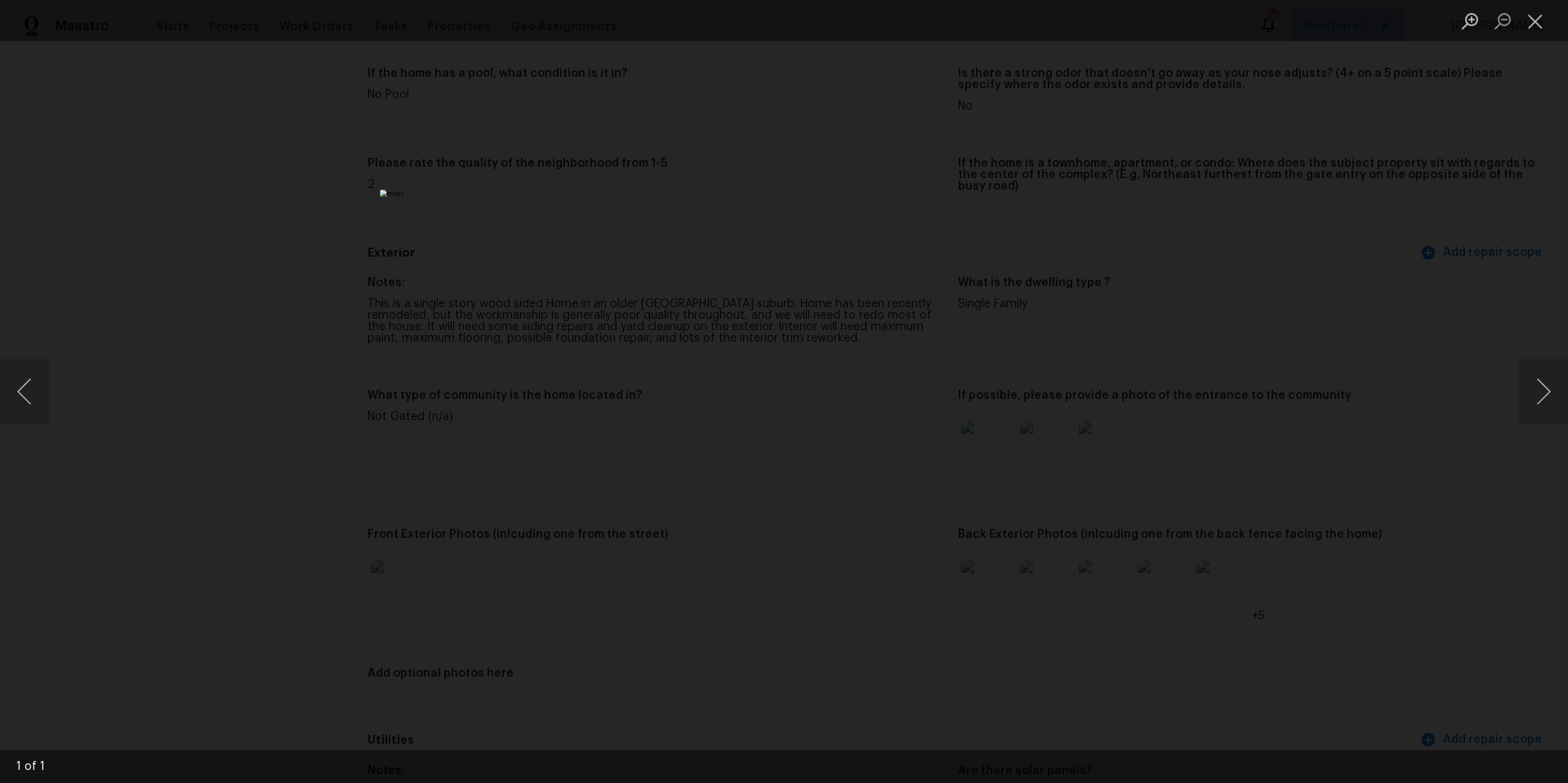
click at [1517, 410] on div "Lightbox" at bounding box center [784, 391] width 1568 height 783
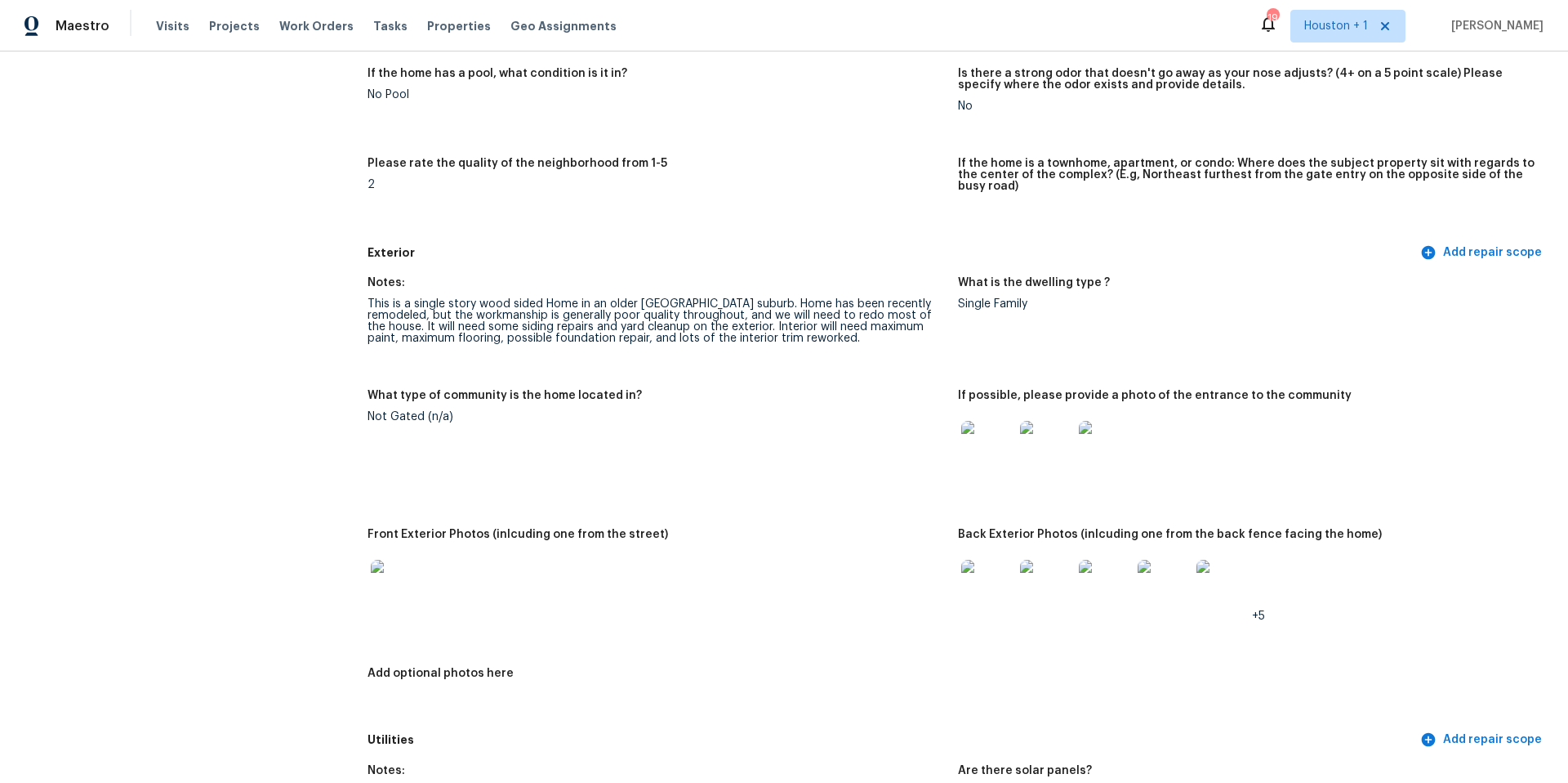
click at [1004, 587] on img at bounding box center [987, 586] width 52 height 52
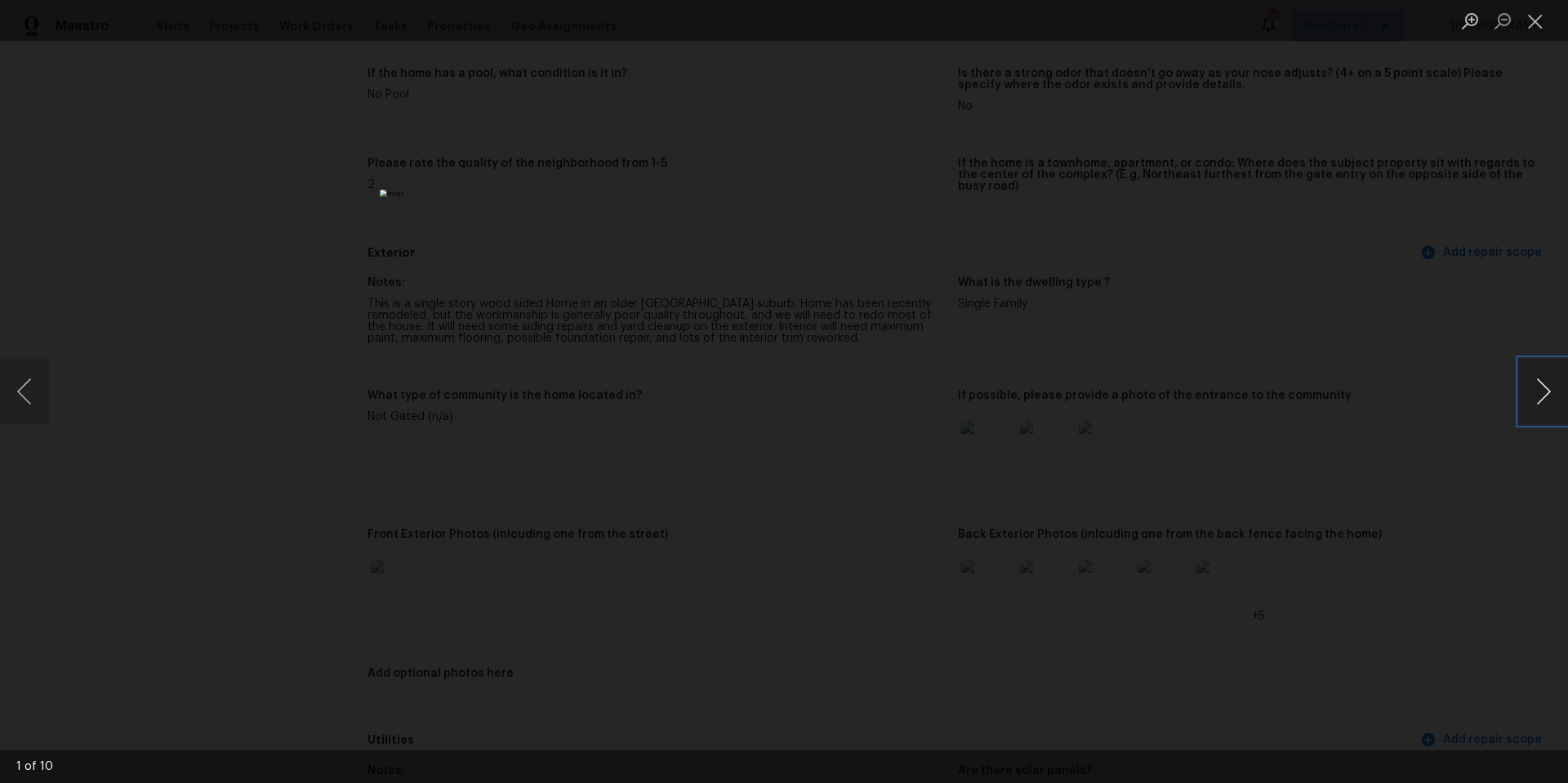
click at [1546, 400] on button "Next image" at bounding box center [1544, 391] width 49 height 66
click at [1552, 399] on button "Next image" at bounding box center [1544, 391] width 49 height 66
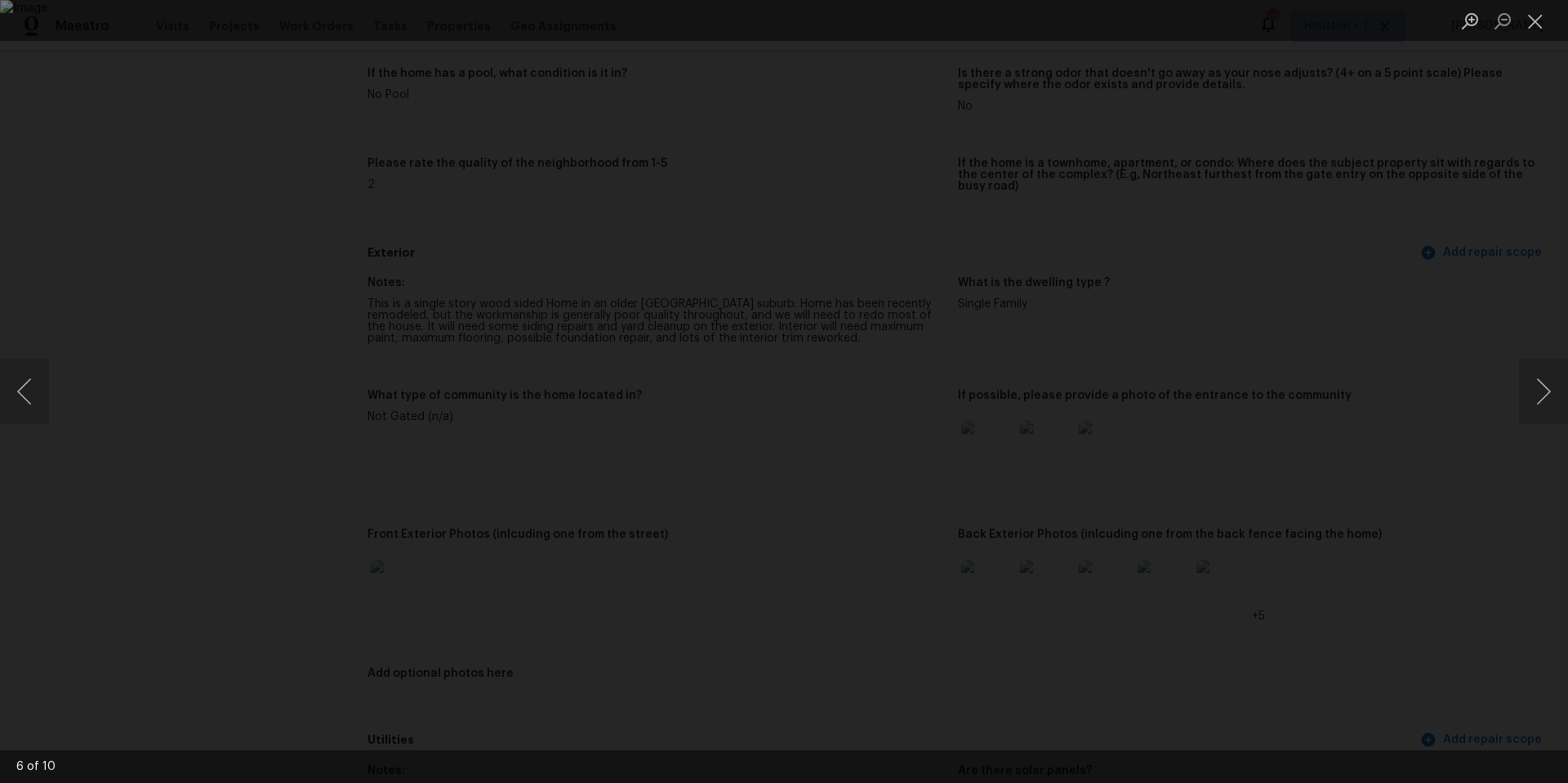
click at [1417, 388] on div "Lightbox" at bounding box center [784, 391] width 1568 height 783
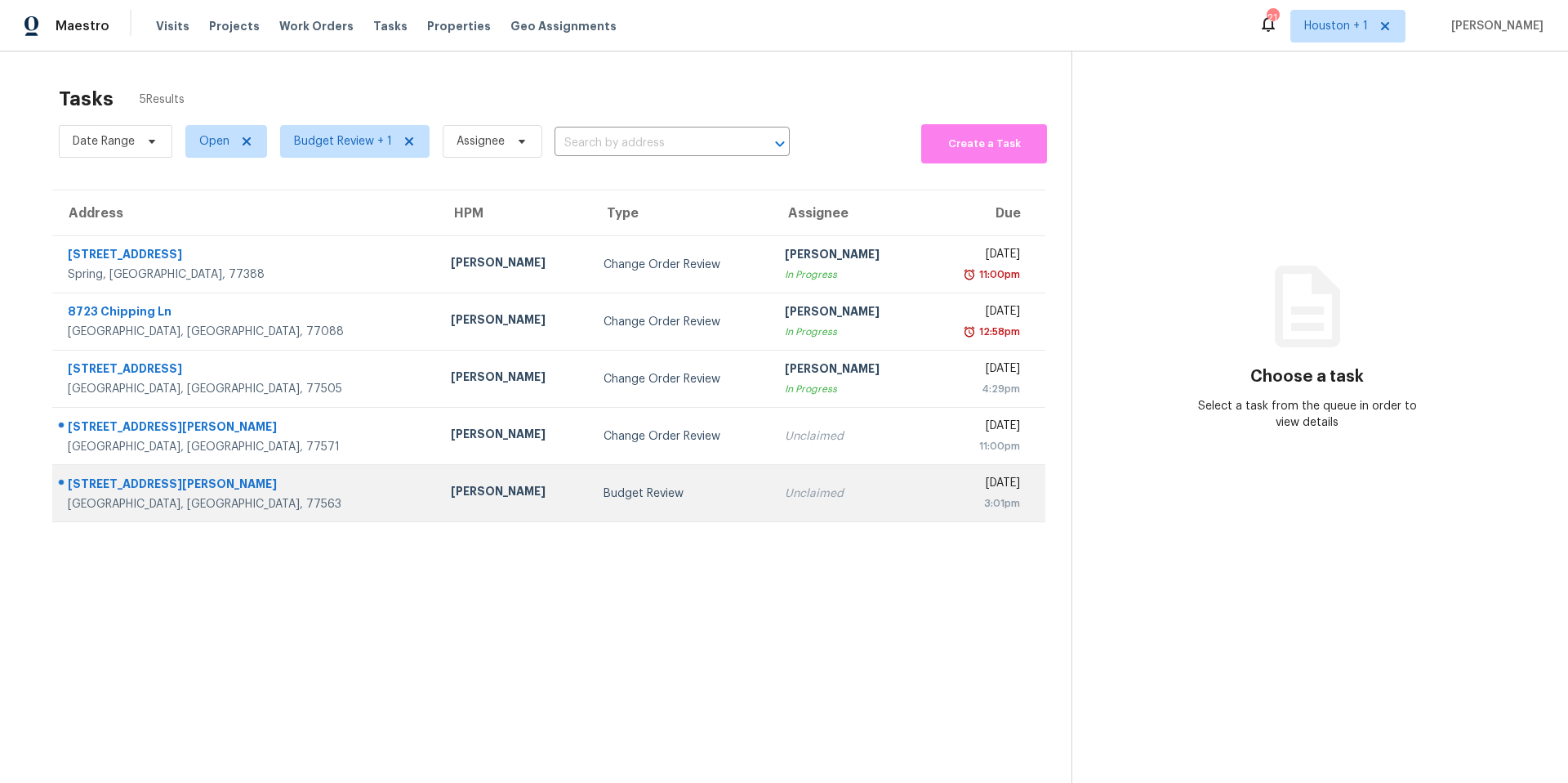
click at [451, 496] on div "[PERSON_NAME]" at bounding box center [514, 493] width 127 height 21
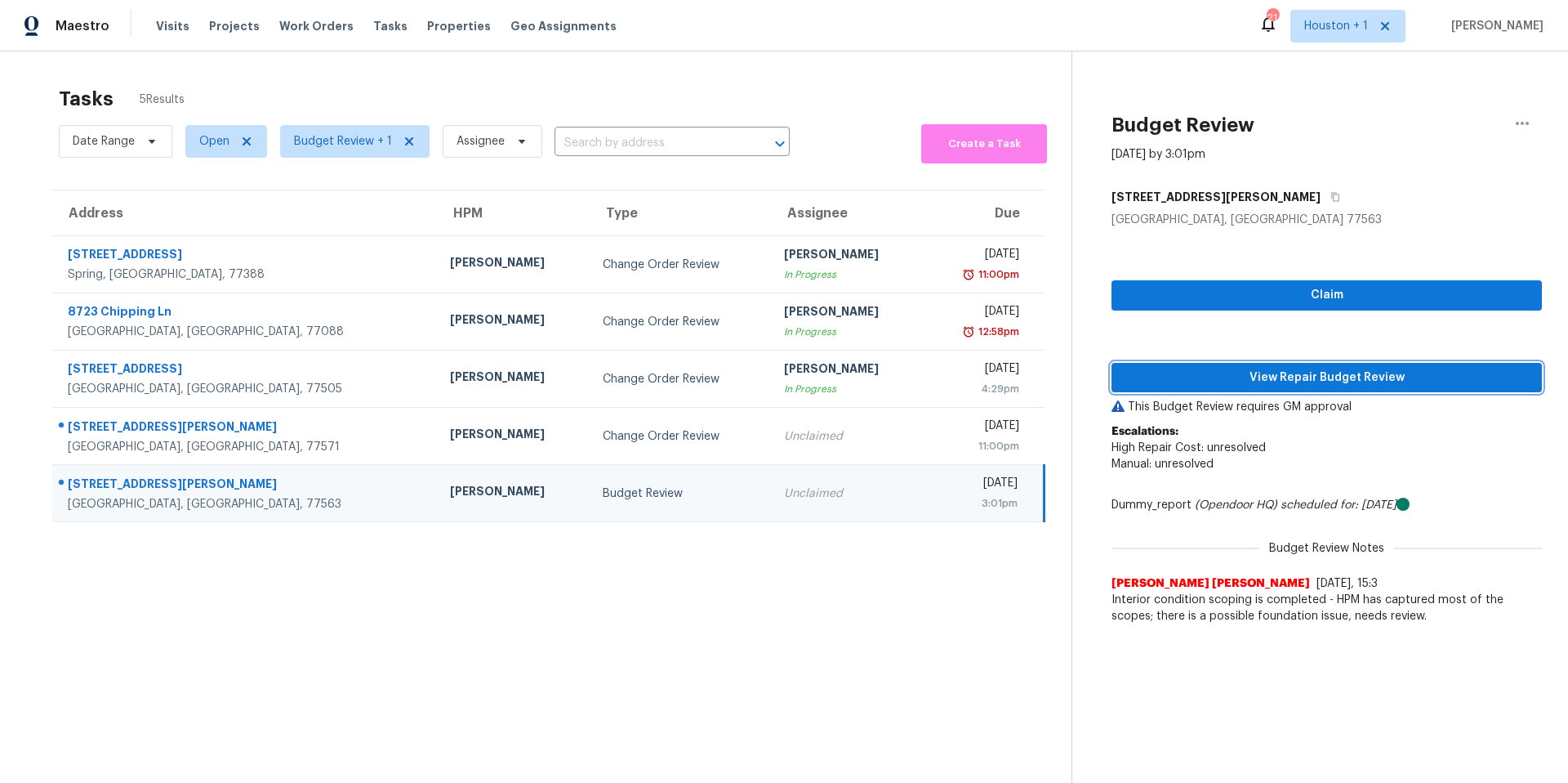
click at [1187, 376] on span "View Repair Budget Review" at bounding box center [1327, 378] width 404 height 21
